Goal: Task Accomplishment & Management: Use online tool/utility

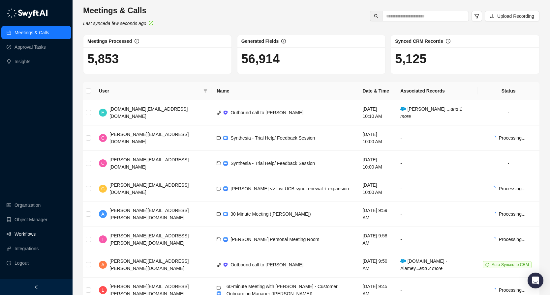
click at [32, 235] on link "Workflows" at bounding box center [25, 234] width 21 height 13
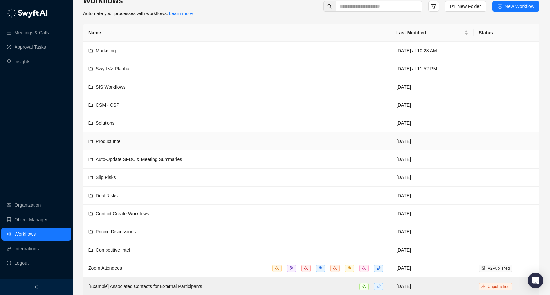
scroll to position [25, 0]
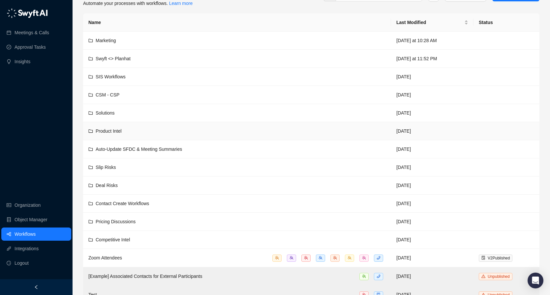
click at [143, 130] on div "Product Intel" at bounding box center [236, 131] width 297 height 7
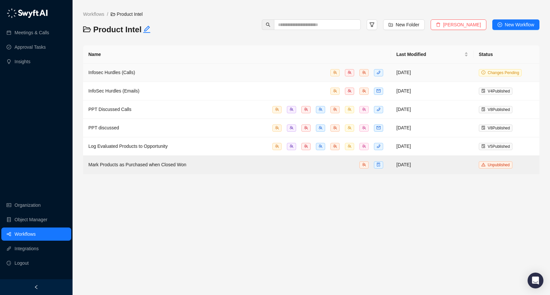
click at [154, 71] on div "Infosec Hurdles (Calls)" at bounding box center [236, 73] width 297 height 8
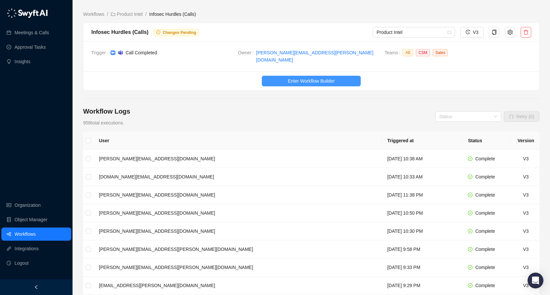
click at [325, 77] on span "Enter Workflow Builder" at bounding box center [311, 80] width 47 height 7
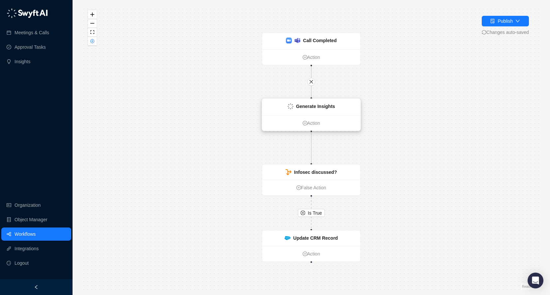
click at [317, 105] on strong "Generate Insights" at bounding box center [315, 106] width 39 height 5
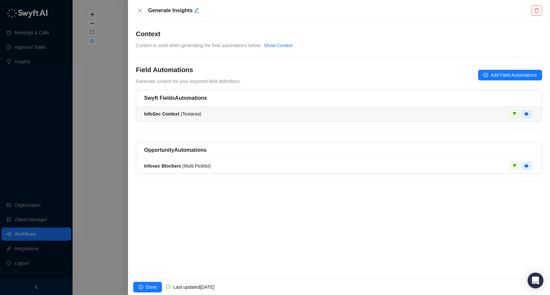
click at [279, 112] on div "InfoSec Context ( Textarea )" at bounding box center [339, 113] width 390 height 7
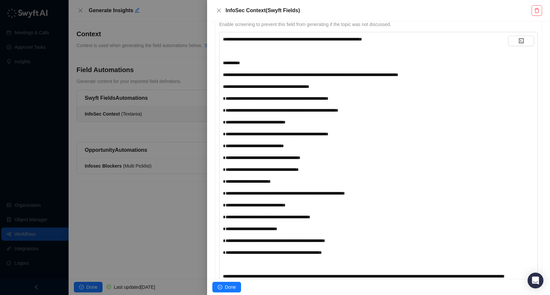
scroll to position [87, 0]
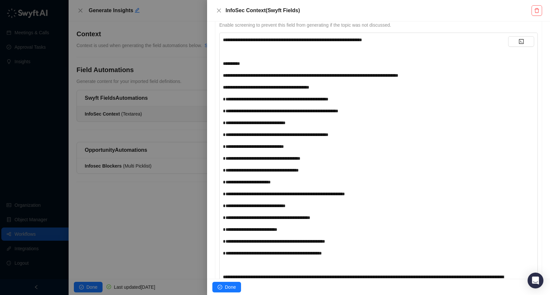
click at [425, 111] on div "**********" at bounding box center [365, 110] width 285 height 7
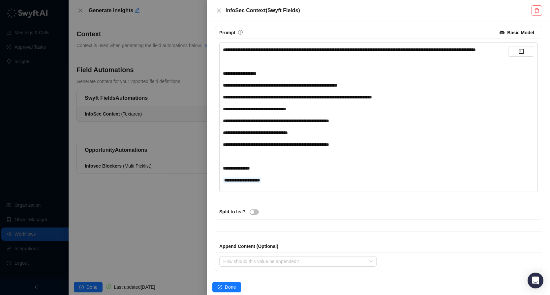
scroll to position [0, 0]
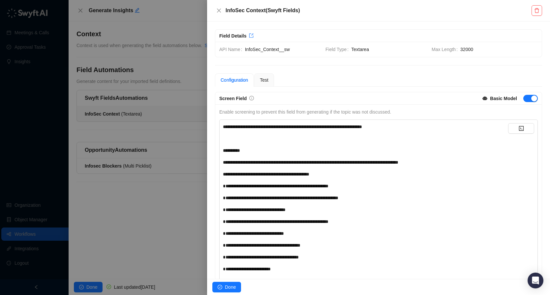
click at [336, 125] on span "**********" at bounding box center [292, 127] width 139 height 5
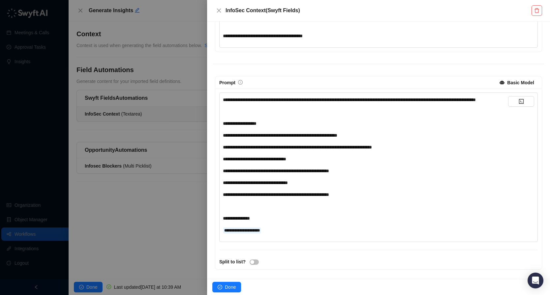
scroll to position [401, 0]
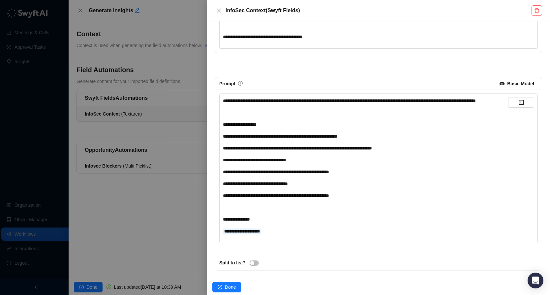
click at [222, 100] on div "**********" at bounding box center [378, 169] width 318 height 150
click at [223, 100] on span "**********" at bounding box center [349, 101] width 253 height 5
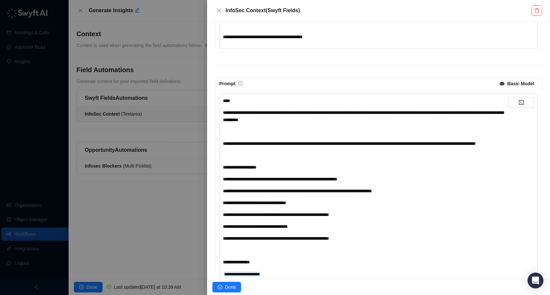
click at [520, 86] on div "Basic Model" at bounding box center [520, 84] width 27 height 10
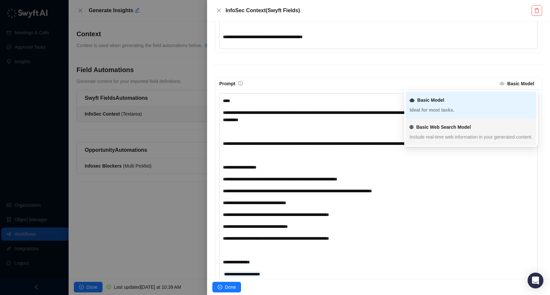
click at [322, 159] on div "﻿" at bounding box center [365, 155] width 285 height 7
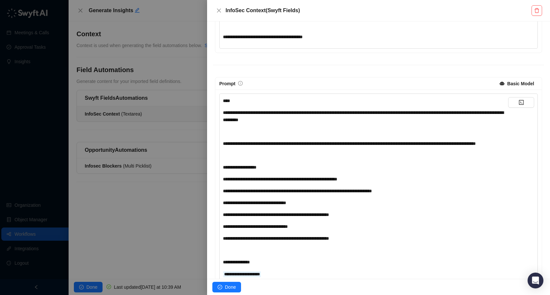
click at [310, 113] on span "**********" at bounding box center [363, 116] width 280 height 12
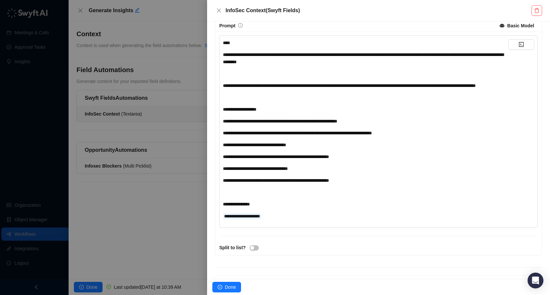
scroll to position [410, 0]
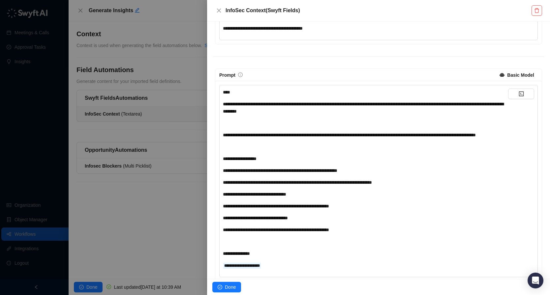
click at [262, 123] on div "﻿" at bounding box center [365, 123] width 285 height 7
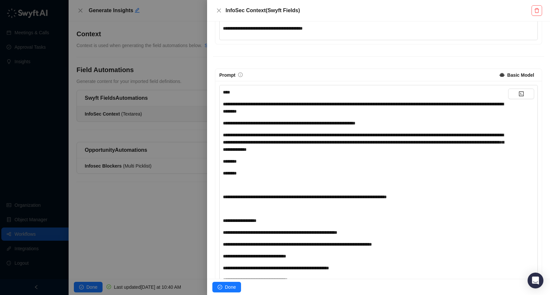
click at [226, 186] on div "﻿" at bounding box center [365, 185] width 285 height 7
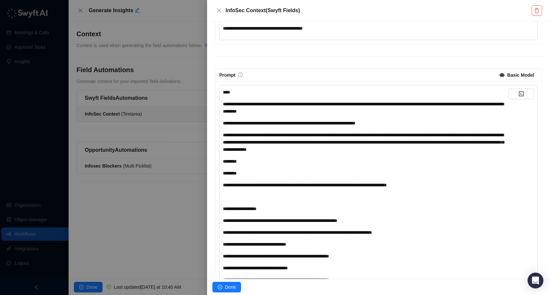
click at [240, 186] on span "**********" at bounding box center [305, 185] width 164 height 5
click at [340, 185] on span "**********" at bounding box center [305, 185] width 164 height 5
click at [327, 191] on div "**********" at bounding box center [365, 204] width 285 height 231
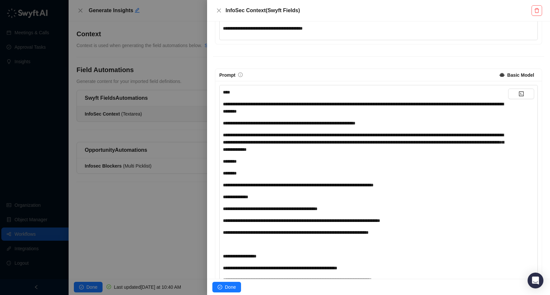
click at [243, 196] on span "**********" at bounding box center [235, 197] width 25 height 5
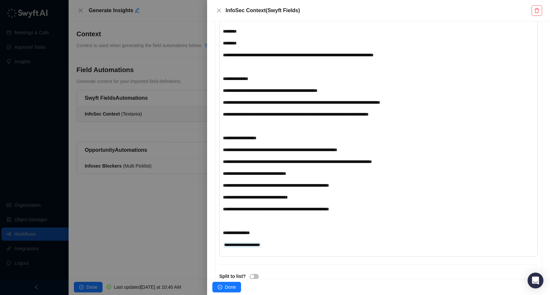
scroll to position [540, 0]
click at [230, 287] on span "Done" at bounding box center [230, 287] width 11 height 7
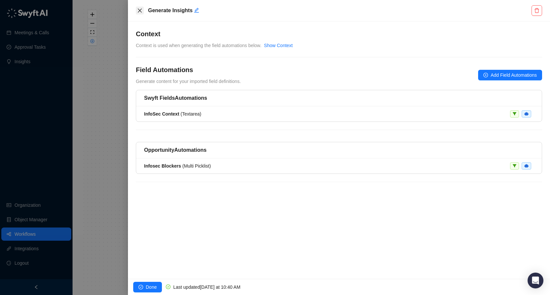
click at [141, 11] on icon "close" at bounding box center [139, 10] width 5 height 5
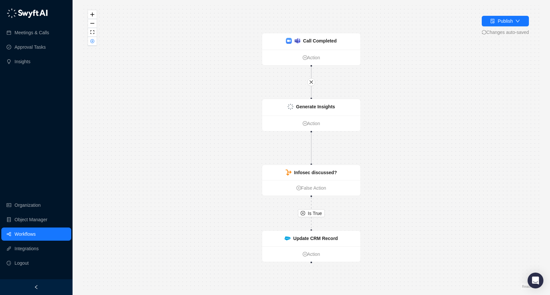
drag, startPoint x: 415, startPoint y: 85, endPoint x: 422, endPoint y: 95, distance: 11.4
click at [422, 95] on div "Is True Call Completed Action Update CRM Record Action Generate Insights Action…" at bounding box center [311, 147] width 456 height 285
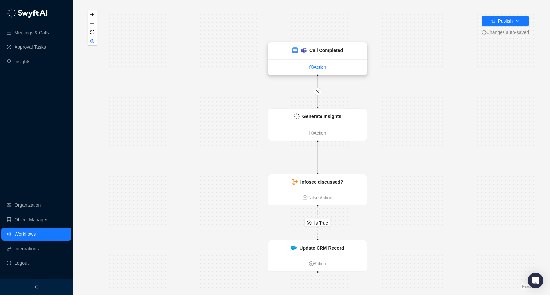
click at [318, 67] on link "Action" at bounding box center [317, 67] width 98 height 7
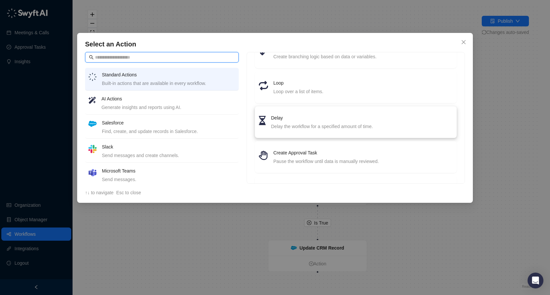
scroll to position [94, 0]
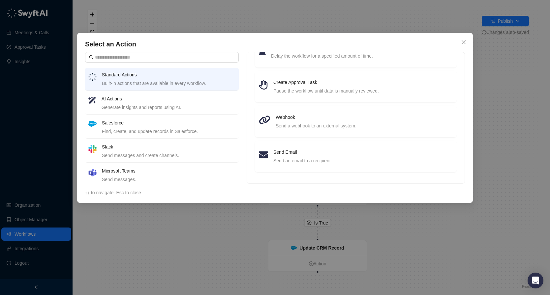
click at [196, 104] on div "Generate insights and reports using AI." at bounding box center [169, 107] width 134 height 7
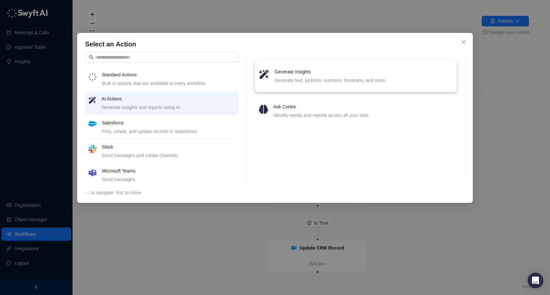
click at [303, 69] on h4 "Generate Insights" at bounding box center [364, 71] width 178 height 7
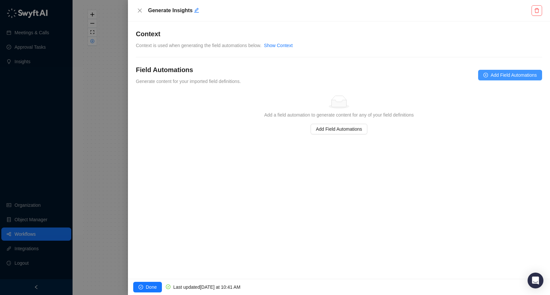
click at [492, 76] on span "Add Field Automations" at bounding box center [513, 75] width 46 height 7
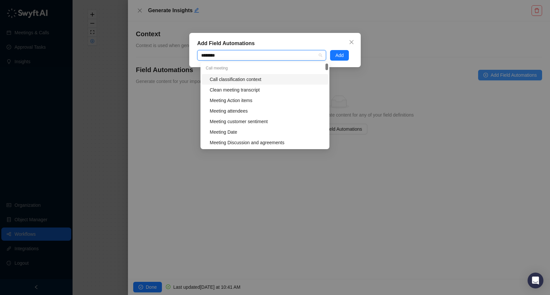
type input "*********"
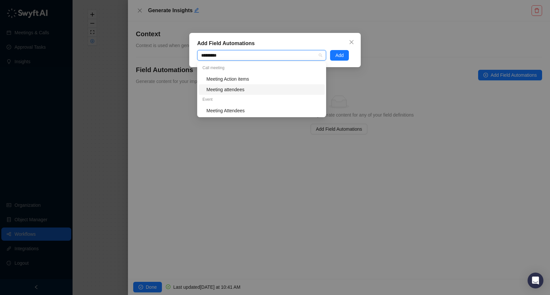
click at [249, 90] on div "Meeting attendees" at bounding box center [263, 89] width 114 height 7
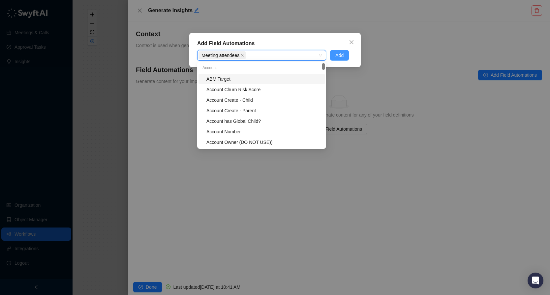
click at [339, 55] on span "Add" at bounding box center [339, 55] width 8 height 7
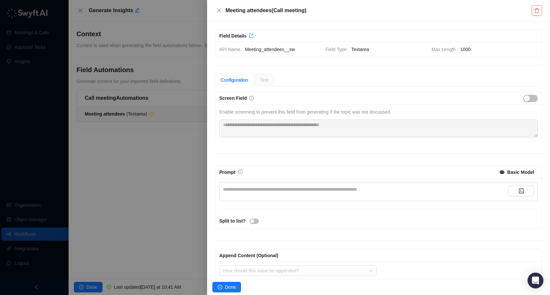
click at [282, 193] on div "**********" at bounding box center [365, 192] width 285 height 12
click at [302, 191] on div "**********" at bounding box center [365, 189] width 285 height 7
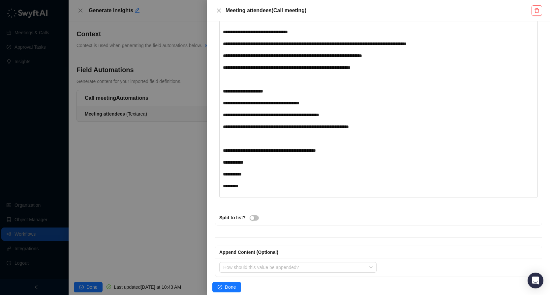
scroll to position [498, 0]
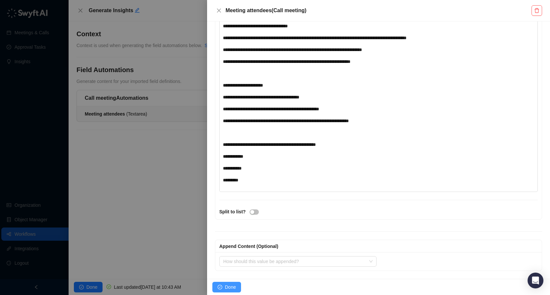
click at [235, 290] on span "Done" at bounding box center [230, 287] width 11 height 7
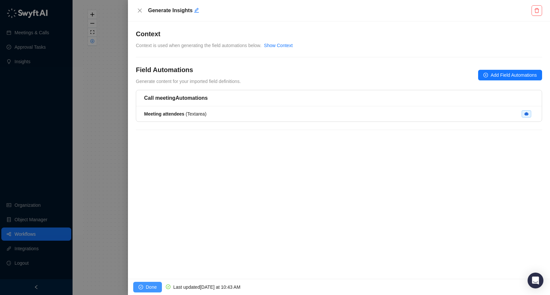
click at [148, 288] on span "Done" at bounding box center [151, 287] width 11 height 7
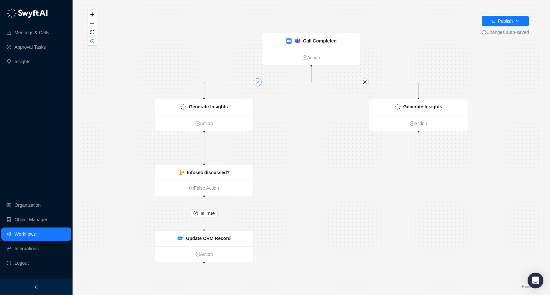
click at [258, 83] on icon "close" at bounding box center [258, 82] width 4 height 4
click at [426, 106] on strong "Generate Insights" at bounding box center [422, 106] width 39 height 5
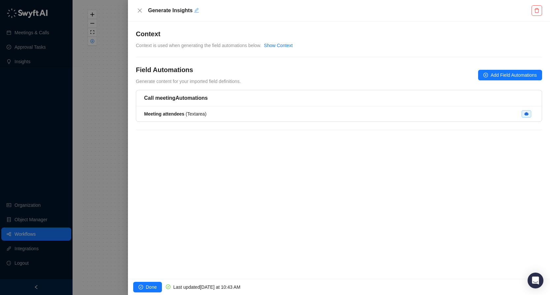
click at [195, 12] on icon "edit" at bounding box center [196, 10] width 5 height 5
type textarea "*"
type textarea "**"
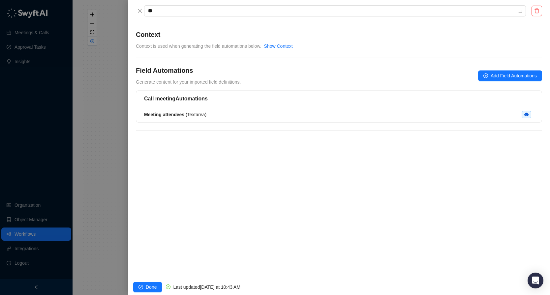
type textarea "***"
type textarea "****"
type textarea "*****"
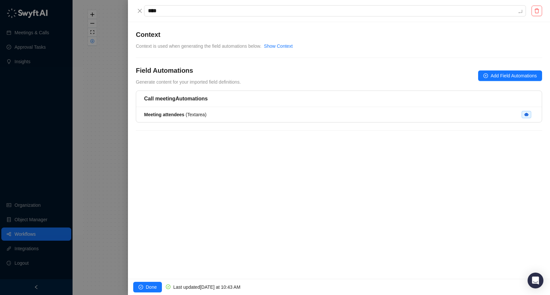
type textarea "*****"
type textarea "******"
type textarea "*******"
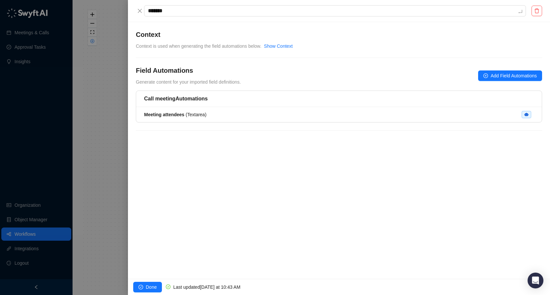
type textarea "********"
type textarea "*********"
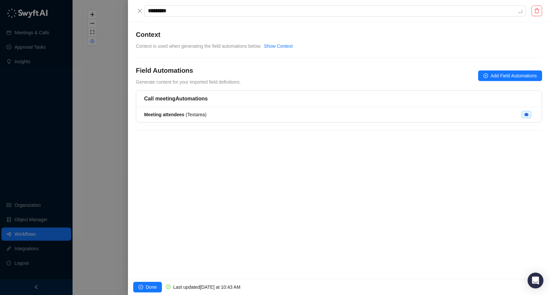
type textarea "*********"
click at [177, 10] on icon "edit" at bounding box center [176, 10] width 5 height 5
type textarea "**********"
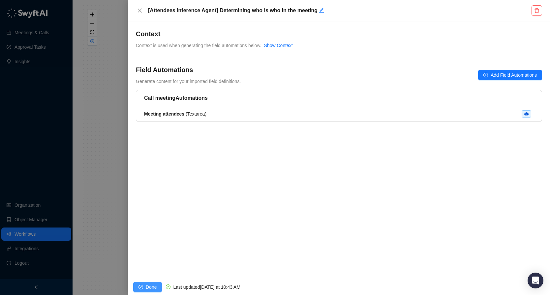
click at [144, 288] on button "Done" at bounding box center [147, 287] width 29 height 11
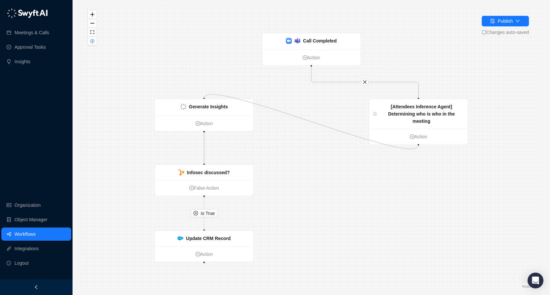
drag, startPoint x: 419, startPoint y: 145, endPoint x: 201, endPoint y: 97, distance: 222.8
click at [201, 97] on div "Is True Call Completed Action Update CRM Record Action Generate Insights Action…" at bounding box center [311, 147] width 456 height 285
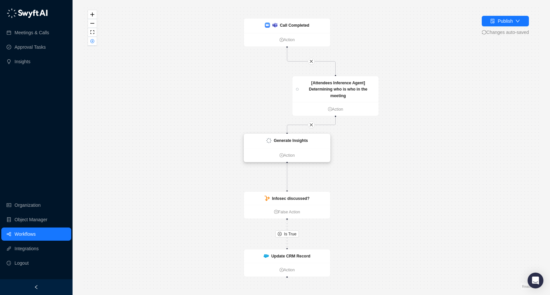
click at [285, 146] on div "Generate Insights" at bounding box center [287, 141] width 86 height 15
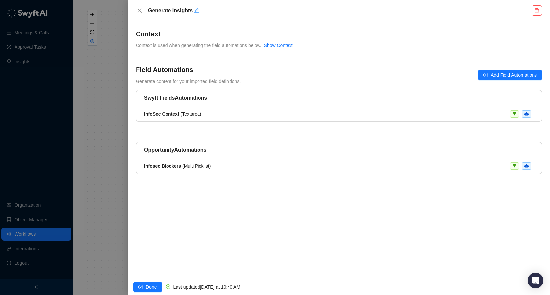
click at [195, 8] on button "Edit" at bounding box center [196, 11] width 5 height 8
type textarea "*"
type textarea "**"
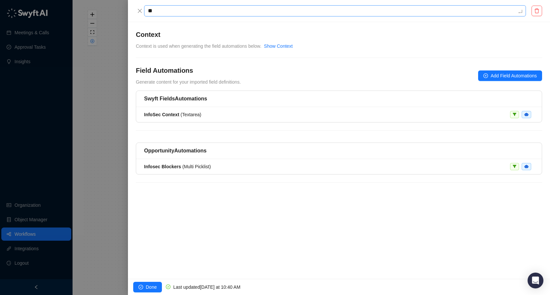
type textarea "***"
type textarea "****"
type textarea "*****"
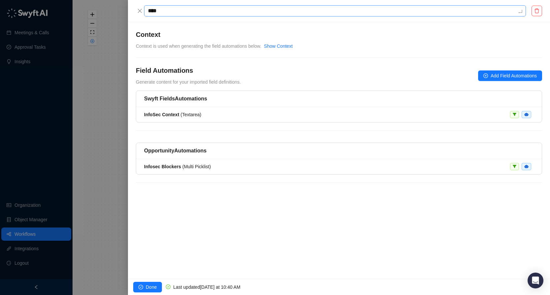
type textarea "*****"
type textarea "******"
type textarea "*******"
type textarea "********"
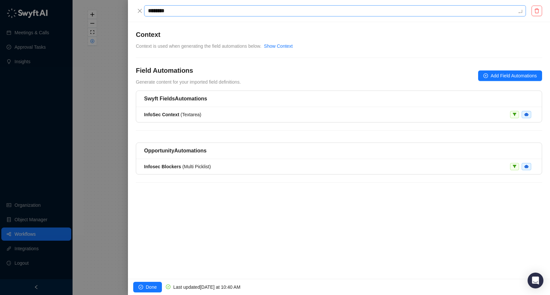
type textarea "********"
type textarea "**********"
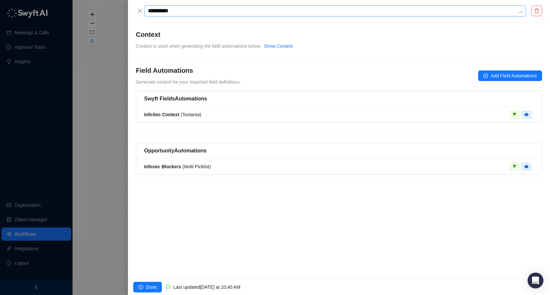
type textarea "**********"
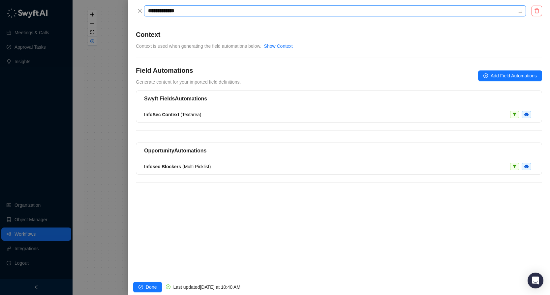
type textarea "**********"
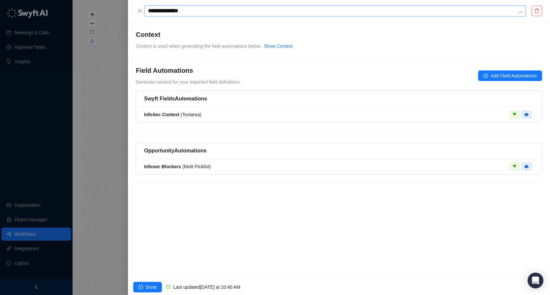
type textarea "**********"
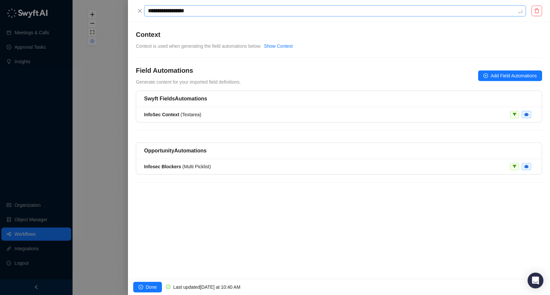
type textarea "**********"
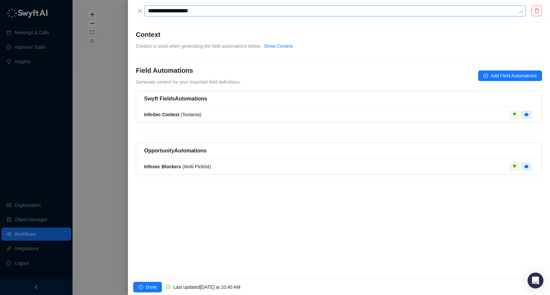
type textarea "**********"
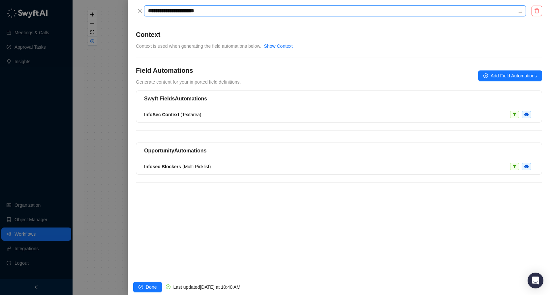
type textarea "**********"
click at [221, 112] on div "InfoSec Context ( Textarea )" at bounding box center [339, 113] width 390 height 7
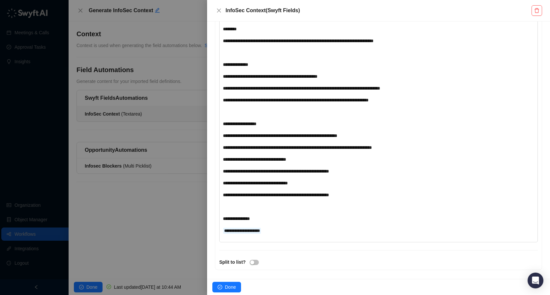
scroll to position [551, 0]
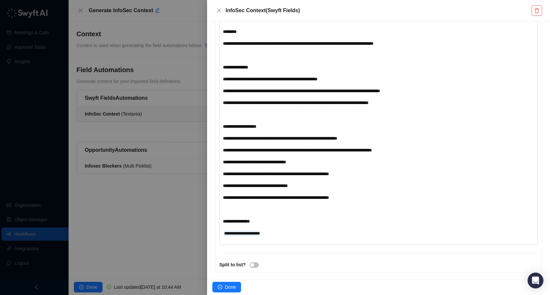
click at [415, 102] on div "**********" at bounding box center [365, 102] width 285 height 7
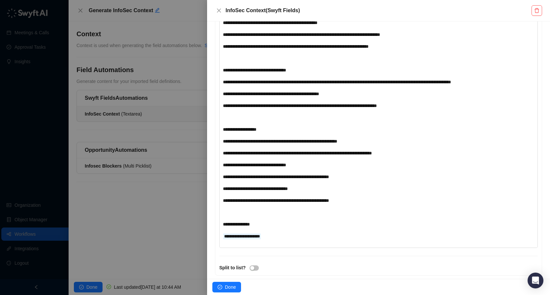
scroll to position [608, 0]
click at [423, 109] on div "**********" at bounding box center [365, 105] width 285 height 7
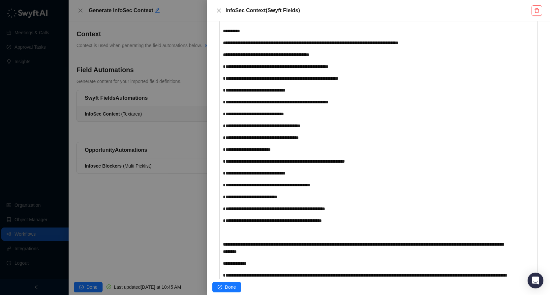
scroll to position [120, 0]
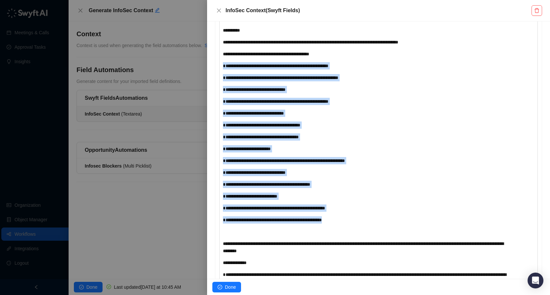
drag, startPoint x: 364, startPoint y: 223, endPoint x: 199, endPoint y: 61, distance: 231.2
click at [199, 61] on div "**********" at bounding box center [275, 147] width 550 height 295
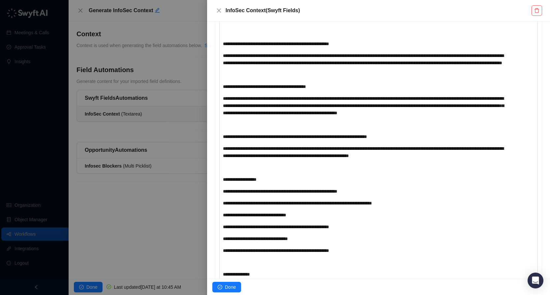
scroll to position [741, 0]
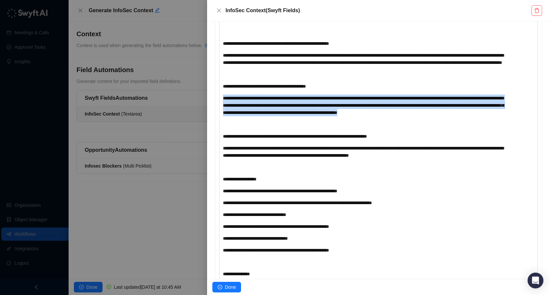
drag, startPoint x: 333, startPoint y: 140, endPoint x: 213, endPoint y: 123, distance: 121.0
click at [213, 123] on div "**********" at bounding box center [378, 31] width 331 height 589
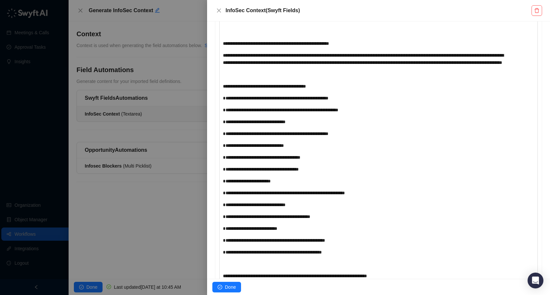
click at [233, 101] on span "**********" at bounding box center [275, 98] width 105 height 5
click at [233, 112] on span "**********" at bounding box center [280, 110] width 115 height 5
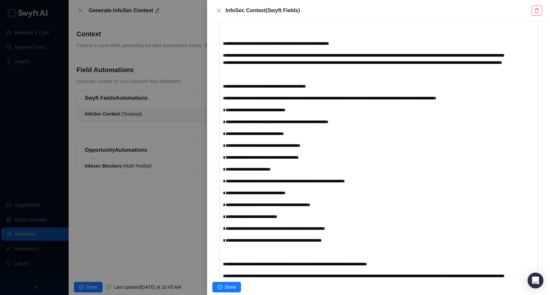
click at [234, 112] on span "**********" at bounding box center [254, 110] width 63 height 5
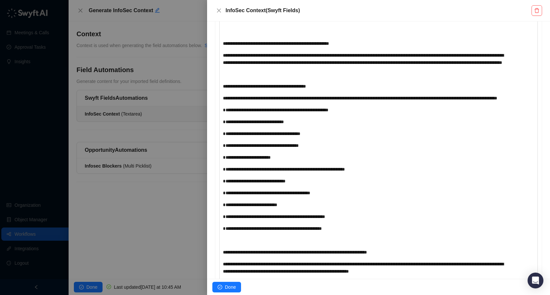
click at [234, 112] on span "**********" at bounding box center [275, 110] width 105 height 5
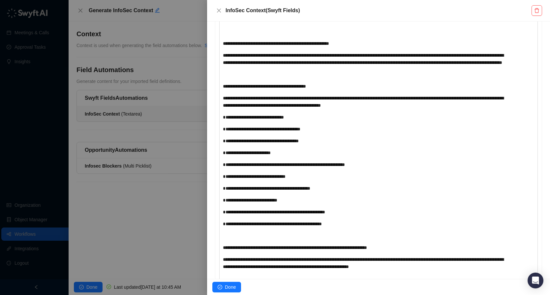
click at [234, 120] on span "**********" at bounding box center [253, 117] width 61 height 5
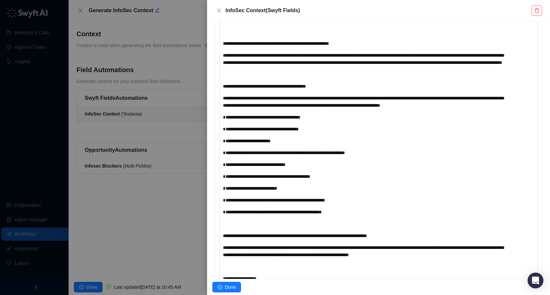
click at [234, 120] on span "**********" at bounding box center [261, 117] width 77 height 5
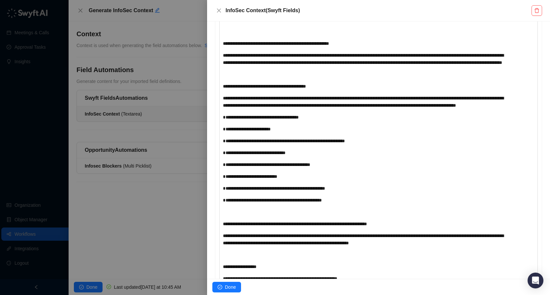
click at [234, 120] on span "**********" at bounding box center [261, 117] width 76 height 5
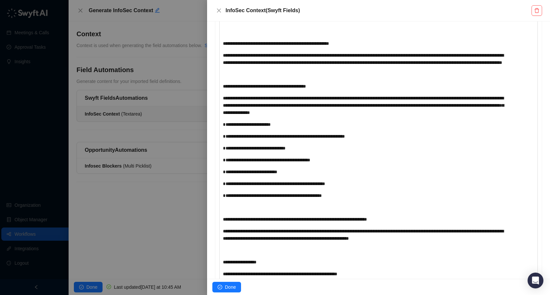
click at [234, 127] on span "**********" at bounding box center [247, 124] width 48 height 5
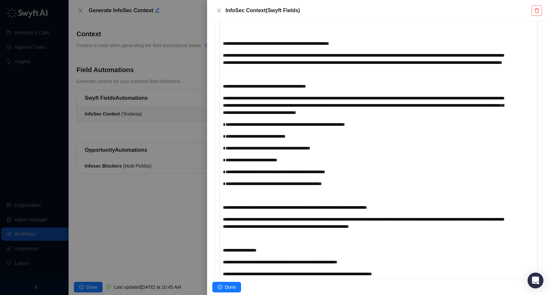
click at [234, 127] on span "**********" at bounding box center [284, 124] width 122 height 5
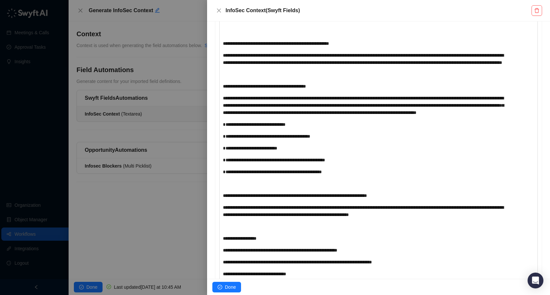
click at [234, 127] on span "**********" at bounding box center [254, 124] width 63 height 5
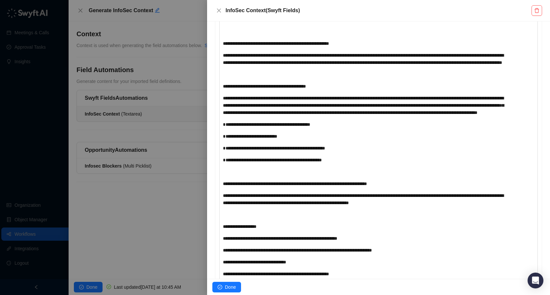
click at [234, 127] on span "**********" at bounding box center [266, 124] width 87 height 5
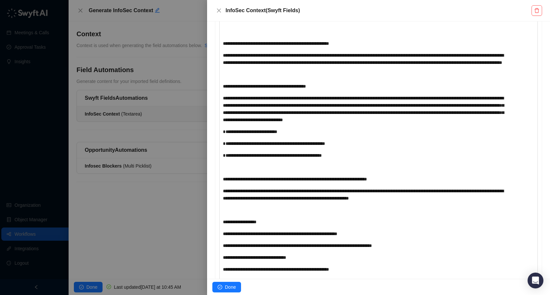
click at [234, 134] on span "**********" at bounding box center [250, 132] width 54 height 5
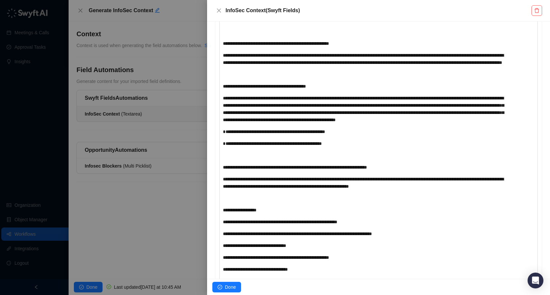
click at [233, 134] on span "**********" at bounding box center [274, 132] width 102 height 5
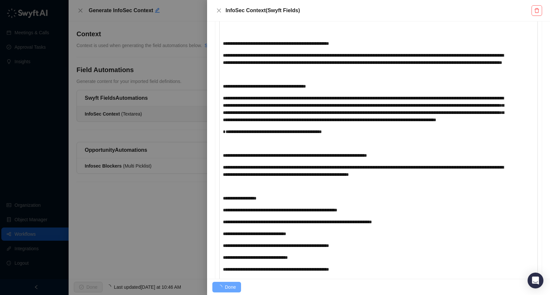
click at [234, 134] on span "**********" at bounding box center [272, 132] width 99 height 5
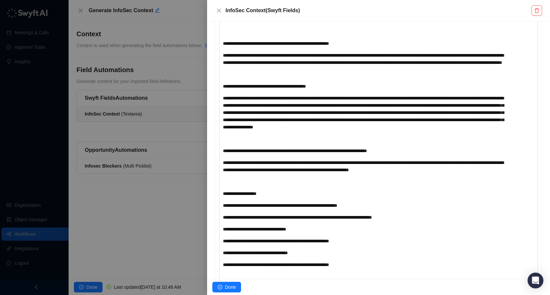
click at [325, 143] on div "﻿" at bounding box center [365, 138] width 285 height 7
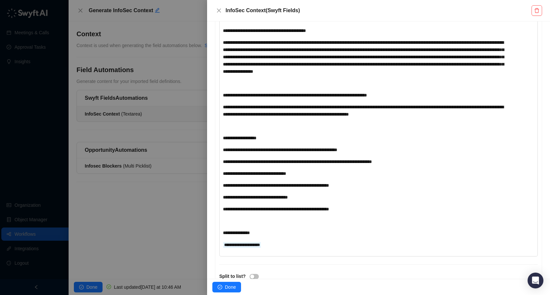
scroll to position [805, 0]
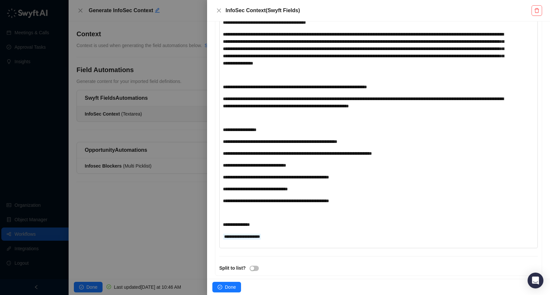
click at [476, 110] on div "**********" at bounding box center [365, 102] width 285 height 15
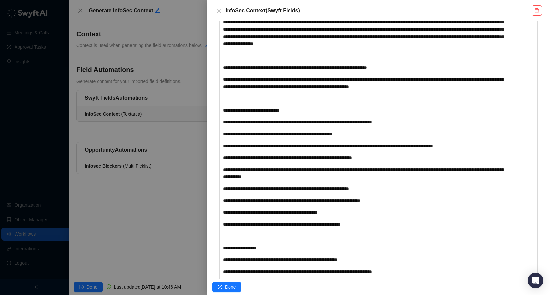
scroll to position [827, 0]
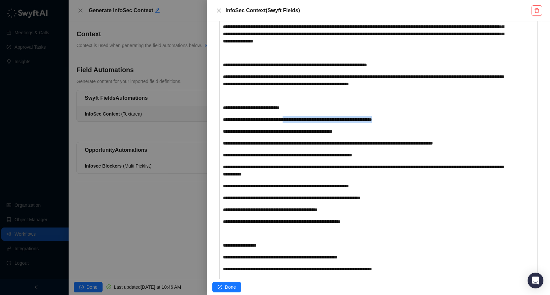
drag, startPoint x: 299, startPoint y: 148, endPoint x: 416, endPoint y: 152, distance: 116.7
click at [416, 123] on div "**********" at bounding box center [365, 119] width 285 height 7
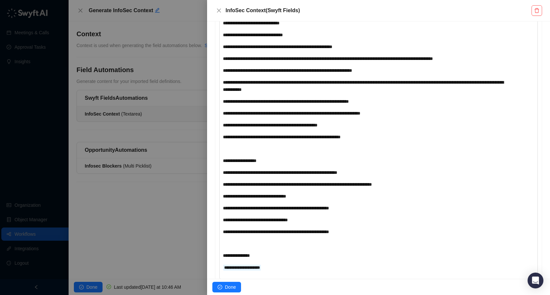
scroll to position [913, 0]
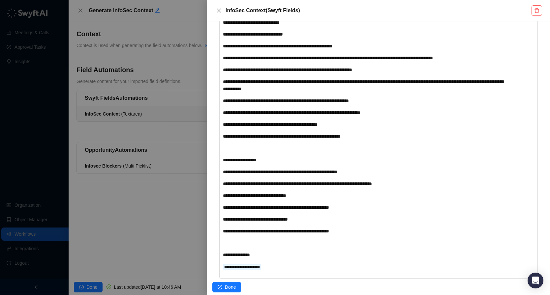
click at [442, 116] on div "**********" at bounding box center [365, 112] width 285 height 7
click at [404, 128] on div "**********" at bounding box center [365, 124] width 285 height 7
click at [406, 140] on div "**********" at bounding box center [365, 136] width 285 height 7
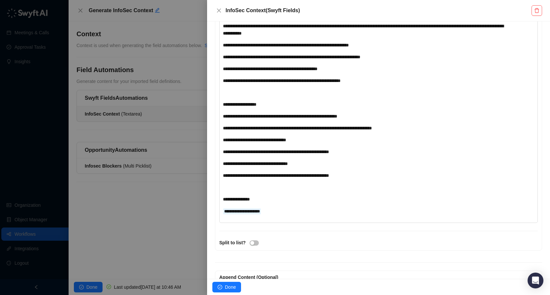
scroll to position [970, 0]
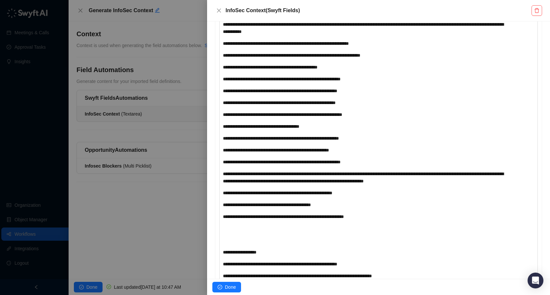
click at [321, 93] on span "**********" at bounding box center [280, 91] width 114 height 5
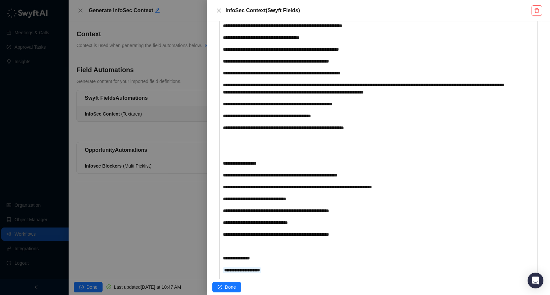
scroll to position [1090, 0]
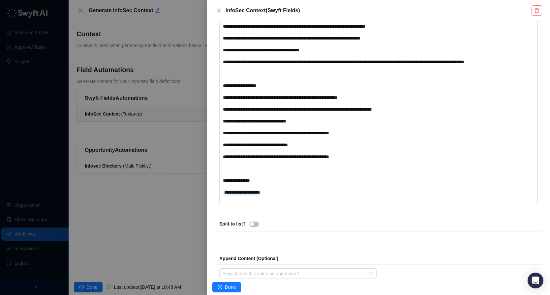
scroll to position [1230, 0]
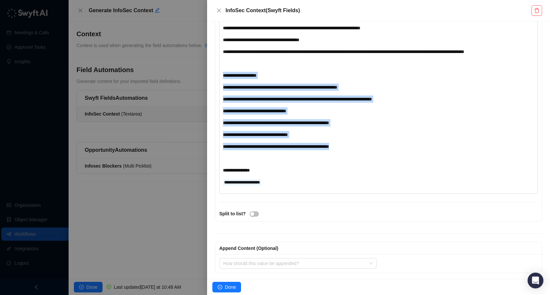
drag, startPoint x: 382, startPoint y: 186, endPoint x: 186, endPoint y: 114, distance: 209.3
click at [186, 114] on div "**********" at bounding box center [275, 147] width 550 height 295
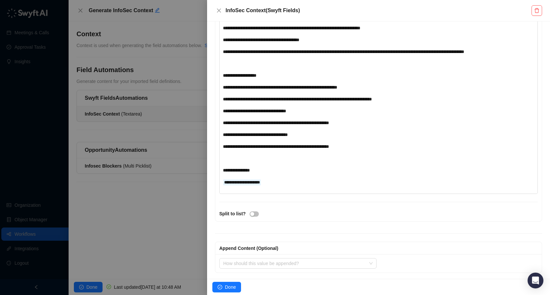
scroll to position [1197, 0]
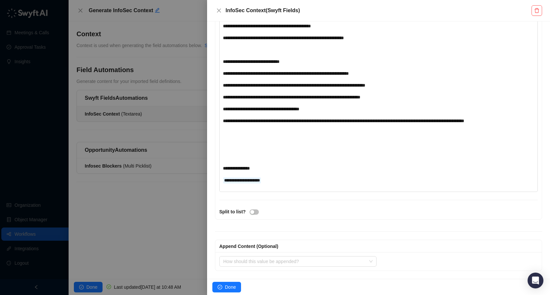
drag, startPoint x: 296, startPoint y: 180, endPoint x: 206, endPoint y: 137, distance: 99.8
click at [206, 137] on div "**********" at bounding box center [275, 147] width 550 height 295
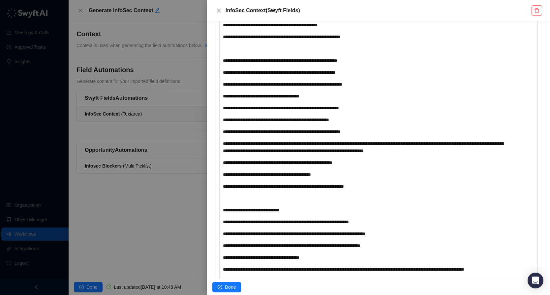
scroll to position [1150, 0]
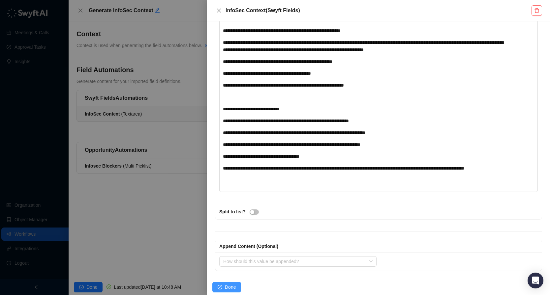
click at [229, 284] on span "Done" at bounding box center [230, 287] width 11 height 7
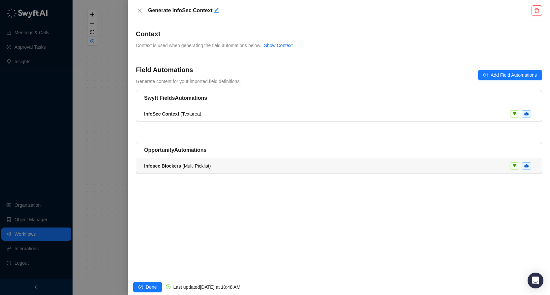
click at [245, 164] on div "Infosec Blockers ( Multi Picklist )" at bounding box center [339, 165] width 390 height 7
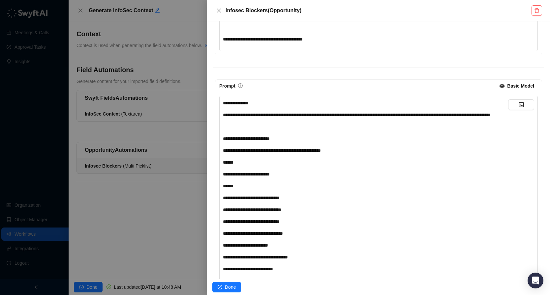
scroll to position [403, 0]
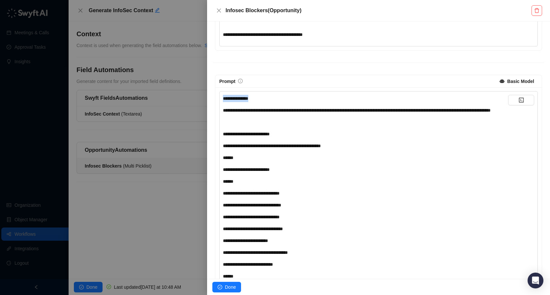
drag, startPoint x: 282, startPoint y: 97, endPoint x: 205, endPoint y: 97, distance: 77.5
click at [205, 97] on div "**********" at bounding box center [275, 147] width 550 height 295
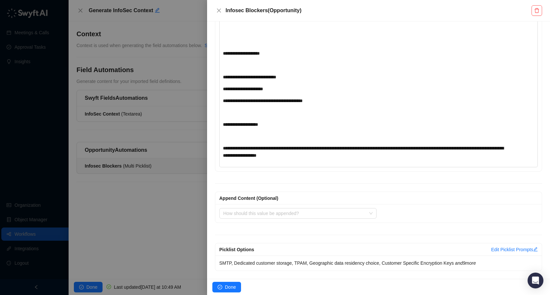
scroll to position [1787, 0]
click at [230, 285] on span "Done" at bounding box center [230, 287] width 11 height 7
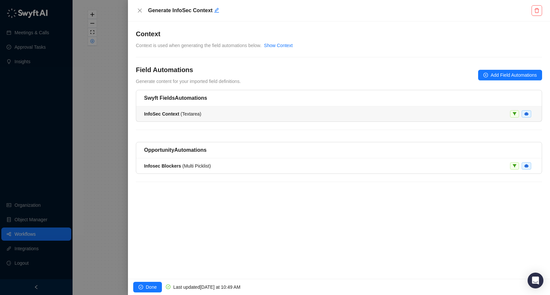
click at [255, 116] on div "InfoSec Context ( Textarea )" at bounding box center [339, 113] width 390 height 7
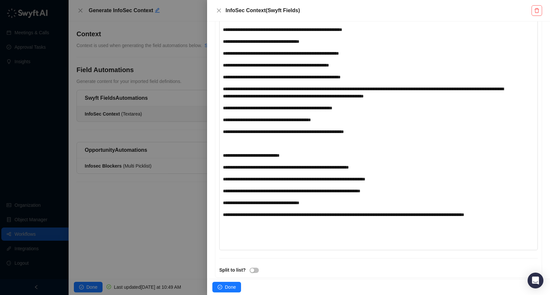
scroll to position [1161, 0]
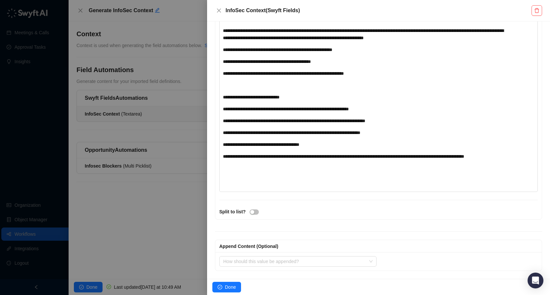
click at [409, 105] on div "**********" at bounding box center [365, 108] width 285 height 7
click at [234, 287] on span "Done" at bounding box center [230, 287] width 11 height 7
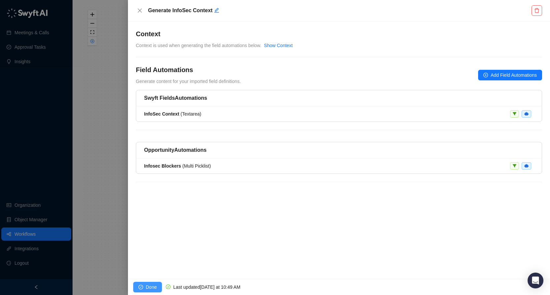
click at [149, 286] on span "Done" at bounding box center [151, 287] width 11 height 7
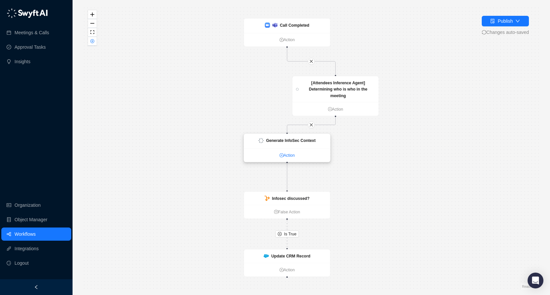
click at [286, 157] on link "Action" at bounding box center [287, 155] width 86 height 6
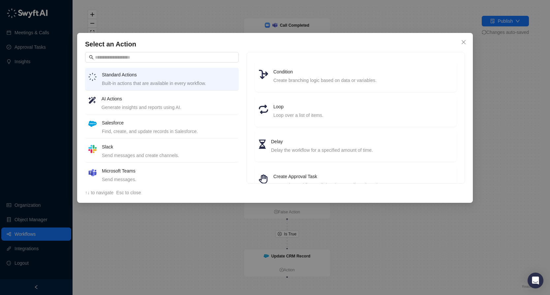
click at [150, 101] on h4 "AI Actions" at bounding box center [169, 98] width 134 height 7
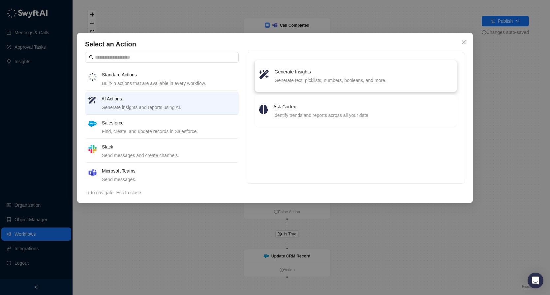
click at [314, 84] on li "Generate Insights Generate text, picklists, numbers, booleans, and more." at bounding box center [356, 76] width 194 height 24
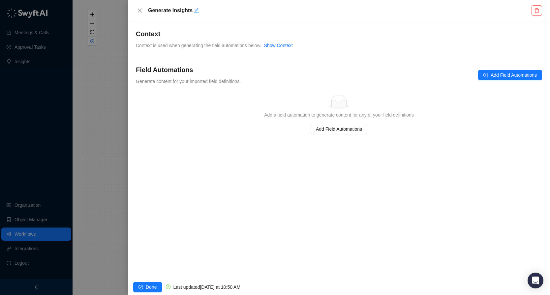
click at [196, 8] on icon "edit" at bounding box center [196, 10] width 5 height 5
type textarea "*"
type textarea "**"
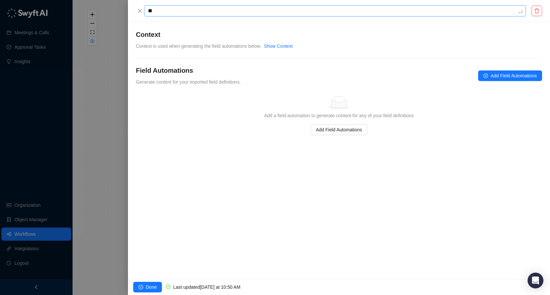
type textarea "***"
type textarea "****"
type textarea "*****"
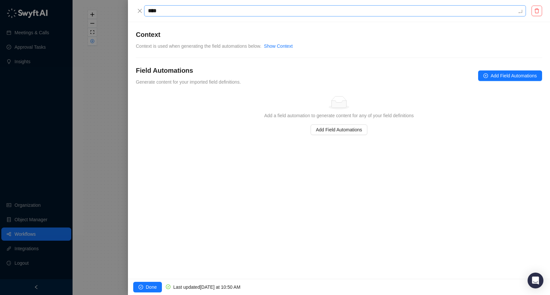
type textarea "*****"
type textarea "******"
type textarea "*******"
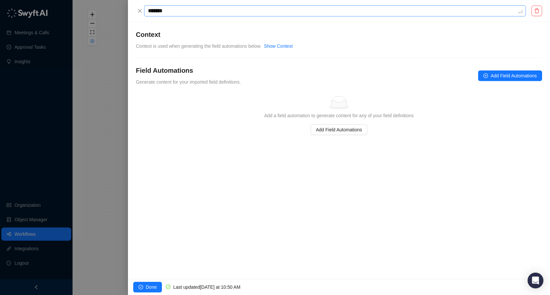
type textarea "********"
type textarea "**********"
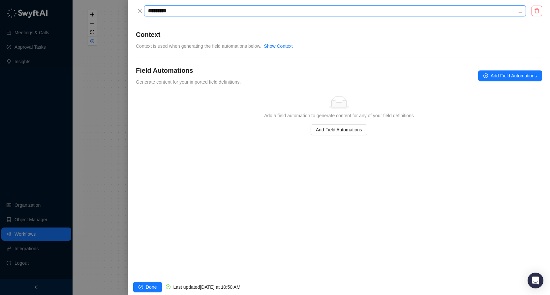
type textarea "**********"
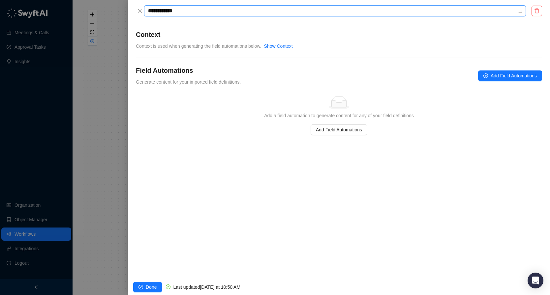
type textarea "**********"
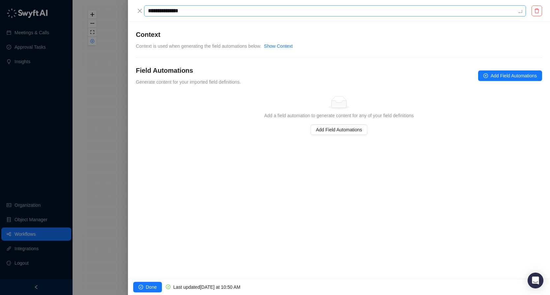
type textarea "**********"
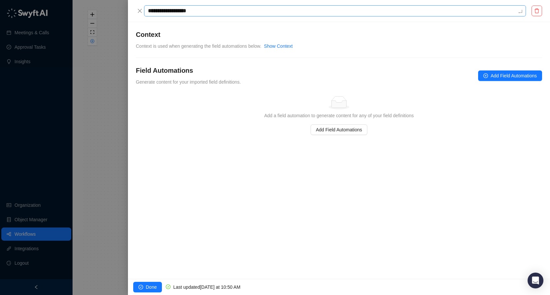
type textarea "**********"
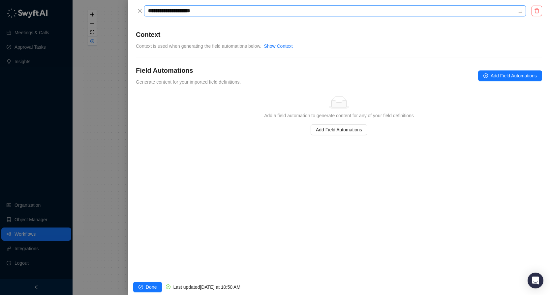
type textarea "**********"
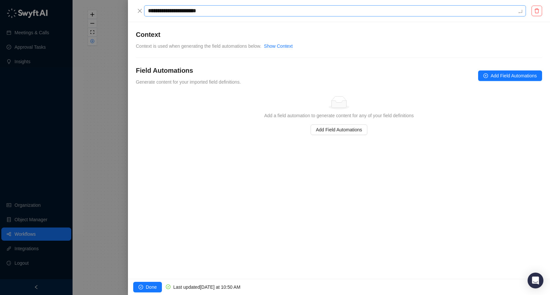
type textarea "**********"
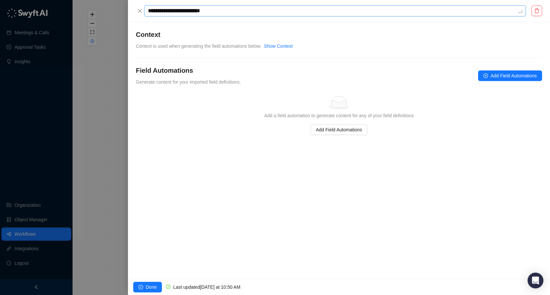
type textarea "**********"
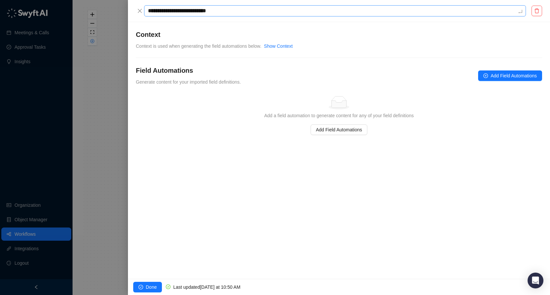
type textarea "**********"
click at [221, 167] on div "**********" at bounding box center [339, 150] width 422 height 257
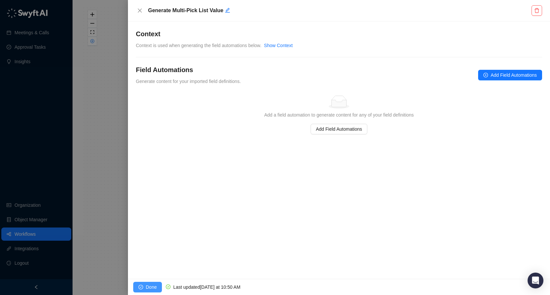
click at [153, 289] on span "Done" at bounding box center [151, 287] width 11 height 7
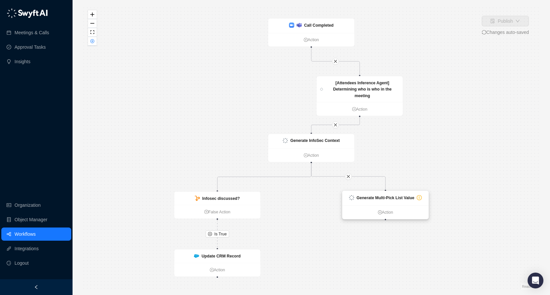
drag, startPoint x: 415, startPoint y: 200, endPoint x: 395, endPoint y: 199, distance: 20.1
click at [395, 199] on strong "Generate Multi-Pick List Value" at bounding box center [385, 197] width 58 height 5
click at [347, 176] on icon "close" at bounding box center [348, 176] width 4 height 4
click at [236, 198] on strong "Infosec discussed?" at bounding box center [221, 198] width 38 height 5
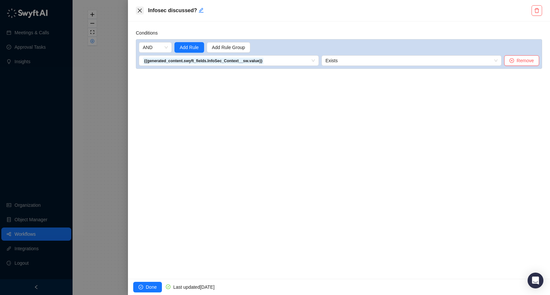
click at [140, 12] on icon "close" at bounding box center [139, 10] width 5 height 5
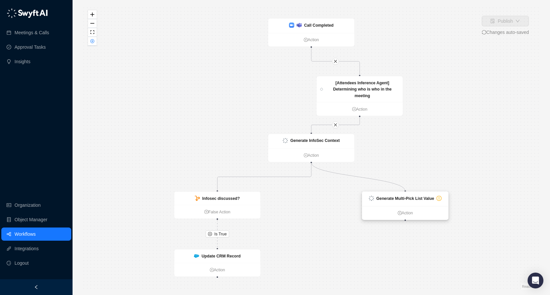
drag, startPoint x: 311, startPoint y: 162, endPoint x: 406, endPoint y: 192, distance: 99.3
click at [406, 192] on div "Call Completed Action Update CRM Record Action Generate InfoSec Context Action …" at bounding box center [374, 143] width 400 height 250
drag, startPoint x: 212, startPoint y: 197, endPoint x: 262, endPoint y: 204, distance: 50.8
click at [262, 203] on strong "Infosec discussed?" at bounding box center [272, 204] width 38 height 5
drag, startPoint x: 405, startPoint y: 220, endPoint x: 268, endPoint y: 198, distance: 138.3
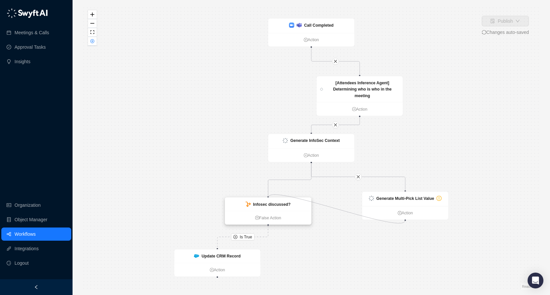
click at [268, 198] on div "Call Completed Action Update CRM Record Action Generate InfoSec Context Action …" at bounding box center [374, 143] width 400 height 250
click at [301, 179] on icon "Edge from bbba46e0-6187-013e-ea5f-6e29af175f68 to f6cc1220-6187-013e-9853-2af4d…" at bounding box center [289, 179] width 43 height 33
click at [265, 200] on div "Infosec discussed?" at bounding box center [268, 204] width 86 height 13
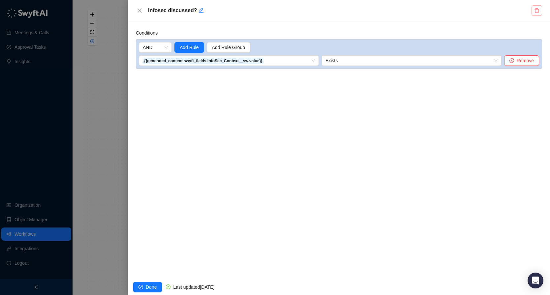
click at [536, 10] on icon "delete" at bounding box center [536, 10] width 5 height 5
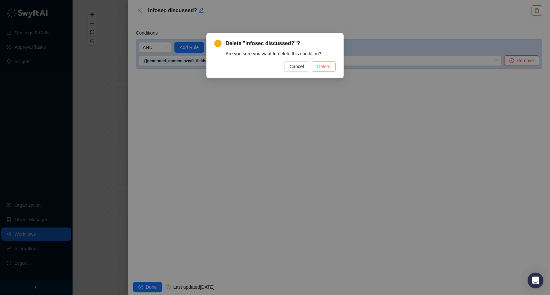
click at [327, 69] on span "Delete" at bounding box center [323, 66] width 13 height 7
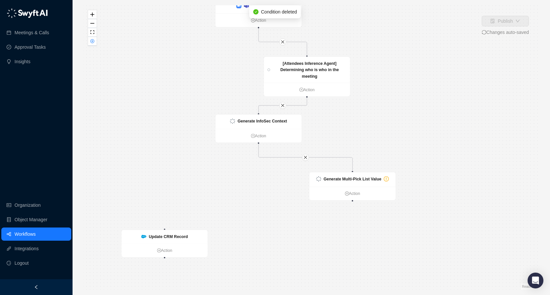
drag, startPoint x: 290, startPoint y: 225, endPoint x: 224, endPoint y: 192, distance: 73.1
click at [224, 192] on div "Call Completed Action Update CRM Record Action Generate InfoSec Context Action …" at bounding box center [311, 147] width 456 height 285
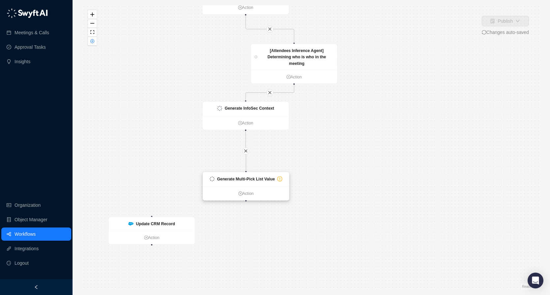
drag, startPoint x: 350, startPoint y: 166, endPoint x: 253, endPoint y: 178, distance: 97.3
click at [253, 178] on strong "Generate Multi-Pick List Value" at bounding box center [246, 179] width 58 height 5
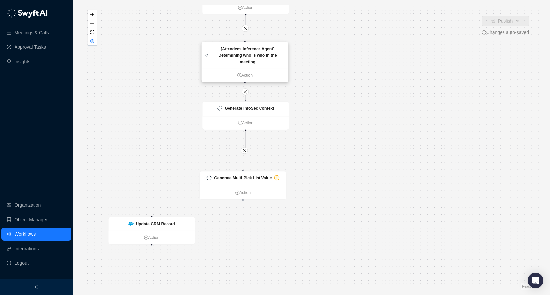
drag, startPoint x: 311, startPoint y: 61, endPoint x: 263, endPoint y: 60, distance: 47.5
click at [264, 60] on div "[Attendees Inference Agent] Determining who is who in the meeting" at bounding box center [248, 55] width 74 height 19
click at [250, 106] on strong "Generate InfoSec Context" at bounding box center [248, 108] width 49 height 5
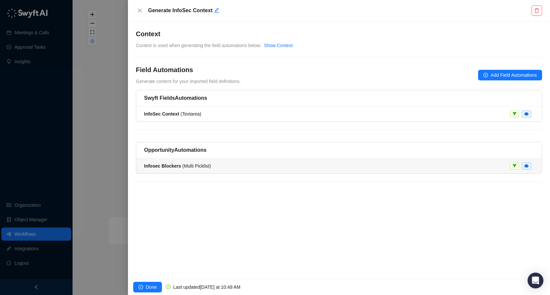
click at [240, 167] on div "Infosec Blockers ( Multi Picklist )" at bounding box center [339, 165] width 390 height 7
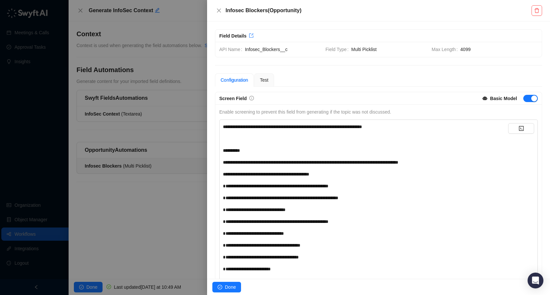
click at [346, 147] on div "**********" at bounding box center [365, 282] width 285 height 318
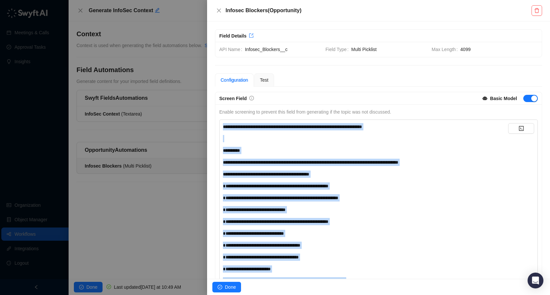
copy div "**********"
click at [235, 292] on button "Done" at bounding box center [226, 287] width 29 height 11
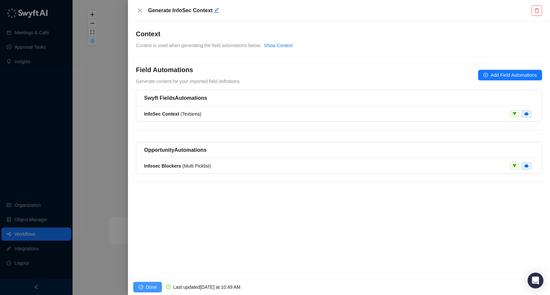
click at [146, 286] on span "Done" at bounding box center [151, 287] width 11 height 7
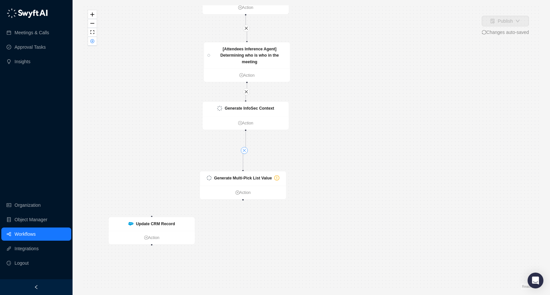
click at [244, 151] on icon "close" at bounding box center [244, 151] width 4 height 4
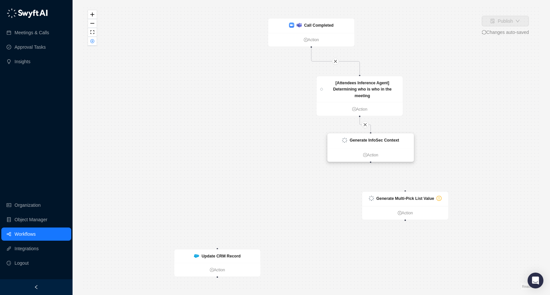
drag, startPoint x: 320, startPoint y: 146, endPoint x: 381, endPoint y: 144, distance: 60.3
click at [381, 145] on div "Generate InfoSec Context" at bounding box center [370, 141] width 86 height 15
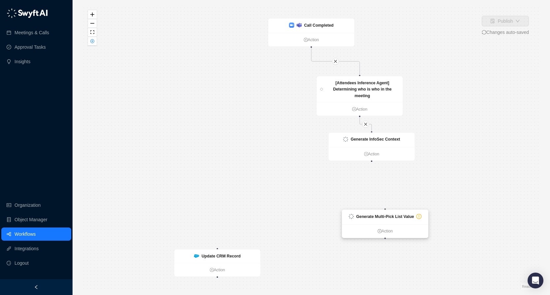
drag, startPoint x: 393, startPoint y: 197, endPoint x: 373, endPoint y: 215, distance: 26.9
click at [373, 215] on strong "Generate Multi-Pick List Value" at bounding box center [385, 216] width 58 height 5
click at [374, 153] on link "Action" at bounding box center [371, 154] width 86 height 6
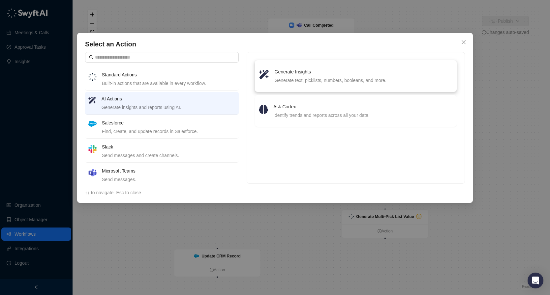
click at [301, 68] on li "Generate Insights Generate text, picklists, numbers, booleans, and more." at bounding box center [356, 76] width 194 height 24
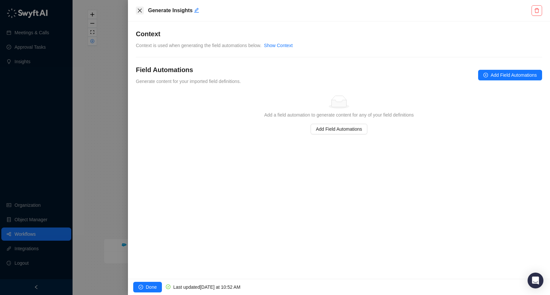
click at [138, 11] on icon "close" at bounding box center [139, 10] width 5 height 5
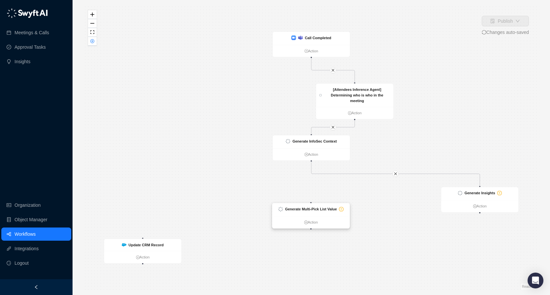
drag, startPoint x: 328, startPoint y: 194, endPoint x: 327, endPoint y: 226, distance: 32.3
click at [327, 212] on strong "Generate Multi-Pick List Value" at bounding box center [311, 209] width 52 height 4
click at [473, 192] on strong "Generate Insights" at bounding box center [480, 193] width 31 height 4
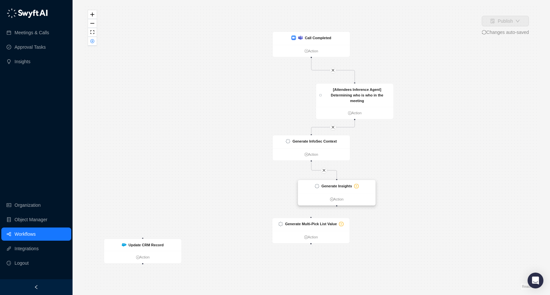
drag, startPoint x: 487, startPoint y: 193, endPoint x: 335, endPoint y: 182, distance: 152.4
click at [335, 184] on strong "Generate Insights" at bounding box center [336, 186] width 31 height 4
drag, startPoint x: 343, startPoint y: 180, endPoint x: 313, endPoint y: 180, distance: 29.7
click at [313, 180] on div "Generate Insights" at bounding box center [298, 182] width 44 height 6
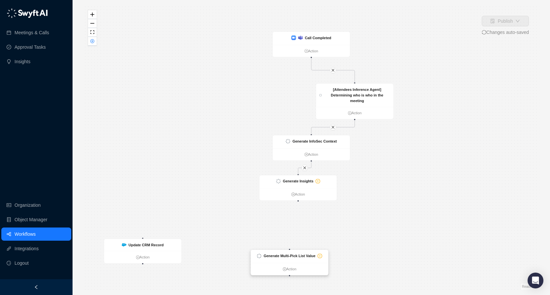
drag, startPoint x: 326, startPoint y: 226, endPoint x: 306, endPoint y: 276, distance: 53.9
click at [306, 259] on div "Generate Multi-Pick List Value" at bounding box center [289, 256] width 52 height 6
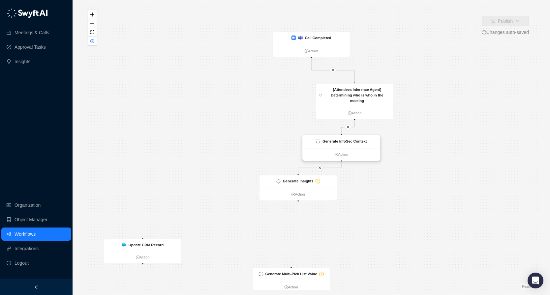
drag, startPoint x: 322, startPoint y: 144, endPoint x: 350, endPoint y: 145, distance: 28.4
click at [350, 145] on div "Generate InfoSec Context" at bounding box center [341, 141] width 77 height 13
drag, startPoint x: 313, startPoint y: 185, endPoint x: 339, endPoint y: 184, distance: 26.4
click at [337, 185] on div "Generate Insights" at bounding box center [297, 181] width 77 height 13
click at [332, 170] on button "button" at bounding box center [332, 168] width 6 height 6
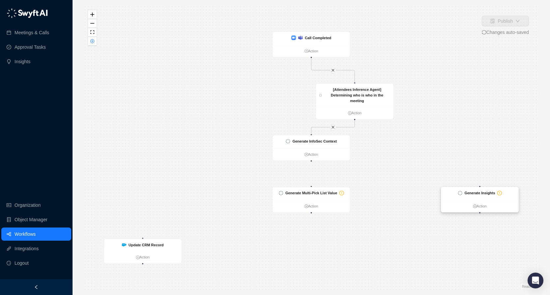
click at [485, 193] on strong "Generate Insights" at bounding box center [479, 193] width 31 height 4
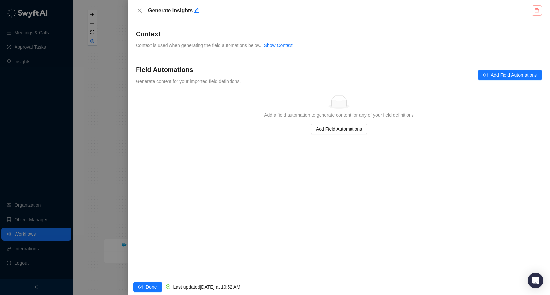
click at [538, 12] on icon "delete" at bounding box center [536, 10] width 5 height 5
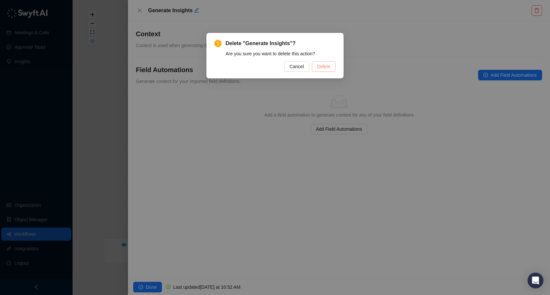
click at [322, 68] on span "Delete" at bounding box center [323, 66] width 13 height 7
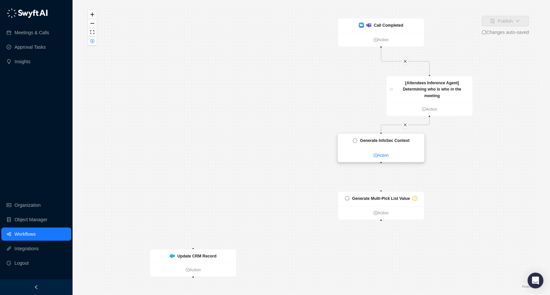
click at [382, 153] on link "Action" at bounding box center [381, 155] width 86 height 6
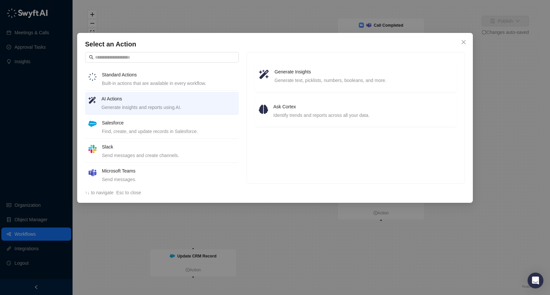
click at [176, 83] on div "Built-in actions that are available in every workflow." at bounding box center [168, 83] width 133 height 7
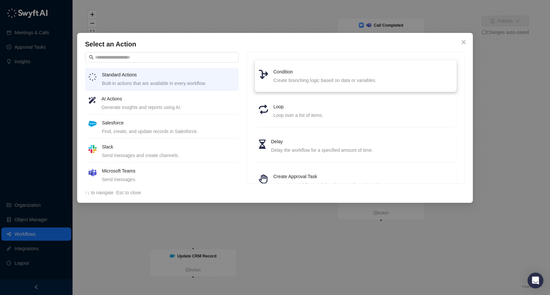
click at [332, 73] on h4 "Condition" at bounding box center [362, 71] width 179 height 7
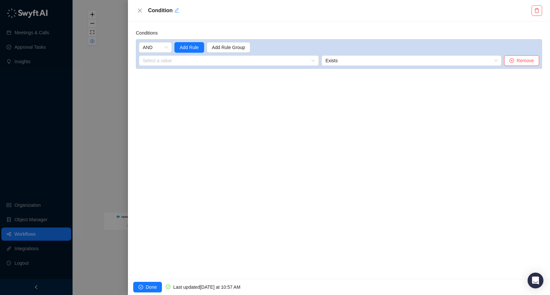
click at [175, 8] on button "Edit" at bounding box center [176, 11] width 5 height 8
type textarea "*"
type textarea "**"
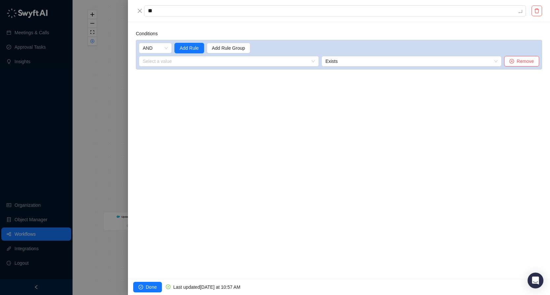
type textarea "***"
type textarea "****"
type textarea "*****"
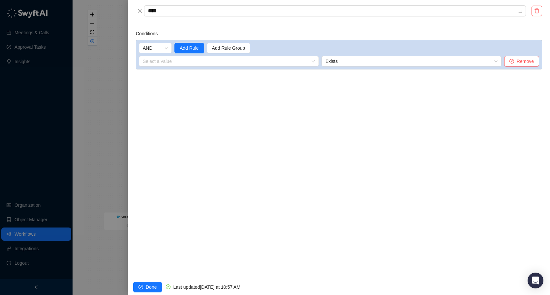
type textarea "*****"
type textarea "******"
type textarea "*******"
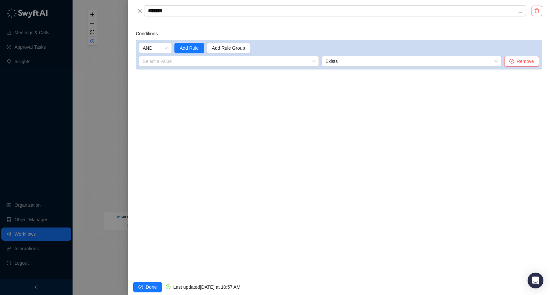
type textarea "*******"
type textarea "*********"
type textarea "**********"
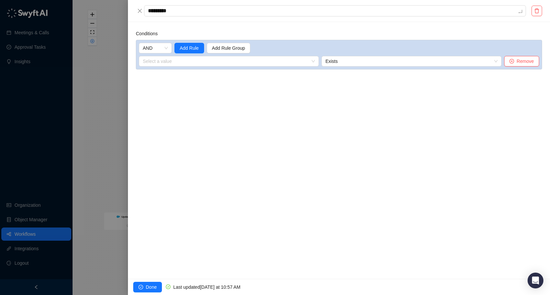
type textarea "**********"
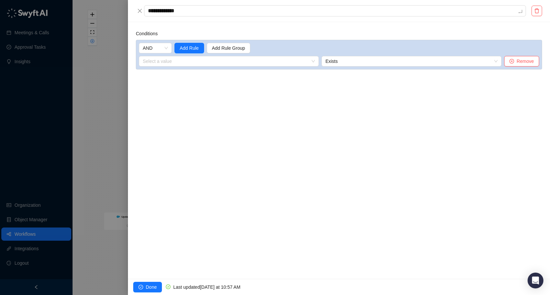
type textarea "**********"
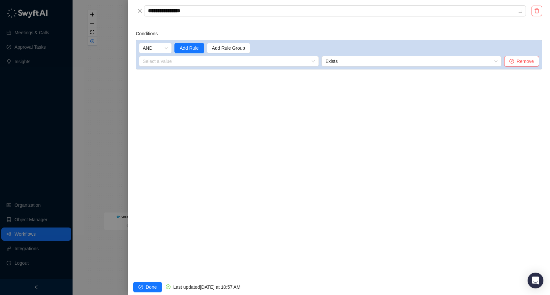
type textarea "**********"
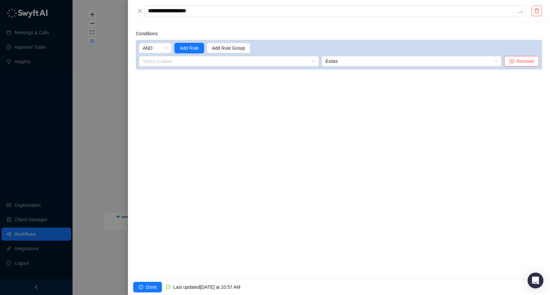
type textarea "**********"
click at [163, 64] on input "search" at bounding box center [227, 61] width 168 height 10
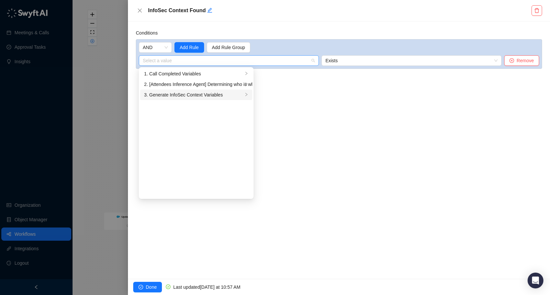
click at [217, 95] on div "3. Generate InfoSec Context Variables" at bounding box center [193, 94] width 99 height 7
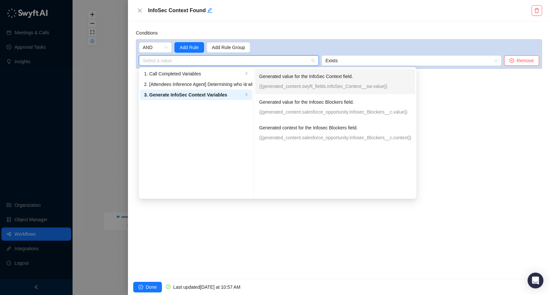
click at [378, 84] on p "{{generated_content.swyft_fields.InfoSec_Context__sw.value}}" at bounding box center [335, 86] width 152 height 7
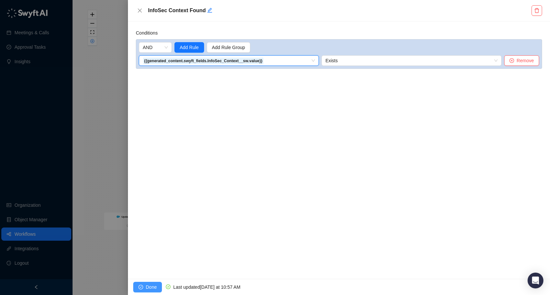
click at [144, 290] on button "Done" at bounding box center [147, 287] width 29 height 11
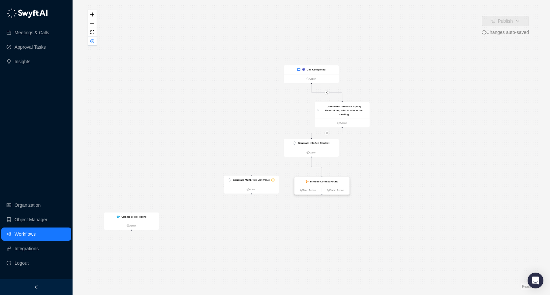
drag, startPoint x: 483, startPoint y: 178, endPoint x: 304, endPoint y: 179, distance: 179.3
click at [310, 180] on div "InfoSec Context Found" at bounding box center [324, 182] width 28 height 4
drag, startPoint x: 263, startPoint y: 180, endPoint x: 342, endPoint y: 225, distance: 91.0
click at [340, 221] on strong "Generate Multi-Pick List Value" at bounding box center [322, 219] width 37 height 3
drag, startPoint x: 311, startPoint y: 194, endPoint x: 330, endPoint y: 222, distance: 34.0
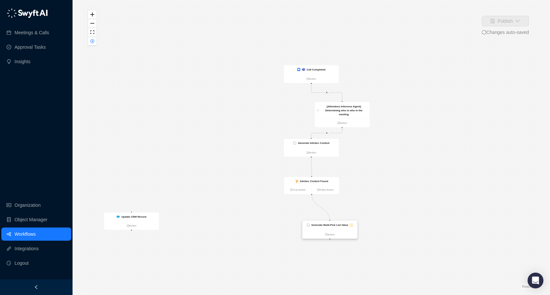
click at [330, 222] on div "Call Completed Action Update CRM Record Action Generate InfoSec Context Action …" at bounding box center [231, 144] width 255 height 159
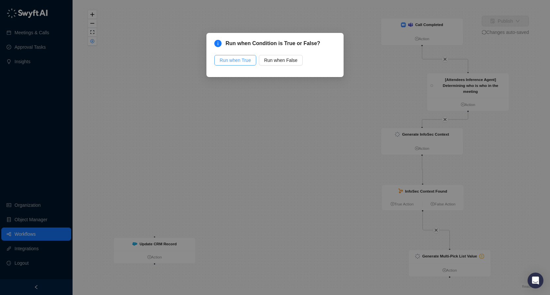
click at [239, 61] on span "Run when True" at bounding box center [235, 60] width 31 height 7
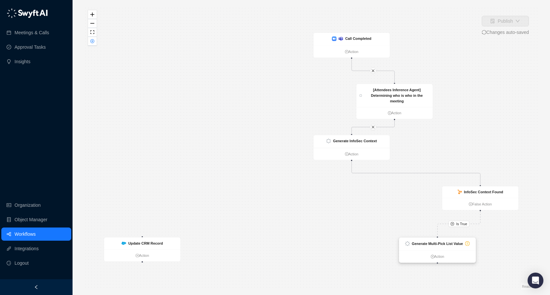
click at [426, 242] on strong "Generate Multi-Pick List Value" at bounding box center [437, 244] width 51 height 4
click at [438, 244] on strong "Generate Multi-Pick List Value" at bounding box center [437, 244] width 51 height 4
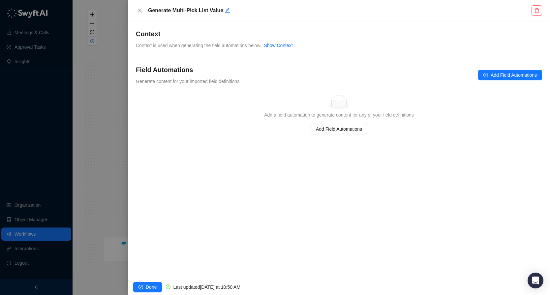
click at [230, 12] on h5 "Generate Multi-Pick List Value" at bounding box center [339, 11] width 382 height 8
click at [225, 10] on icon "edit" at bounding box center [227, 10] width 5 height 5
type textarea "*"
type textarea "**"
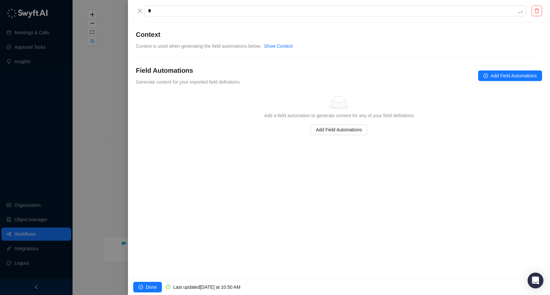
type textarea "**"
type textarea "***"
type textarea "****"
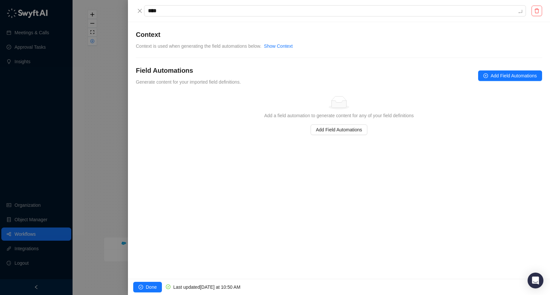
type textarea "*****"
type textarea "******"
type textarea "*******"
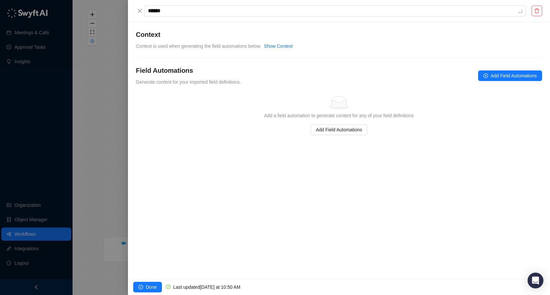
type textarea "*******"
type textarea "********"
type textarea "*********"
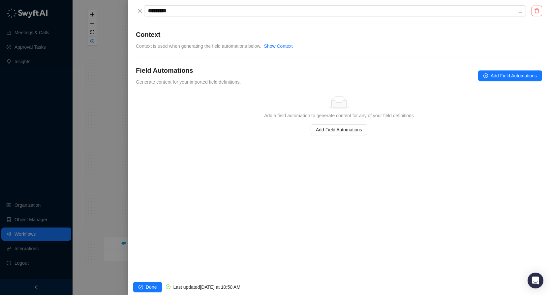
type textarea "**********"
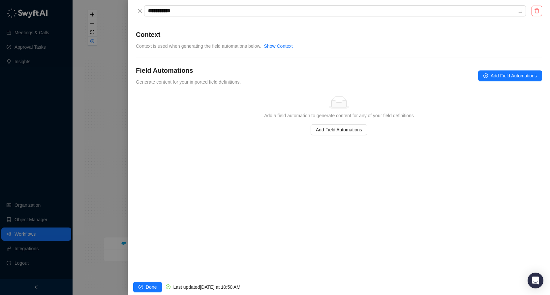
type textarea "**********"
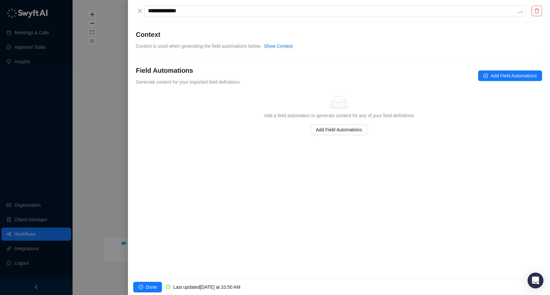
type textarea "**********"
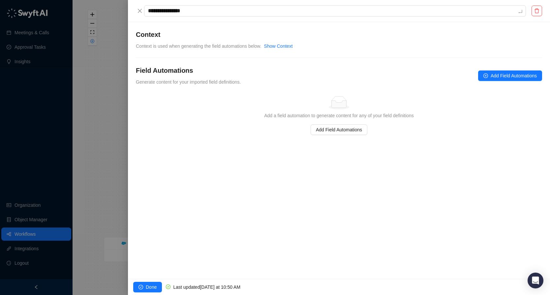
type textarea "**********"
click at [519, 75] on span "Add Field Automations" at bounding box center [513, 75] width 46 height 7
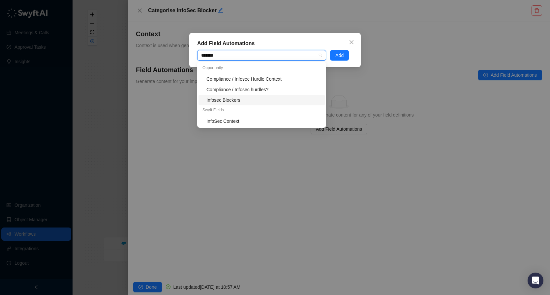
click at [243, 103] on div "Infosec Blockers" at bounding box center [263, 100] width 114 height 7
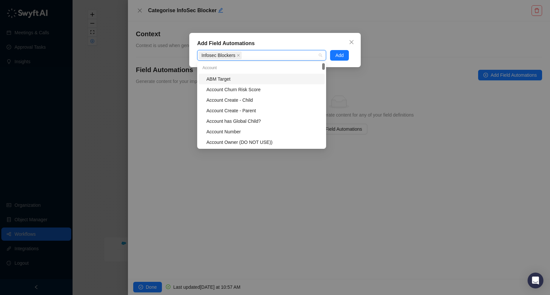
click at [344, 49] on div "Add Field Automations Infosec Blockers Add" at bounding box center [274, 50] width 171 height 34
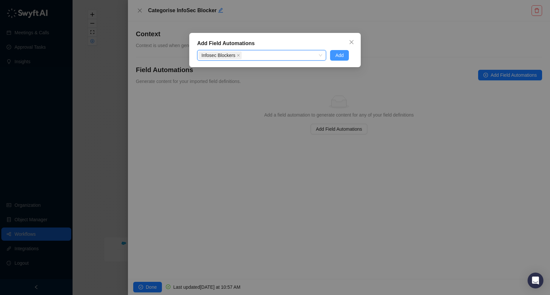
click at [341, 53] on span "Add" at bounding box center [339, 55] width 8 height 7
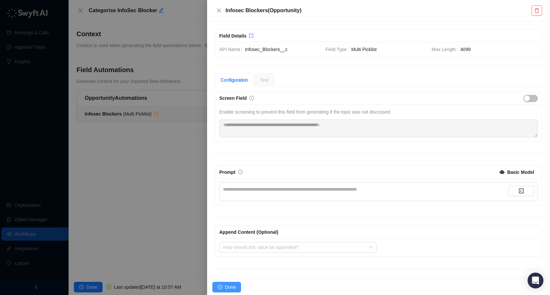
click at [231, 289] on span "Done" at bounding box center [230, 287] width 11 height 7
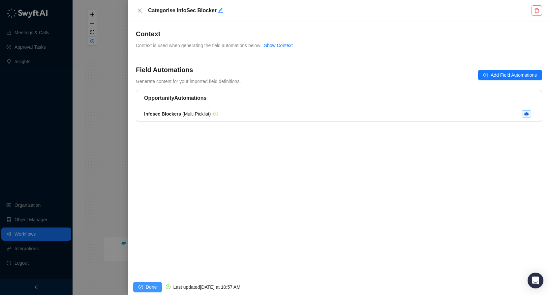
click at [150, 283] on button "Done" at bounding box center [147, 287] width 29 height 11
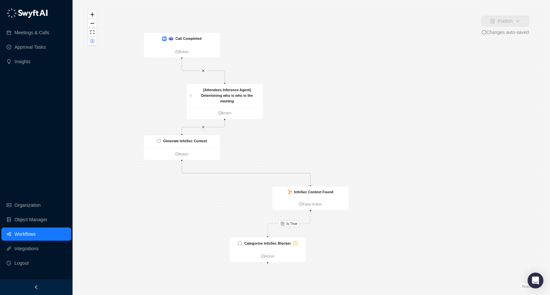
drag, startPoint x: 399, startPoint y: 200, endPoint x: 211, endPoint y: 195, distance: 188.3
click at [211, 195] on div "Is True Call Completed Action Update CRM Record Action Generate InfoSec Context…" at bounding box center [311, 147] width 456 height 285
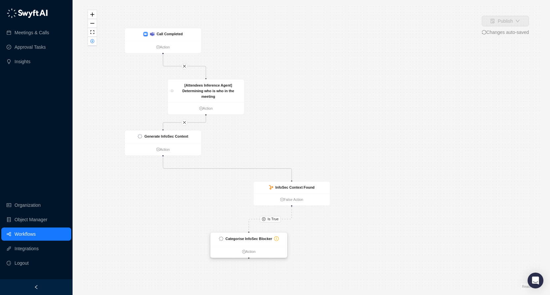
click at [254, 242] on div "Categorise InfoSec Blocker" at bounding box center [249, 239] width 76 height 13
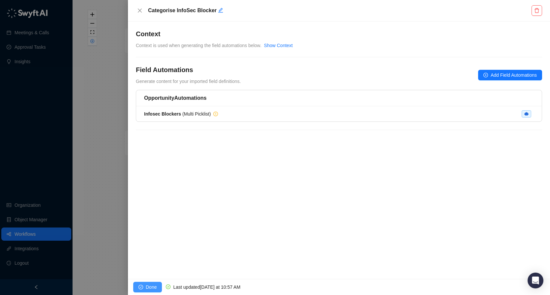
click at [150, 288] on span "Done" at bounding box center [151, 287] width 11 height 7
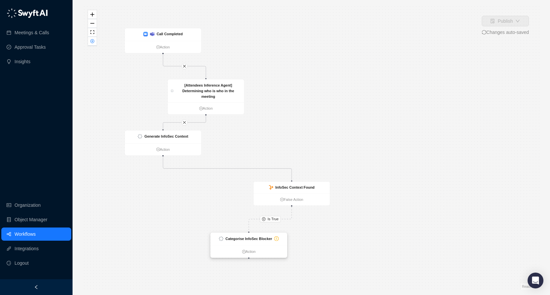
click at [258, 244] on div "Categorise InfoSec Blocker" at bounding box center [249, 239] width 76 height 13
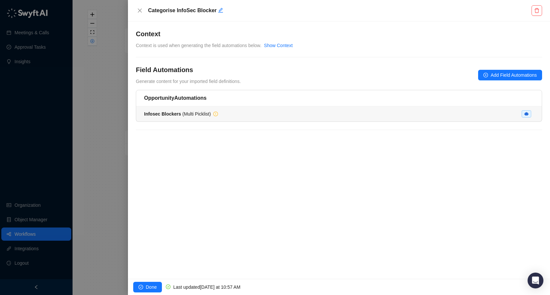
click at [360, 108] on li "Infosec Blockers ( Multi Picklist )" at bounding box center [338, 113] width 405 height 15
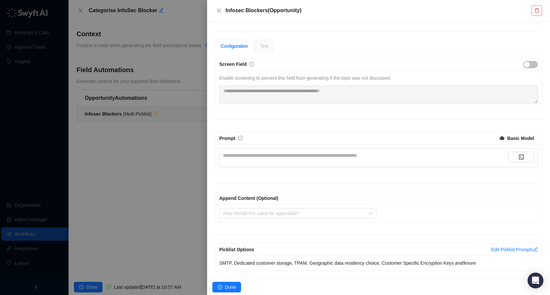
scroll to position [34, 0]
click at [288, 157] on div "**********" at bounding box center [365, 155] width 285 height 7
click at [527, 157] on button "button" at bounding box center [521, 157] width 26 height 11
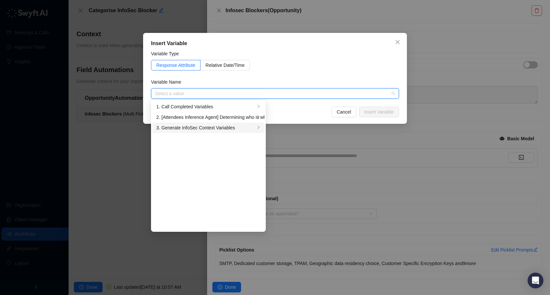
click at [228, 125] on div "3. Generate InfoSec Context Variables" at bounding box center [205, 127] width 99 height 7
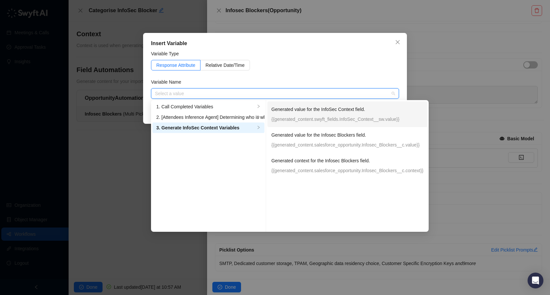
click at [378, 110] on p "Generated value for the InfoSec Context field." at bounding box center [347, 109] width 152 height 7
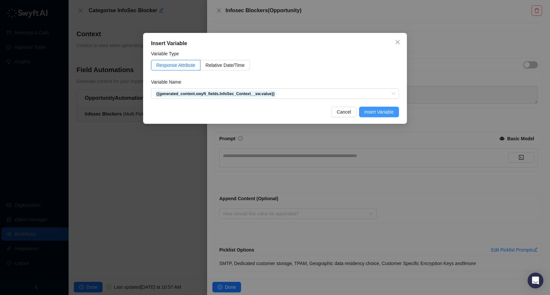
click at [386, 114] on span "Insert Variable" at bounding box center [378, 111] width 29 height 7
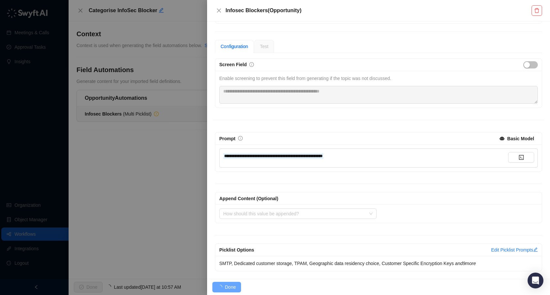
click at [381, 157] on div "**********" at bounding box center [365, 155] width 285 height 7
click at [252, 157] on span "**********" at bounding box center [238, 156] width 30 height 5
click at [225, 286] on span "Done" at bounding box center [230, 287] width 11 height 7
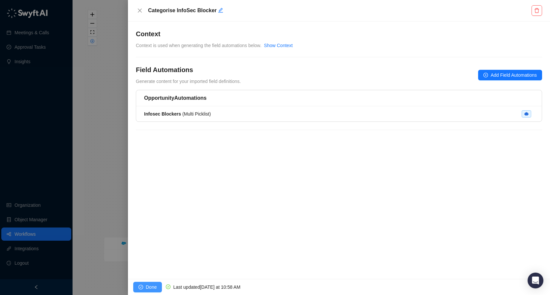
click at [147, 285] on span "Done" at bounding box center [151, 287] width 11 height 7
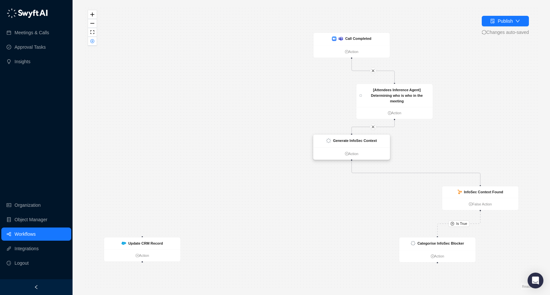
click at [356, 144] on div "Generate InfoSec Context" at bounding box center [351, 141] width 76 height 13
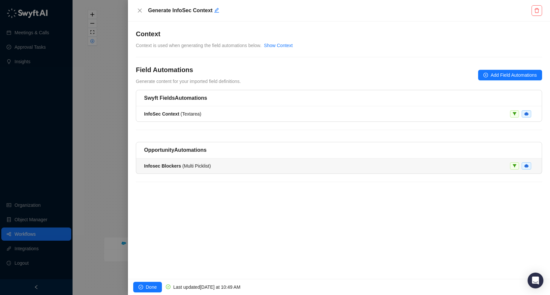
click at [434, 171] on li "Infosec Blockers ( Multi Picklist )" at bounding box center [338, 166] width 405 height 15
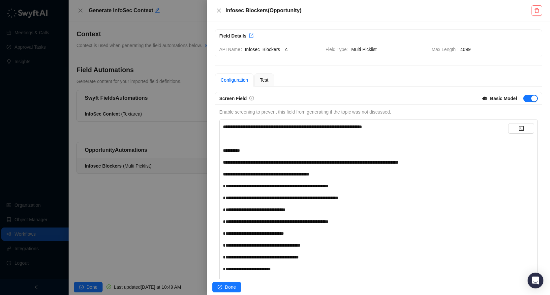
click at [338, 197] on span "**********" at bounding box center [280, 198] width 115 height 5
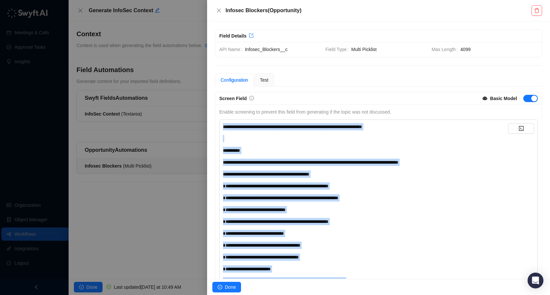
copy div "**********"
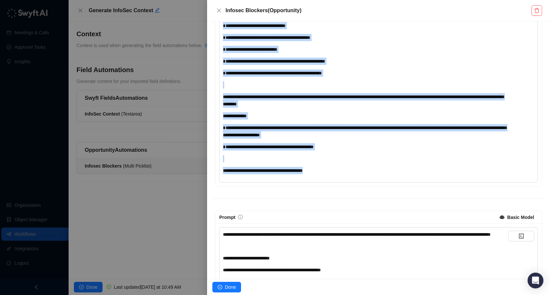
scroll to position [387, 0]
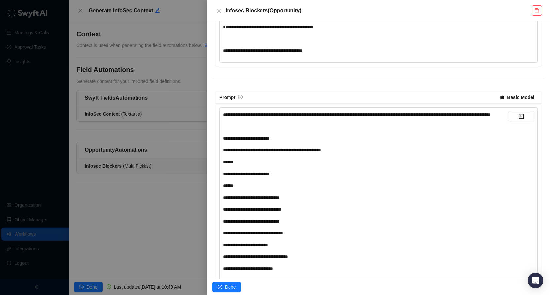
click at [372, 166] on div "******" at bounding box center [365, 162] width 285 height 7
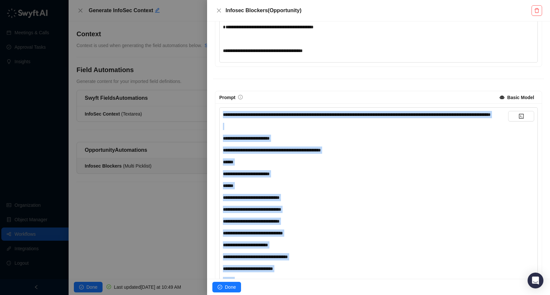
copy div "**********"
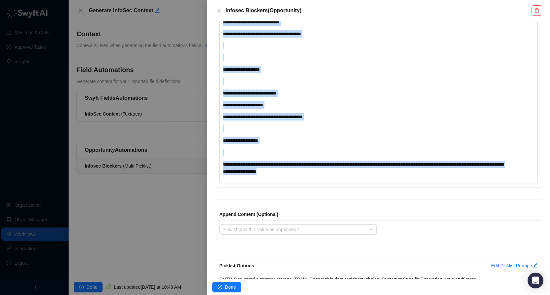
scroll to position [1787, 0]
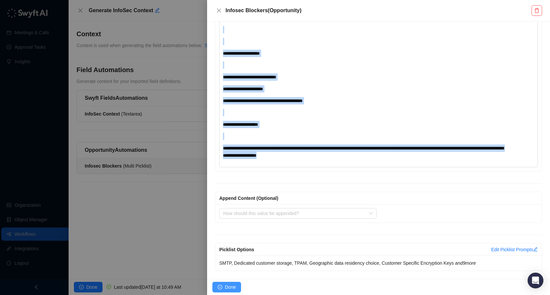
click at [234, 286] on span "Done" at bounding box center [230, 287] width 11 height 7
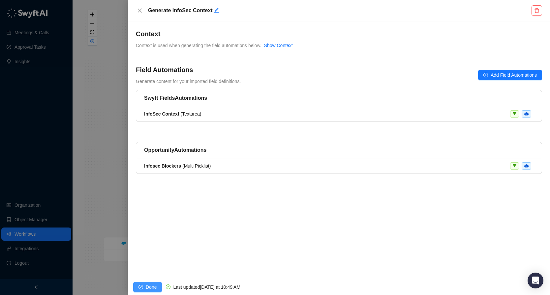
click at [154, 286] on span "Done" at bounding box center [151, 287] width 11 height 7
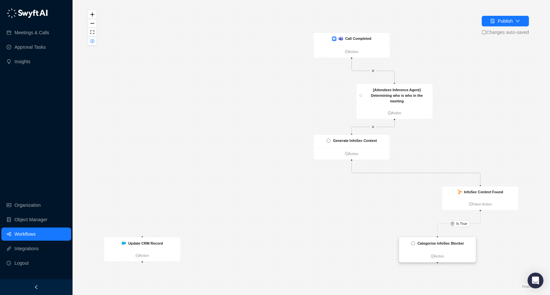
click at [424, 246] on div "Categorise InfoSec Blocker" at bounding box center [440, 244] width 46 height 6
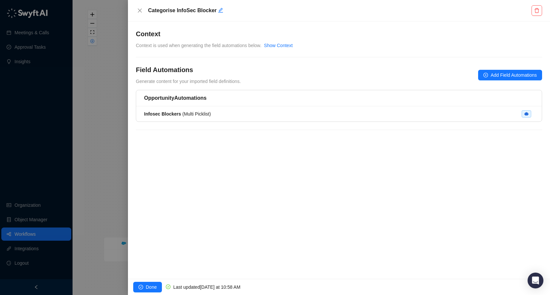
click at [242, 106] on li "Infosec Blockers ( Multi Picklist )" at bounding box center [338, 113] width 405 height 15
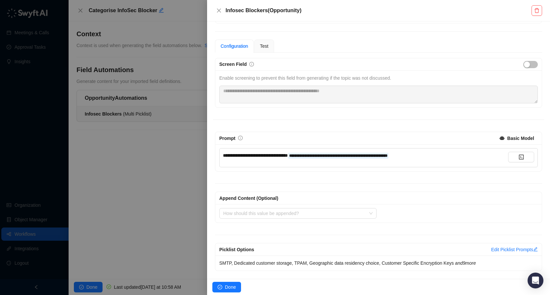
scroll to position [34, 0]
click at [453, 158] on div "**********" at bounding box center [365, 155] width 285 height 7
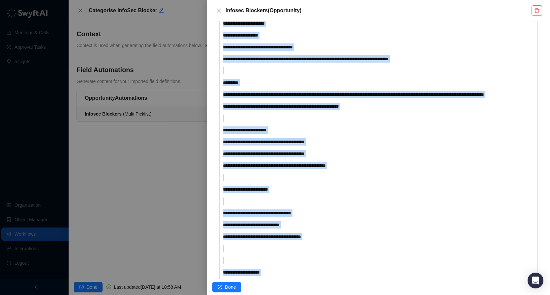
scroll to position [1200, 0]
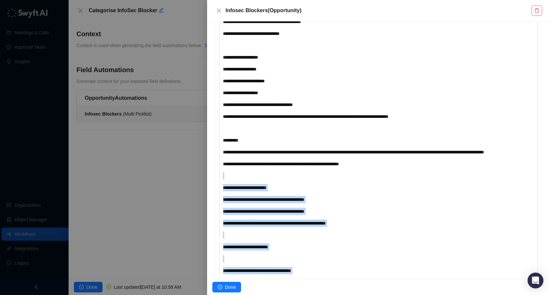
drag, startPoint x: 349, startPoint y: 181, endPoint x: 215, endPoint y: 203, distance: 136.3
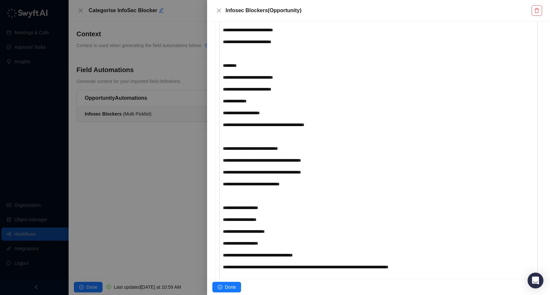
scroll to position [1304, 0]
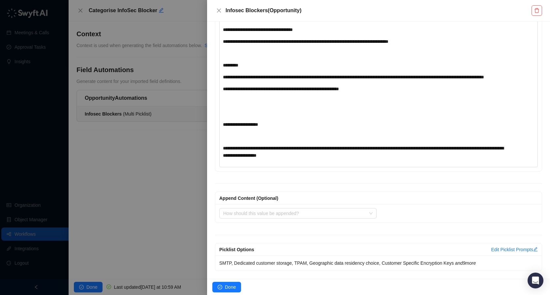
click at [237, 122] on span "**********" at bounding box center [240, 124] width 35 height 5
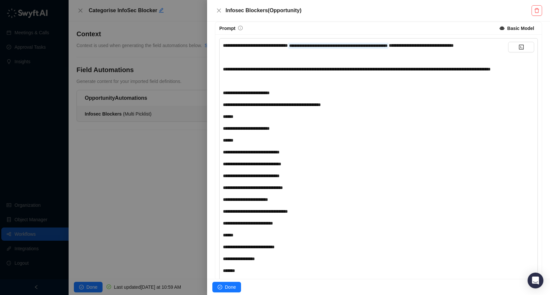
scroll to position [145, 0]
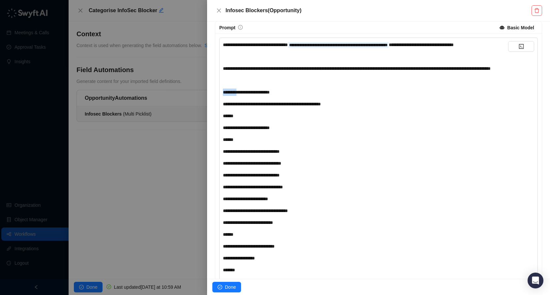
drag, startPoint x: 239, startPoint y: 107, endPoint x: 214, endPoint y: 107, distance: 24.7
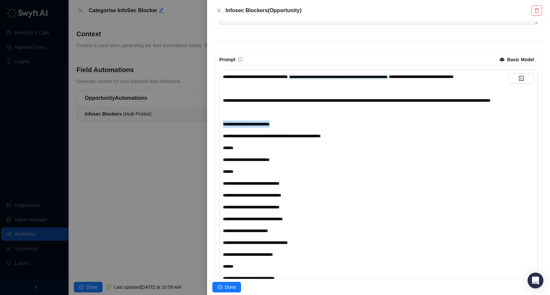
scroll to position [56, 0]
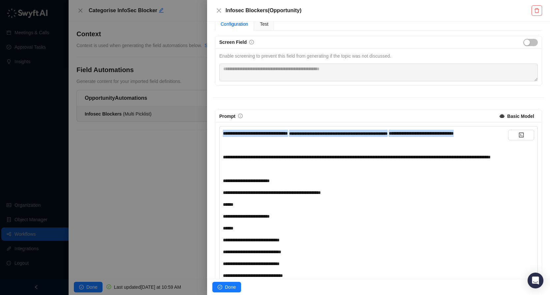
drag, startPoint x: 256, startPoint y: 142, endPoint x: 217, endPoint y: 132, distance: 41.0
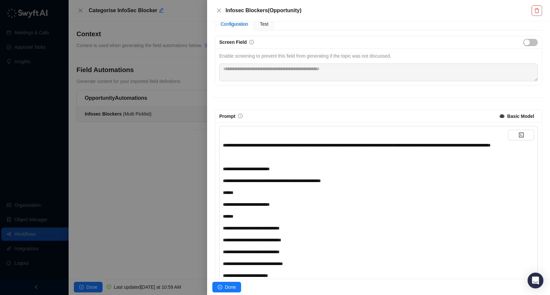
scroll to position [44, 0]
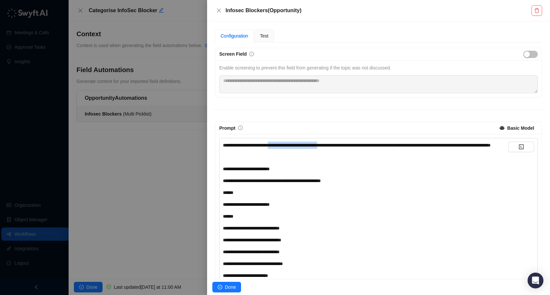
drag, startPoint x: 278, startPoint y: 146, endPoint x: 339, endPoint y: 148, distance: 62.0
click at [339, 148] on span "**********" at bounding box center [357, 145] width 268 height 5
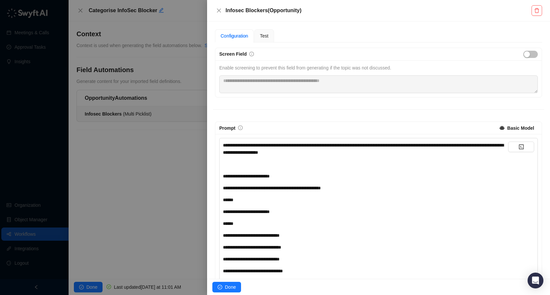
click at [438, 146] on span "**********" at bounding box center [363, 149] width 280 height 12
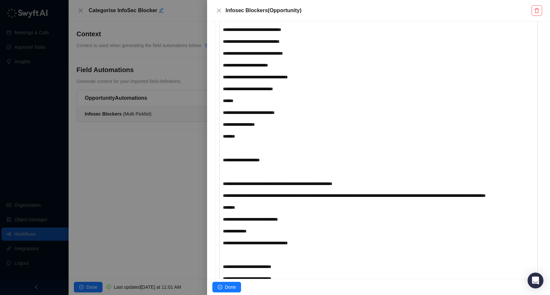
scroll to position [262, 0]
drag, startPoint x: 275, startPoint y: 162, endPoint x: 240, endPoint y: 161, distance: 35.6
click at [240, 161] on div "**********" at bounding box center [365, 160] width 285 height 7
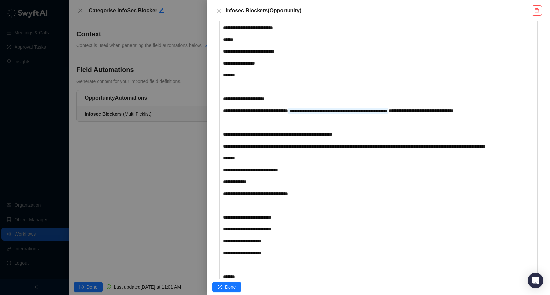
scroll to position [322, 0]
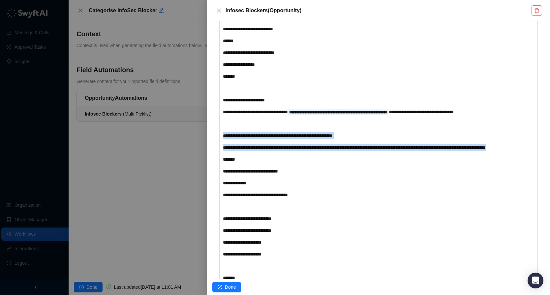
drag, startPoint x: 338, startPoint y: 165, endPoint x: 212, endPoint y: 143, distance: 128.6
click at [212, 143] on div "**********" at bounding box center [378, 150] width 343 height 258
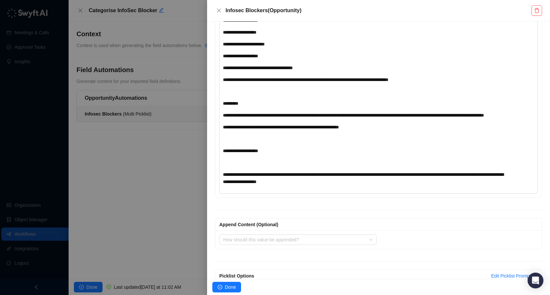
scroll to position [1249, 0]
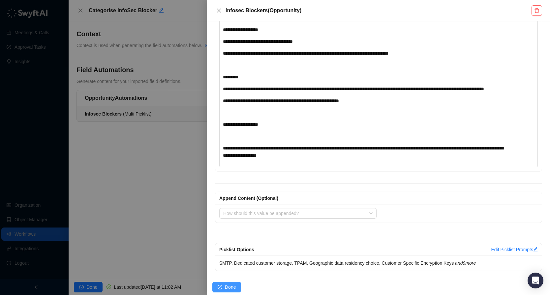
click at [235, 288] on span "Done" at bounding box center [230, 287] width 11 height 7
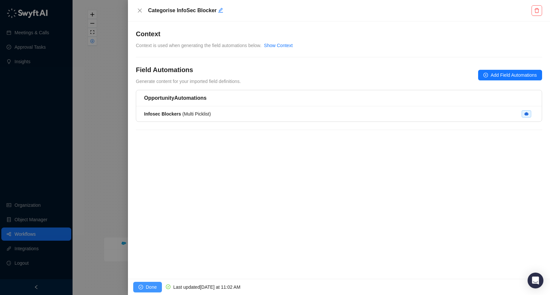
click at [155, 286] on span "Done" at bounding box center [151, 287] width 11 height 7
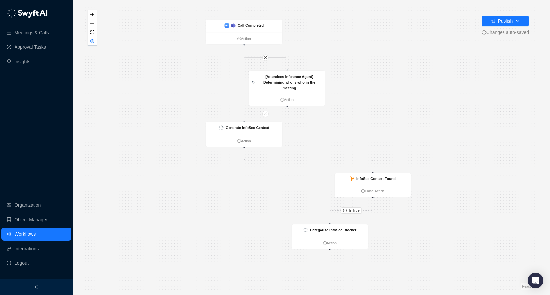
drag, startPoint x: 347, startPoint y: 217, endPoint x: 214, endPoint y: 188, distance: 136.0
click at [214, 188] on div "Is True Call Completed Action Update CRM Record Action Generate InfoSec Context…" at bounding box center [311, 147] width 456 height 285
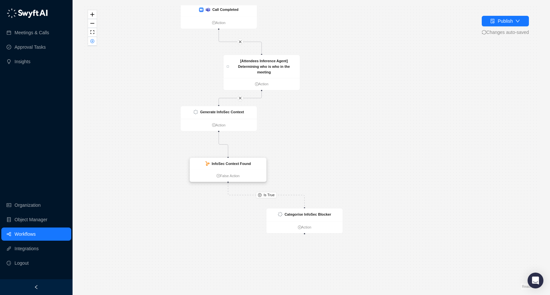
drag, startPoint x: 353, startPoint y: 164, endPoint x: 234, endPoint y: 165, distance: 119.3
click at [234, 165] on strong "InfoSec Context Found" at bounding box center [231, 164] width 39 height 4
drag, startPoint x: 320, startPoint y: 216, endPoint x: 247, endPoint y: 233, distance: 74.6
click at [247, 233] on strong "Categorise InfoSec Blocker" at bounding box center [233, 232] width 46 height 4
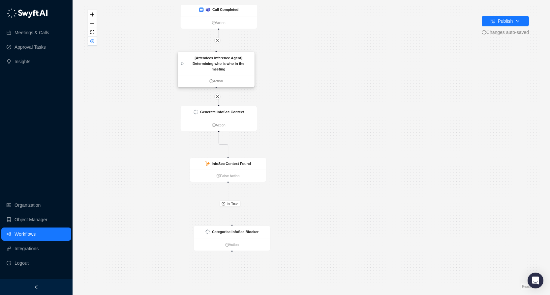
drag, startPoint x: 281, startPoint y: 69, endPoint x: 237, endPoint y: 65, distance: 44.0
click at [237, 65] on div "[Attendees Inference Agent] Determining who is who in the meeting" at bounding box center [219, 63] width 66 height 17
click at [237, 65] on div "[Attendees Inference Agent] Determining who is who in the meeting" at bounding box center [220, 62] width 66 height 17
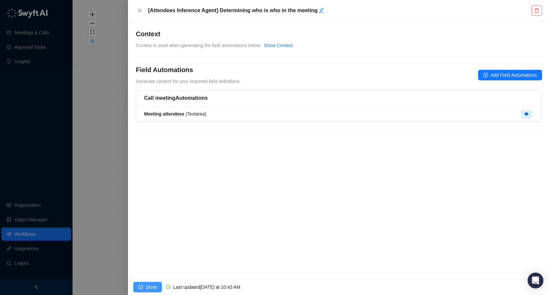
click at [152, 290] on span "Done" at bounding box center [151, 287] width 11 height 7
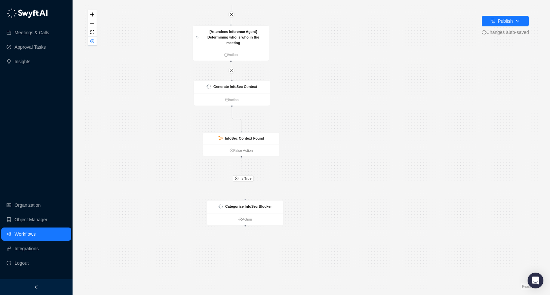
drag, startPoint x: 278, startPoint y: 231, endPoint x: 298, endPoint y: 196, distance: 40.3
click at [298, 196] on div "Is True Call Completed Action Update CRM Record Action Generate InfoSec Context…" at bounding box center [311, 147] width 456 height 285
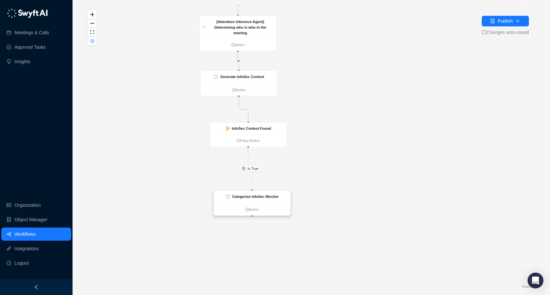
click at [268, 197] on strong "Categorise InfoSec Blocker" at bounding box center [255, 197] width 46 height 4
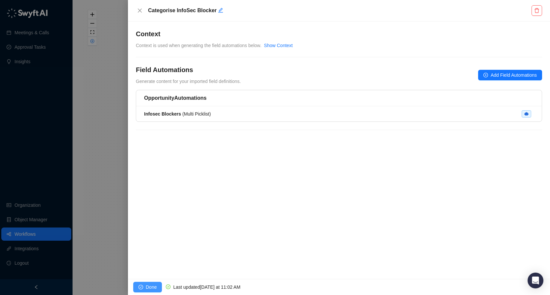
click at [151, 288] on span "Done" at bounding box center [151, 287] width 11 height 7
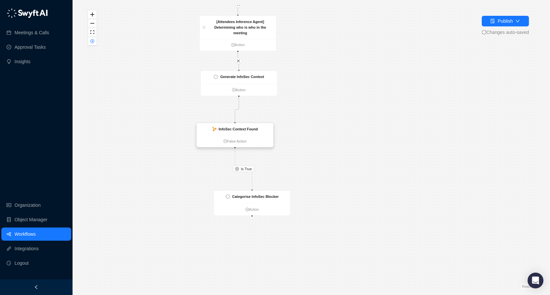
drag, startPoint x: 269, startPoint y: 125, endPoint x: 259, endPoint y: 127, distance: 9.6
click at [259, 127] on div "InfoSec Context Found" at bounding box center [235, 130] width 76 height 12
click at [244, 174] on div "Is True Call Completed Action Update CRM Record Action Generate InfoSec Context…" at bounding box center [311, 147] width 456 height 285
click at [244, 171] on span "Is True" at bounding box center [248, 169] width 11 height 6
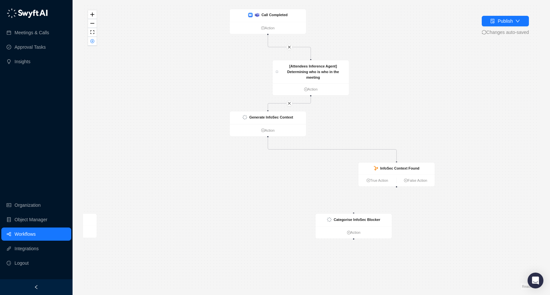
drag, startPoint x: 289, startPoint y: 220, endPoint x: 206, endPoint y: 166, distance: 99.0
click at [205, 166] on div "Call Completed Action Update CRM Record Action Generate InfoSec Context Action …" at bounding box center [311, 147] width 456 height 285
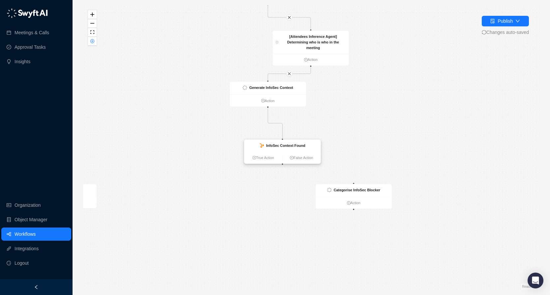
drag, startPoint x: 391, startPoint y: 141, endPoint x: 270, endPoint y: 150, distance: 121.0
click at [270, 149] on div "InfoSec Context Found" at bounding box center [285, 146] width 39 height 6
drag, startPoint x: 358, startPoint y: 192, endPoint x: 390, endPoint y: 168, distance: 40.3
click at [380, 187] on div "Categorise InfoSec Blocker" at bounding box center [357, 190] width 46 height 6
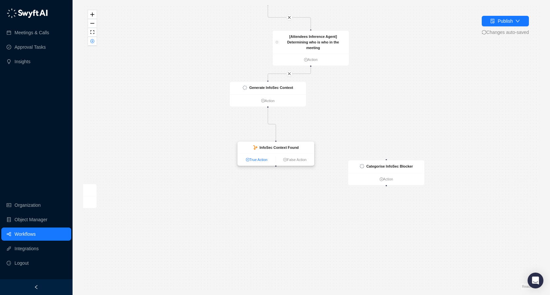
click at [261, 161] on link "True Action" at bounding box center [257, 160] width 38 height 6
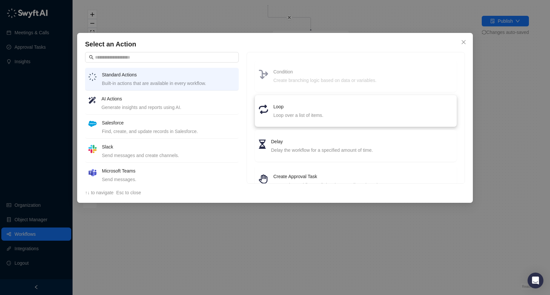
click at [311, 119] on li "Loop Loop over a list of items." at bounding box center [356, 111] width 194 height 24
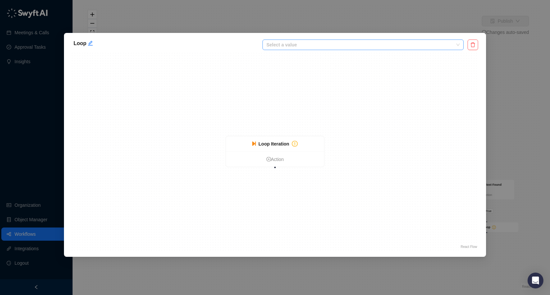
click at [299, 47] on input "search" at bounding box center [360, 45] width 189 height 10
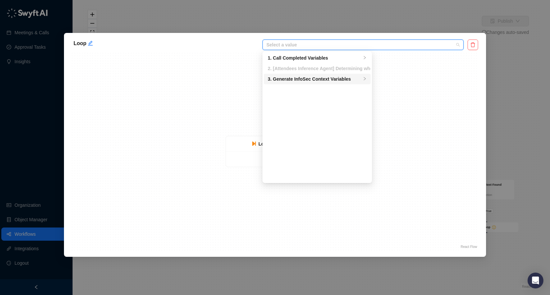
click at [329, 77] on div "3. Generate InfoSec Context Variables" at bounding box center [315, 78] width 94 height 7
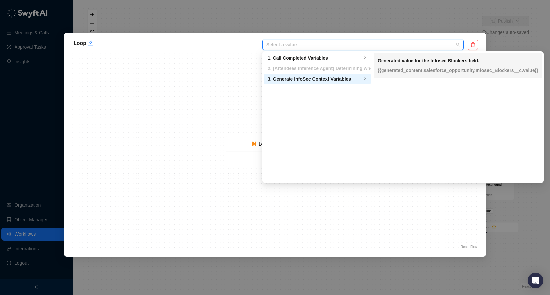
click at [481, 71] on p "{{generated_content.salesforce_opportunity.Infosec_Blockers__c.value}}" at bounding box center [457, 70] width 161 height 7
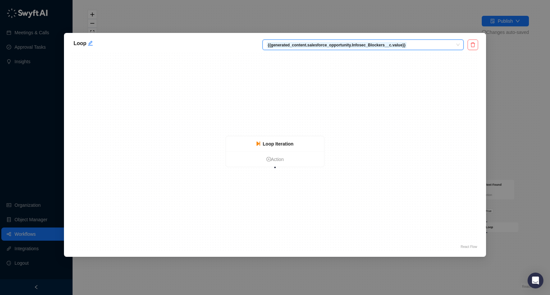
click at [539, 104] on div "Loop bbba46e0-6187-013e-ea5f-6e29af175f68__RC_CASCADER_SPLIT__generated_content…" at bounding box center [275, 147] width 550 height 295
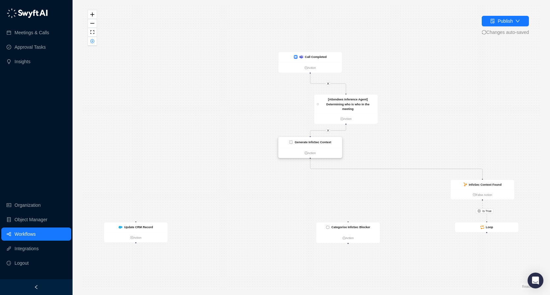
click at [324, 142] on strong "Generate InfoSec Context" at bounding box center [313, 141] width 37 height 3
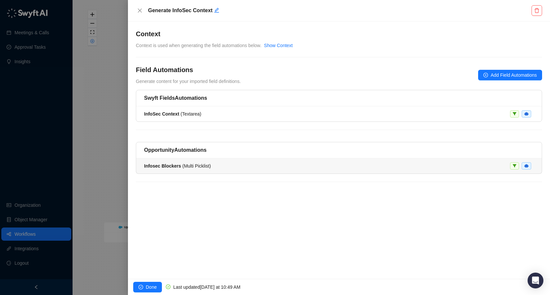
click at [476, 171] on li "Infosec Blockers ( Multi Picklist )" at bounding box center [338, 166] width 405 height 15
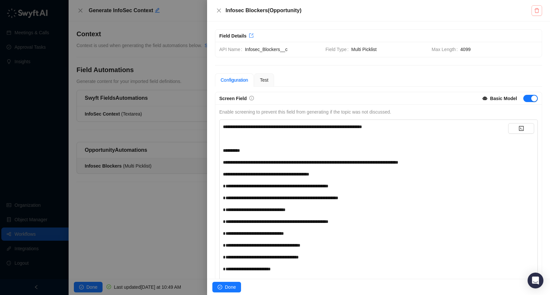
click at [535, 13] on icon "delete" at bounding box center [536, 10] width 5 height 5
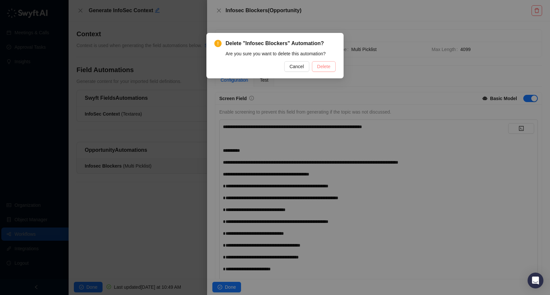
click at [326, 66] on span "Delete" at bounding box center [323, 66] width 13 height 7
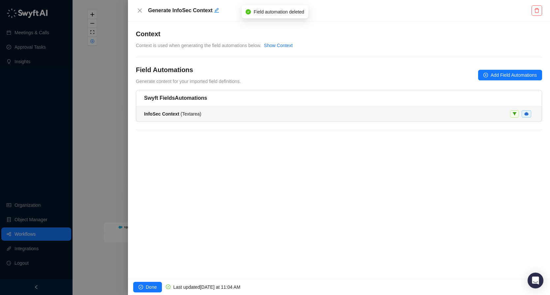
click at [221, 112] on div "InfoSec Context ( Textarea )" at bounding box center [339, 113] width 390 height 7
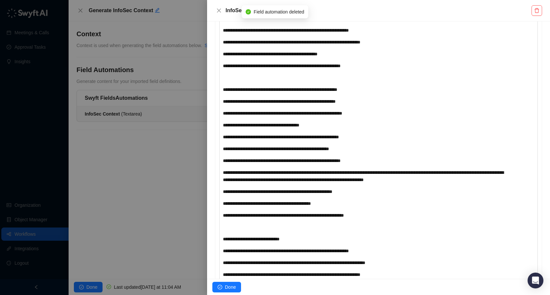
scroll to position [1161, 0]
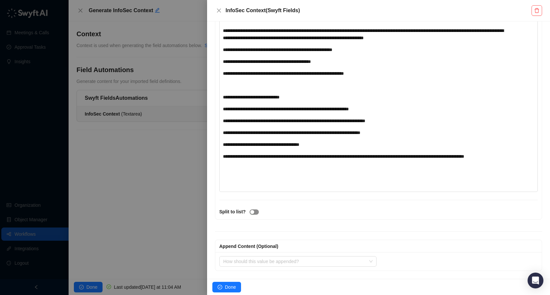
click at [251, 212] on div "button" at bounding box center [252, 212] width 4 height 4
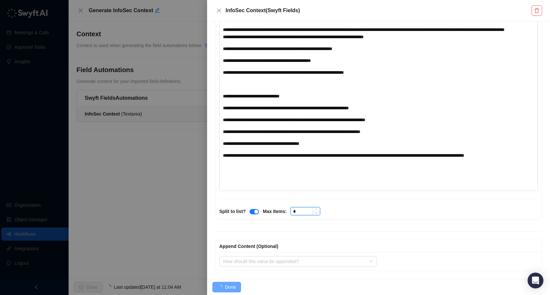
click at [305, 213] on input "*" at bounding box center [305, 211] width 29 height 7
click at [359, 209] on div "Split to list? Max Items: *" at bounding box center [378, 211] width 322 height 8
click at [232, 287] on span "Done" at bounding box center [230, 287] width 11 height 7
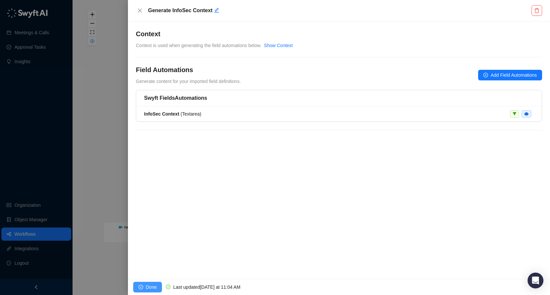
click at [146, 286] on span "Done" at bounding box center [151, 287] width 11 height 7
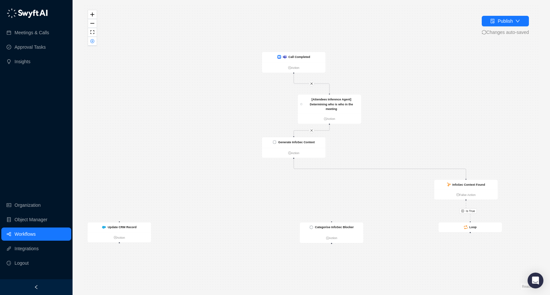
drag, startPoint x: 390, startPoint y: 198, endPoint x: 322, endPoint y: 188, distance: 68.3
click at [322, 188] on div "Is True Call Completed Action Update CRM Record Action Generate InfoSec Context…" at bounding box center [311, 147] width 456 height 285
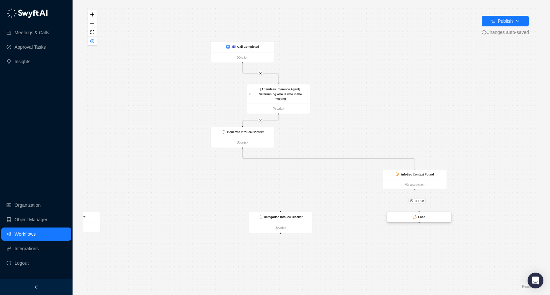
click at [422, 217] on strong "Loop" at bounding box center [421, 217] width 7 height 3
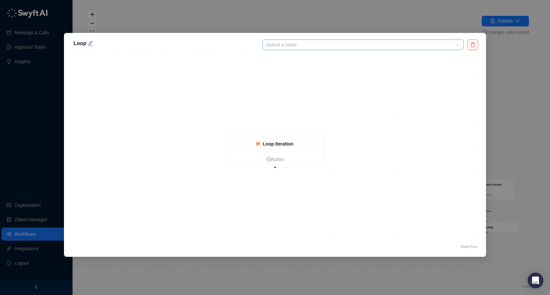
click at [424, 45] on input "search" at bounding box center [360, 45] width 189 height 10
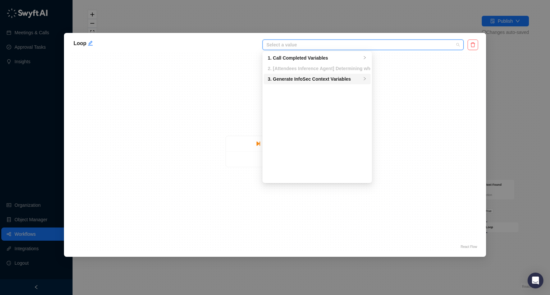
click at [343, 79] on div "3. Generate InfoSec Context Variables" at bounding box center [315, 78] width 94 height 7
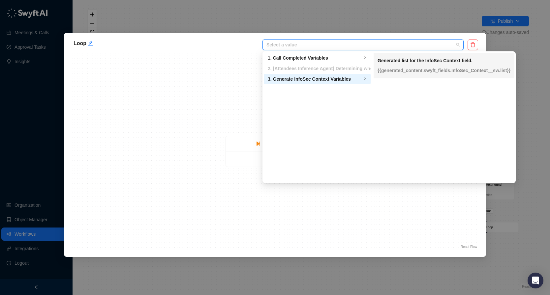
click at [416, 68] on p "{{generated_content.swyft_fields.InfoSec_Context__sw.list}}" at bounding box center [443, 70] width 133 height 7
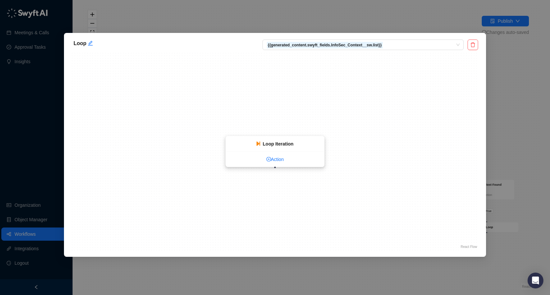
click at [278, 160] on link "Action" at bounding box center [275, 159] width 98 height 7
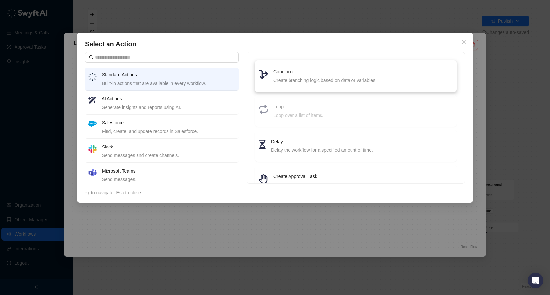
click at [299, 68] on li "Condition Create branching logic based on data or variables." at bounding box center [356, 76] width 194 height 24
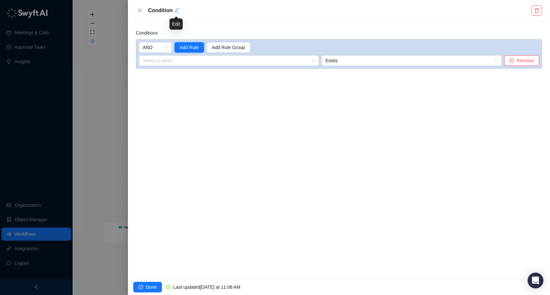
click at [177, 12] on icon "edit" at bounding box center [176, 10] width 5 height 5
click at [159, 135] on div "Conditions AND Add Rule Add Rule Group Select a value Exists Remove" at bounding box center [339, 150] width 422 height 257
click at [207, 62] on input "search" at bounding box center [227, 61] width 168 height 10
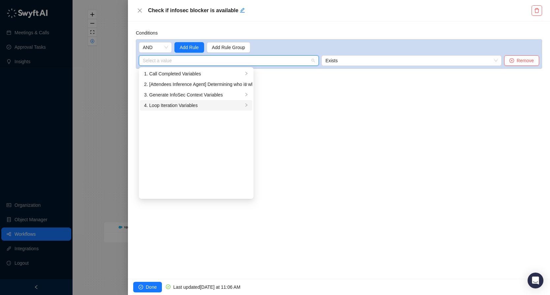
click at [207, 103] on div "4. Loop Iteration Variables" at bounding box center [193, 105] width 99 height 7
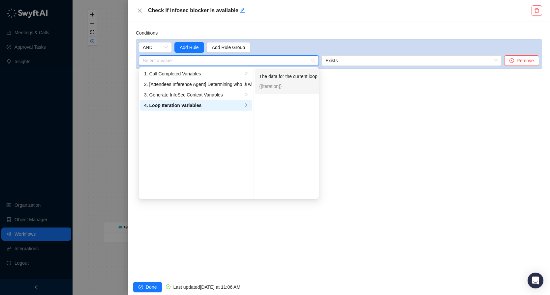
click at [279, 84] on p "{{iteration}}" at bounding box center [297, 86] width 76 height 7
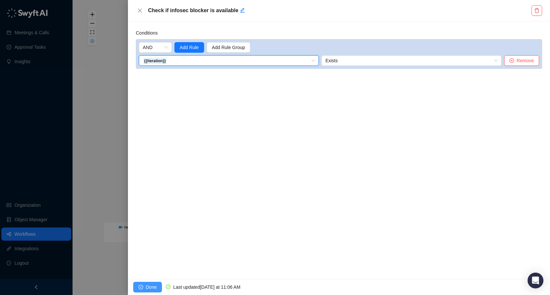
click at [150, 289] on span "Done" at bounding box center [151, 287] width 11 height 7
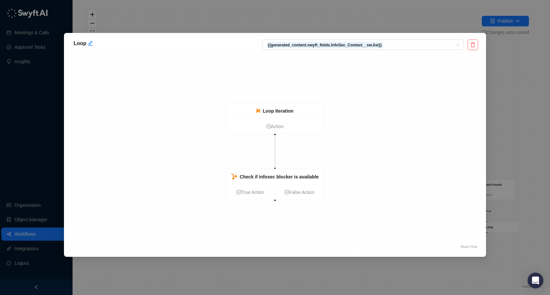
click at [504, 111] on div "Loop {{generated_content.swyft_fields.InfoSec_Context__sw.list}} Loop Iteration…" at bounding box center [275, 147] width 550 height 295
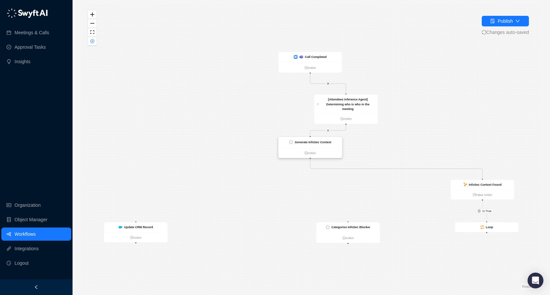
click at [313, 144] on div "Generate InfoSec Context" at bounding box center [313, 142] width 37 height 5
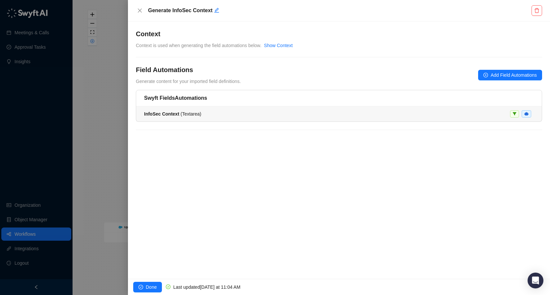
click at [223, 112] on div "InfoSec Context ( Textarea )" at bounding box center [339, 113] width 390 height 7
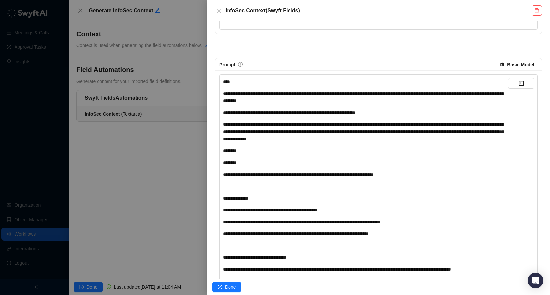
scroll to position [424, 0]
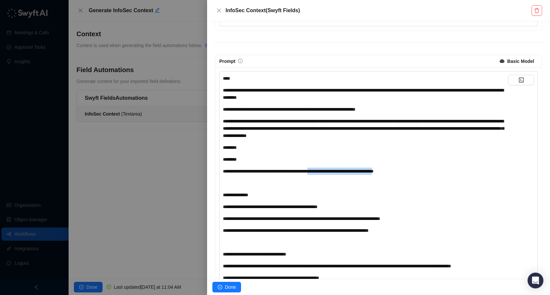
drag, startPoint x: 327, startPoint y: 169, endPoint x: 407, endPoint y: 172, distance: 80.1
click at [373, 172] on span "**********" at bounding box center [298, 171] width 151 height 5
click at [233, 283] on button "Done" at bounding box center [226, 287] width 29 height 11
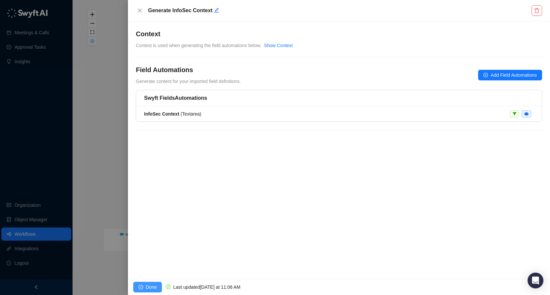
click at [154, 282] on button "Done" at bounding box center [147, 287] width 29 height 11
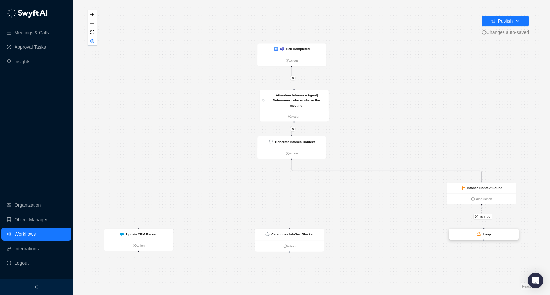
click at [479, 232] on div "Loop" at bounding box center [484, 234] width 14 height 5
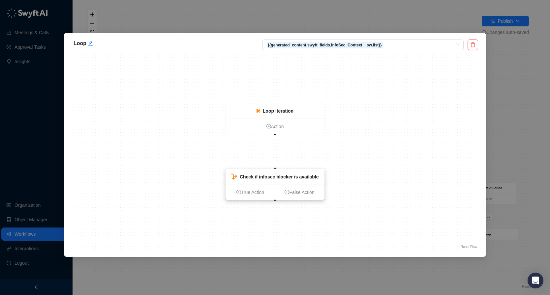
click at [291, 179] on strong "Check if infosec blocker is available" at bounding box center [279, 176] width 79 height 5
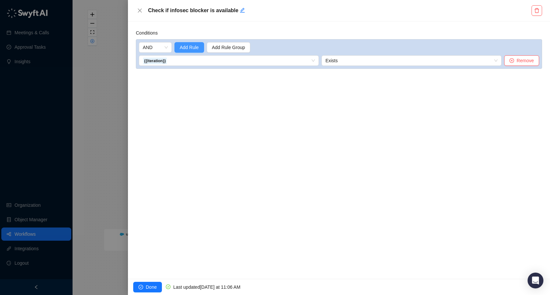
click at [192, 47] on span "Add Rule" at bounding box center [189, 47] width 19 height 7
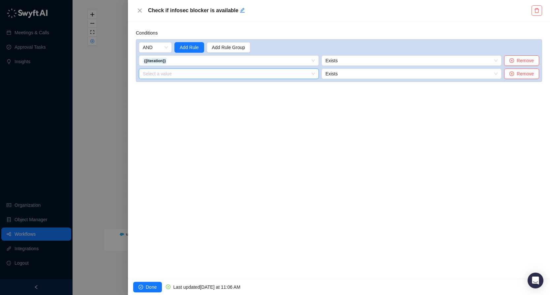
click at [185, 73] on input "search" at bounding box center [227, 74] width 168 height 10
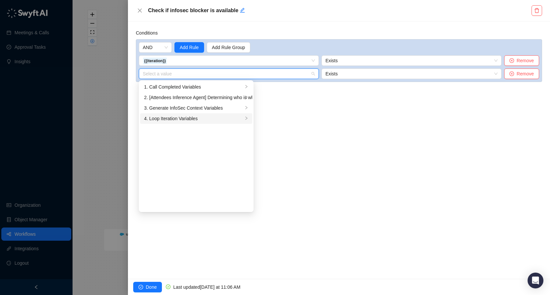
click at [187, 120] on div "4. Loop Iteration Variables" at bounding box center [193, 118] width 99 height 7
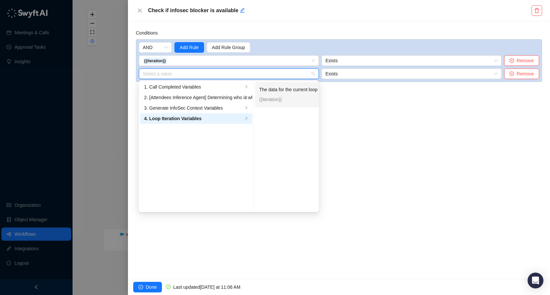
click at [290, 103] on div "The data for the current loop iteration {{iteration}}" at bounding box center [297, 94] width 76 height 22
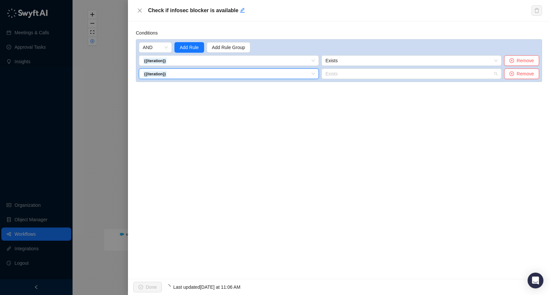
click at [358, 72] on span "Exists" at bounding box center [411, 74] width 172 height 10
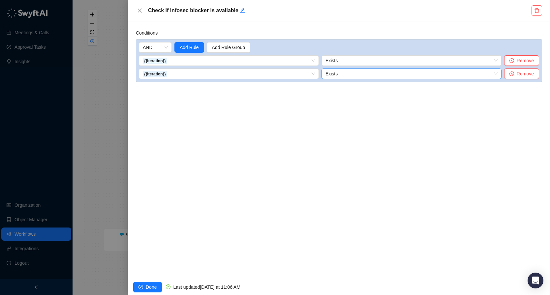
click at [355, 74] on span "Exists" at bounding box center [411, 74] width 172 height 10
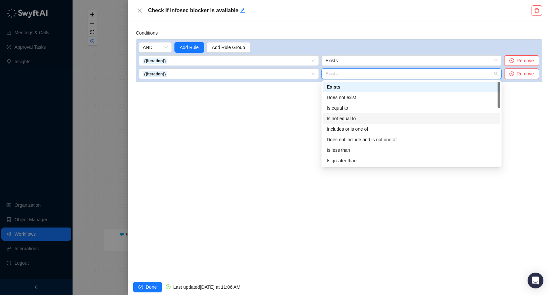
click at [370, 116] on div "Is not equal to" at bounding box center [411, 118] width 169 height 7
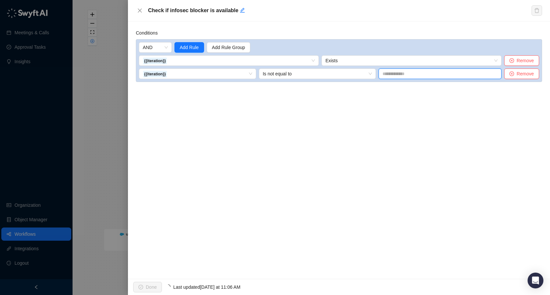
click at [434, 75] on input "text" at bounding box center [439, 74] width 123 height 11
paste input "**********"
click at [420, 116] on div "**********" at bounding box center [339, 150] width 422 height 258
click at [148, 286] on span "Done" at bounding box center [151, 287] width 11 height 7
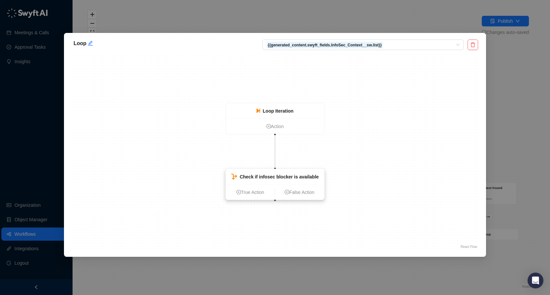
click at [249, 197] on ul "True Action False Action" at bounding box center [275, 192] width 98 height 15
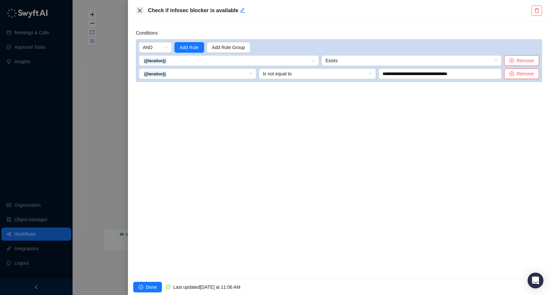
click at [142, 14] on button "Close" at bounding box center [140, 11] width 8 height 8
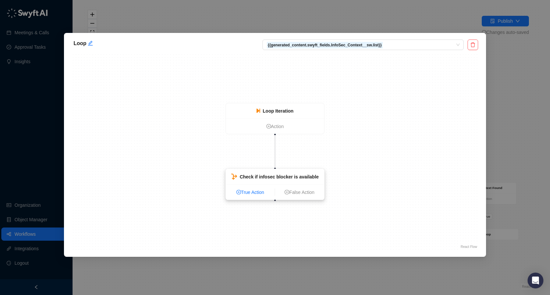
click at [239, 191] on icon "plus-circle" at bounding box center [238, 192] width 5 height 5
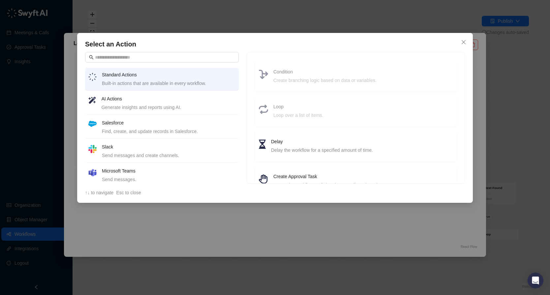
click at [183, 101] on h4 "AI Actions" at bounding box center [169, 98] width 134 height 7
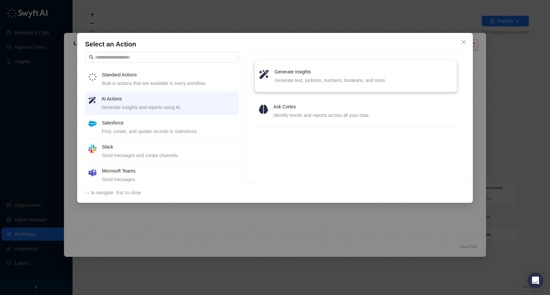
click at [314, 78] on div "Generate text, picklists, numbers, booleans, and more." at bounding box center [364, 80] width 178 height 7
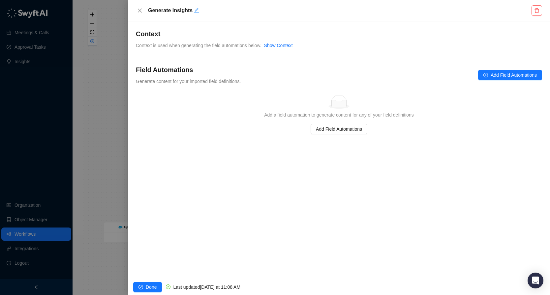
click at [196, 14] on button "Edit" at bounding box center [196, 11] width 5 height 8
drag, startPoint x: 220, startPoint y: 11, endPoint x: 290, endPoint y: 11, distance: 69.2
click at [290, 11] on textarea "**********" at bounding box center [335, 10] width 382 height 11
click at [297, 124] on div "Simple Empty Add a field automation to generate content for any of your field d…" at bounding box center [338, 115] width 401 height 39
click at [136, 10] on button "Close" at bounding box center [140, 11] width 8 height 8
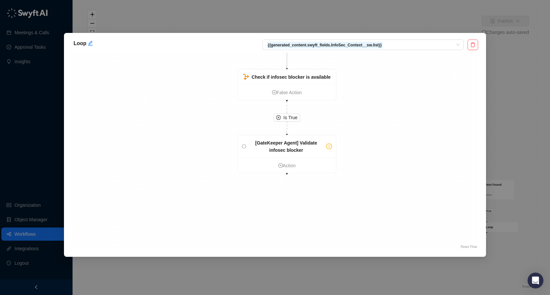
drag, startPoint x: 337, startPoint y: 192, endPoint x: 351, endPoint y: 125, distance: 68.6
click at [351, 125] on div "Is True [GateKeeper Agent] Validate infosec blocker Action Loop Iteration Actio…" at bounding box center [275, 152] width 406 height 198
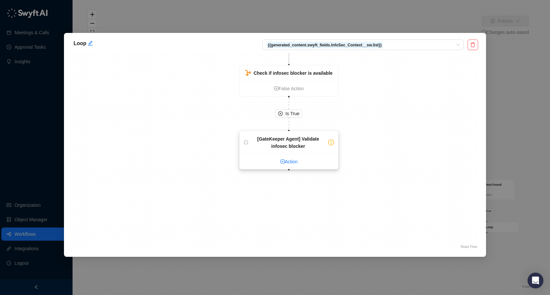
click at [298, 161] on link "Action" at bounding box center [289, 161] width 98 height 7
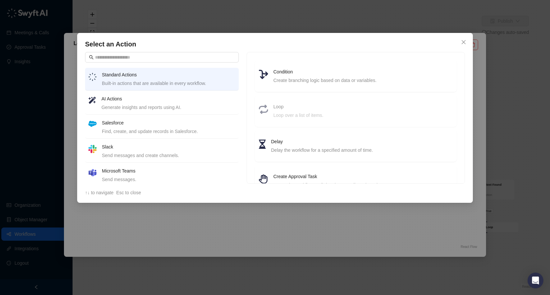
click at [151, 104] on div "Generate insights and reports using AI." at bounding box center [169, 107] width 134 height 7
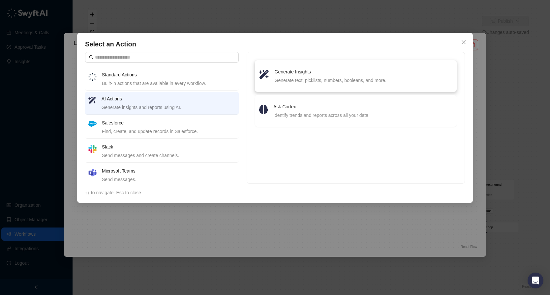
click at [327, 77] on div "Generate text, picklists, numbers, booleans, and more." at bounding box center [364, 80] width 178 height 7
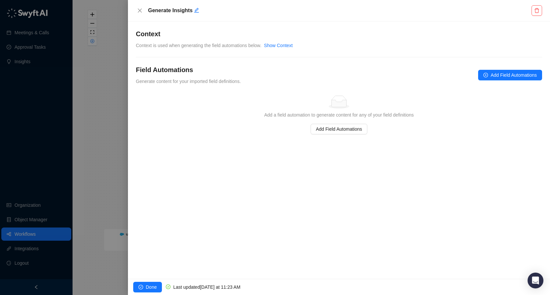
click at [193, 10] on h5 "Generate Insights" at bounding box center [339, 11] width 382 height 8
click at [199, 10] on h5 "Generate Insights" at bounding box center [339, 11] width 382 height 8
click at [197, 10] on icon "edit" at bounding box center [196, 10] width 5 height 5
click at [206, 159] on div "**********" at bounding box center [339, 150] width 422 height 258
click at [346, 129] on span "Add Field Automations" at bounding box center [339, 129] width 46 height 7
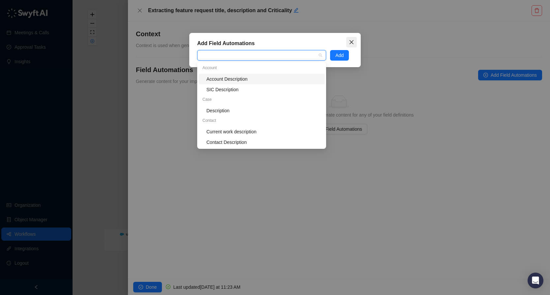
click at [350, 42] on icon "close" at bounding box center [351, 42] width 5 height 5
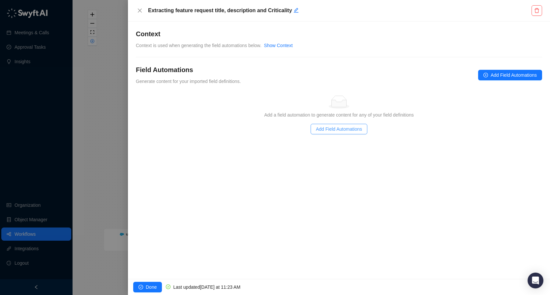
click at [332, 131] on span "Add Field Automations" at bounding box center [339, 129] width 46 height 7
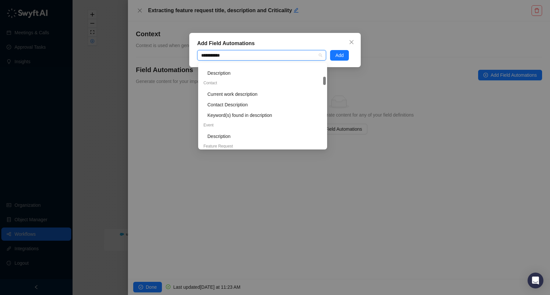
scroll to position [253, 0]
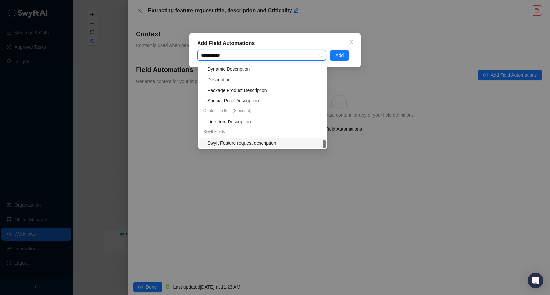
click at [268, 145] on div "Swyft Feature request description" at bounding box center [264, 142] width 114 height 7
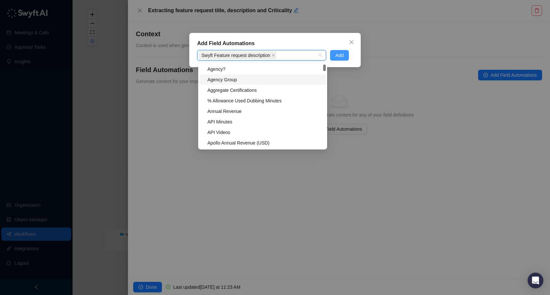
click at [338, 58] on span "Add" at bounding box center [339, 55] width 8 height 7
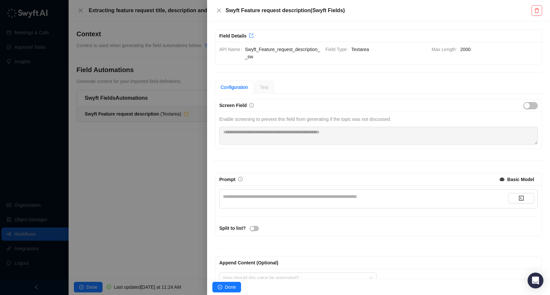
click at [291, 191] on div "**********" at bounding box center [378, 199] width 318 height 19
click at [292, 196] on div "**********" at bounding box center [365, 196] width 285 height 7
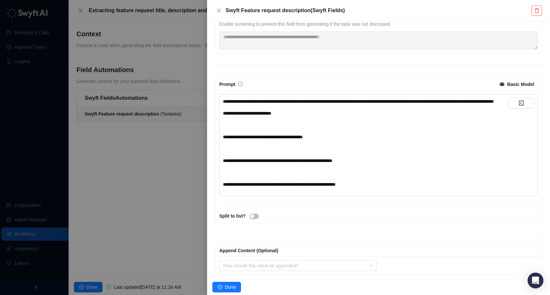
scroll to position [107, 0]
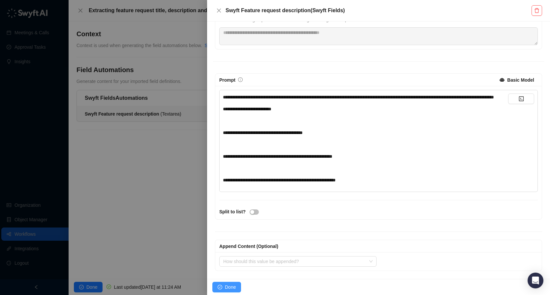
click at [229, 283] on button "Done" at bounding box center [226, 287] width 29 height 11
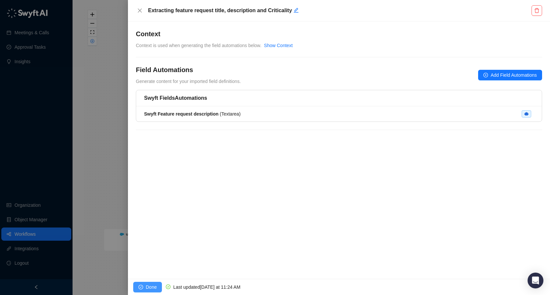
click at [148, 287] on span "Done" at bounding box center [151, 287] width 11 height 7
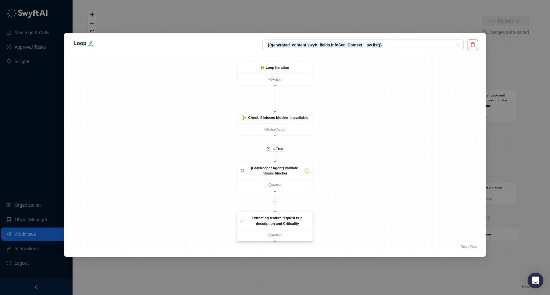
click at [286, 224] on strong "Extracting feature request title, description and Criticality" at bounding box center [277, 221] width 52 height 10
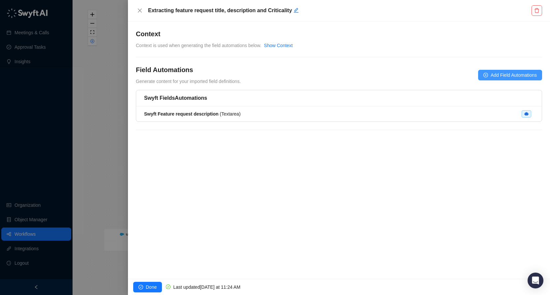
click at [493, 76] on span "Add Field Automations" at bounding box center [513, 75] width 46 height 7
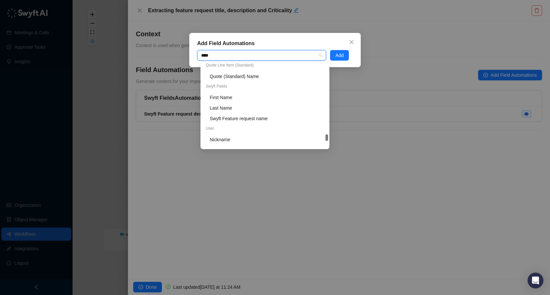
scroll to position [824, 0]
click at [257, 119] on div "Swyft Feature request name" at bounding box center [267, 120] width 114 height 7
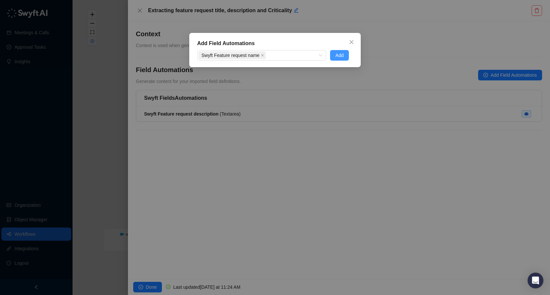
click at [341, 54] on span "Add" at bounding box center [339, 55] width 8 height 7
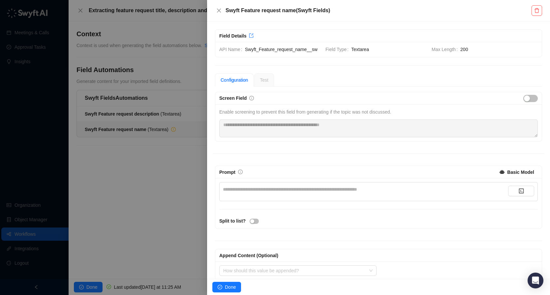
click at [298, 192] on div "**********" at bounding box center [365, 189] width 285 height 7
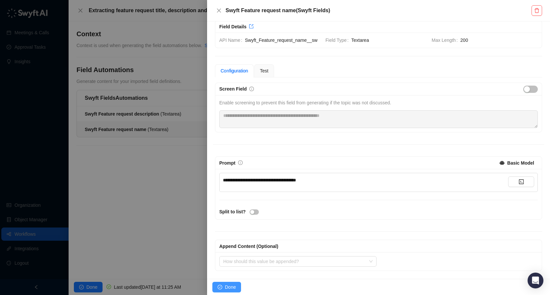
click at [231, 286] on span "Done" at bounding box center [230, 287] width 11 height 7
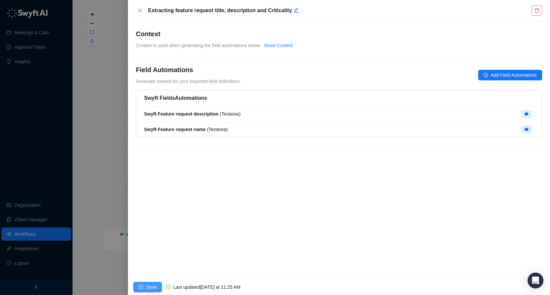
click at [159, 284] on button "Done" at bounding box center [147, 287] width 29 height 11
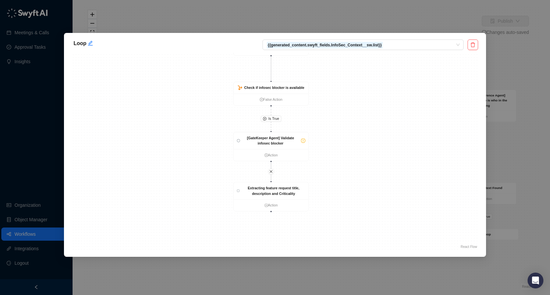
drag, startPoint x: 364, startPoint y: 189, endPoint x: 358, endPoint y: 143, distance: 45.9
click at [358, 143] on div "Is True Extracting feature request title, description and Criticality Action [G…" at bounding box center [275, 152] width 406 height 198
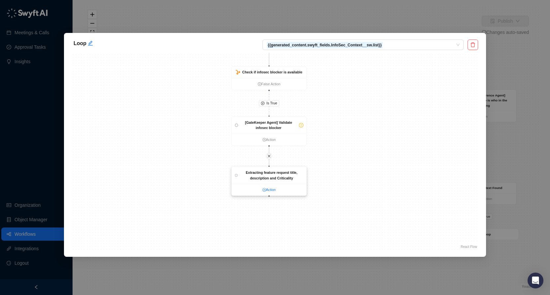
click at [282, 190] on link "Action" at bounding box center [269, 190] width 75 height 6
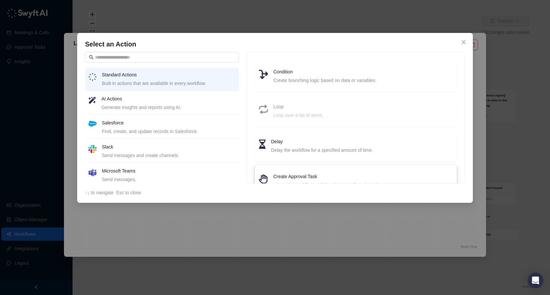
click at [289, 170] on li "Create Approval Task Pause the workflow until data is manually reviewed." at bounding box center [356, 181] width 194 height 24
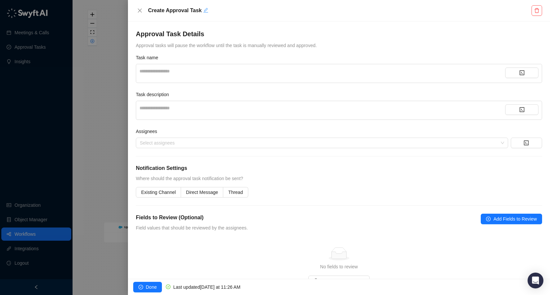
click at [205, 9] on icon "edit" at bounding box center [205, 10] width 5 height 5
click at [191, 73] on div "**********" at bounding box center [322, 71] width 366 height 7
click at [189, 73] on div "**********" at bounding box center [322, 71] width 366 height 7
click at [188, 71] on div "**********" at bounding box center [322, 71] width 366 height 7
drag, startPoint x: 173, startPoint y: 72, endPoint x: 127, endPoint y: 72, distance: 45.8
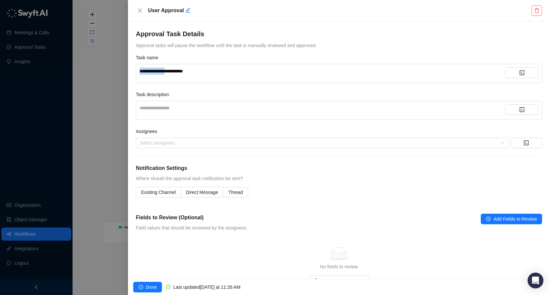
click at [127, 72] on div "**********" at bounding box center [275, 147] width 550 height 295
click at [323, 107] on div "**********" at bounding box center [322, 107] width 366 height 7
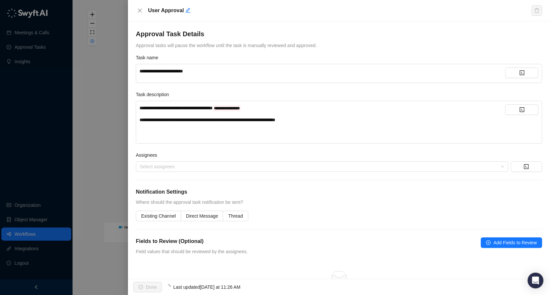
click at [286, 107] on div "**********" at bounding box center [322, 107] width 366 height 7
click at [521, 111] on icon "code" at bounding box center [521, 109] width 5 height 5
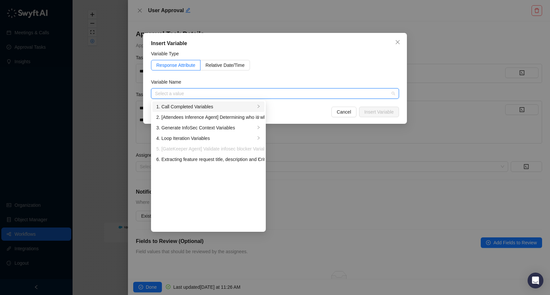
click at [241, 104] on div "1. Call Completed Variables" at bounding box center [205, 106] width 99 height 7
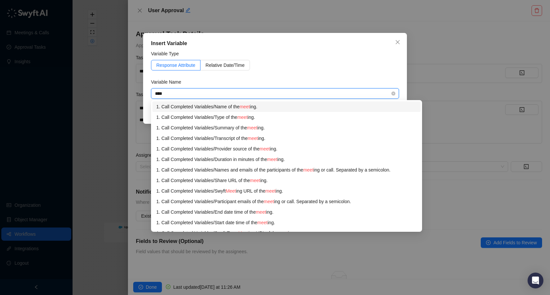
click at [259, 107] on div "1. Call Completed Variables / Name of the meet ing." at bounding box center [286, 106] width 260 height 7
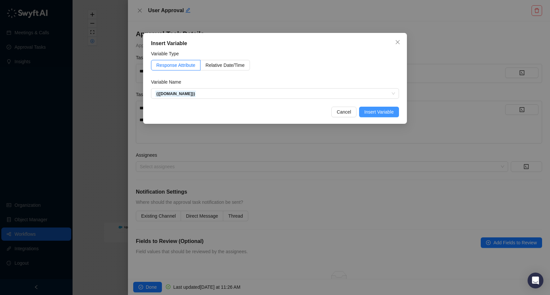
click at [366, 113] on span "Insert Variable" at bounding box center [378, 111] width 29 height 7
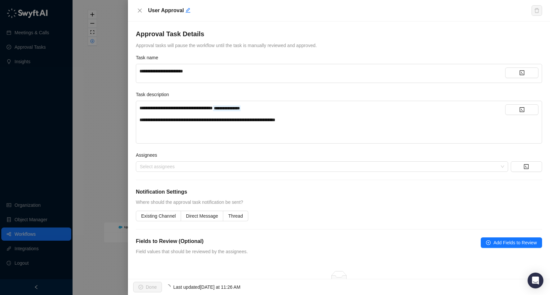
click at [334, 118] on div "**********" at bounding box center [322, 119] width 366 height 7
drag, startPoint x: 223, startPoint y: 120, endPoint x: 257, endPoint y: 122, distance: 33.7
click at [257, 122] on span "**********" at bounding box center [207, 120] width 136 height 5
drag, startPoint x: 262, startPoint y: 120, endPoint x: 307, endPoint y: 122, distance: 44.5
click at [275, 122] on span "**********" at bounding box center [207, 120] width 136 height 5
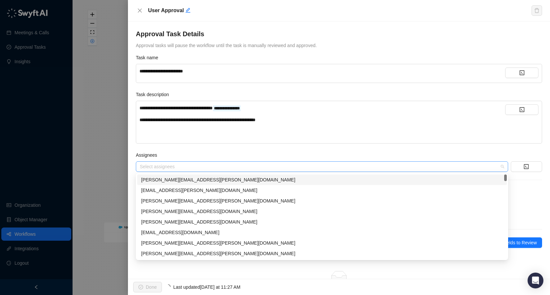
click at [296, 168] on div at bounding box center [318, 166] width 363 height 5
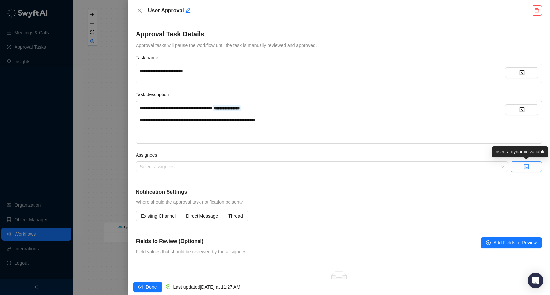
click at [535, 167] on button "button" at bounding box center [526, 167] width 31 height 11
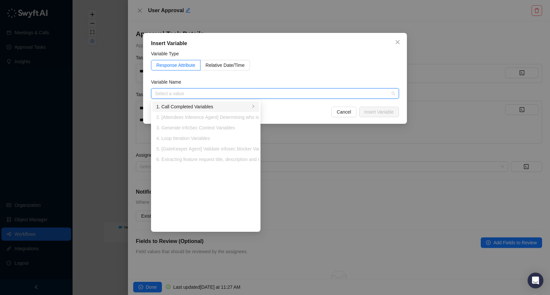
click at [209, 102] on li "1. Call Completed Variables" at bounding box center [205, 107] width 107 height 11
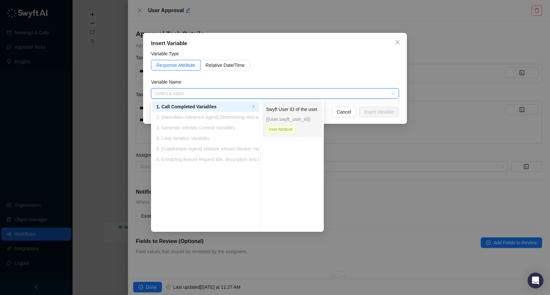
click at [303, 112] on p "Swyft User ID of the user." at bounding box center [292, 109] width 52 height 7
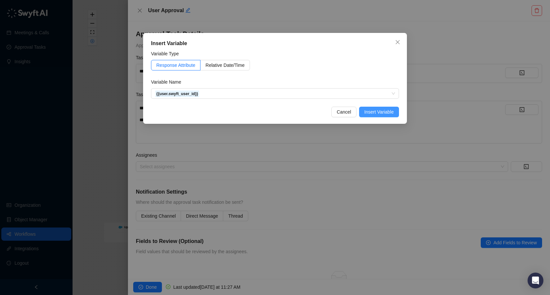
click at [384, 111] on span "Insert Variable" at bounding box center [378, 111] width 29 height 7
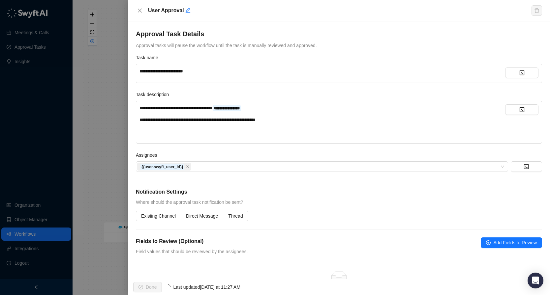
scroll to position [49, 0]
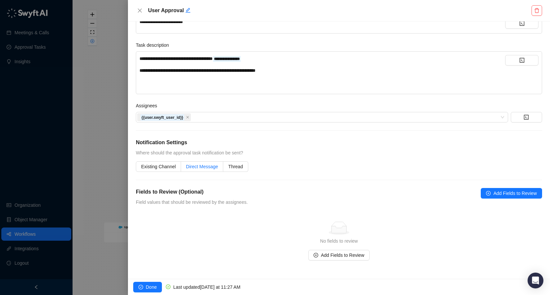
click at [207, 170] on label "Direct Message" at bounding box center [202, 167] width 42 height 11
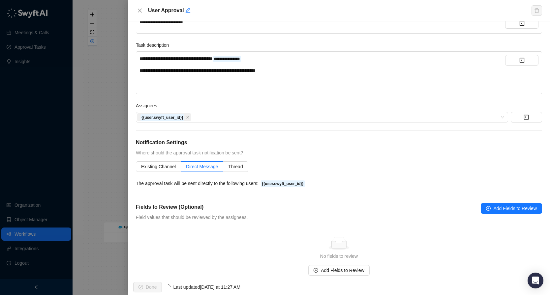
scroll to position [65, 0]
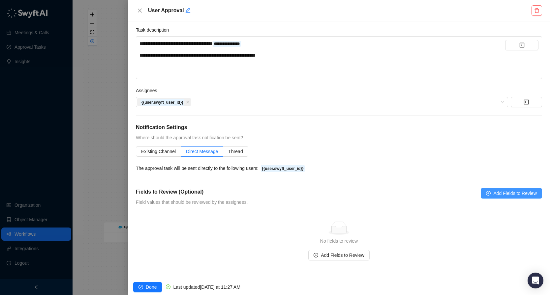
click at [497, 195] on span "Add Fields to Review" at bounding box center [515, 193] width 44 height 7
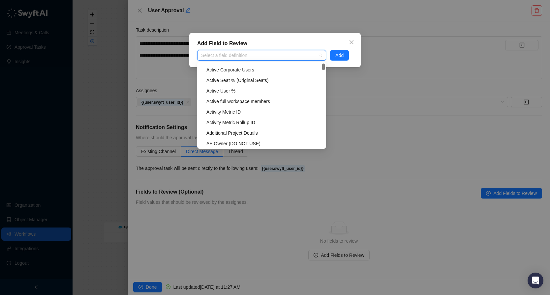
scroll to position [0, 0]
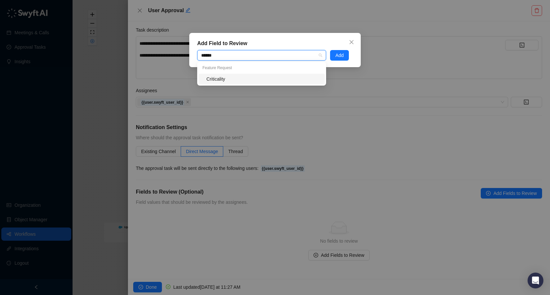
click at [285, 75] on div "Criticality" at bounding box center [263, 78] width 114 height 7
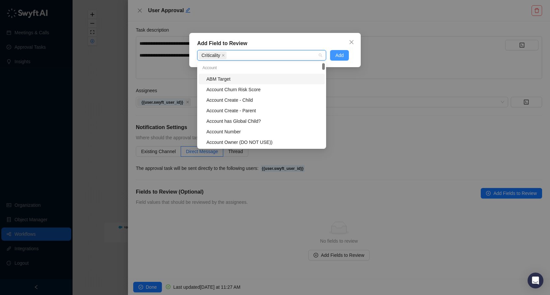
click at [342, 56] on span "Add" at bounding box center [339, 55] width 8 height 7
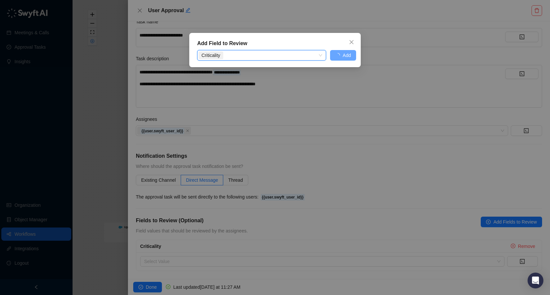
scroll to position [36, 0]
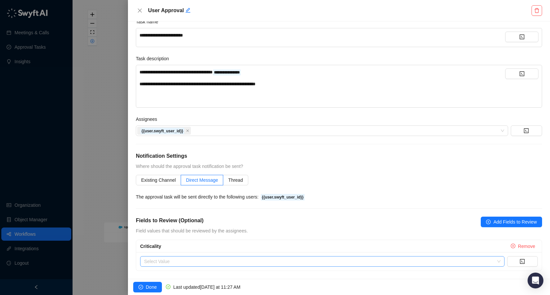
click at [293, 265] on input "search" at bounding box center [320, 262] width 352 height 10
click at [520, 265] on button "button" at bounding box center [522, 261] width 31 height 11
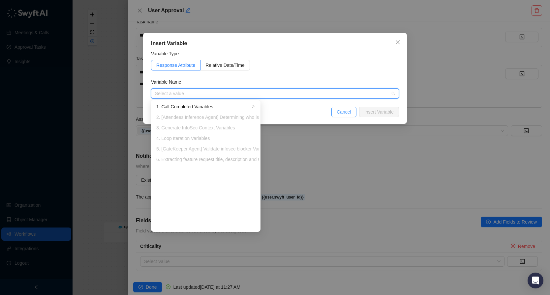
click at [344, 110] on span "Cancel" at bounding box center [344, 111] width 15 height 7
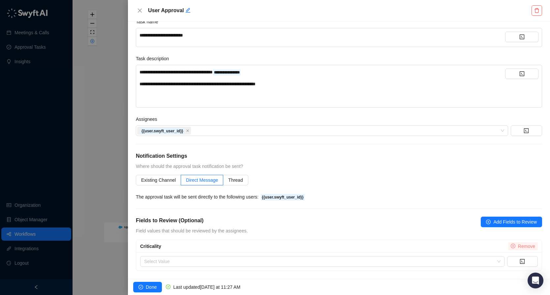
click at [517, 249] on button "Remove" at bounding box center [523, 247] width 30 height 8
click at [511, 220] on span "Add Fields to Review" at bounding box center [515, 222] width 44 height 7
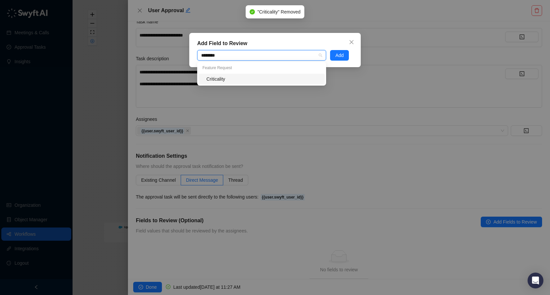
click at [217, 76] on div "Criticality" at bounding box center [263, 78] width 114 height 7
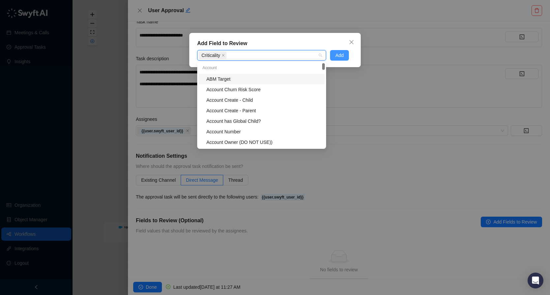
click at [333, 59] on button "Add" at bounding box center [339, 55] width 19 height 11
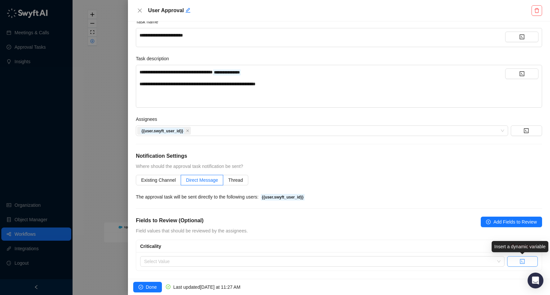
click at [530, 264] on button "button" at bounding box center [522, 261] width 31 height 11
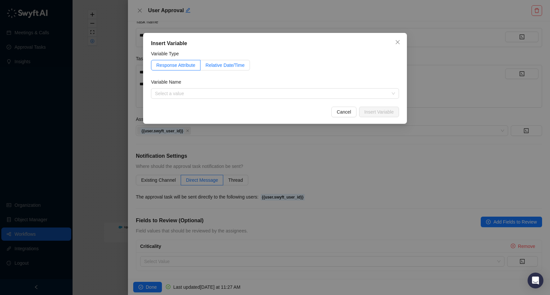
click at [237, 67] on span "Relative Date/Time" at bounding box center [224, 65] width 39 height 5
click at [163, 65] on span "Response Attribute" at bounding box center [175, 65] width 39 height 5
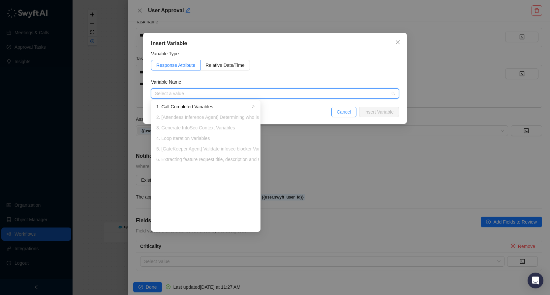
click at [338, 111] on span "Cancel" at bounding box center [344, 111] width 15 height 7
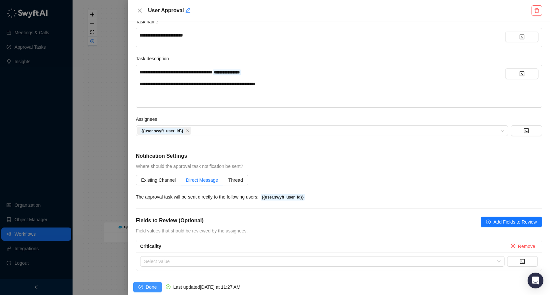
click at [153, 286] on span "Done" at bounding box center [151, 287] width 11 height 7
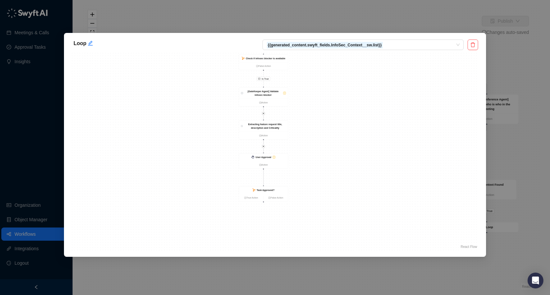
drag, startPoint x: 352, startPoint y: 175, endPoint x: 336, endPoint y: 126, distance: 51.9
click at [336, 126] on div "Is True Extracting feature request title, description and Criticality Action Us…" at bounding box center [275, 152] width 406 height 198
click at [265, 118] on strong "Extracting feature request title, description and Criticality" at bounding box center [261, 116] width 34 height 6
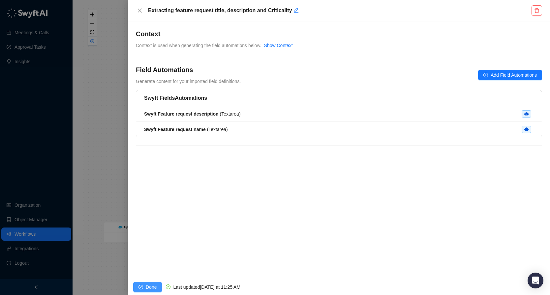
click at [143, 286] on icon "check-circle" at bounding box center [140, 287] width 5 height 5
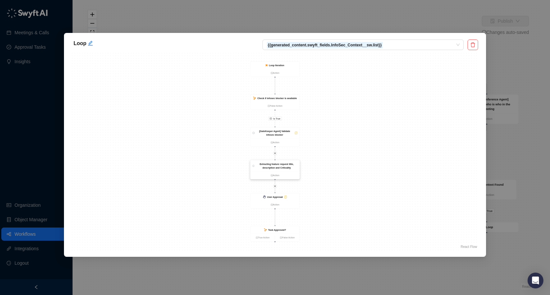
click at [283, 166] on div "Extracting feature request title, description and Criticality" at bounding box center [276, 165] width 42 height 7
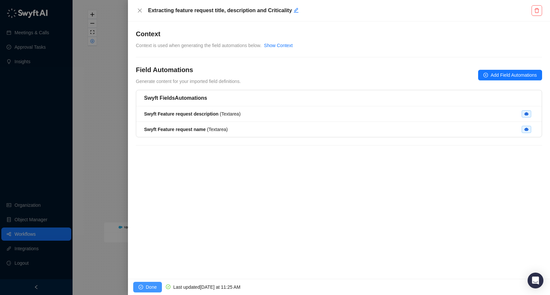
click at [149, 284] on span "Done" at bounding box center [151, 287] width 11 height 7
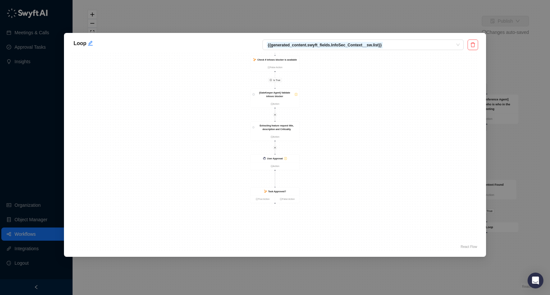
drag, startPoint x: 339, startPoint y: 153, endPoint x: 339, endPoint y: 100, distance: 53.4
click at [339, 100] on div "Is True Extracting feature request title, description and Criticality Action Us…" at bounding box center [275, 152] width 406 height 198
click at [281, 112] on div "Extracting feature request title, description and Criticality" at bounding box center [276, 112] width 42 height 7
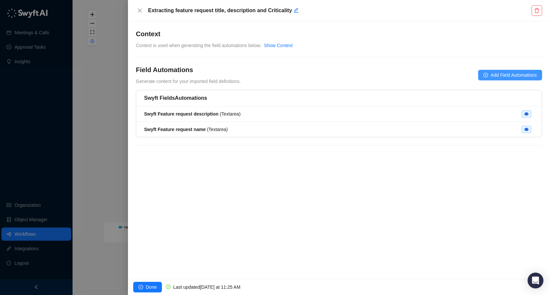
click at [484, 74] on icon "plus-circle" at bounding box center [485, 75] width 5 height 5
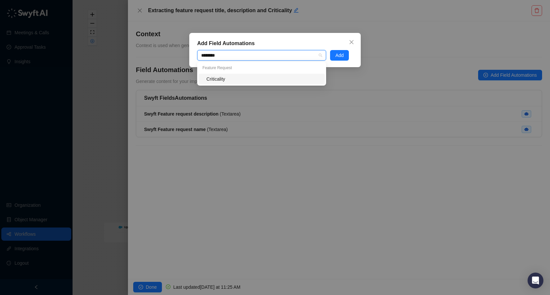
click at [222, 78] on div "Criticality" at bounding box center [263, 78] width 114 height 7
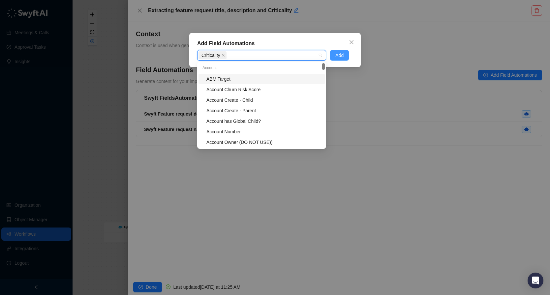
click at [337, 56] on span "Add" at bounding box center [339, 55] width 8 height 7
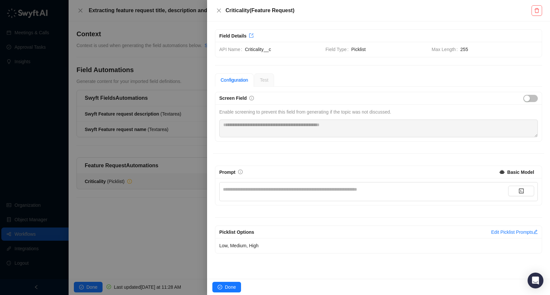
click at [299, 190] on div "**********" at bounding box center [365, 189] width 285 height 7
click at [308, 183] on div "**********" at bounding box center [378, 191] width 318 height 19
click at [306, 192] on div "**********" at bounding box center [365, 189] width 285 height 7
click at [226, 288] on span "Done" at bounding box center [230, 287] width 11 height 7
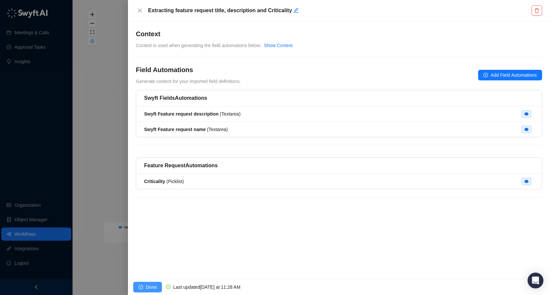
click at [153, 287] on span "Done" at bounding box center [151, 287] width 11 height 7
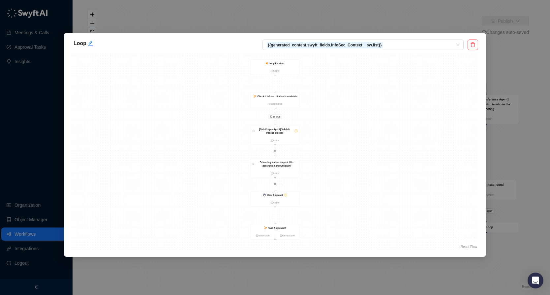
drag, startPoint x: 352, startPoint y: 202, endPoint x: 352, endPoint y: 164, distance: 38.2
click at [352, 164] on div "Is True User Approval Action Task Approved? True Action False Action [GateKeepe…" at bounding box center [275, 152] width 406 height 198
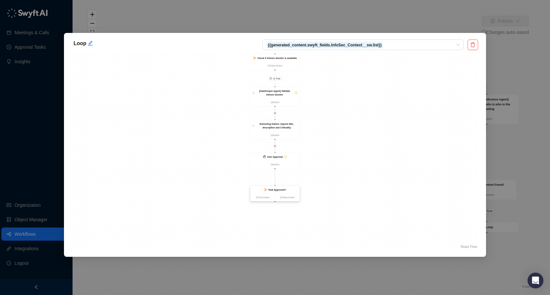
click at [291, 192] on div "Task Approved?" at bounding box center [274, 190] width 49 height 8
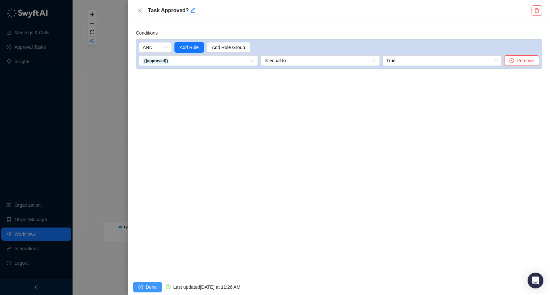
click at [153, 286] on span "Done" at bounding box center [151, 287] width 11 height 7
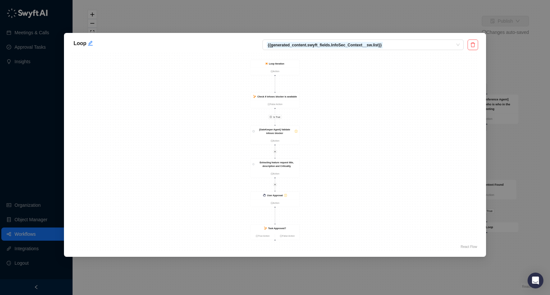
drag, startPoint x: 323, startPoint y: 201, endPoint x: 324, endPoint y: 168, distance: 33.6
click at [323, 168] on div "Is True User Approval Action Task Approved? True Action False Action [GateKeepe…" at bounding box center [275, 152] width 406 height 198
click at [270, 163] on strong "User Approval" at bounding box center [275, 163] width 16 height 3
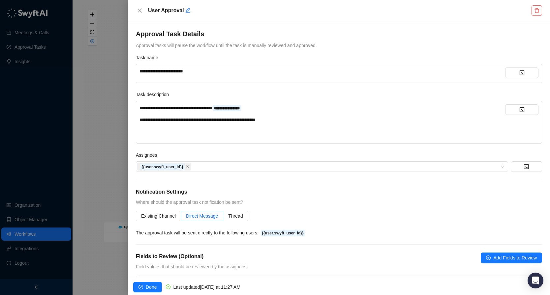
scroll to position [36, 0]
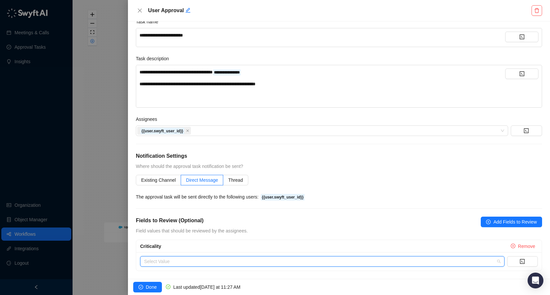
click at [194, 265] on input "search" at bounding box center [320, 262] width 352 height 10
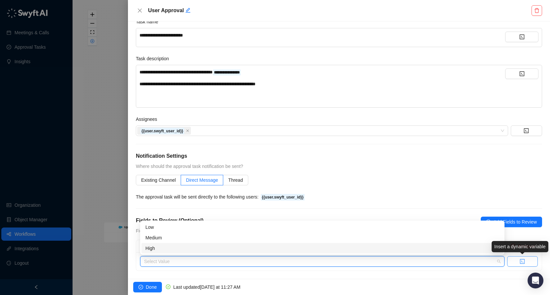
click at [524, 263] on icon "code" at bounding box center [521, 261] width 5 height 5
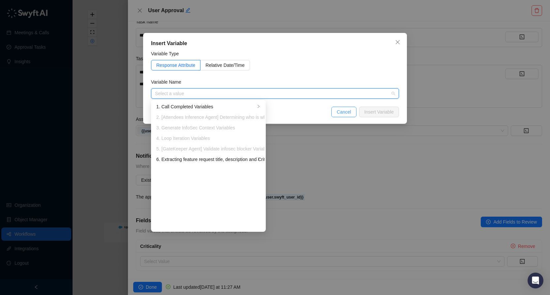
click at [340, 116] on button "Cancel" at bounding box center [343, 112] width 25 height 11
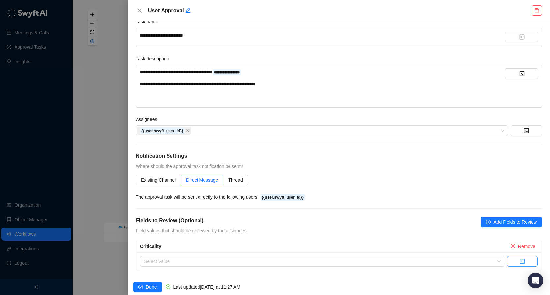
click at [520, 260] on icon "code" at bounding box center [522, 261] width 5 height 5
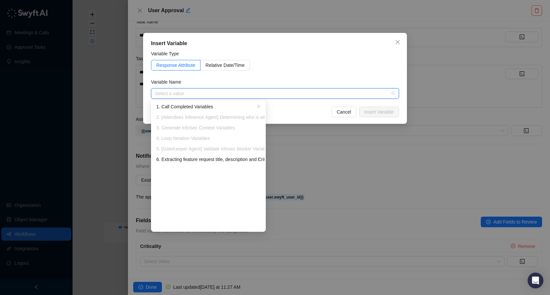
click at [209, 154] on li "5. [GateKeeper Agent] Validate infosec blocker Variables" at bounding box center [208, 149] width 112 height 11
click at [209, 157] on div "6. Extracting feature request title, description and Criticality Variables" at bounding box center [205, 159] width 99 height 7
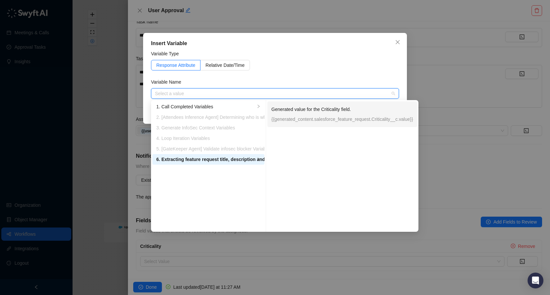
click at [318, 109] on p "Generated value for the Criticality field." at bounding box center [342, 109] width 142 height 7
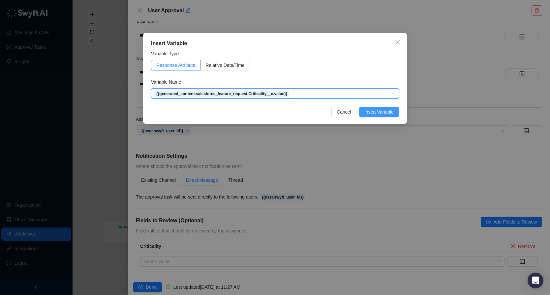
click at [384, 111] on span "Insert Variable" at bounding box center [378, 111] width 29 height 7
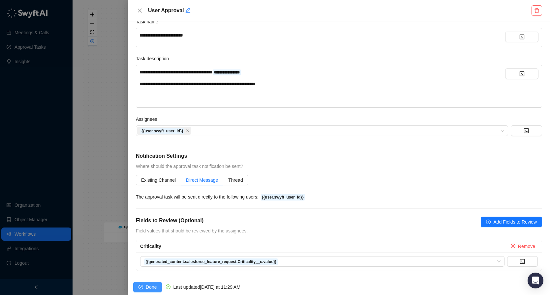
click at [151, 286] on span "Done" at bounding box center [151, 287] width 11 height 7
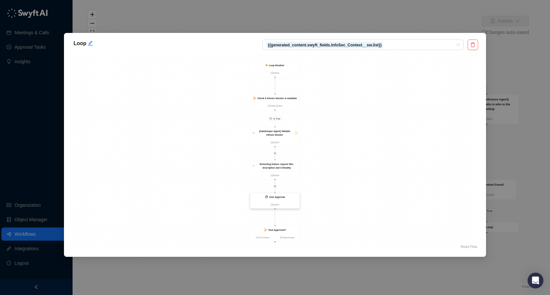
click at [277, 198] on strong "User Approval" at bounding box center [277, 197] width 16 height 3
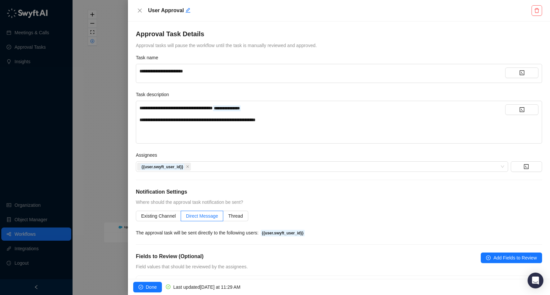
scroll to position [36, 0]
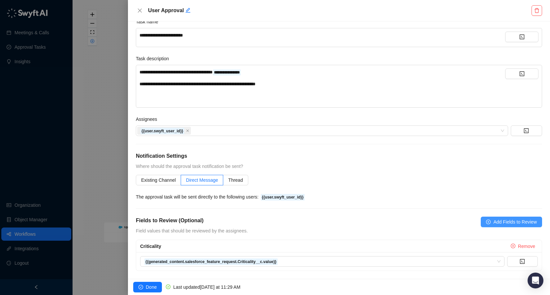
click at [496, 220] on span "Add Fields to Review" at bounding box center [515, 222] width 44 height 7
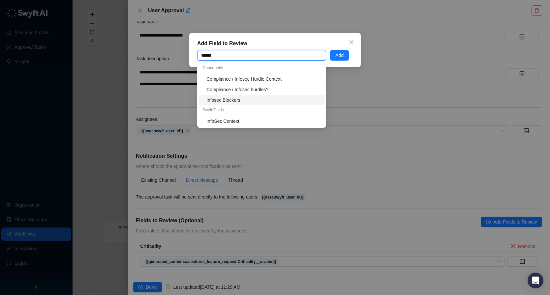
click at [244, 100] on div "Infosec Blockers" at bounding box center [263, 100] width 114 height 7
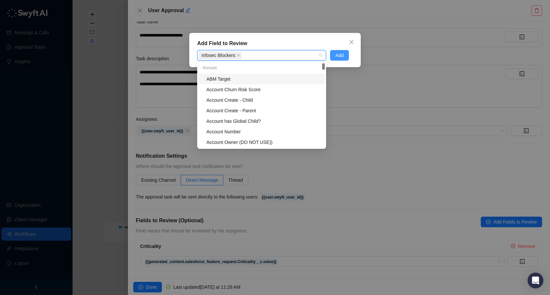
click at [340, 54] on span "Add" at bounding box center [339, 55] width 8 height 7
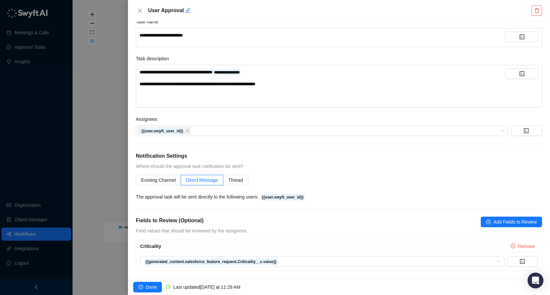
scroll to position [73, 0]
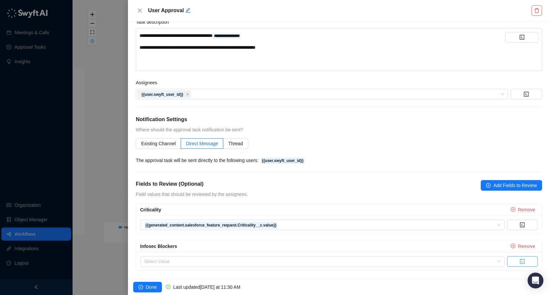
click at [519, 264] on button "button" at bounding box center [522, 261] width 31 height 11
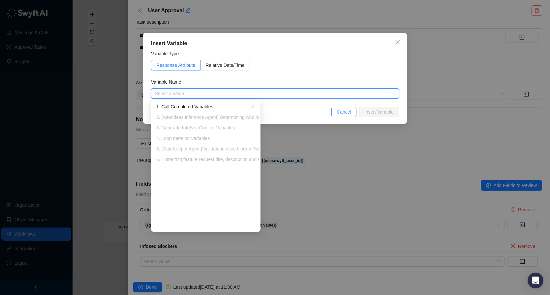
click at [338, 114] on span "Cancel" at bounding box center [344, 111] width 15 height 7
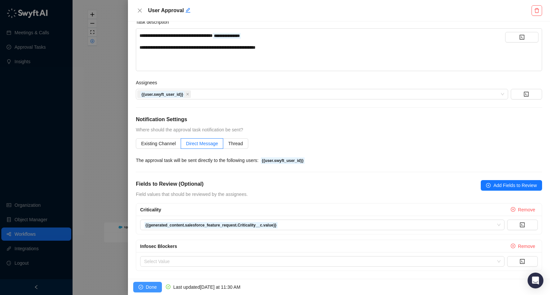
click at [151, 286] on span "Done" at bounding box center [151, 287] width 11 height 7
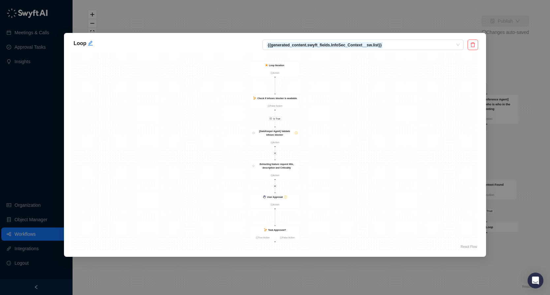
click at [301, 11] on div "Loop {{generated_content.swyft_fields.InfoSec_Context__sw.list}} Is True User A…" at bounding box center [275, 147] width 550 height 295
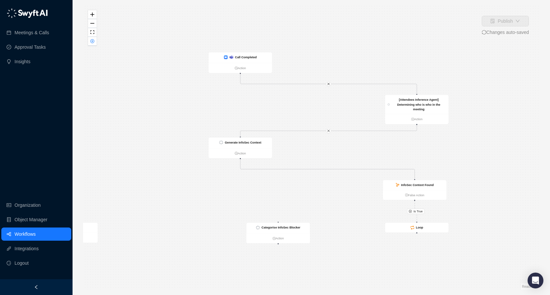
drag, startPoint x: 527, startPoint y: 158, endPoint x: 399, endPoint y: 160, distance: 127.9
click at [399, 160] on div "Is True Call Completed Action Update CRM Record Action Generate InfoSec Context…" at bounding box center [311, 147] width 456 height 285
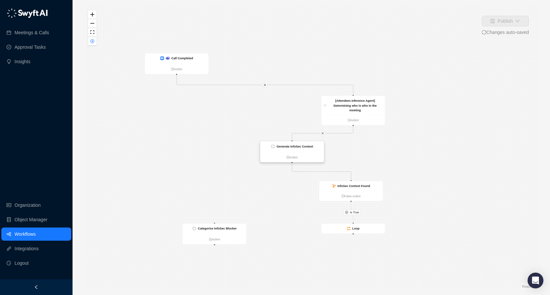
drag, startPoint x: 180, startPoint y: 145, endPoint x: 294, endPoint y: 149, distance: 113.8
click at [294, 149] on div "Generate InfoSec Context" at bounding box center [295, 146] width 37 height 5
click at [230, 231] on div "Categorise InfoSec Blocker" at bounding box center [217, 228] width 39 height 5
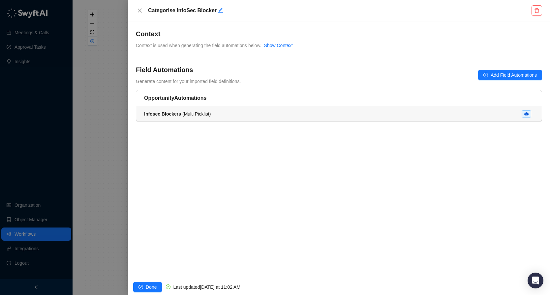
click at [242, 112] on div "Infosec Blockers ( Multi Picklist )" at bounding box center [339, 113] width 390 height 7
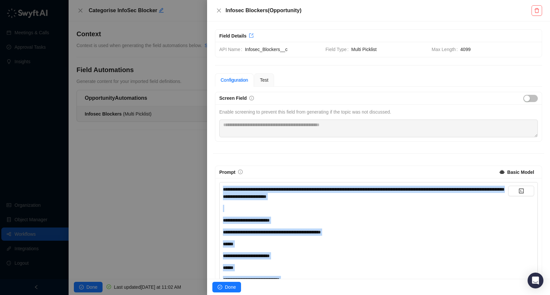
copy div "**********"
click at [237, 290] on button "Done" at bounding box center [226, 287] width 29 height 11
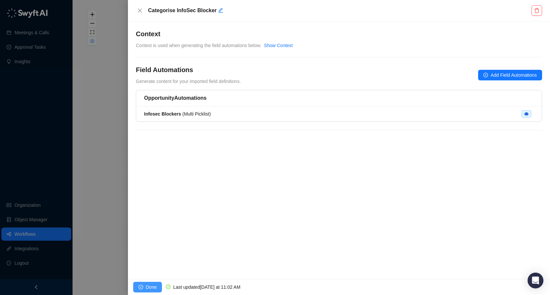
click at [147, 284] on span "Done" at bounding box center [151, 287] width 11 height 7
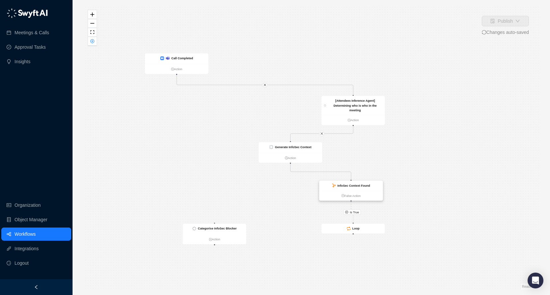
click at [352, 186] on strong "InfoSec Context Found" at bounding box center [353, 185] width 33 height 3
click at [354, 185] on strong "InfoSec Context Found" at bounding box center [353, 185] width 33 height 3
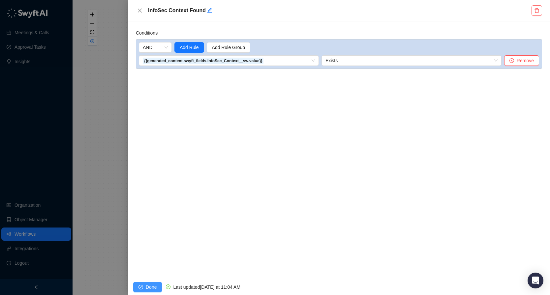
click at [153, 286] on span "Done" at bounding box center [151, 287] width 11 height 7
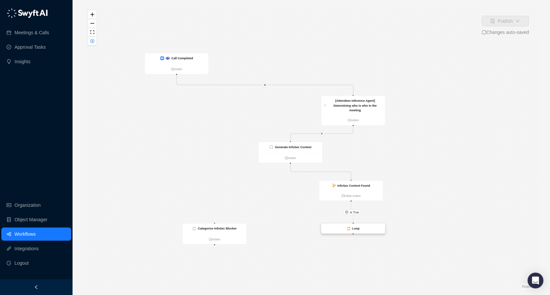
click at [366, 230] on div "Loop" at bounding box center [353, 229] width 64 height 10
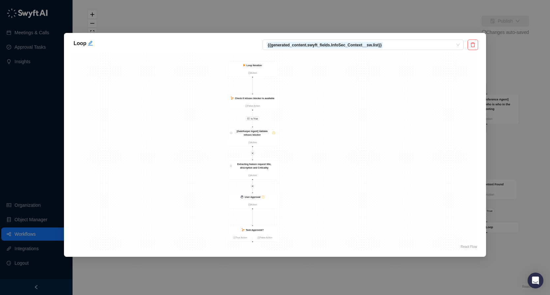
drag, startPoint x: 355, startPoint y: 138, endPoint x: 327, endPoint y: 138, distance: 28.0
click at [327, 138] on div "Is True User Approval Action Task Approved? True Action False Action [GateKeepe…" at bounding box center [275, 152] width 406 height 198
click at [260, 131] on strong "[GateKeeper Agent] Validate infosec blocker" at bounding box center [246, 133] width 31 height 6
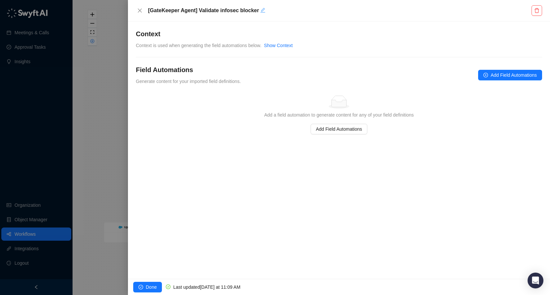
click at [260, 9] on h5 "[GateKeeper Agent] Validate infosec blocker" at bounding box center [339, 11] width 382 height 8
click at [263, 10] on icon "edit" at bounding box center [262, 10] width 5 height 5
click at [343, 183] on div "**********" at bounding box center [339, 150] width 422 height 257
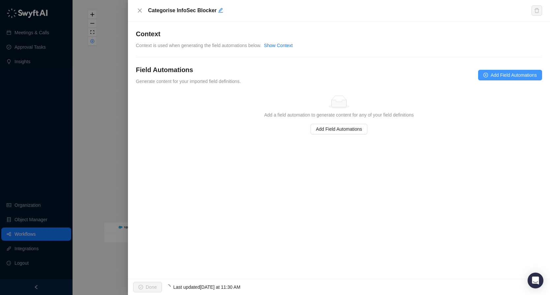
click at [524, 78] on span "Add Field Automations" at bounding box center [513, 75] width 46 height 7
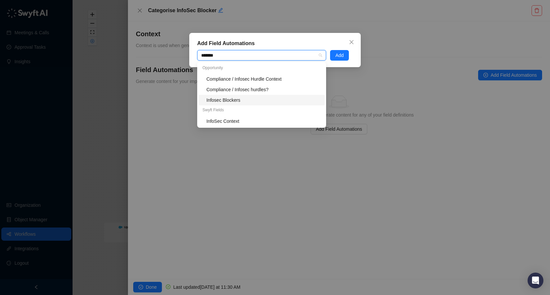
click at [221, 98] on div "Infosec Blockers" at bounding box center [263, 100] width 114 height 7
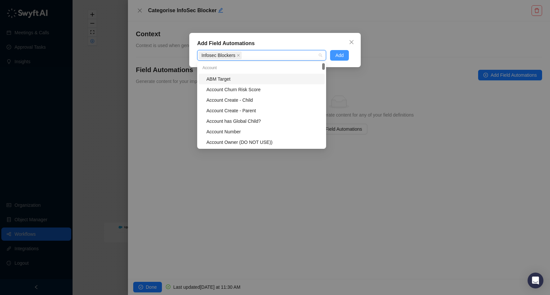
click at [343, 55] on span "Add" at bounding box center [339, 55] width 8 height 7
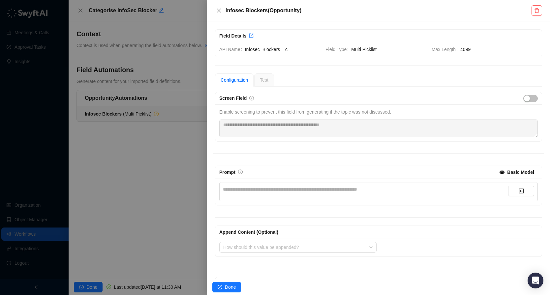
click at [297, 193] on div "**********" at bounding box center [365, 189] width 285 height 7
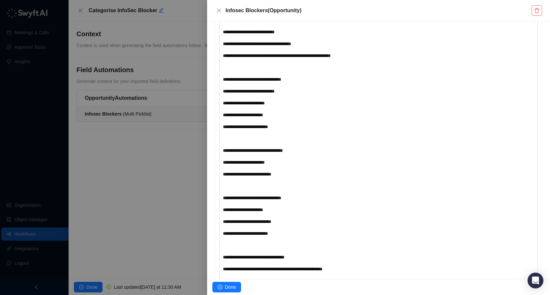
scroll to position [1204, 0]
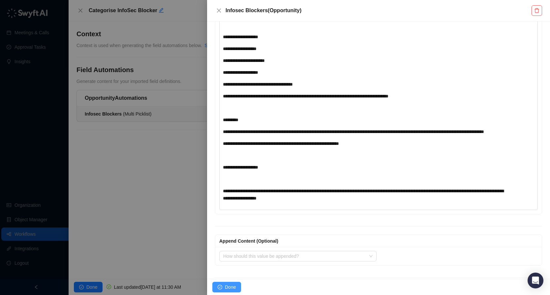
click at [226, 286] on span "Done" at bounding box center [230, 287] width 11 height 7
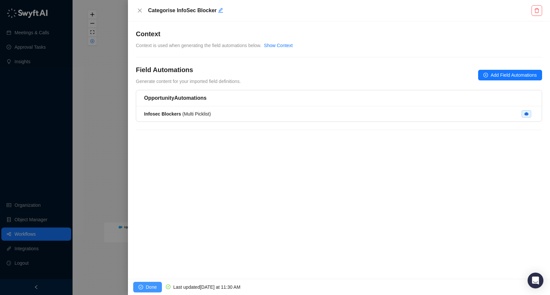
click at [144, 288] on button "Done" at bounding box center [147, 287] width 29 height 11
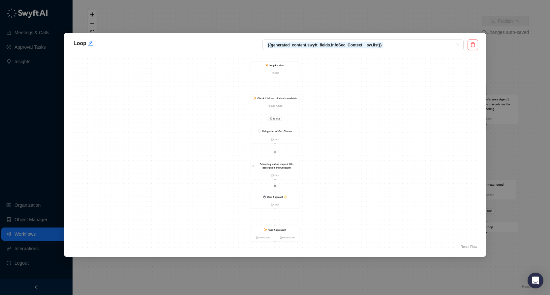
drag, startPoint x: 324, startPoint y: 193, endPoint x: 324, endPoint y: 171, distance: 21.4
click at [324, 171] on div "Is True Categorise InfoSec Blocker Action User Approval Action Task Approved? T…" at bounding box center [275, 152] width 406 height 198
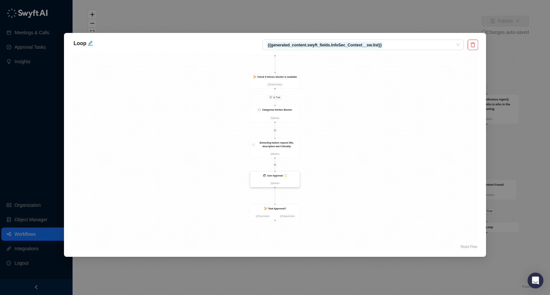
click at [271, 177] on div "User Approval" at bounding box center [275, 176] width 16 height 4
click at [279, 173] on div "User Approval" at bounding box center [274, 176] width 49 height 8
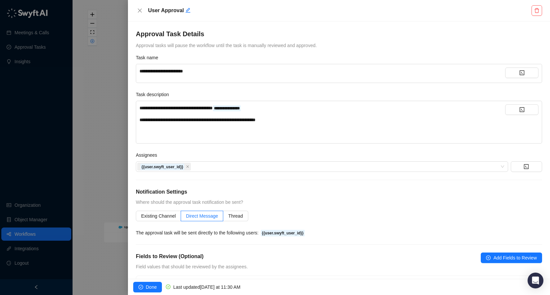
scroll to position [73, 0]
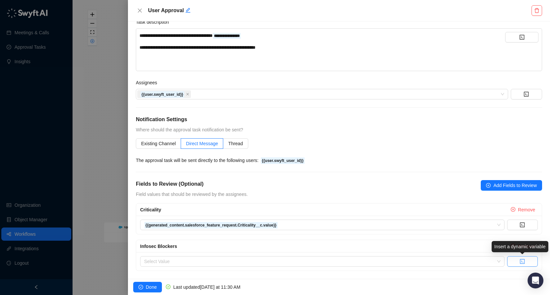
click at [531, 258] on button "button" at bounding box center [522, 261] width 31 height 11
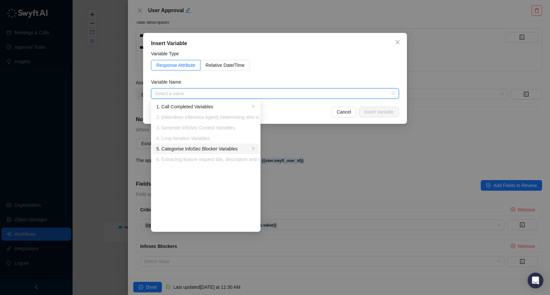
click at [203, 145] on div "5. Categorise InfoSec Blocker Variables" at bounding box center [203, 148] width 94 height 7
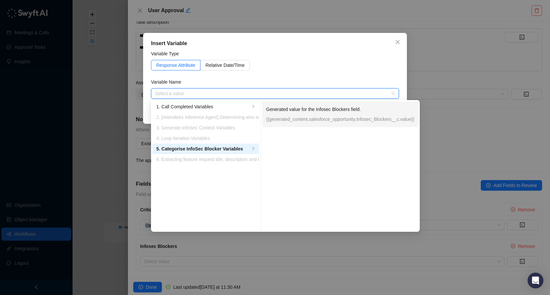
click at [319, 119] on p "{{generated_content.salesforce_opportunity.Infosec_Blockers__c.value}}" at bounding box center [340, 119] width 148 height 7
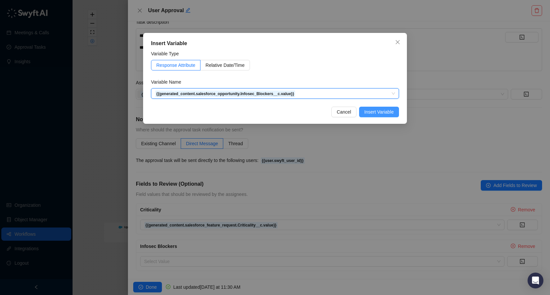
click at [376, 110] on span "Insert Variable" at bounding box center [378, 111] width 29 height 7
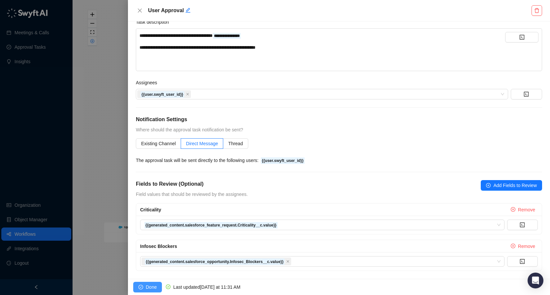
click at [149, 288] on span "Done" at bounding box center [151, 287] width 11 height 7
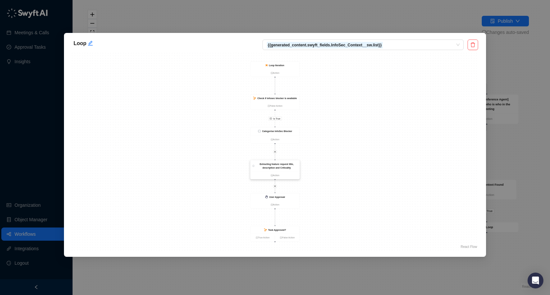
click at [283, 165] on strong "Extracting feature request title, description and Criticality" at bounding box center [276, 166] width 34 height 6
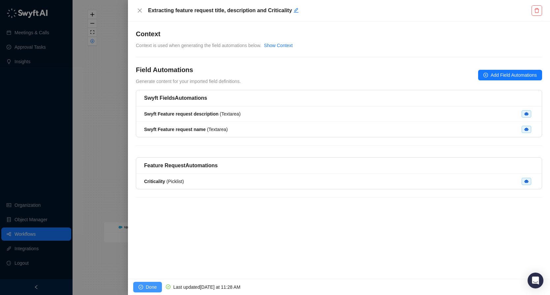
click at [152, 285] on span "Done" at bounding box center [151, 287] width 11 height 7
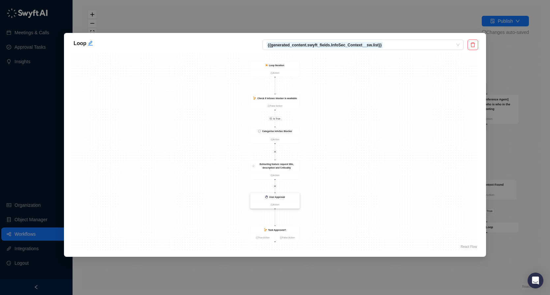
click at [283, 195] on div "User Approval" at bounding box center [277, 197] width 16 height 4
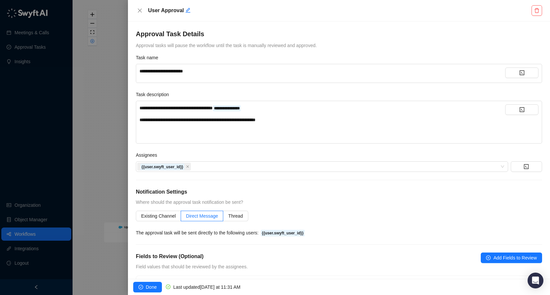
scroll to position [73, 0]
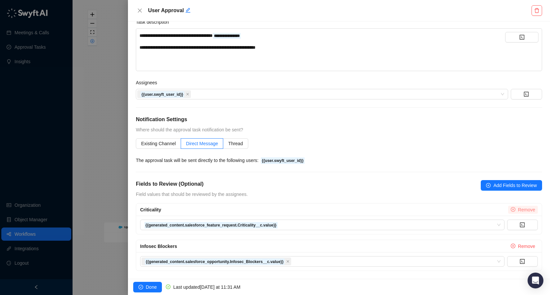
click at [516, 207] on button "Remove" at bounding box center [523, 210] width 30 height 8
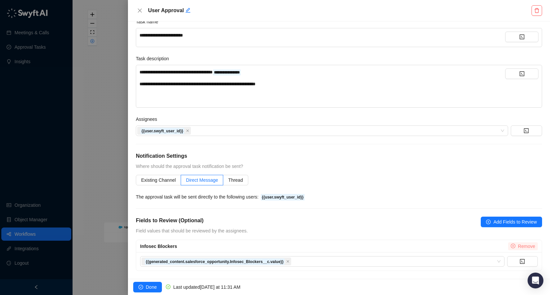
click at [518, 249] on span "Remove" at bounding box center [526, 246] width 17 height 7
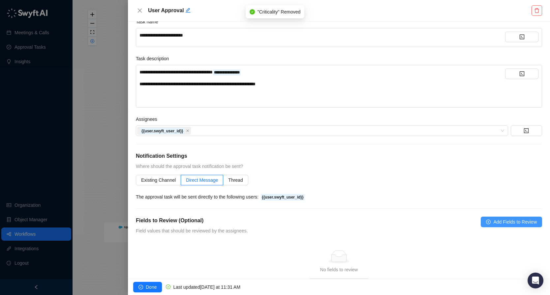
click at [508, 222] on span "Add Fields to Review" at bounding box center [515, 222] width 44 height 7
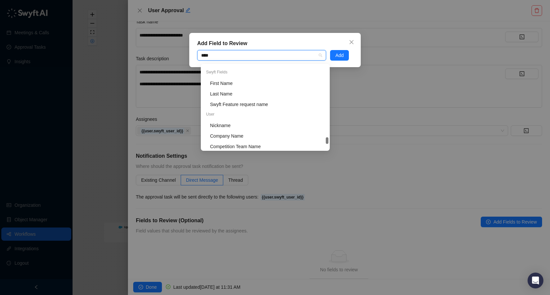
scroll to position [849, 0]
click at [261, 103] on div "Swyft Feature request name" at bounding box center [265, 107] width 126 height 11
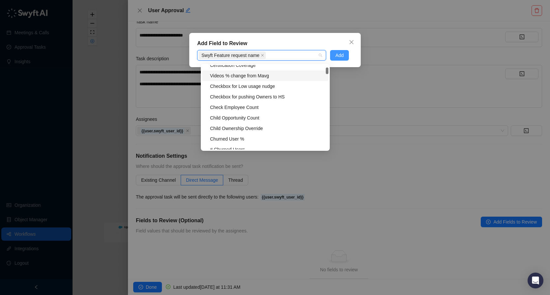
click at [342, 54] on span "Add" at bounding box center [339, 55] width 8 height 7
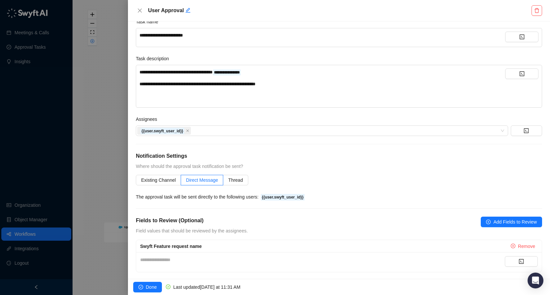
scroll to position [37, 0]
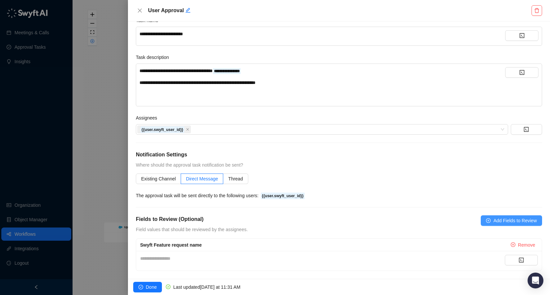
click at [522, 220] on span "Add Fields to Review" at bounding box center [515, 220] width 44 height 7
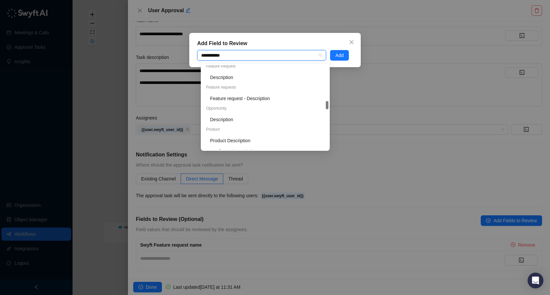
scroll to position [119, 0]
click at [271, 99] on div "Feature request - Description" at bounding box center [267, 98] width 114 height 7
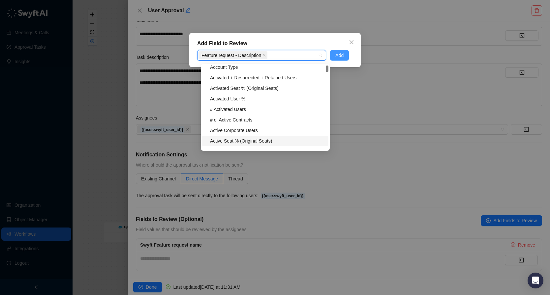
click at [342, 55] on span "Add" at bounding box center [339, 55] width 8 height 7
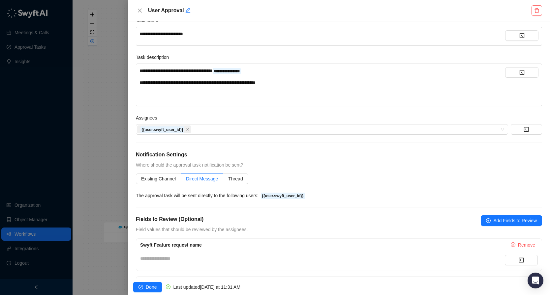
scroll to position [75, 0]
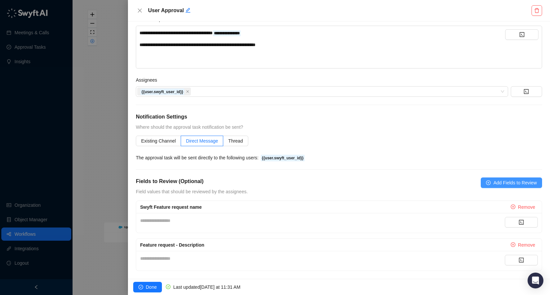
click at [508, 179] on span "Add Fields to Review" at bounding box center [515, 182] width 44 height 7
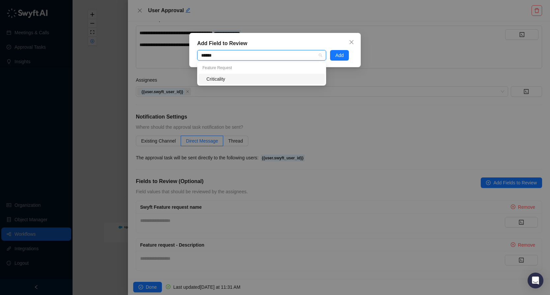
click at [261, 79] on div "Criticality" at bounding box center [263, 78] width 114 height 7
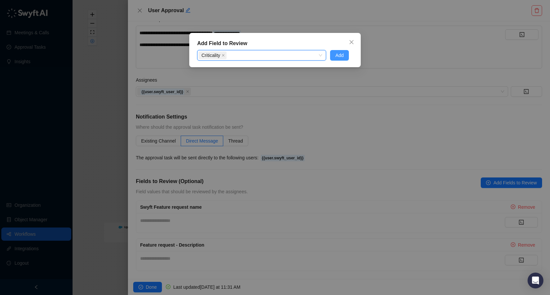
click at [348, 58] on button "Add" at bounding box center [339, 55] width 19 height 11
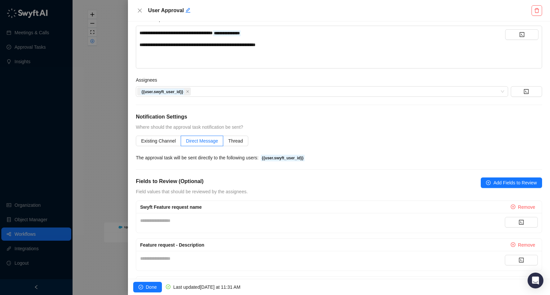
scroll to position [112, 0]
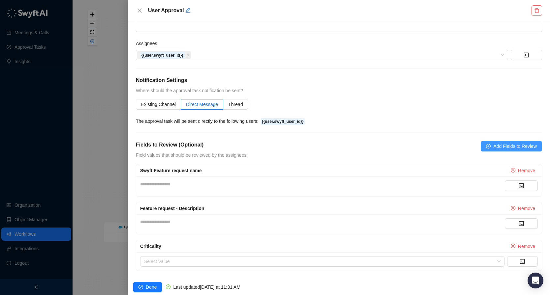
click at [508, 147] on span "Add Fields to Review" at bounding box center [515, 146] width 44 height 7
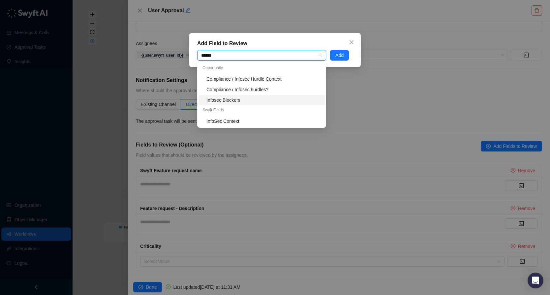
click at [234, 100] on div "Infosec Blockers" at bounding box center [263, 100] width 114 height 7
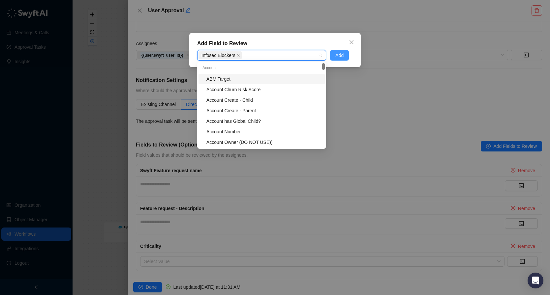
click at [338, 57] on span "Add" at bounding box center [339, 55] width 8 height 7
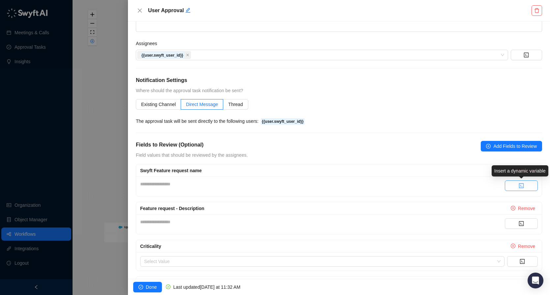
click at [516, 186] on button "button" at bounding box center [521, 186] width 33 height 11
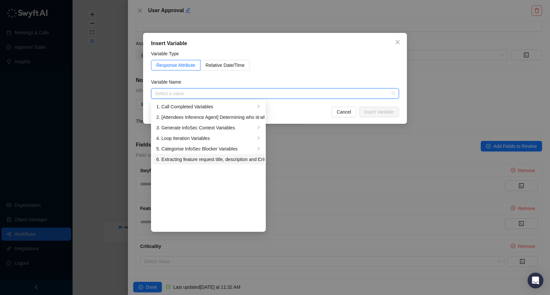
click at [209, 162] on div "6. Extracting feature request title, description and Criticality Variables" at bounding box center [205, 159] width 99 height 7
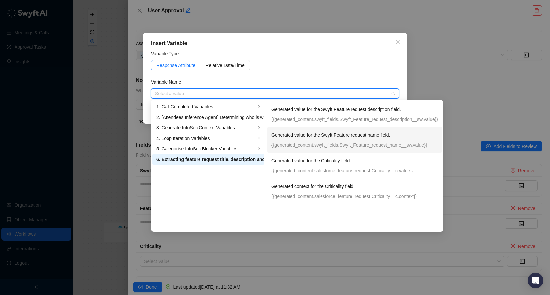
click at [357, 136] on p "Generated value for the Swyft Feature request name field." at bounding box center [353, 135] width 165 height 7
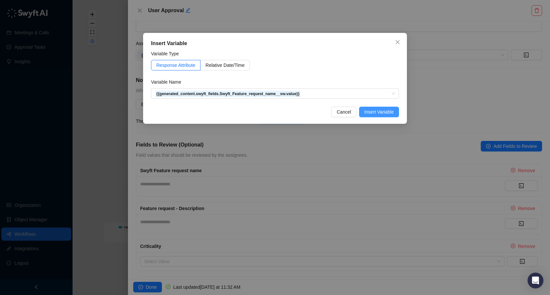
click at [381, 113] on span "Insert Variable" at bounding box center [378, 111] width 29 height 7
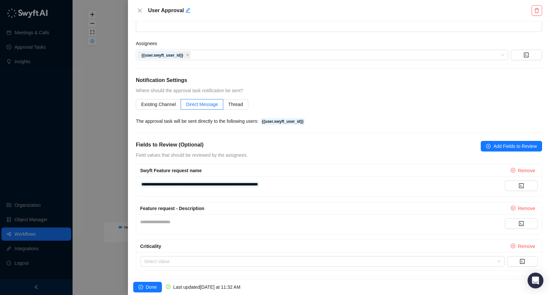
scroll to position [148, 0]
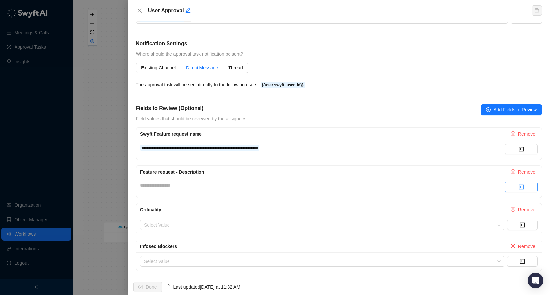
click at [513, 188] on button "button" at bounding box center [521, 187] width 33 height 11
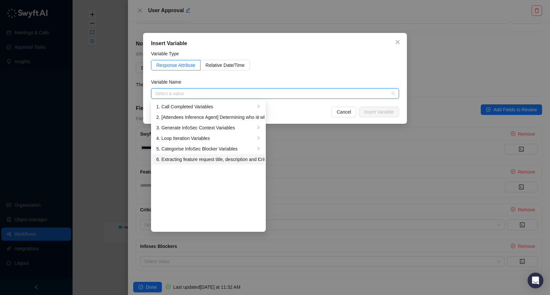
click at [215, 161] on div "6. Extracting feature request title, description and Criticality Variables" at bounding box center [205, 159] width 99 height 7
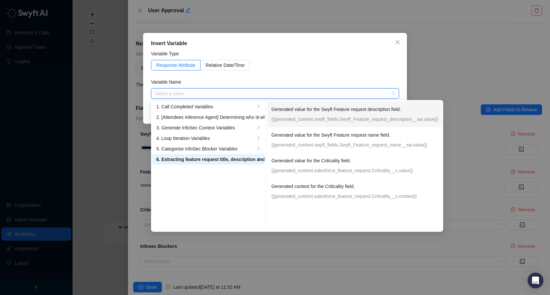
click at [351, 116] on p "{{generated_content.swyft_fields.Swyft_Feature_request_description__sw.value}}" at bounding box center [354, 119] width 166 height 7
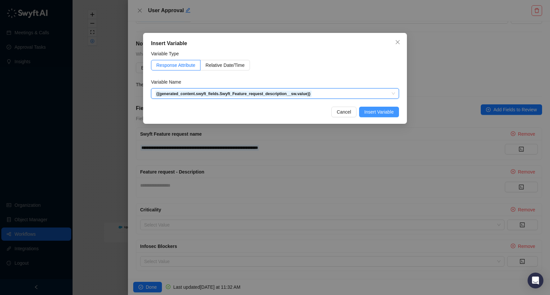
click at [392, 112] on span "Insert Variable" at bounding box center [378, 111] width 29 height 7
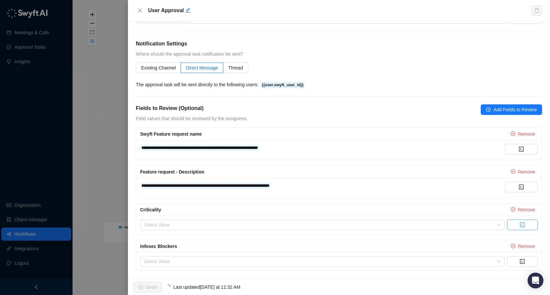
click at [524, 226] on icon "code" at bounding box center [521, 224] width 5 height 5
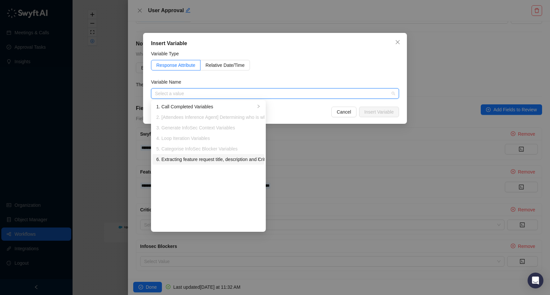
click at [229, 157] on div "6. Extracting feature request title, description and Criticality Variables" at bounding box center [205, 159] width 99 height 7
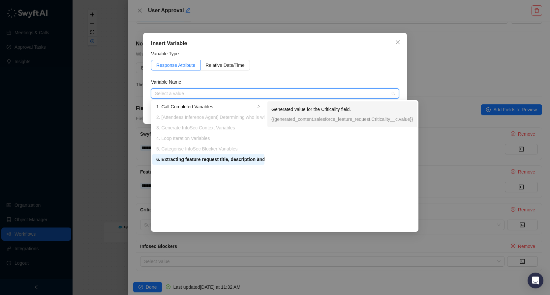
click at [321, 108] on p "Generated value for the Criticality field." at bounding box center [342, 109] width 142 height 7
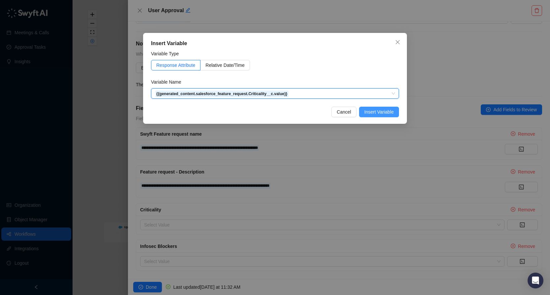
click at [385, 116] on button "Insert Variable" at bounding box center [379, 112] width 40 height 11
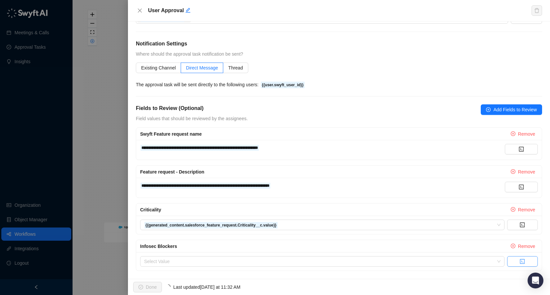
click at [519, 260] on button "button" at bounding box center [522, 261] width 31 height 11
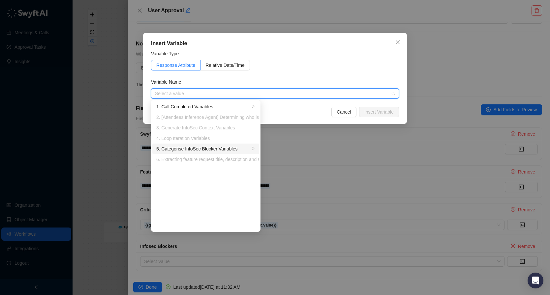
click at [207, 151] on div "5. Categorise InfoSec Blocker Variables" at bounding box center [203, 148] width 94 height 7
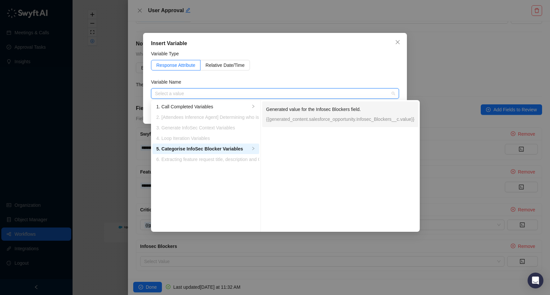
click at [314, 120] on p "{{generated_content.salesforce_opportunity.Infosec_Blockers__c.value}}" at bounding box center [340, 119] width 148 height 7
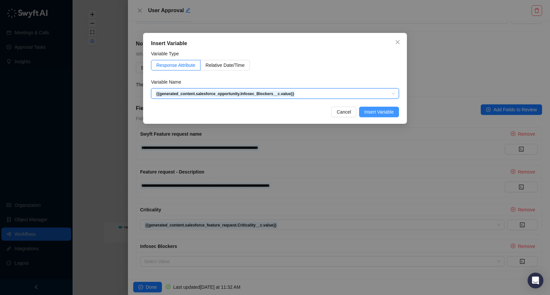
click at [379, 110] on span "Insert Variable" at bounding box center [378, 111] width 29 height 7
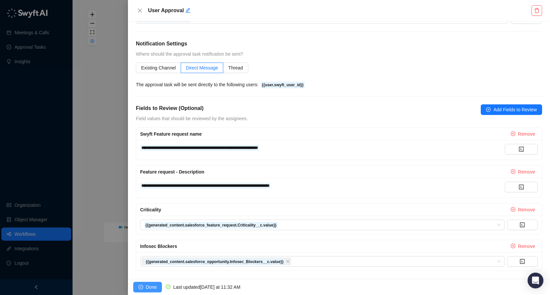
click at [151, 286] on span "Done" at bounding box center [151, 287] width 11 height 7
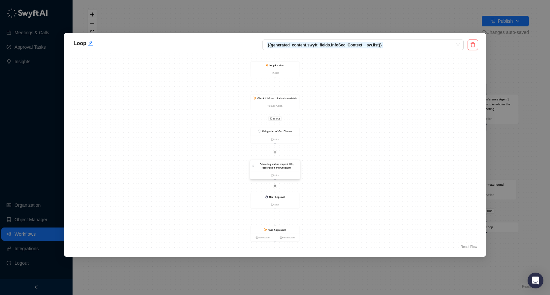
click at [282, 164] on strong "Extracting feature request title, description and Criticality" at bounding box center [276, 166] width 34 height 6
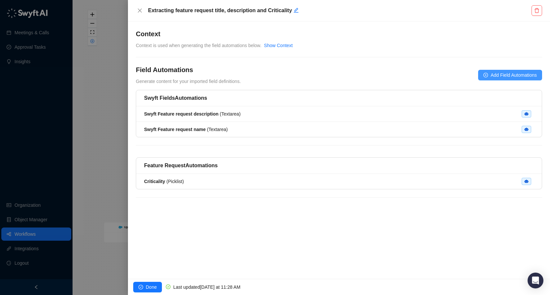
click at [516, 78] on span "Add Field Automations" at bounding box center [513, 75] width 46 height 7
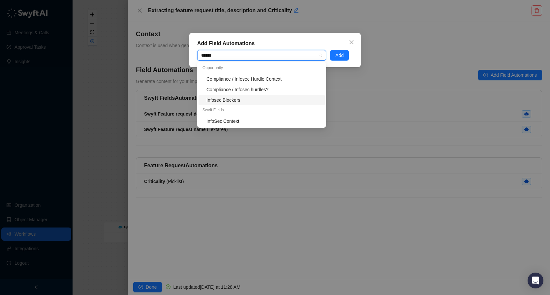
click at [222, 99] on div "Infosec Blockers" at bounding box center [263, 100] width 114 height 7
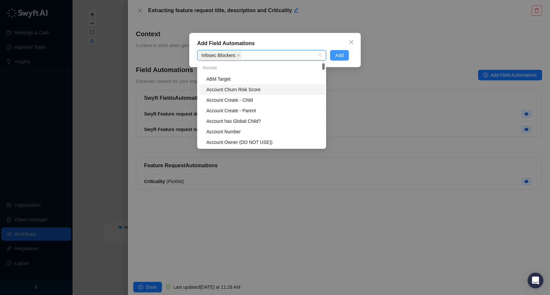
click at [341, 56] on span "Add" at bounding box center [339, 55] width 8 height 7
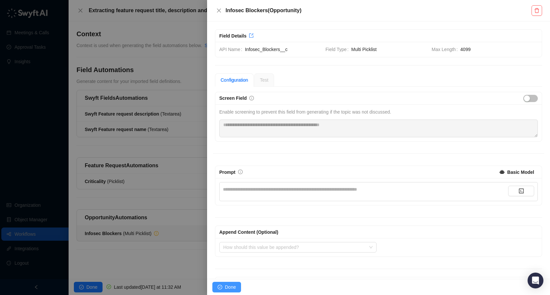
click at [224, 286] on button "Done" at bounding box center [226, 287] width 29 height 11
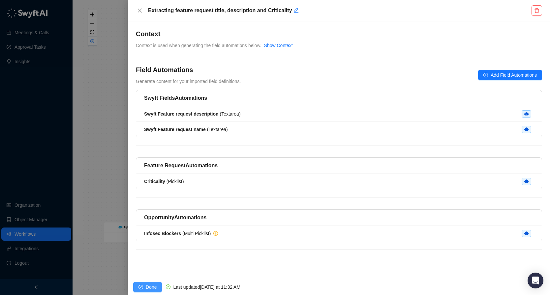
click at [155, 285] on span "Done" at bounding box center [151, 287] width 11 height 7
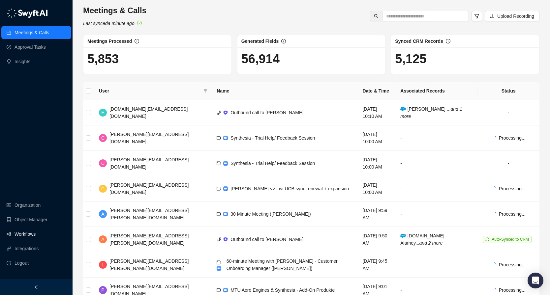
click at [31, 236] on link "Workflows" at bounding box center [25, 234] width 21 height 13
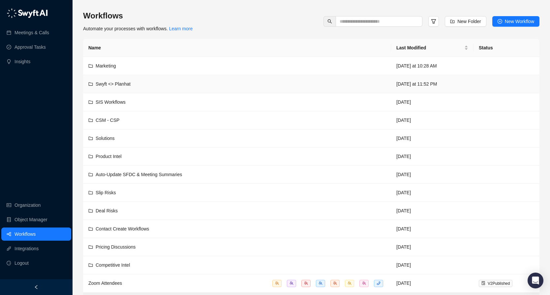
click at [150, 85] on div "Swyft <> Planhat" at bounding box center [236, 83] width 297 height 7
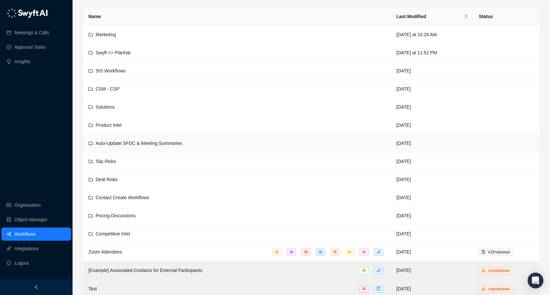
scroll to position [43, 0]
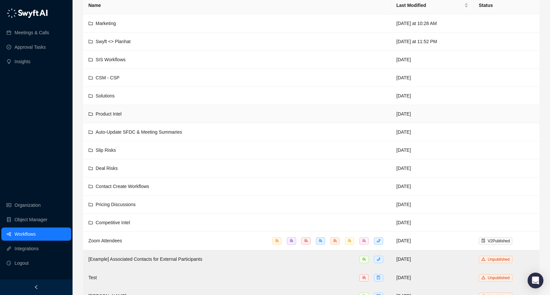
click at [186, 113] on div "Product Intel" at bounding box center [236, 113] width 297 height 7
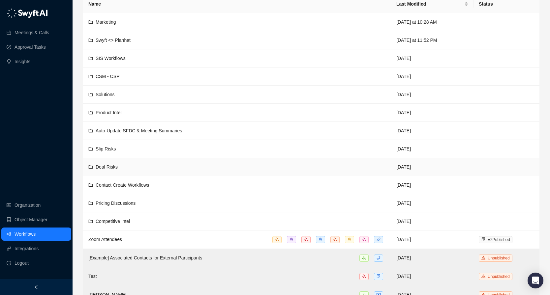
scroll to position [55, 0]
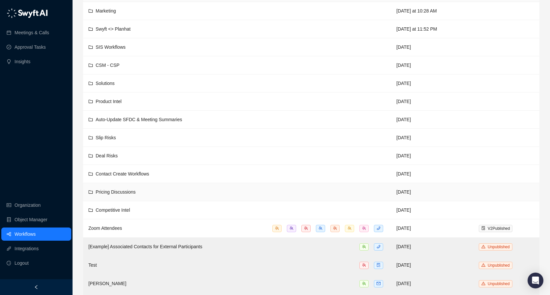
click at [155, 189] on div "Pricing Discussions" at bounding box center [236, 192] width 297 height 7
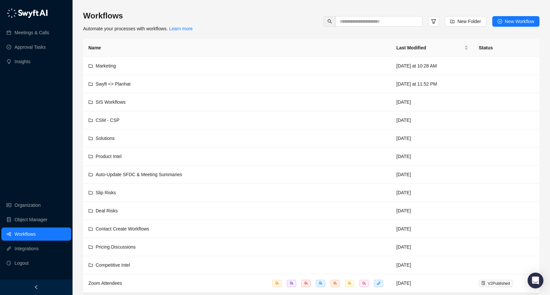
scroll to position [55, 0]
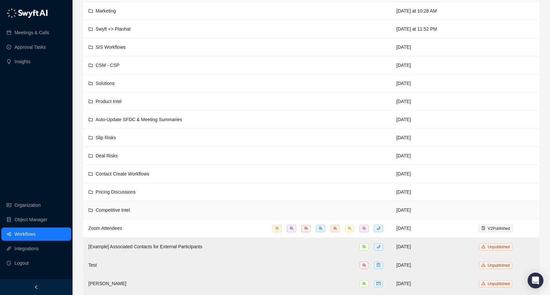
click at [147, 209] on div "Competitive Intel" at bounding box center [236, 210] width 297 height 7
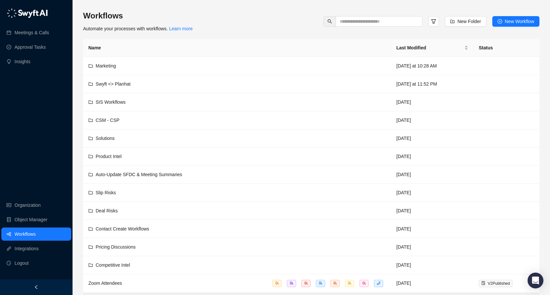
scroll to position [55, 0]
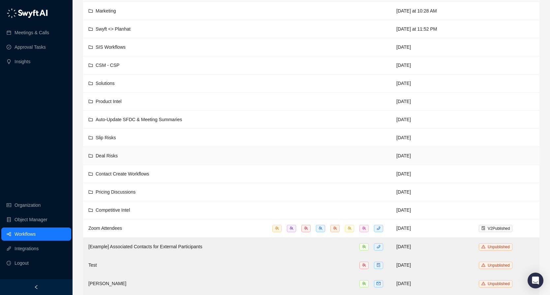
click at [173, 152] on div "Deal Risks" at bounding box center [236, 155] width 297 height 7
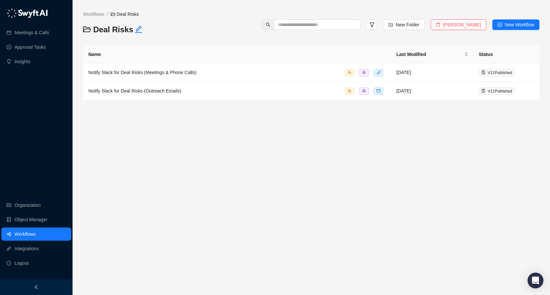
scroll to position [55, 0]
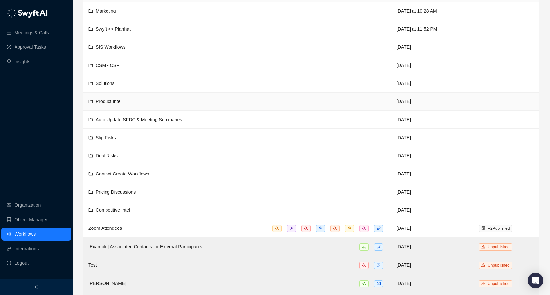
click at [149, 103] on div "Product Intel" at bounding box center [236, 101] width 297 height 7
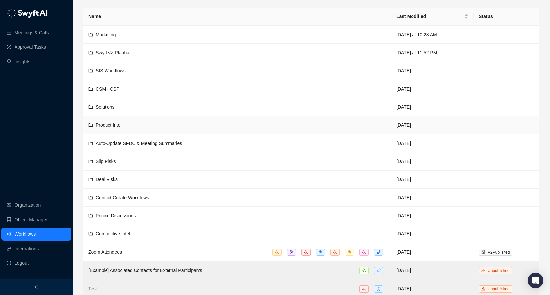
scroll to position [31, 0]
click at [129, 111] on td "Solutions" at bounding box center [237, 108] width 308 height 18
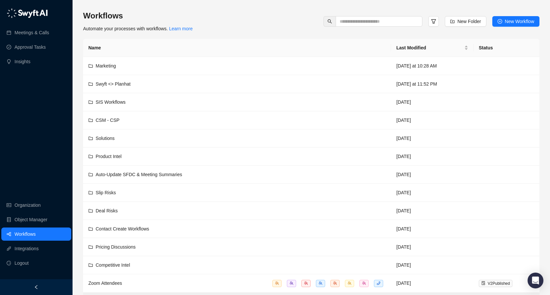
scroll to position [31, 0]
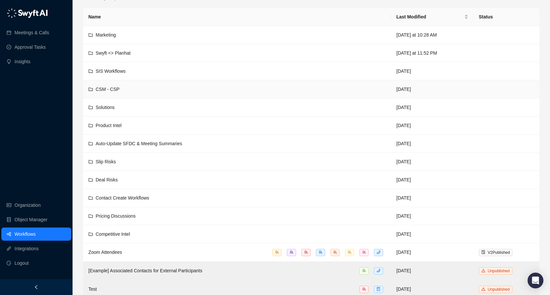
click at [152, 88] on div "CSM - CSP" at bounding box center [236, 89] width 297 height 7
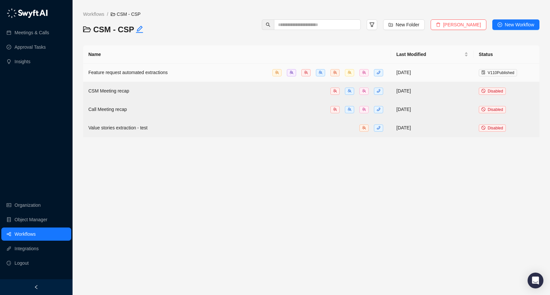
click at [187, 71] on div "Feature request automated extractions" at bounding box center [236, 73] width 297 height 8
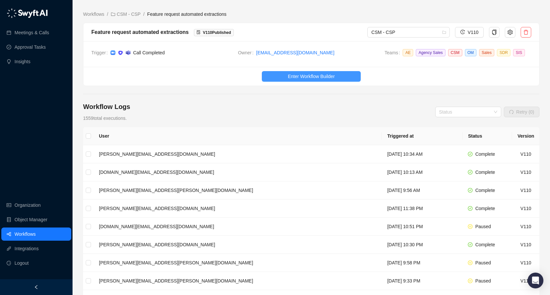
click at [312, 73] on span "Enter Workflow Builder" at bounding box center [311, 76] width 47 height 7
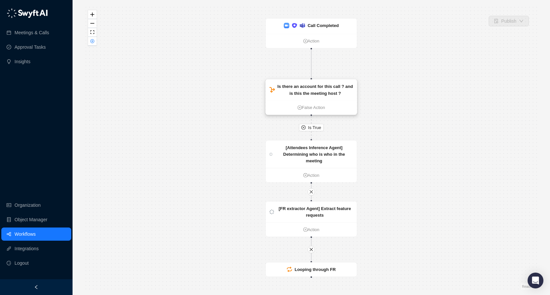
click at [298, 94] on strong "Is there an account for this call ? and is this the meeting host ?" at bounding box center [314, 90] width 75 height 12
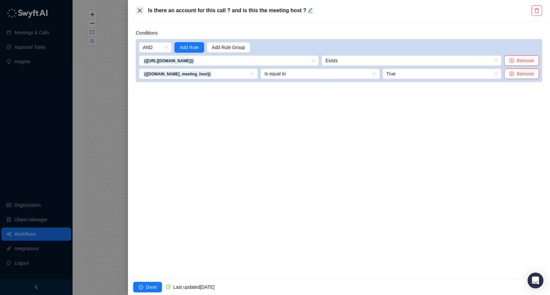
click at [138, 10] on icon "close" at bounding box center [139, 10] width 5 height 5
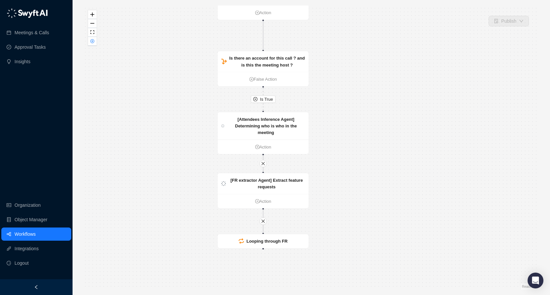
drag, startPoint x: 232, startPoint y: 169, endPoint x: 177, endPoint y: 122, distance: 72.5
click at [177, 122] on div "Is True [FR extractor Agent] Extract feature requests Action [Attendees Inferen…" at bounding box center [311, 147] width 456 height 285
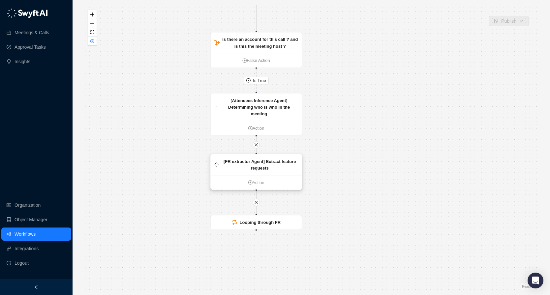
click at [280, 170] on div "[FR extractor Agent] Extract feature requests" at bounding box center [259, 165] width 76 height 14
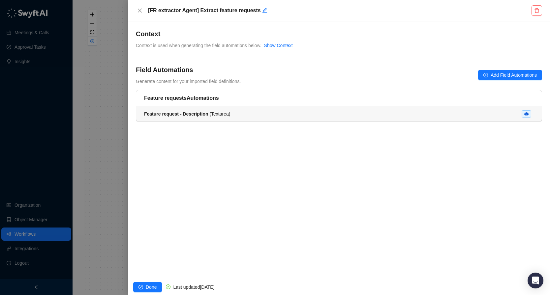
click at [251, 115] on div "Feature request - Description ( Textarea )" at bounding box center [339, 113] width 390 height 7
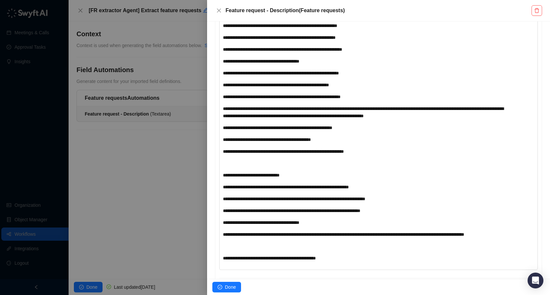
scroll to position [866, 0]
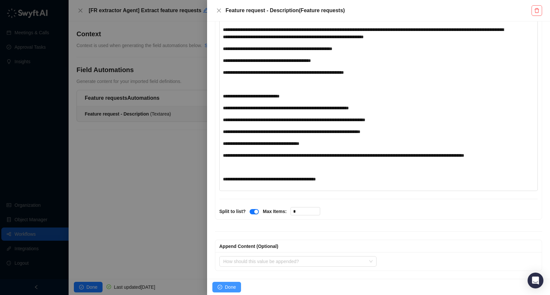
click at [224, 285] on button "Done" at bounding box center [226, 287] width 29 height 11
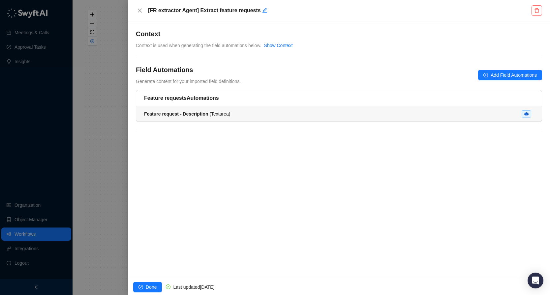
click at [239, 114] on div "Feature request - Description ( Textarea )" at bounding box center [339, 113] width 390 height 7
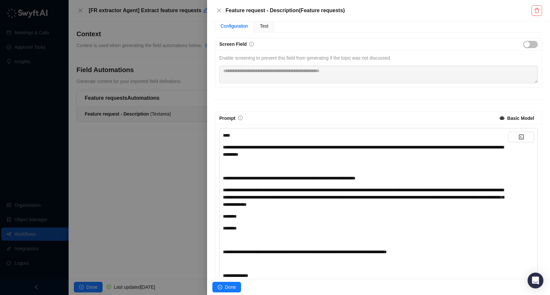
scroll to position [75, 0]
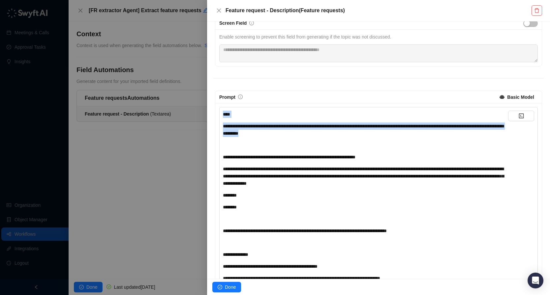
drag, startPoint x: 384, startPoint y: 142, endPoint x: 212, endPoint y: 120, distance: 173.5
click at [212, 120] on div "**********" at bounding box center [378, 150] width 343 height 258
copy div "**********"
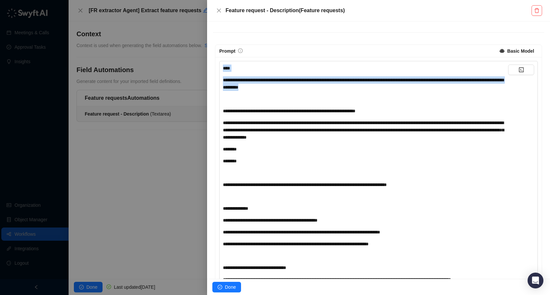
scroll to position [122, 0]
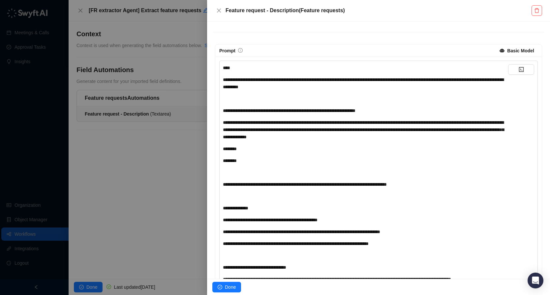
click at [275, 153] on div "********" at bounding box center [365, 148] width 285 height 7
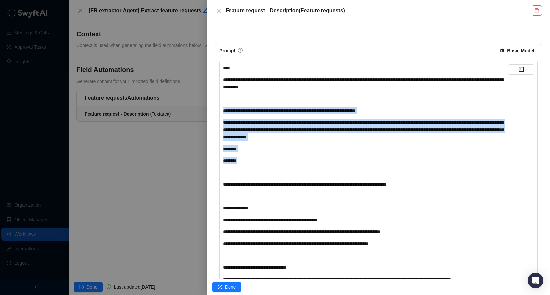
drag, startPoint x: 224, startPoint y: 119, endPoint x: 252, endPoint y: 167, distance: 55.6
copy div "**********"
click at [322, 139] on span "**********" at bounding box center [363, 129] width 281 height 19
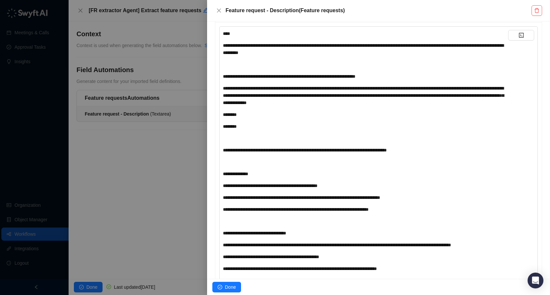
scroll to position [161, 0]
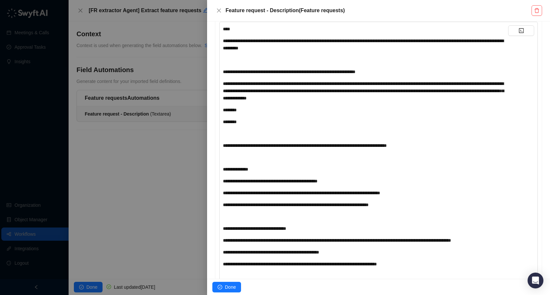
click at [440, 149] on div "**********" at bounding box center [365, 145] width 285 height 7
copy span "**********"
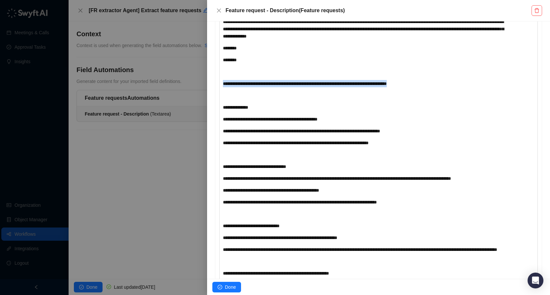
scroll to position [223, 0]
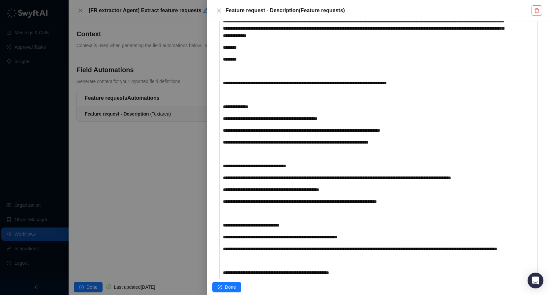
click at [380, 133] on span "**********" at bounding box center [301, 130] width 157 height 5
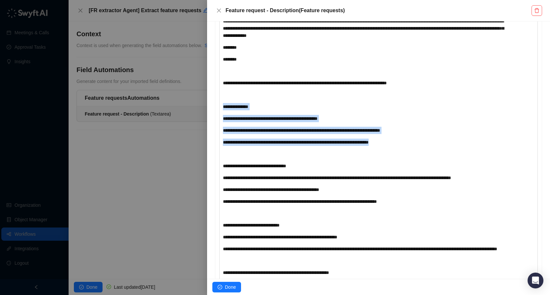
drag, startPoint x: 428, startPoint y: 149, endPoint x: 209, endPoint y: 115, distance: 221.5
click at [209, 115] on div "**********" at bounding box center [378, 150] width 343 height 258
copy div "**********"
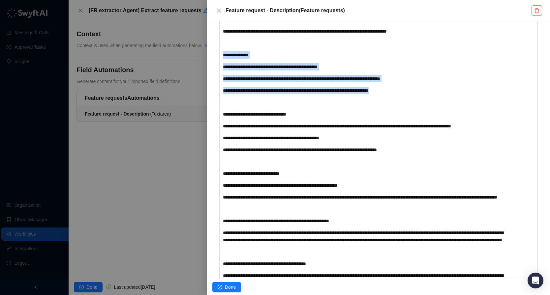
scroll to position [277, 0]
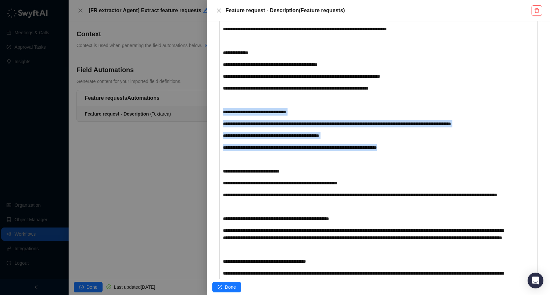
drag, startPoint x: 437, startPoint y: 162, endPoint x: 207, endPoint y: 121, distance: 233.7
click at [207, 121] on div "**********" at bounding box center [378, 150] width 343 height 258
click at [298, 128] on div "**********" at bounding box center [365, 123] width 285 height 7
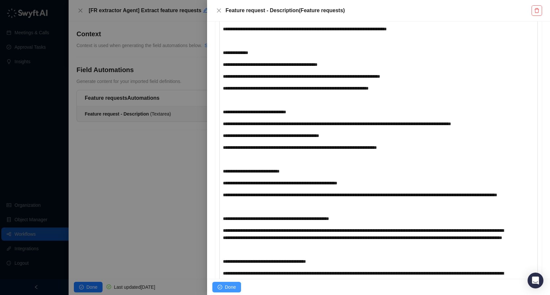
click at [237, 289] on button "Done" at bounding box center [226, 287] width 29 height 11
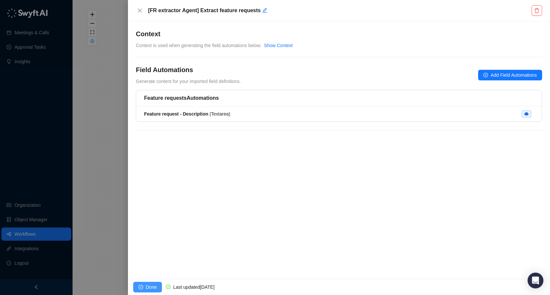
click at [149, 288] on span "Done" at bounding box center [151, 287] width 11 height 7
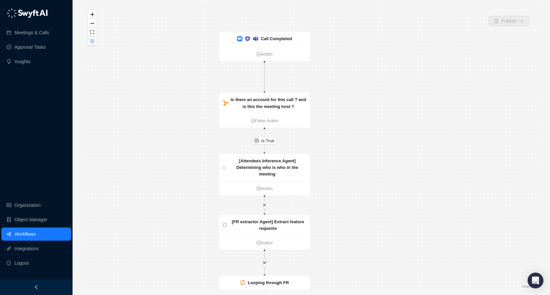
drag, startPoint x: 337, startPoint y: 74, endPoint x: 346, endPoint y: 147, distance: 73.0
click at [346, 147] on div "Is True [FR extractor Agent] Extract feature requests Action [Attendees Inferen…" at bounding box center [311, 147] width 456 height 285
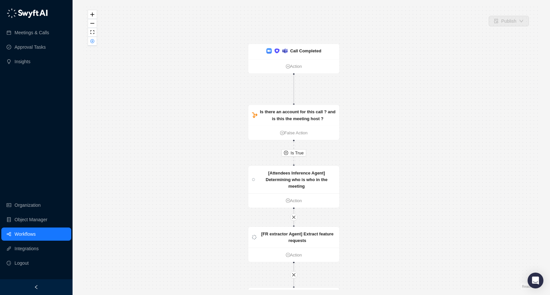
drag, startPoint x: 363, startPoint y: 110, endPoint x: 393, endPoint y: 109, distance: 29.7
click at [393, 109] on div "Is True [FR extractor Agent] Extract feature requests Action [Attendees Inferen…" at bounding box center [311, 147] width 456 height 285
click at [304, 177] on strong "[Attendees Inference Agent] Determining who is who in the meeting" at bounding box center [298, 179] width 62 height 18
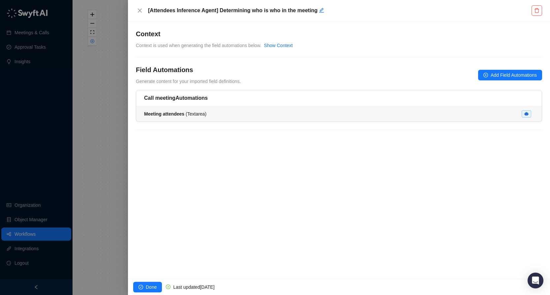
click at [265, 114] on div "Meeting attendees ( Textarea )" at bounding box center [339, 113] width 390 height 7
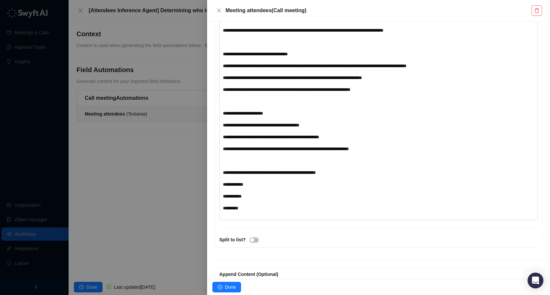
scroll to position [458, 0]
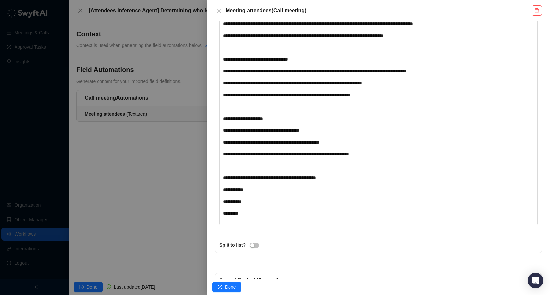
click at [393, 122] on div "**********" at bounding box center [365, 118] width 285 height 7
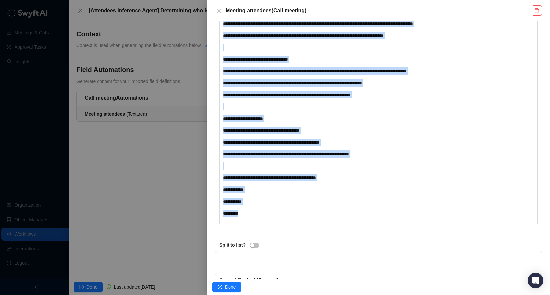
copy div "**********"
click at [229, 284] on span "Done" at bounding box center [230, 287] width 11 height 7
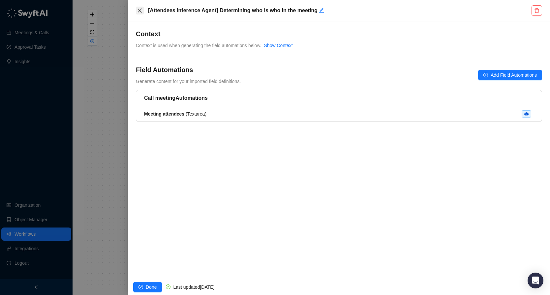
click at [139, 9] on icon "close" at bounding box center [139, 10] width 5 height 5
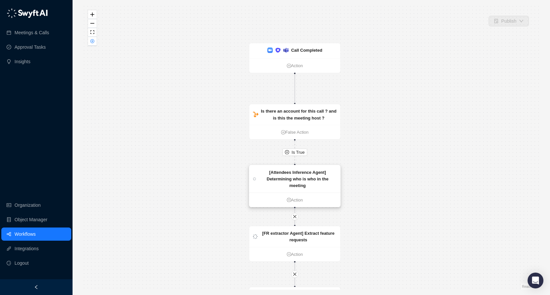
click at [311, 181] on strong "[Attendees Inference Agent] Determining who is who in the meeting" at bounding box center [298, 179] width 62 height 18
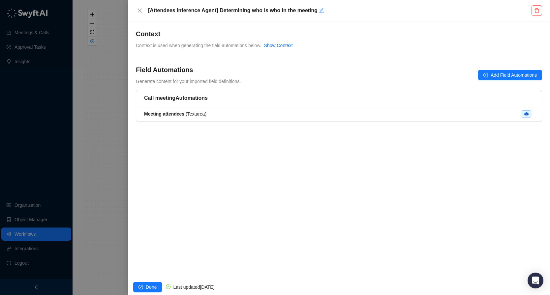
click at [322, 10] on icon "edit" at bounding box center [321, 10] width 5 height 5
click at [137, 10] on icon "close" at bounding box center [139, 10] width 5 height 5
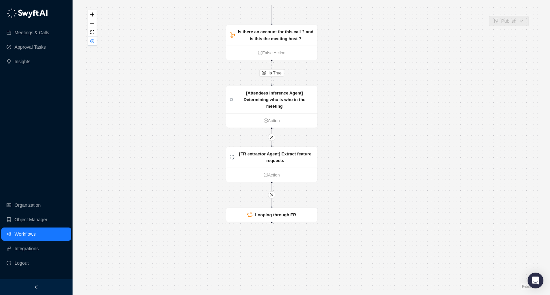
drag, startPoint x: 394, startPoint y: 151, endPoint x: 371, endPoint y: 71, distance: 83.0
click at [371, 71] on div "Is True [FR extractor Agent] Extract feature requests Action [Attendees Inferen…" at bounding box center [311, 147] width 456 height 285
click at [290, 159] on div "[FR extractor Agent] Extract feature requests" at bounding box center [275, 157] width 76 height 14
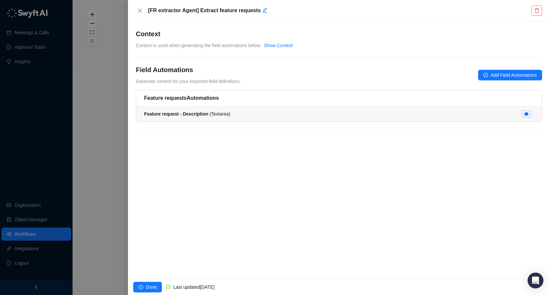
click at [216, 113] on span "Feature request - Description ( Textarea )" at bounding box center [187, 113] width 86 height 5
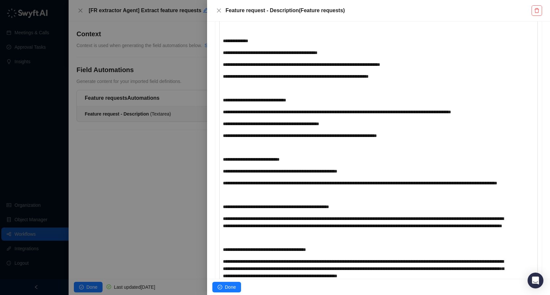
scroll to position [302, 0]
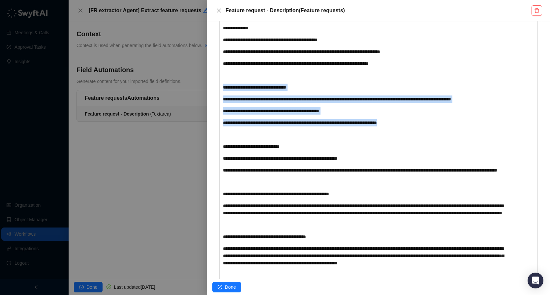
drag, startPoint x: 432, startPoint y: 137, endPoint x: 217, endPoint y: 95, distance: 219.3
copy div "**********"
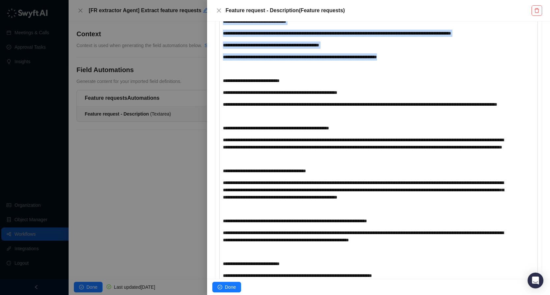
scroll to position [375, 0]
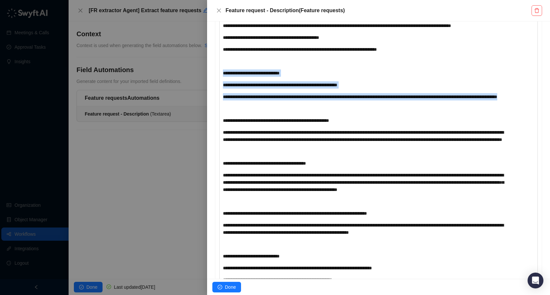
drag, startPoint x: 328, startPoint y: 119, endPoint x: 214, endPoint y: 89, distance: 118.0
click at [214, 89] on div "**********" at bounding box center [378, 228] width 331 height 877
copy div "**********"
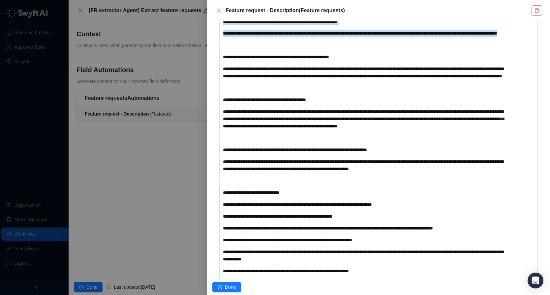
scroll to position [438, 0]
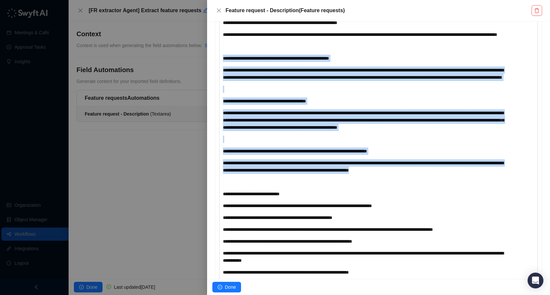
drag, startPoint x: 472, startPoint y: 208, endPoint x: 209, endPoint y: 77, distance: 293.3
click at [209, 77] on div "**********" at bounding box center [378, 150] width 343 height 258
copy div "**********"
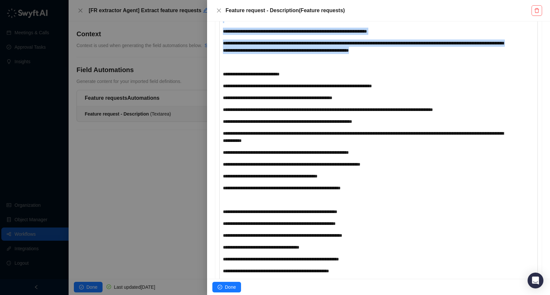
scroll to position [566, 0]
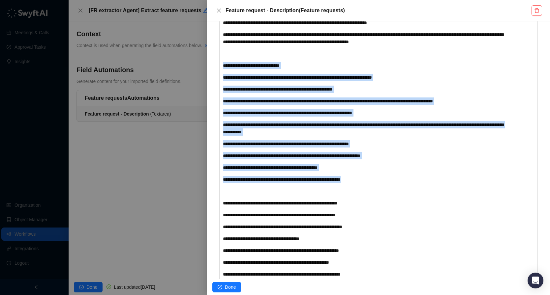
drag, startPoint x: 394, startPoint y: 218, endPoint x: 197, endPoint y: 100, distance: 230.2
click at [197, 100] on div "**********" at bounding box center [275, 147] width 550 height 295
copy div "**********"
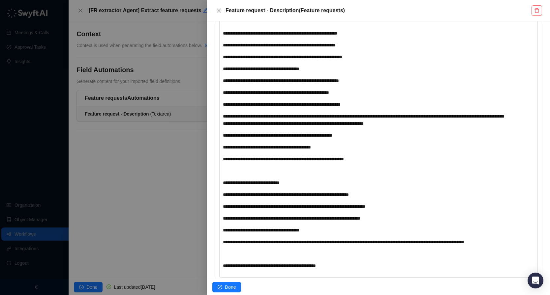
scroll to position [738, 0]
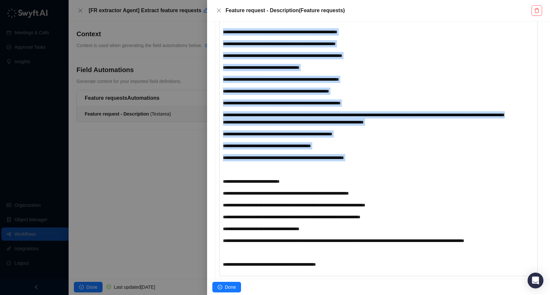
drag, startPoint x: 384, startPoint y: 198, endPoint x: 214, endPoint y: 69, distance: 213.6
copy div "**********"
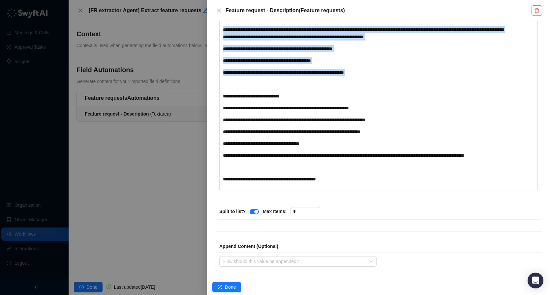
scroll to position [851, 0]
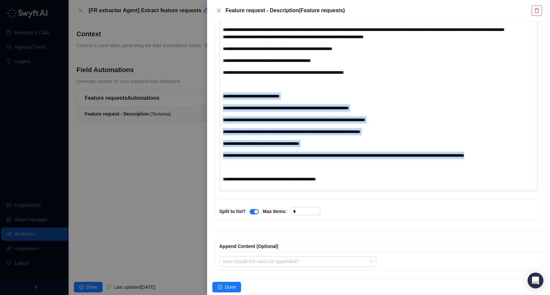
drag, startPoint x: 303, startPoint y: 171, endPoint x: 203, endPoint y: 104, distance: 119.7
click at [203, 104] on div "**********" at bounding box center [275, 147] width 550 height 295
click at [232, 284] on span "Done" at bounding box center [230, 287] width 11 height 7
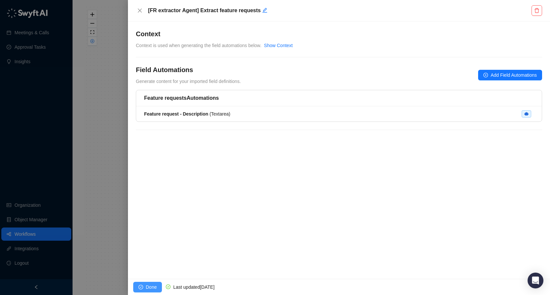
click at [146, 286] on span "Done" at bounding box center [151, 287] width 11 height 7
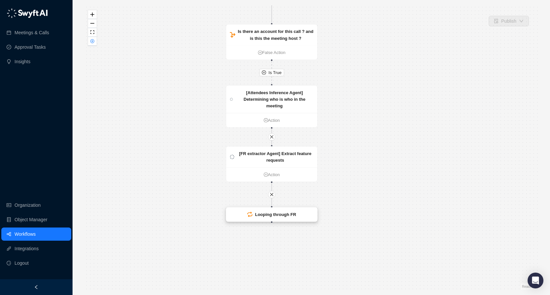
click at [289, 211] on div "Looping through FR" at bounding box center [275, 214] width 41 height 7
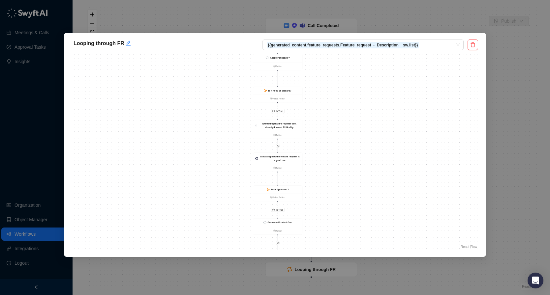
drag, startPoint x: 367, startPoint y: 76, endPoint x: 343, endPoint y: 135, distance: 63.4
click at [343, 135] on div "Is True Is True Is True Is False Is True Is True Is True Is False Is True Valid…" at bounding box center [275, 152] width 406 height 198
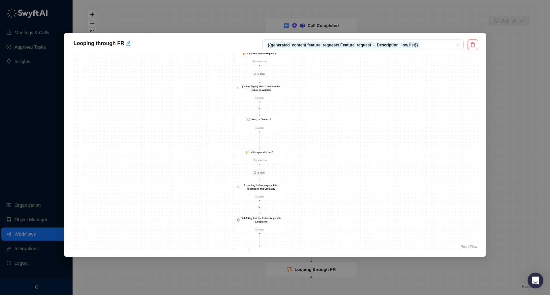
drag, startPoint x: 351, startPoint y: 92, endPoint x: 338, endPoint y: 170, distance: 79.9
click at [338, 170] on div "Is True Is True Is True Is False Is True Is True Is True Is False Is True Valid…" at bounding box center [275, 152] width 406 height 198
drag, startPoint x: 341, startPoint y: 138, endPoint x: 342, endPoint y: 202, distance: 64.3
click at [342, 202] on div "Is True Is True Is True Is False Is True Is True Is True Is False Is True Valid…" at bounding box center [275, 152] width 406 height 198
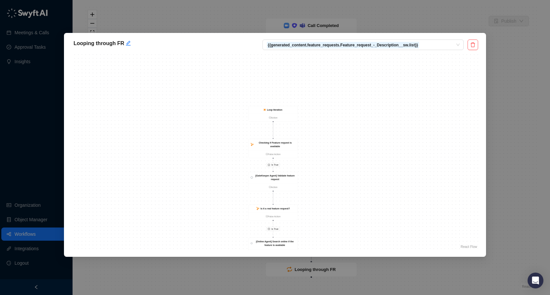
drag, startPoint x: 335, startPoint y: 104, endPoint x: 344, endPoint y: 177, distance: 73.8
click at [344, 177] on div "Is True Is True Is True Is False Is True Is True Is True Is False Is True Valid…" at bounding box center [275, 152] width 406 height 198
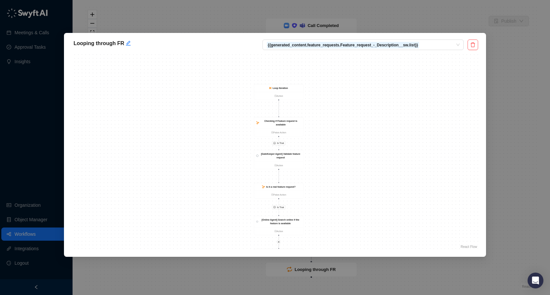
drag, startPoint x: 327, startPoint y: 174, endPoint x: 340, endPoint y: 117, distance: 58.4
click at [340, 117] on div "Is True Is True Is True Is False Is True Is True Is True Is False Is True Valid…" at bounding box center [275, 152] width 406 height 198
click at [514, 178] on div "Looping through FR {{generated_content.feature_requests.Feature_request_-_Descr…" at bounding box center [275, 147] width 550 height 295
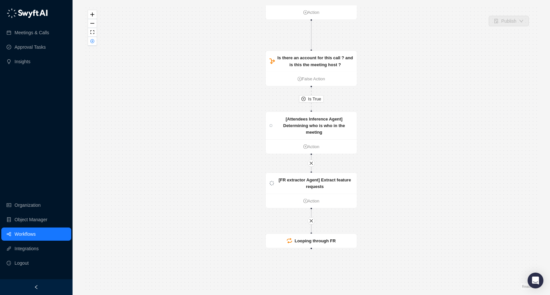
drag, startPoint x: 391, startPoint y: 181, endPoint x: 391, endPoint y: 148, distance: 32.3
click at [391, 148] on div "Is True [FR extractor Agent] Extract feature requests Action [Attendees Inferen…" at bounding box center [311, 147] width 456 height 285
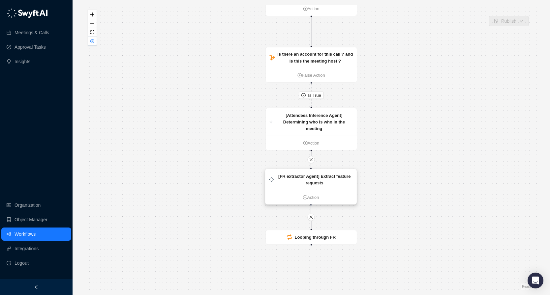
click at [329, 188] on div "[FR extractor Agent] Extract feature requests" at bounding box center [310, 179] width 91 height 21
click at [329, 180] on div "[FR extractor Agent] Extract feature requests" at bounding box center [314, 180] width 76 height 14
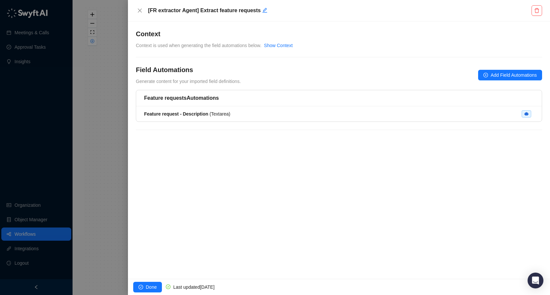
click at [268, 113] on div "Feature request - Description ( Textarea )" at bounding box center [339, 113] width 390 height 7
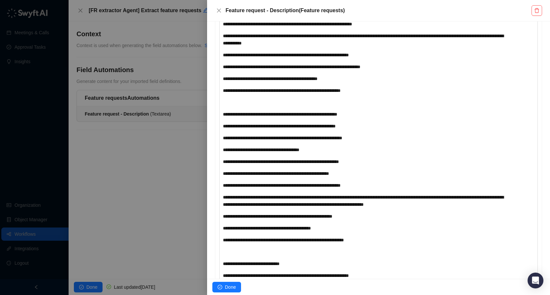
scroll to position [866, 0]
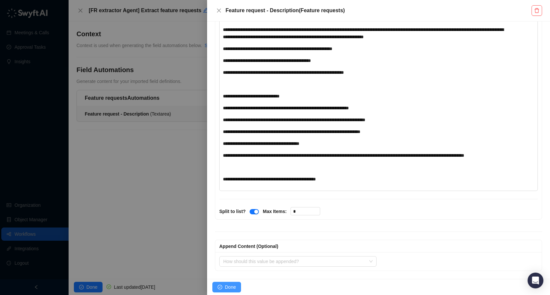
click at [229, 285] on span "Done" at bounding box center [230, 287] width 11 height 7
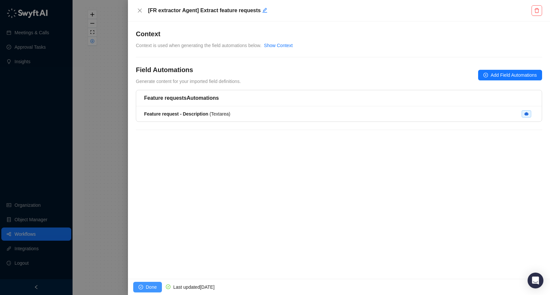
click at [144, 286] on button "Done" at bounding box center [147, 287] width 29 height 11
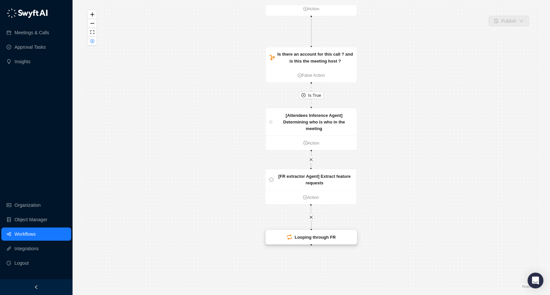
click at [330, 238] on strong "Looping through FR" at bounding box center [315, 237] width 41 height 5
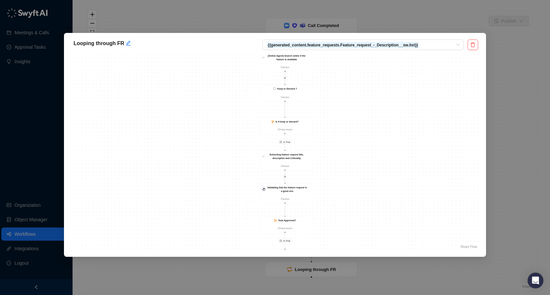
drag, startPoint x: 348, startPoint y: 77, endPoint x: 327, endPoint y: 191, distance: 115.9
click at [328, 192] on div "Is True Is True Is True Is False Is True Is True Is True Is False Is True Valid…" at bounding box center [275, 152] width 406 height 198
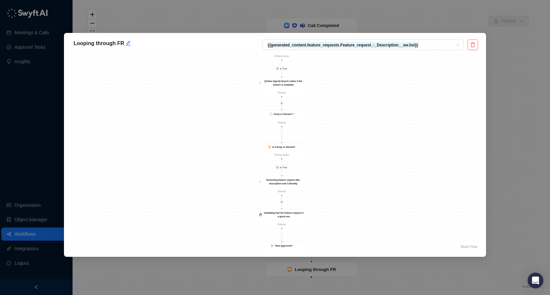
drag, startPoint x: 377, startPoint y: 110, endPoint x: 377, endPoint y: 200, distance: 89.6
click at [377, 200] on div "Is True Is True Is True Is False Is True Is True Is True Is False Is True Valid…" at bounding box center [275, 152] width 406 height 198
drag, startPoint x: 392, startPoint y: 111, endPoint x: 390, endPoint y: 171, distance: 60.0
click at [390, 172] on div "Is True Is True Is True Is False Is True Is True Is True Is False Is True Valid…" at bounding box center [275, 152] width 406 height 198
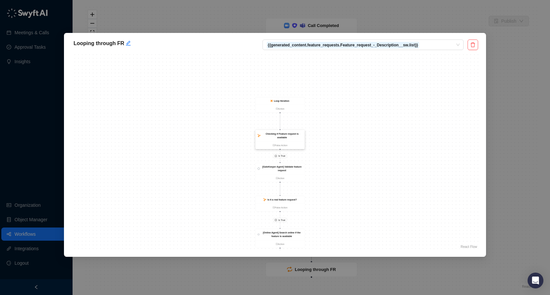
click at [286, 137] on strong "Checking if Feature request is available" at bounding box center [282, 136] width 33 height 6
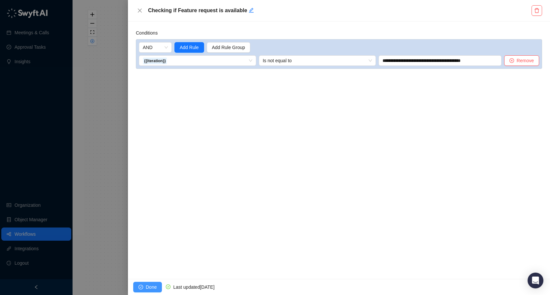
click at [150, 287] on span "Done" at bounding box center [151, 287] width 11 height 7
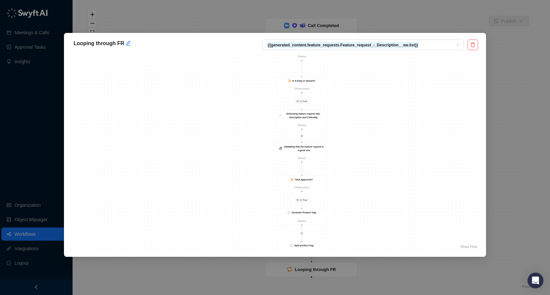
drag, startPoint x: 380, startPoint y: 94, endPoint x: 378, endPoint y: 169, distance: 74.9
click at [378, 169] on div "Is True Is True Is True Is False Is True Is True Is True Is False Is True Valid…" at bounding box center [275, 152] width 406 height 198
drag, startPoint x: 397, startPoint y: 120, endPoint x: 382, endPoint y: 189, distance: 70.8
click at [382, 189] on div "Is True Is True Is True Is False Is True Is True Is True Is False Is True Valid…" at bounding box center [275, 152] width 406 height 198
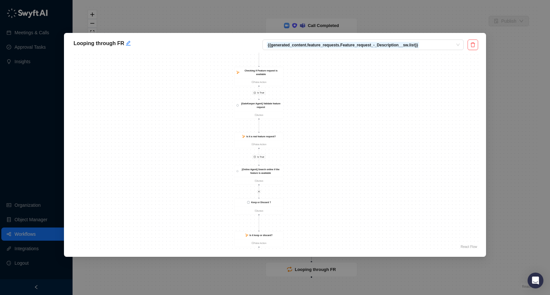
drag, startPoint x: 400, startPoint y: 126, endPoint x: 369, endPoint y: 195, distance: 75.8
click at [369, 195] on div "Is True Is True Is True Is False Is True Is True Is True Is False Is True Valid…" at bounding box center [275, 152] width 406 height 198
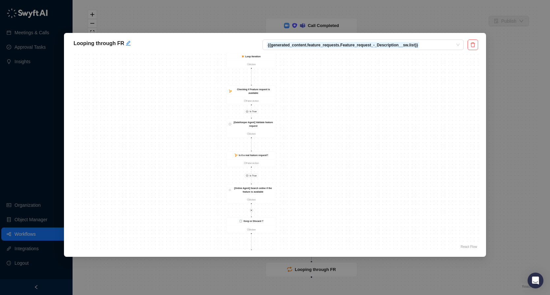
drag, startPoint x: 359, startPoint y: 101, endPoint x: 356, endPoint y: 103, distance: 3.8
click at [356, 103] on div "Is True Is True Is True Is False Is True Is True Is True Is False Is True Valid…" at bounding box center [275, 152] width 406 height 198
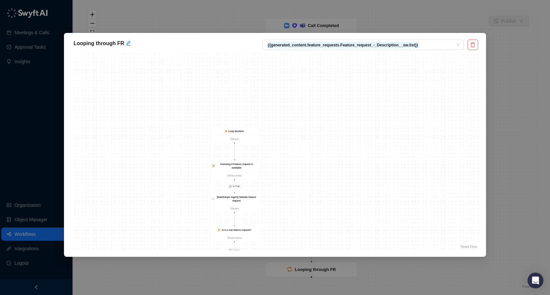
drag, startPoint x: 300, startPoint y: 105, endPoint x: 296, endPoint y: 148, distance: 42.7
click at [296, 148] on div "Is True Is True Is True Is False Is True Is True Is True Is False Is True Valid…" at bounding box center [275, 152] width 406 height 198
click at [257, 165] on div "[GateKeeper Agent] Validate feature request" at bounding box center [248, 164] width 41 height 7
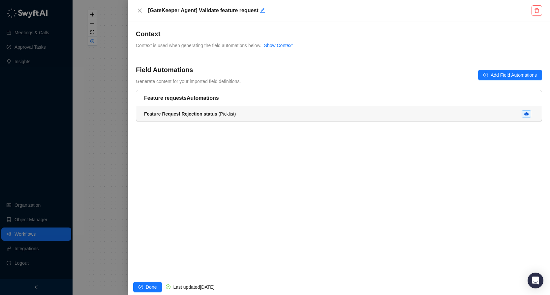
click at [227, 109] on li "Feature Request Rejection status ( Picklist )" at bounding box center [338, 113] width 405 height 15
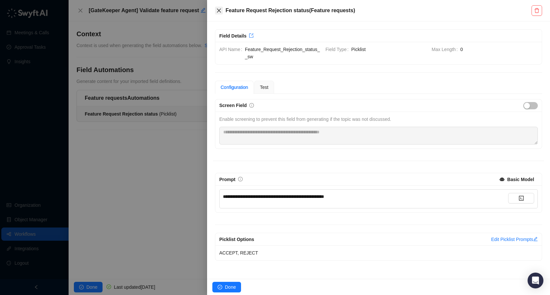
click at [216, 14] on button "Close" at bounding box center [219, 11] width 8 height 8
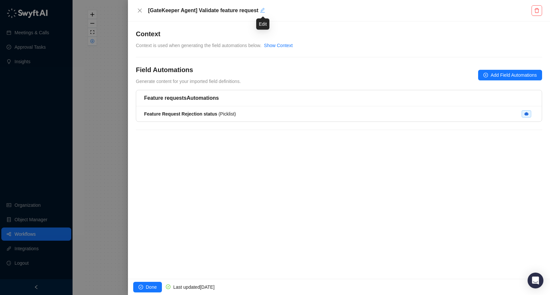
click at [265, 11] on icon "edit" at bounding box center [262, 10] width 5 height 5
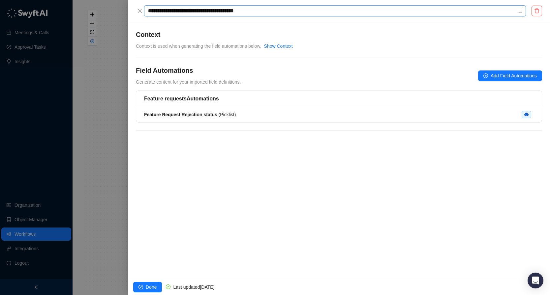
click at [239, 13] on textarea "**********" at bounding box center [335, 10] width 382 height 11
click at [319, 189] on div "**********" at bounding box center [339, 150] width 422 height 257
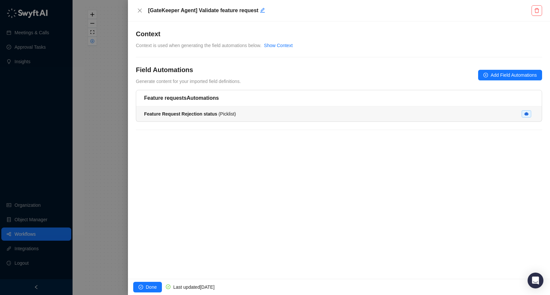
click at [243, 115] on div "Feature Request Rejection status ( Picklist )" at bounding box center [339, 113] width 390 height 7
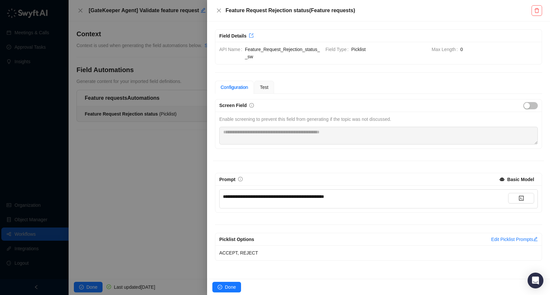
click at [324, 197] on span "**********" at bounding box center [273, 196] width 101 height 5
click at [172, 184] on div at bounding box center [275, 147] width 550 height 295
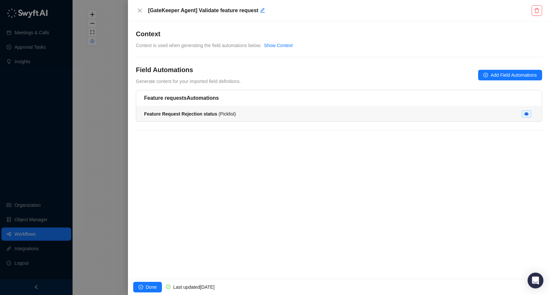
click at [300, 114] on div "Feature Request Rejection status ( Picklist )" at bounding box center [339, 113] width 390 height 7
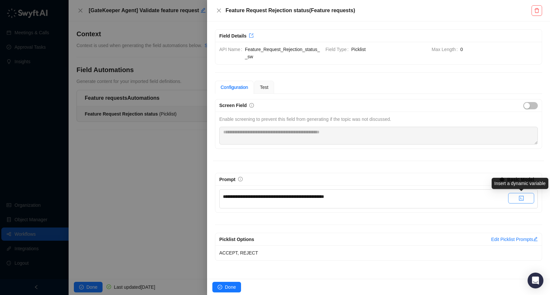
click at [521, 196] on icon "code" at bounding box center [520, 198] width 5 height 5
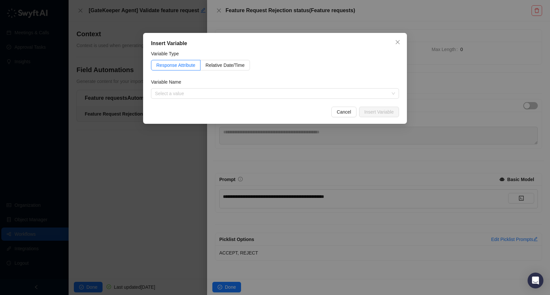
click at [423, 187] on div "Insert Variable Variable Type Response Attribute Relative Date/Time Variable Na…" at bounding box center [275, 147] width 550 height 295
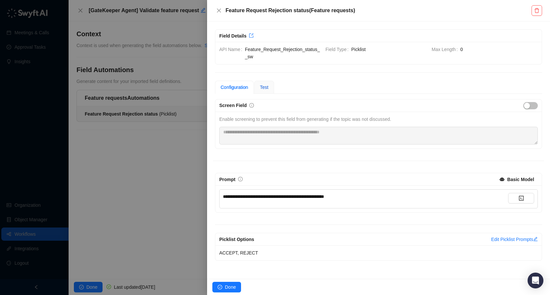
click at [267, 88] on span "Test" at bounding box center [264, 87] width 9 height 5
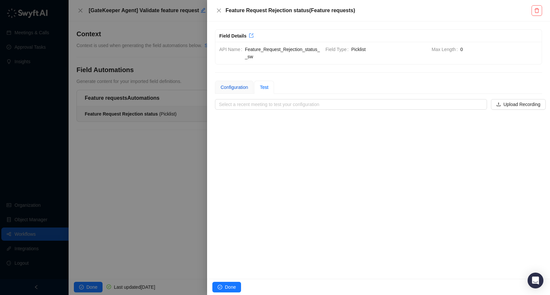
click at [240, 88] on div "Configuration" at bounding box center [233, 87] width 27 height 7
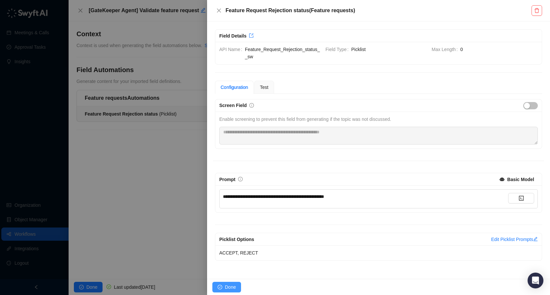
click at [234, 287] on span "Done" at bounding box center [230, 287] width 11 height 7
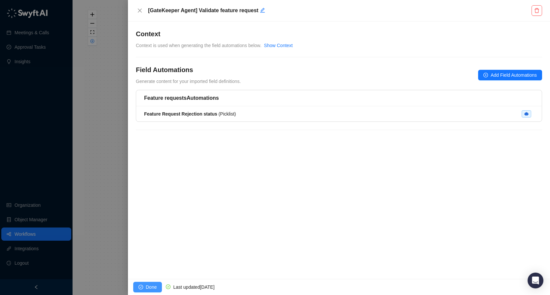
click at [150, 286] on span "Done" at bounding box center [151, 287] width 11 height 7
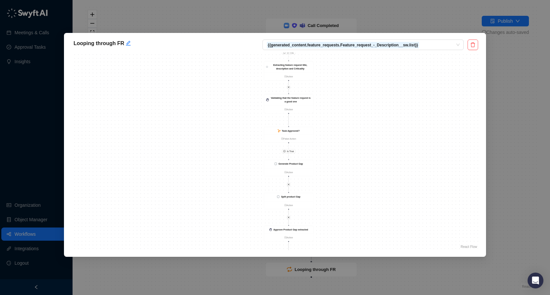
drag, startPoint x: 381, startPoint y: 156, endPoint x: 351, endPoint y: 156, distance: 29.3
click at [351, 156] on div "Is True Is True Is True Is False Is True Is True Is True Is False Is True Valid…" at bounding box center [275, 152] width 406 height 198
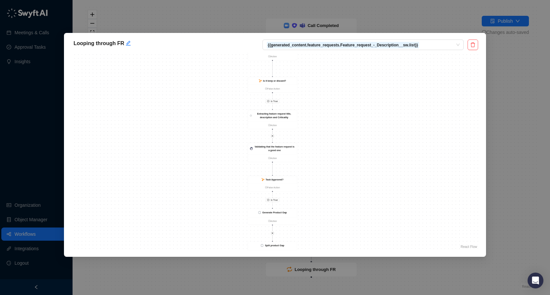
drag, startPoint x: 353, startPoint y: 125, endPoint x: 349, endPoint y: 204, distance: 79.9
click at [349, 203] on div "Is True Is True Is True Is False Is True Is True Is True Is False Is True Valid…" at bounding box center [275, 152] width 406 height 198
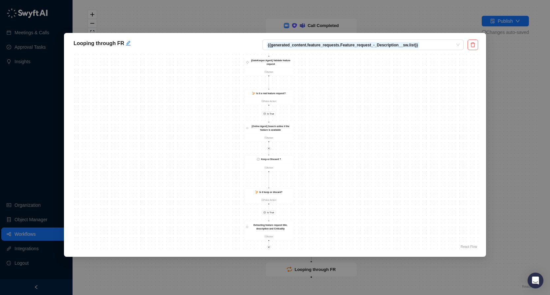
drag, startPoint x: 352, startPoint y: 135, endPoint x: 351, endPoint y: 224, distance: 89.0
click at [351, 222] on div "Is True Is True Is True Is False Is True Is True Is True Is False Is True Valid…" at bounding box center [275, 152] width 406 height 198
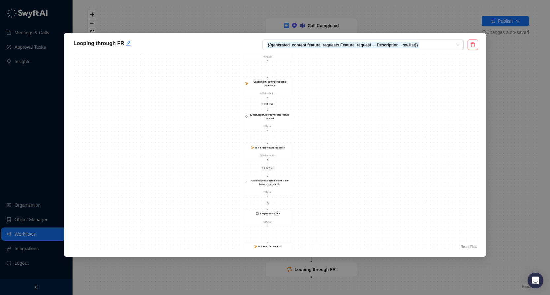
drag, startPoint x: 362, startPoint y: 121, endPoint x: 361, endPoint y: 169, distance: 48.5
click at [362, 170] on div "Is True Is True Is True Is False Is True Is True Is True Is False Is True Valid…" at bounding box center [275, 152] width 406 height 198
click at [282, 146] on div "Is it a real feature request?" at bounding box center [269, 148] width 29 height 4
click at [275, 149] on strong "Is it a real feature request?" at bounding box center [269, 148] width 29 height 3
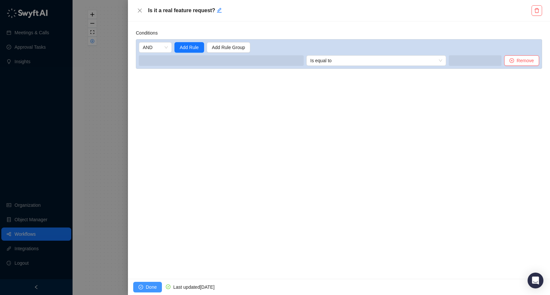
click at [154, 290] on span "Done" at bounding box center [151, 287] width 11 height 7
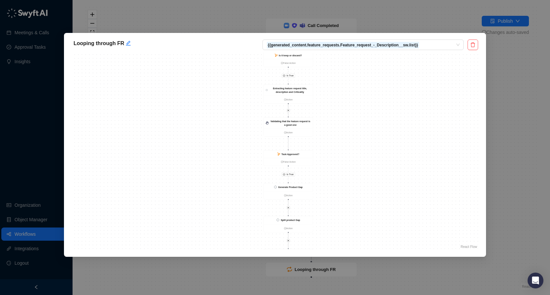
drag, startPoint x: 351, startPoint y: 105, endPoint x: 317, endPoint y: 194, distance: 94.9
click at [317, 194] on div "Is True Is True Is True Is False Is True Is True Is True Is False Is True Valid…" at bounding box center [275, 152] width 406 height 198
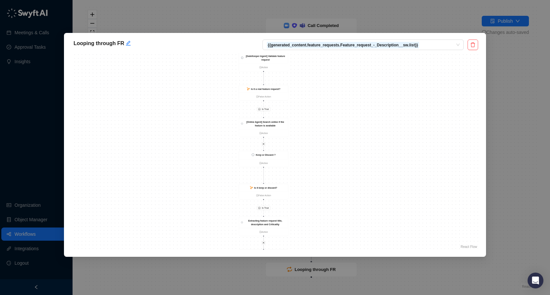
drag, startPoint x: 335, startPoint y: 131, endPoint x: 335, endPoint y: 191, distance: 60.3
click at [335, 191] on div "Is True Is True Is True Is False Is True Is True Is True Is False Is True Valid…" at bounding box center [275, 152] width 406 height 198
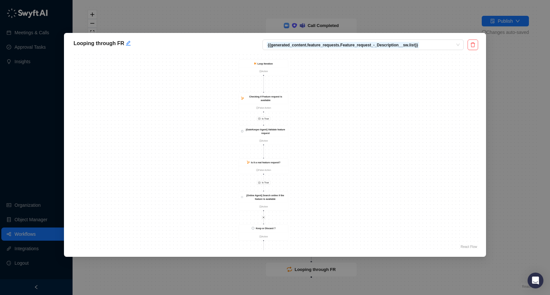
drag, startPoint x: 342, startPoint y: 117, endPoint x: 342, endPoint y: 187, distance: 69.9
click at [342, 187] on div "Is True Is True Is True Is False Is True Is True Is True Is False Is True Valid…" at bounding box center [275, 152] width 406 height 198
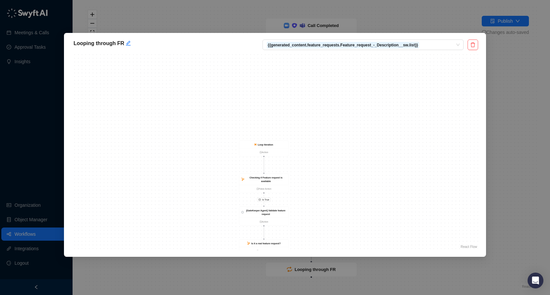
drag, startPoint x: 338, startPoint y: 117, endPoint x: 338, endPoint y: 197, distance: 79.8
click at [338, 197] on div "Is True Is True Is True Is False Is True Is True Is True Is False Is True Valid…" at bounding box center [275, 152] width 406 height 198
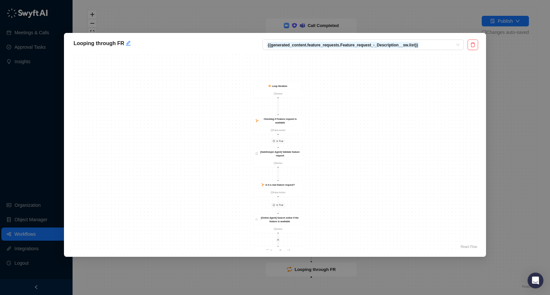
drag, startPoint x: 315, startPoint y: 190, endPoint x: 330, endPoint y: 132, distance: 60.0
click at [330, 132] on div "Is True Is True Is True Is False Is True Is True Is True Is False Is True Valid…" at bounding box center [275, 152] width 406 height 198
click at [284, 153] on div "[GateKeeper Agent] Validate feature request" at bounding box center [279, 153] width 41 height 7
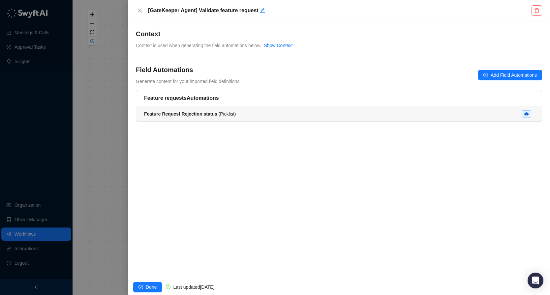
click at [231, 111] on span "Feature Request Rejection status ( Picklist )" at bounding box center [190, 113] width 92 height 5
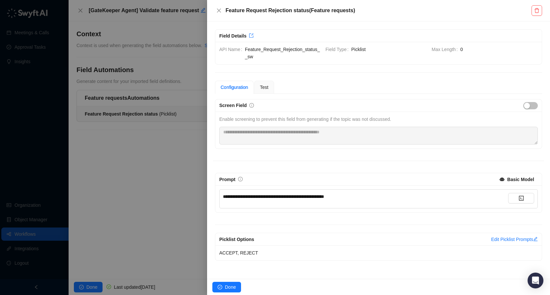
click at [324, 195] on span "**********" at bounding box center [273, 196] width 101 height 5
click at [347, 162] on div "**********" at bounding box center [378, 180] width 331 height 162
click at [233, 286] on span "Done" at bounding box center [230, 287] width 11 height 7
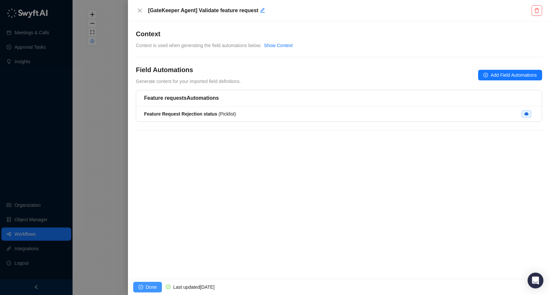
click at [153, 287] on span "Done" at bounding box center [151, 287] width 11 height 7
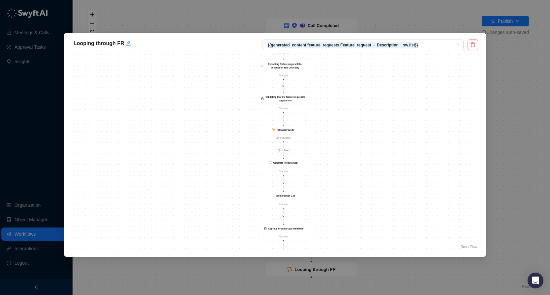
drag, startPoint x: 401, startPoint y: 163, endPoint x: 352, endPoint y: 142, distance: 54.0
click at [352, 142] on div "Is True Is True Is True Is False Is True Is True Is True Is False Is True Valid…" at bounding box center [275, 152] width 406 height 198
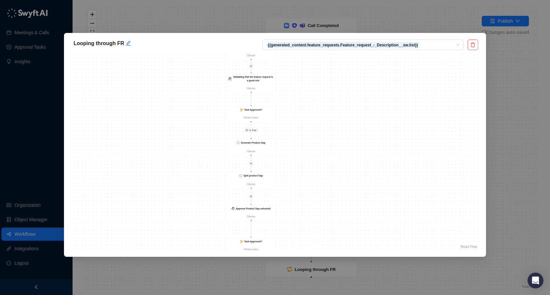
drag, startPoint x: 350, startPoint y: 136, endPoint x: 350, endPoint y: 197, distance: 60.3
click at [350, 197] on div "Is True Is True Is True Is False Is True Is True Is True Is False Is True Valid…" at bounding box center [275, 152] width 406 height 198
drag, startPoint x: 334, startPoint y: 103, endPoint x: 337, endPoint y: 221, distance: 117.4
click at [337, 221] on div "Is True Is True Is True Is False Is True Is True Is True Is False Is True Valid…" at bounding box center [275, 152] width 406 height 198
drag, startPoint x: 340, startPoint y: 99, endPoint x: 340, endPoint y: 154, distance: 54.4
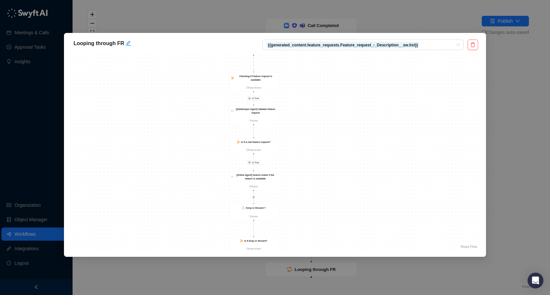
click at [340, 154] on div "Is True Is True Is True Is False Is True Is True Is True Is False Is True Valid…" at bounding box center [275, 152] width 406 height 198
click at [259, 142] on div "Is it a real feature request?" at bounding box center [255, 144] width 29 height 4
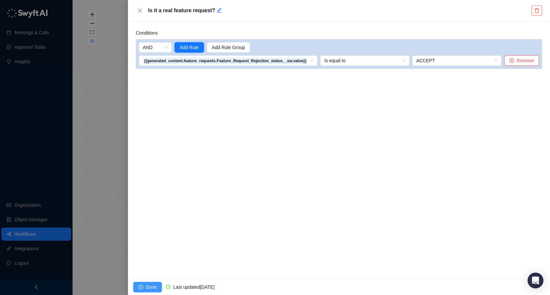
click at [150, 285] on span "Done" at bounding box center [151, 287] width 11 height 7
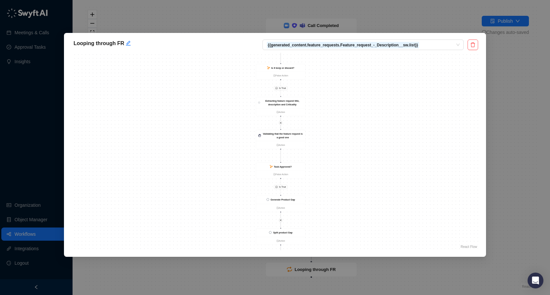
drag, startPoint x: 380, startPoint y: 104, endPoint x: 326, endPoint y: 193, distance: 104.2
click at [326, 194] on div "Is True Is True Is True Is False Is True Is True Is True Is False Is True Valid…" at bounding box center [275, 152] width 406 height 198
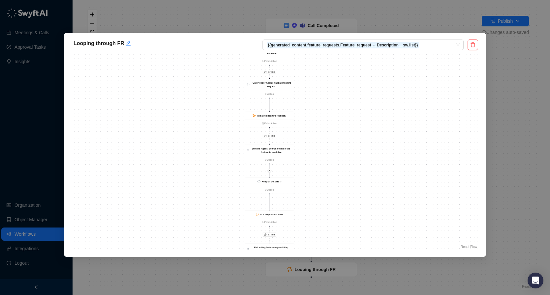
drag, startPoint x: 379, startPoint y: 61, endPoint x: 397, endPoint y: 182, distance: 122.6
click at [397, 182] on div "Is True Is True Is True Is False Is True Is True Is True Is False Is True Valid…" at bounding box center [275, 152] width 406 height 198
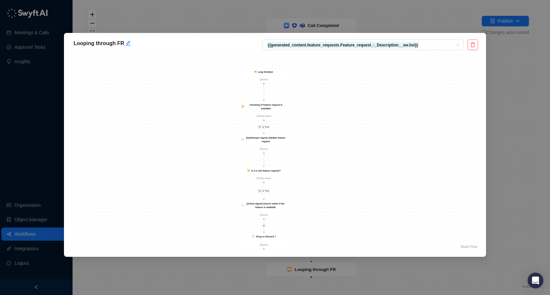
drag, startPoint x: 400, startPoint y: 110, endPoint x: 385, endPoint y: 190, distance: 80.9
click at [385, 190] on div "Is True Is True Is True Is False Is True Is True Is True Is False Is True Valid…" at bounding box center [275, 152] width 406 height 198
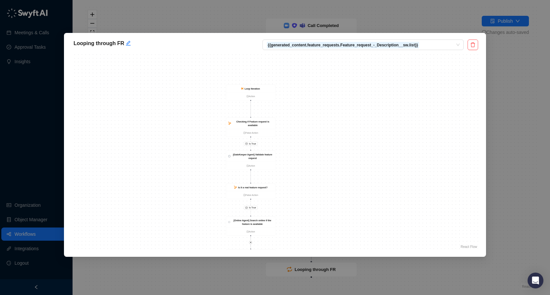
drag, startPoint x: 331, startPoint y: 184, endPoint x: 330, endPoint y: 163, distance: 21.4
click at [330, 163] on div "Is True Is True Is True Is False Is True Is True Is True Is False Is True Valid…" at bounding box center [275, 152] width 406 height 198
click at [257, 153] on strong "[GateKeeper Agent] Validate feature request" at bounding box center [252, 155] width 39 height 6
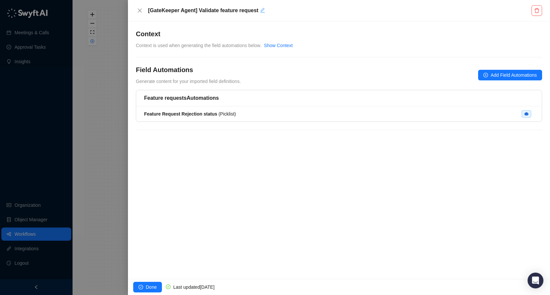
click at [263, 9] on icon "edit" at bounding box center [262, 10] width 5 height 5
click at [263, 9] on textarea "**********" at bounding box center [335, 10] width 382 height 11
click at [294, 110] on div "Feature Request Rejection status ( Picklist )" at bounding box center [339, 113] width 390 height 7
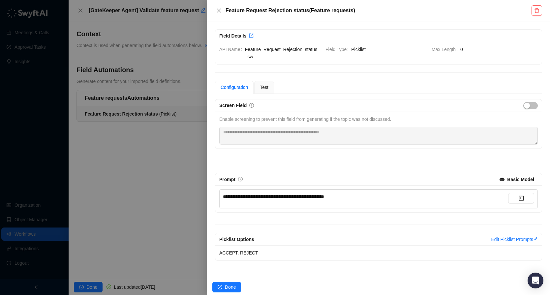
click at [366, 196] on div "**********" at bounding box center [365, 196] width 285 height 7
click at [218, 10] on icon "close" at bounding box center [219, 11] width 4 height 4
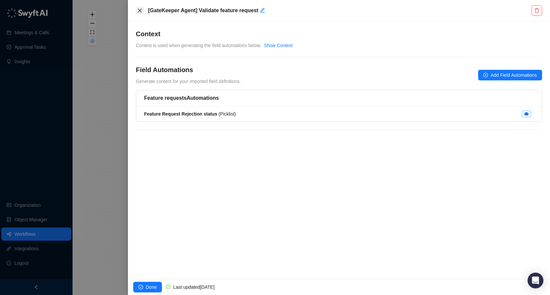
click at [138, 10] on icon "close" at bounding box center [139, 10] width 5 height 5
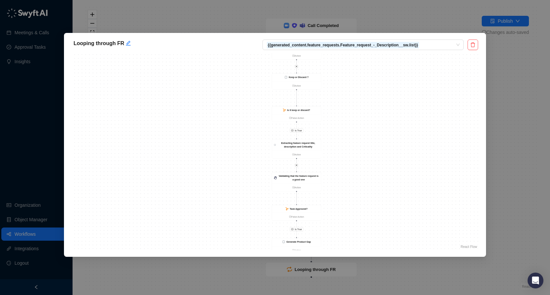
drag, startPoint x: 352, startPoint y: 95, endPoint x: 347, endPoint y: 167, distance: 71.7
click at [347, 167] on div "Is True Is True Is True Is False Is True Is True Is True Is False Is True Valid…" at bounding box center [275, 152] width 406 height 198
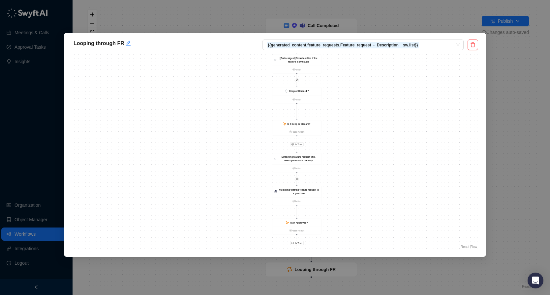
drag, startPoint x: 370, startPoint y: 117, endPoint x: 365, endPoint y: 157, distance: 40.0
click at [365, 157] on div "Is True Is True Is True Is False Is True Is True Is True Is False Is True Valid…" at bounding box center [275, 152] width 406 height 198
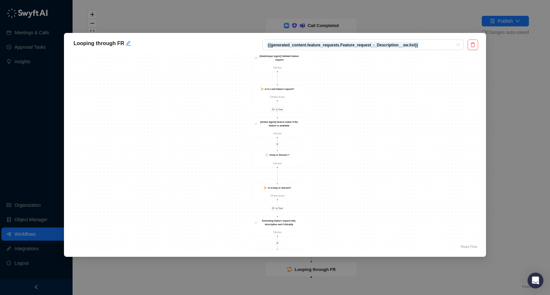
drag, startPoint x: 379, startPoint y: 116, endPoint x: 349, endPoint y: 174, distance: 65.2
click at [349, 174] on div "Is True Is True Is True Is False Is True Is True Is True Is False Is True Valid…" at bounding box center [275, 152] width 406 height 198
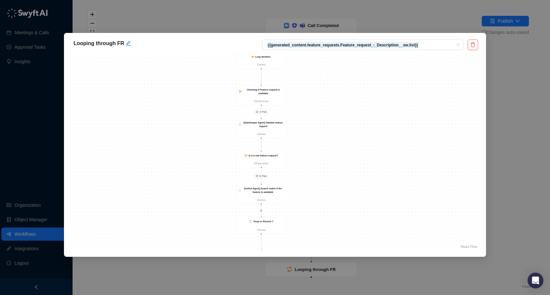
drag, startPoint x: 333, startPoint y: 108, endPoint x: 334, endPoint y: 145, distance: 37.6
click at [334, 145] on div "Is True Is True Is True Is False Is True Is True Is True Is False Is True Valid…" at bounding box center [275, 152] width 406 height 198
drag, startPoint x: 334, startPoint y: 112, endPoint x: 334, endPoint y: 119, distance: 7.3
click at [334, 119] on div "Is True Is True Is True Is False Is True Is True Is True Is False Is True Valid…" at bounding box center [275, 152] width 406 height 198
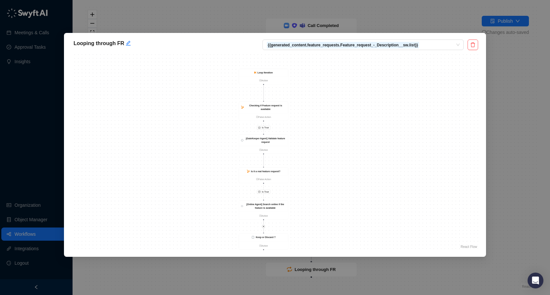
drag, startPoint x: 308, startPoint y: 110, endPoint x: 310, endPoint y: 114, distance: 4.1
click at [310, 114] on div "Is True Is True Is True Is False Is True Is True Is True Is False Is True Valid…" at bounding box center [275, 152] width 406 height 198
click at [277, 140] on div "[GateKeeper Agent] Validate feature request" at bounding box center [265, 140] width 41 height 7
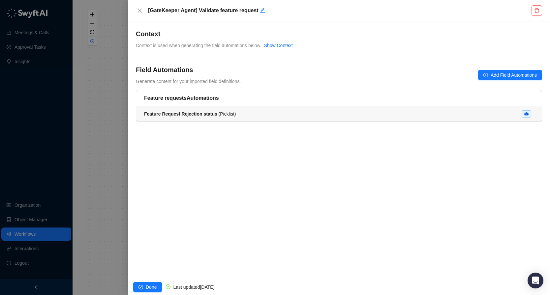
click at [267, 111] on div "Feature Request Rejection status ( Picklist )" at bounding box center [339, 113] width 390 height 7
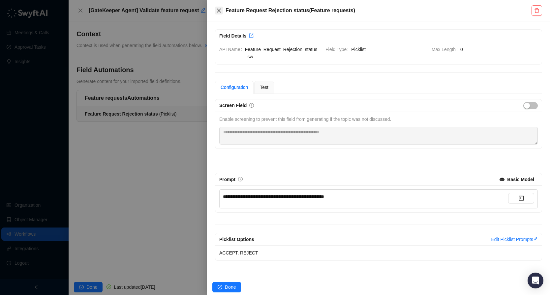
click at [219, 10] on icon "close" at bounding box center [219, 11] width 4 height 4
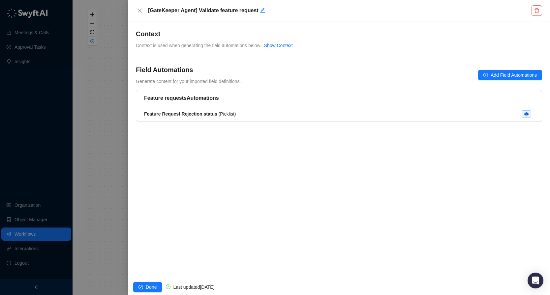
click at [134, 9] on div "[GateKeeper Agent] Validate feature request" at bounding box center [339, 10] width 422 height 21
click at [140, 10] on icon "close" at bounding box center [139, 10] width 5 height 5
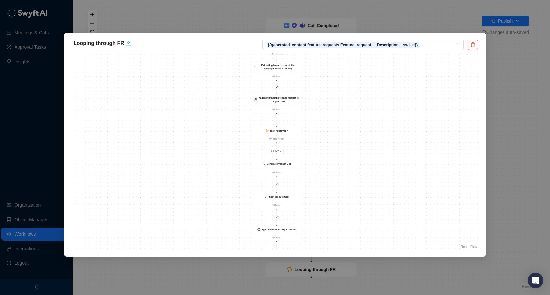
drag, startPoint x: 377, startPoint y: 156, endPoint x: 351, endPoint y: 156, distance: 26.0
click at [351, 156] on div "Is True Is True Is True Is False Is True Is True Is True Is False Is True Valid…" at bounding box center [275, 152] width 406 height 198
drag, startPoint x: 344, startPoint y: 116, endPoint x: 341, endPoint y: 177, distance: 61.0
click at [341, 177] on div "Is True Is True Is True Is False Is True Is True Is True Is False Is True Valid…" at bounding box center [275, 152] width 406 height 198
drag, startPoint x: 364, startPoint y: 90, endPoint x: 356, endPoint y: 152, distance: 62.4
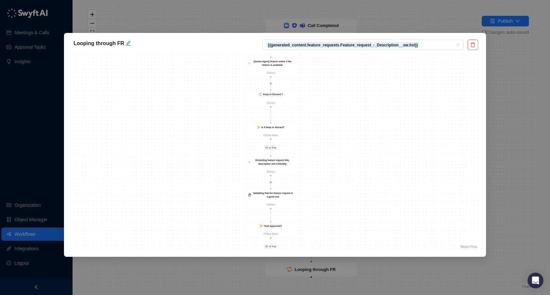
click at [357, 153] on div "Is True Is True Is True Is False Is True Is True Is True Is False Is True Valid…" at bounding box center [275, 152] width 406 height 198
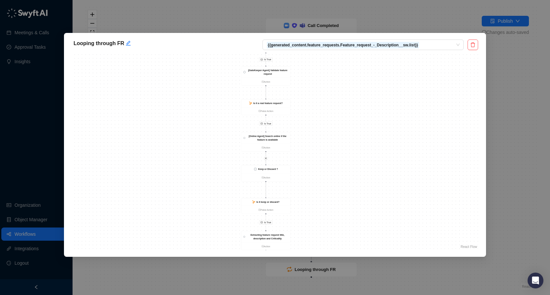
drag, startPoint x: 317, startPoint y: 127, endPoint x: 315, endPoint y: 180, distance: 52.8
click at [316, 180] on div "Is True Is True Is True Is False Is True Is True Is True Is False Is True Valid…" at bounding box center [275, 152] width 406 height 198
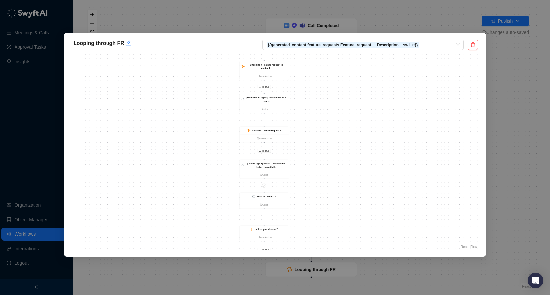
drag, startPoint x: 320, startPoint y: 81, endPoint x: 323, endPoint y: 57, distance: 24.0
click at [323, 57] on div "Is True Is True Is True Is False Is True Is True Is True Is False Is True Valid…" at bounding box center [275, 152] width 406 height 198
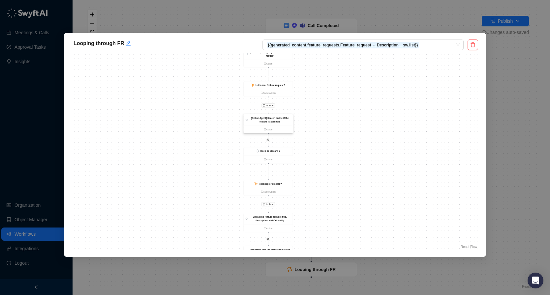
click at [278, 122] on strong "[Online Agent] Search online if the feature is available" at bounding box center [270, 120] width 38 height 6
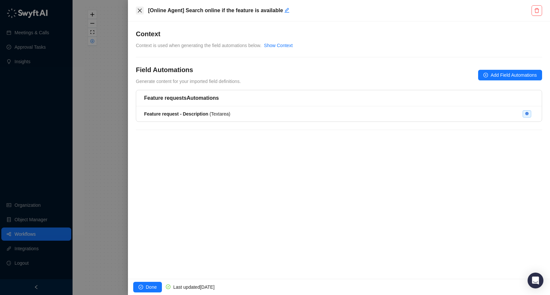
click at [141, 10] on icon "close" at bounding box center [139, 10] width 5 height 5
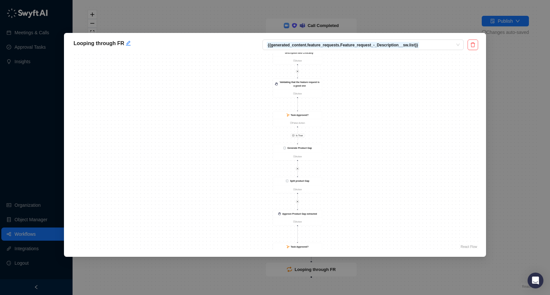
drag, startPoint x: 347, startPoint y: 154, endPoint x: 343, endPoint y: 138, distance: 16.4
click at [343, 138] on div "Is True Is True Is True Is False Is True Is True Is True Is False Is True Valid…" at bounding box center [275, 152] width 406 height 198
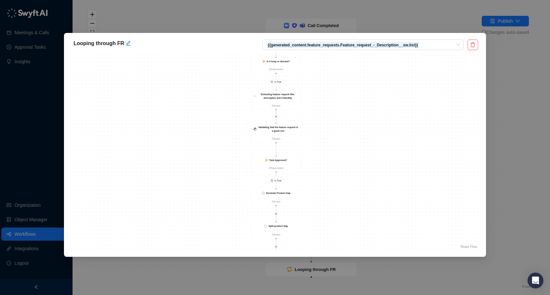
drag, startPoint x: 358, startPoint y: 153, endPoint x: 337, endPoint y: 191, distance: 44.1
click at [337, 192] on div "Is True Is True Is True Is False Is True Is True Is True Is False Is True Valid…" at bounding box center [275, 152] width 406 height 198
drag, startPoint x: 344, startPoint y: 133, endPoint x: 346, endPoint y: 196, distance: 63.6
click at [346, 196] on div "Is True Is True Is True Is False Is True Is True Is True Is False Is True Valid…" at bounding box center [275, 152] width 406 height 198
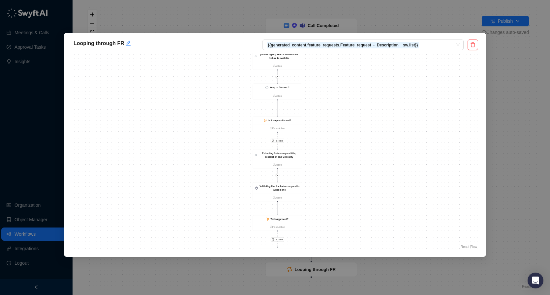
drag, startPoint x: 347, startPoint y: 167, endPoint x: 346, endPoint y: 163, distance: 4.7
click at [346, 163] on div "Is True Is True Is True Is False Is True Is True Is True Is False Is True Valid…" at bounding box center [275, 152] width 406 height 198
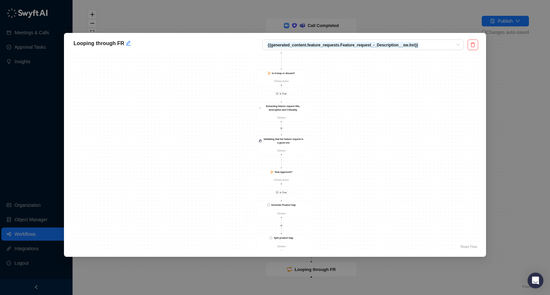
drag, startPoint x: 338, startPoint y: 187, endPoint x: 341, endPoint y: 138, distance: 48.6
click at [341, 138] on div "Is True Is True Is True Is False Is True Is True Is True Is False Is True Valid…" at bounding box center [275, 152] width 406 height 198
click at [295, 143] on div "Validating that the feature request is a good one" at bounding box center [283, 139] width 41 height 7
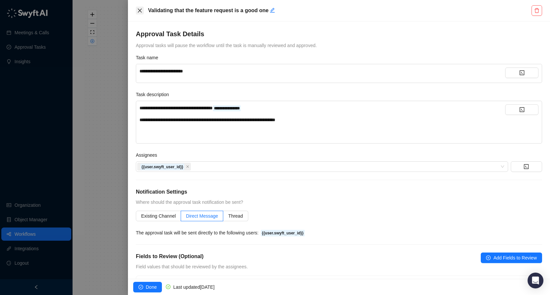
click at [139, 12] on icon "close" at bounding box center [139, 10] width 5 height 5
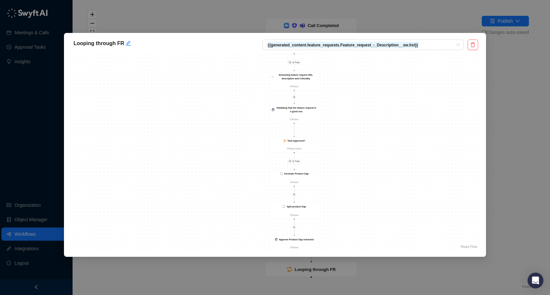
drag, startPoint x: 375, startPoint y: 120, endPoint x: 350, endPoint y: 156, distance: 43.4
click at [350, 159] on div "Is True Is True Is True Is False Is True Is True Is True Is False Is True Valid…" at bounding box center [275, 152] width 406 height 198
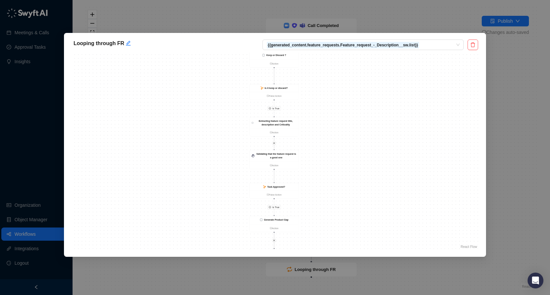
drag, startPoint x: 335, startPoint y: 111, endPoint x: 326, endPoint y: 147, distance: 36.7
click at [326, 147] on div "Is True Is True Is True Is False Is True Is True Is True Is False Is True Valid…" at bounding box center [275, 152] width 406 height 198
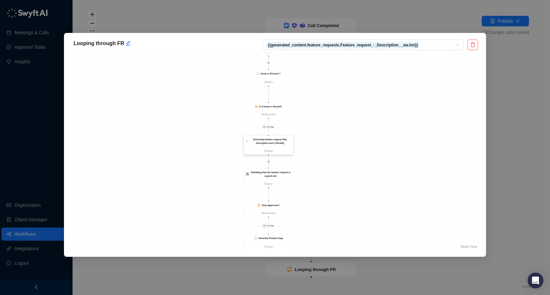
click at [282, 141] on div "Extracting feature request title, description and Criticality" at bounding box center [270, 141] width 42 height 7
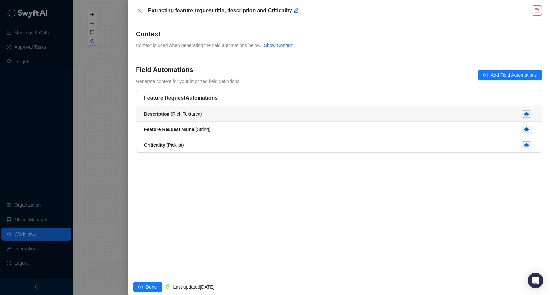
click at [271, 114] on div "Description ( Rich Textarea )" at bounding box center [339, 113] width 390 height 7
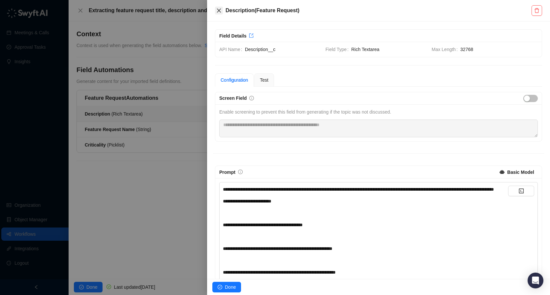
click at [219, 8] on icon "close" at bounding box center [218, 10] width 5 height 5
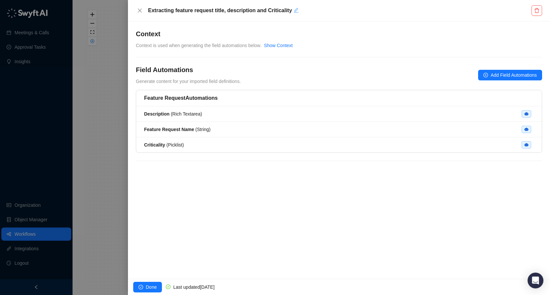
click at [294, 11] on icon "edit" at bounding box center [295, 10] width 5 height 5
type textarea "**********"
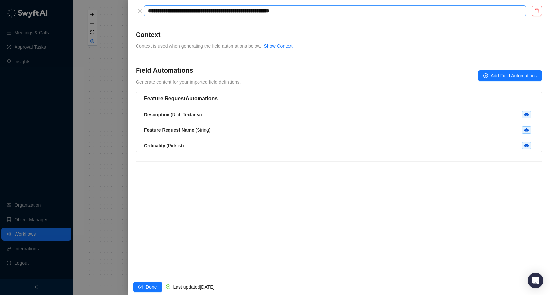
click at [284, 11] on textarea "**********" at bounding box center [335, 10] width 382 height 11
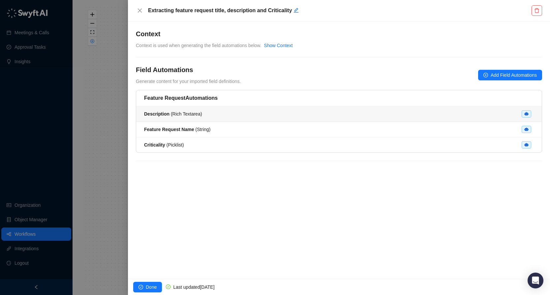
click at [279, 109] on li "Description ( Rich Textarea )" at bounding box center [338, 113] width 405 height 15
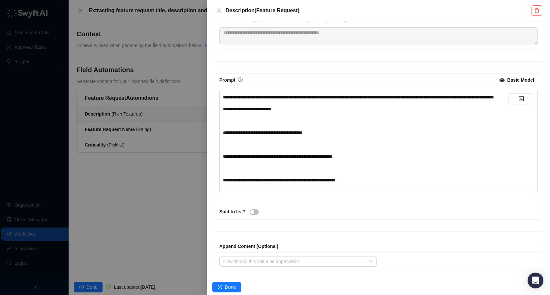
scroll to position [100, 0]
click at [409, 102] on div "**********" at bounding box center [365, 139] width 285 height 90
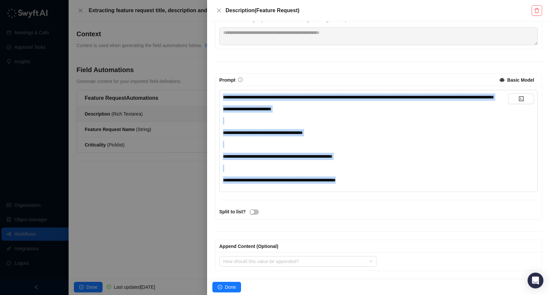
click at [409, 102] on div "**********" at bounding box center [365, 139] width 285 height 90
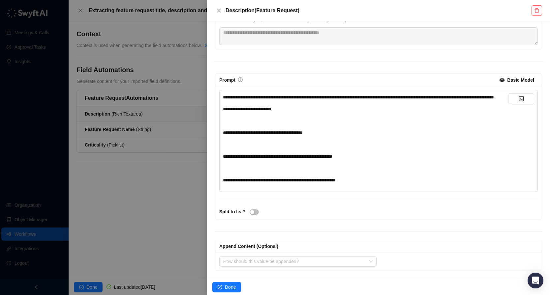
scroll to position [0, 0]
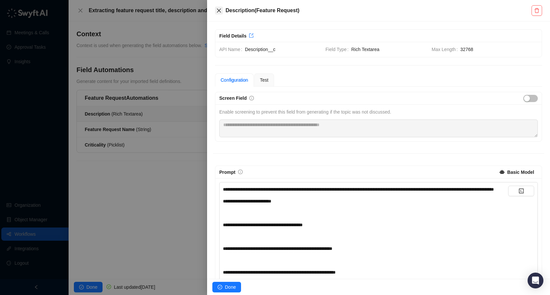
click at [220, 10] on icon "close" at bounding box center [218, 10] width 5 height 5
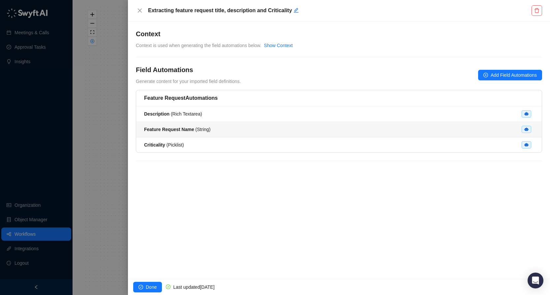
click at [218, 133] on li "Feature Request Name ( String )" at bounding box center [338, 129] width 405 height 15
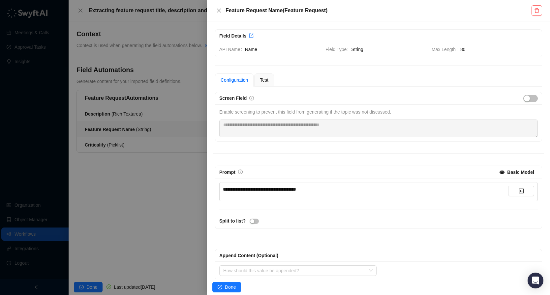
scroll to position [9, 0]
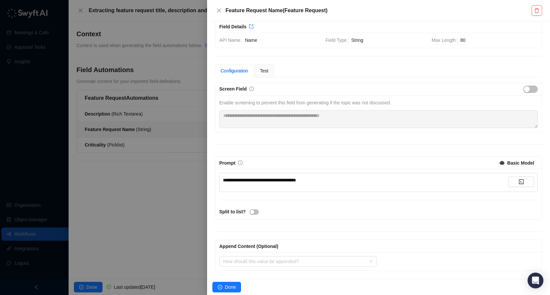
click at [343, 185] on div "**********" at bounding box center [365, 183] width 285 height 12
click at [296, 181] on span "**********" at bounding box center [259, 180] width 73 height 5
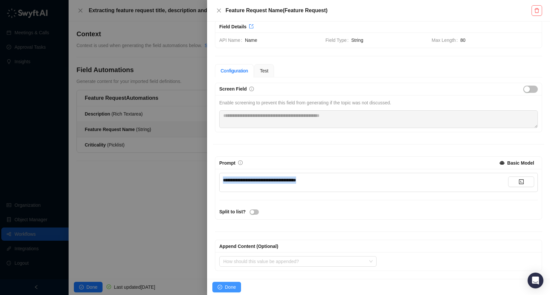
click at [234, 289] on span "Done" at bounding box center [230, 287] width 11 height 7
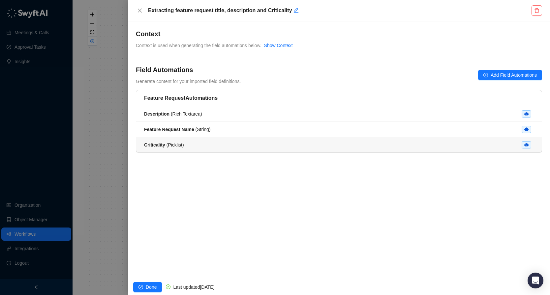
click at [247, 142] on div "Criticality ( Picklist )" at bounding box center [339, 144] width 390 height 7
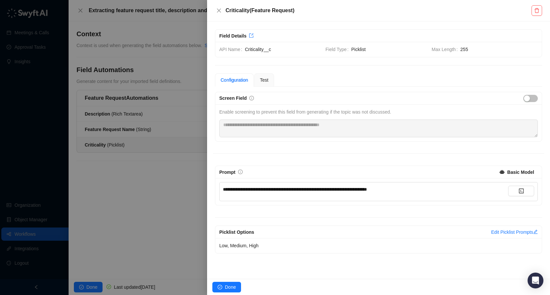
click at [304, 186] on div "**********" at bounding box center [365, 189] width 285 height 7
click at [180, 207] on div at bounding box center [275, 147] width 550 height 295
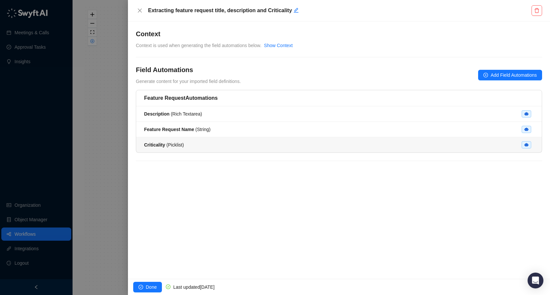
click at [251, 143] on div "Criticality ( Picklist )" at bounding box center [339, 144] width 390 height 7
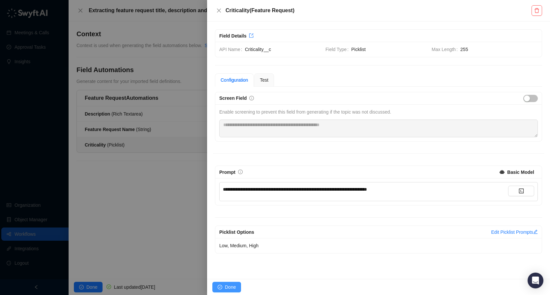
click at [234, 285] on span "Done" at bounding box center [230, 287] width 11 height 7
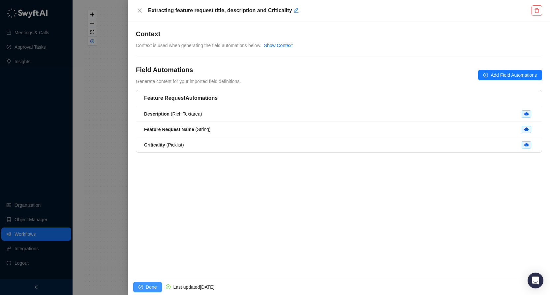
click at [149, 284] on span "Done" at bounding box center [151, 287] width 11 height 7
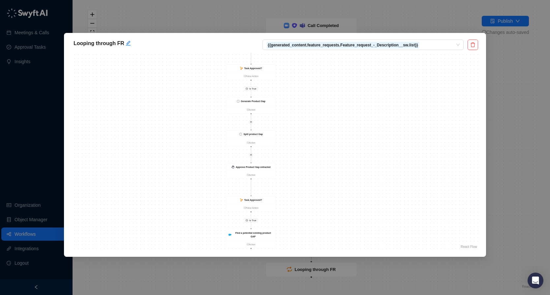
drag, startPoint x: 386, startPoint y: 174, endPoint x: 335, endPoint y: 111, distance: 80.6
click at [335, 111] on div "Is True Is True Is True Is False Is True Is True Is True Is False Is True Valid…" at bounding box center [275, 152] width 406 height 198
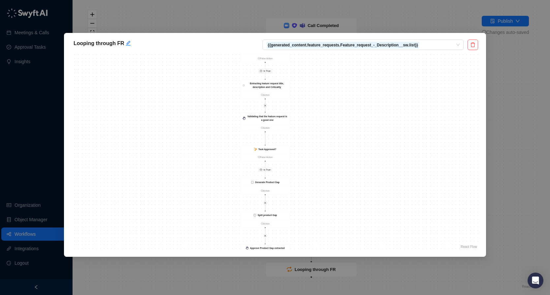
drag, startPoint x: 325, startPoint y: 87, endPoint x: 341, endPoint y: 188, distance: 101.8
click at [341, 188] on div "Is True Is True Is True Is False Is True Is True Is True Is False Is True Valid…" at bounding box center [275, 152] width 406 height 198
drag, startPoint x: 343, startPoint y: 106, endPoint x: 349, endPoint y: 182, distance: 76.3
click at [350, 182] on div "Is True Is True Is True Is False Is True Is True Is True Is False Is True Valid…" at bounding box center [275, 152] width 406 height 198
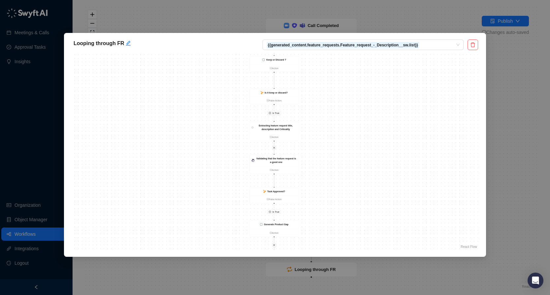
drag, startPoint x: 346, startPoint y: 187, endPoint x: 346, endPoint y: 133, distance: 53.7
click at [346, 133] on div "Is True Is True Is True Is False Is True Is True Is True Is False Is True Valid…" at bounding box center [275, 152] width 406 height 198
click at [289, 160] on div "Validating that the feature request is a good one" at bounding box center [276, 160] width 41 height 7
click at [289, 160] on div "Validating that the feature request is a good one" at bounding box center [275, 160] width 41 height 7
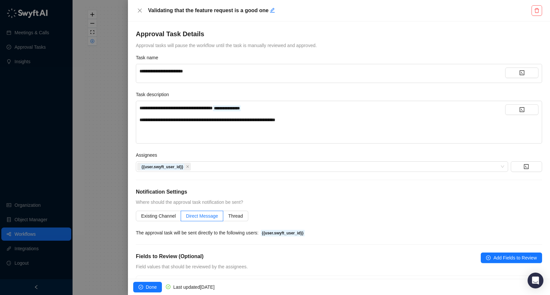
click at [337, 124] on div "**********" at bounding box center [322, 119] width 366 height 31
click at [183, 71] on span "**********" at bounding box center [161, 71] width 44 height 5
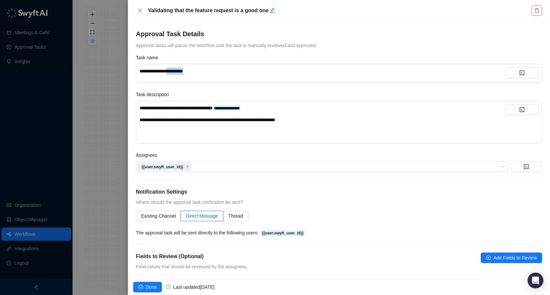
click at [183, 71] on span "**********" at bounding box center [161, 71] width 44 height 5
click at [306, 115] on div "**********" at bounding box center [322, 119] width 366 height 31
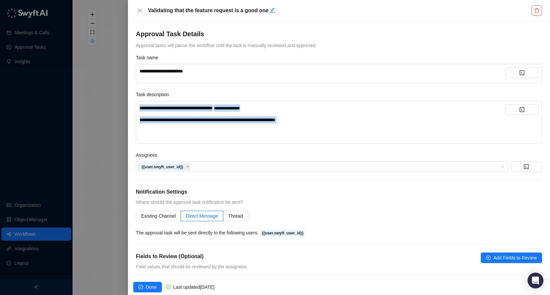
scroll to position [112, 0]
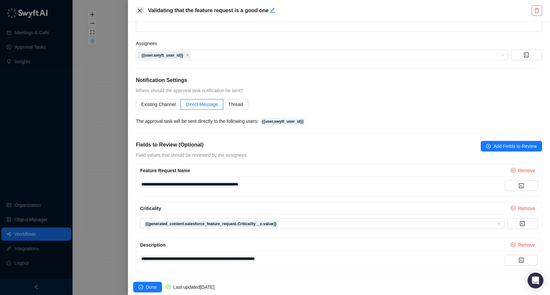
click at [138, 8] on icon "close" at bounding box center [139, 10] width 5 height 5
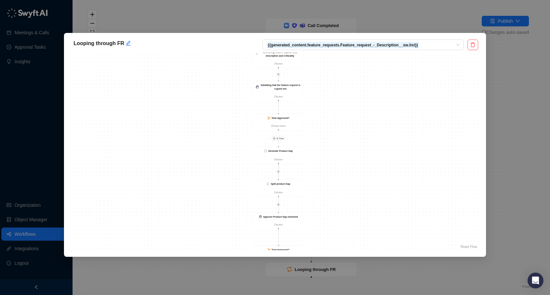
drag, startPoint x: 367, startPoint y: 181, endPoint x: 341, endPoint y: 181, distance: 26.0
click at [341, 181] on div "Is True Is True Is True Is False Is True Is True Is True Is False Is True Valid…" at bounding box center [275, 152] width 406 height 198
drag, startPoint x: 320, startPoint y: 102, endPoint x: 319, endPoint y: 156, distance: 54.1
click at [320, 156] on div "Is True Is True Is True Is False Is True Is True Is True Is False Is True Valid…" at bounding box center [275, 152] width 406 height 198
click at [279, 121] on strong "Extracting feature request title, description and Criticality" at bounding box center [278, 121] width 34 height 6
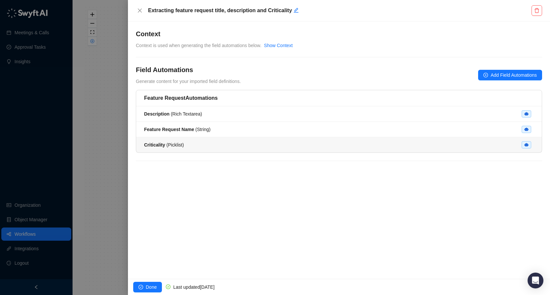
click at [224, 150] on li "Criticality ( Picklist )" at bounding box center [338, 144] width 405 height 15
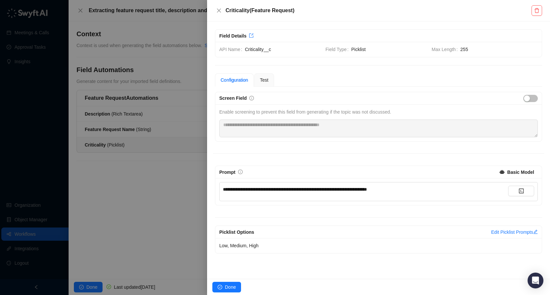
click at [307, 192] on span "**********" at bounding box center [295, 189] width 144 height 5
click at [233, 283] on button "Done" at bounding box center [226, 287] width 29 height 11
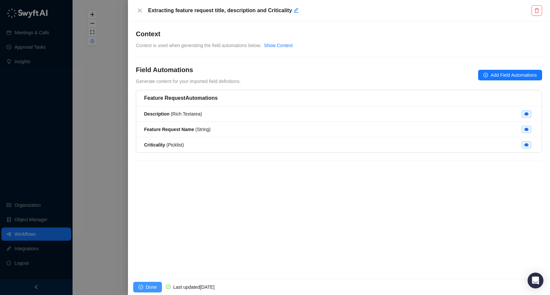
click at [152, 282] on button "Done" at bounding box center [147, 287] width 29 height 11
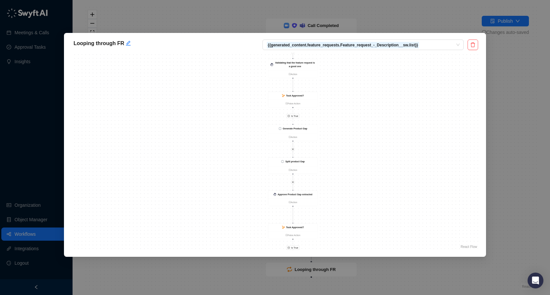
drag, startPoint x: 348, startPoint y: 204, endPoint x: 334, endPoint y: 142, distance: 63.5
click at [334, 142] on div "Is True Is True Is True Is False Is True Is True Is True Is False Is True Valid…" at bounding box center [275, 152] width 406 height 198
click at [294, 168] on strong "Approve Product Gap extracted" at bounding box center [290, 168] width 35 height 3
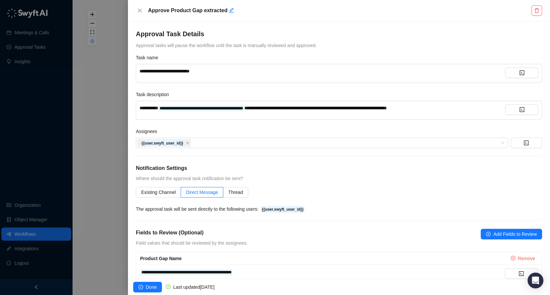
scroll to position [125, 0]
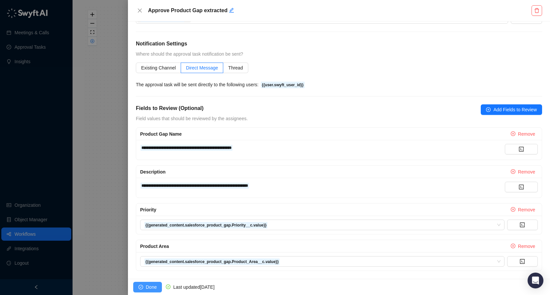
click at [151, 287] on span "Done" at bounding box center [151, 287] width 11 height 7
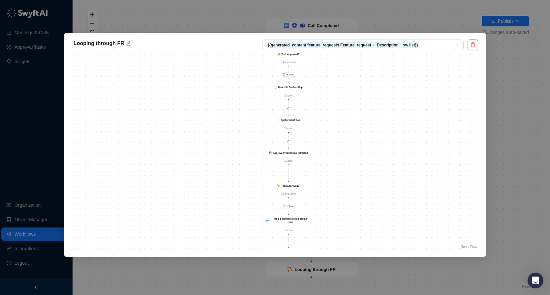
drag, startPoint x: 357, startPoint y: 213, endPoint x: 341, endPoint y: 116, distance: 98.2
click at [341, 116] on div "Is True Is True Is True Is False Is True Is True Is True Is False Is True Valid…" at bounding box center [275, 152] width 406 height 198
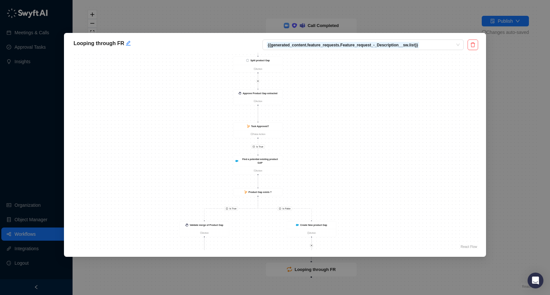
drag, startPoint x: 350, startPoint y: 209, endPoint x: 322, endPoint y: 144, distance: 70.7
click at [322, 144] on div "Is True Is True Is True Is False Is True Is True Is True Is False Is True Valid…" at bounding box center [275, 152] width 406 height 198
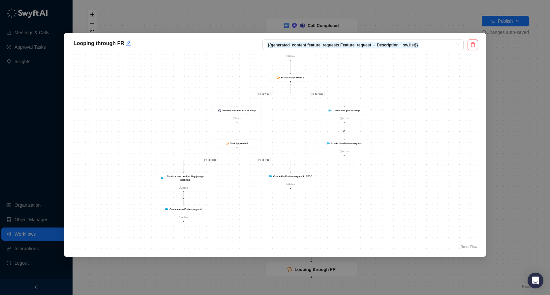
drag, startPoint x: 321, startPoint y: 169, endPoint x: 355, endPoint y: 77, distance: 97.5
click at [355, 77] on div "Is True Is True Is True Is False Is True Is True Is True Is False Is True Valid…" at bounding box center [275, 152] width 406 height 198
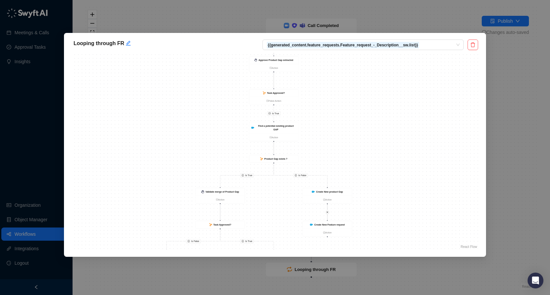
drag, startPoint x: 410, startPoint y: 131, endPoint x: 392, endPoint y: 216, distance: 87.3
click at [392, 216] on div "Is True Is True Is True Is False Is True Is True Is True Is False Is True Valid…" at bounding box center [275, 152] width 406 height 198
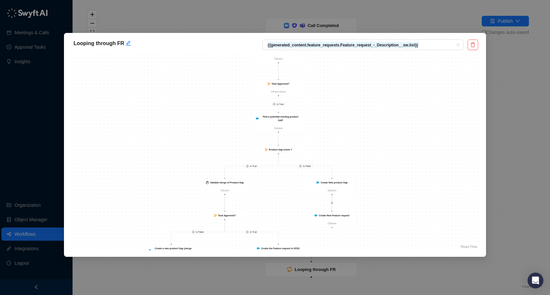
drag, startPoint x: 378, startPoint y: 176, endPoint x: 382, endPoint y: 164, distance: 12.7
click at [382, 164] on div "Is True Is True Is True Is False Is True Is True Is True Is False Is True Valid…" at bounding box center [275, 152] width 406 height 198
click at [513, 96] on div "Looping through FR {{generated_content.feature_requests.Feature_request_-_Descr…" at bounding box center [275, 147] width 550 height 295
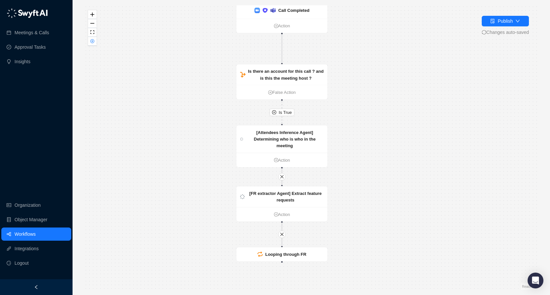
drag, startPoint x: 404, startPoint y: 209, endPoint x: 376, endPoint y: 191, distance: 33.8
click at [376, 191] on div "Is True [FR extractor Agent] Extract feature requests Action [Attendees Inferen…" at bounding box center [311, 147] width 456 height 285
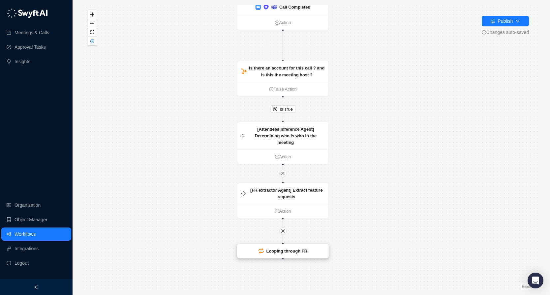
click at [290, 254] on div "Looping through FR" at bounding box center [286, 251] width 41 height 7
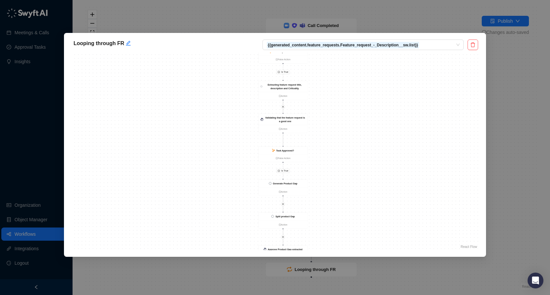
drag, startPoint x: 350, startPoint y: 106, endPoint x: 328, endPoint y: 178, distance: 74.8
click at [328, 178] on div "Is True Is True Is True Is False Is True Is True Is True Is False Is True Valid…" at bounding box center [275, 152] width 406 height 198
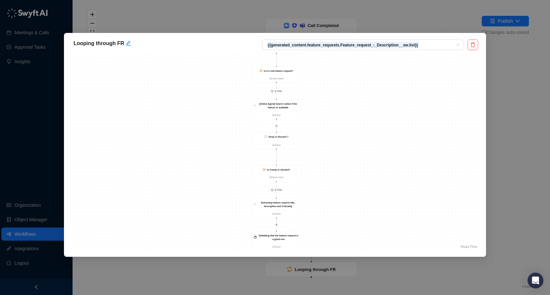
drag, startPoint x: 349, startPoint y: 135, endPoint x: 342, endPoint y: 235, distance: 99.5
click at [342, 235] on div "Is True Is True Is True Is False Is True Is True Is True Is False Is True Valid…" at bounding box center [275, 152] width 406 height 198
drag, startPoint x: 356, startPoint y: 96, endPoint x: 355, endPoint y: 161, distance: 64.6
click at [355, 160] on div "Is True Is True Is True Is False Is True Is True Is True Is False Is True Valid…" at bounding box center [275, 152] width 406 height 198
click at [287, 140] on strong "[GateKeeper Agent] Validate feature request" at bounding box center [274, 143] width 39 height 6
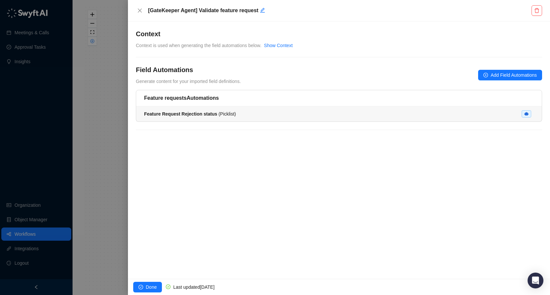
click at [275, 111] on div "Feature Request Rejection status ( Picklist )" at bounding box center [339, 113] width 390 height 7
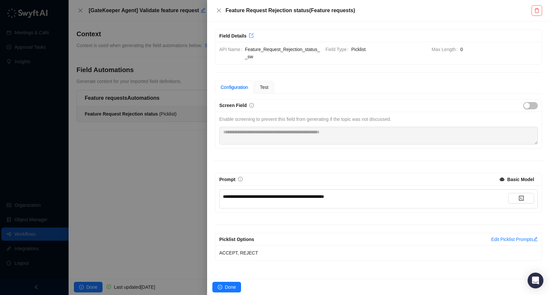
click at [285, 195] on span "**********" at bounding box center [273, 196] width 101 height 5
click at [318, 162] on div "**********" at bounding box center [378, 180] width 331 height 162
click at [266, 89] on span "Test" at bounding box center [264, 87] width 9 height 5
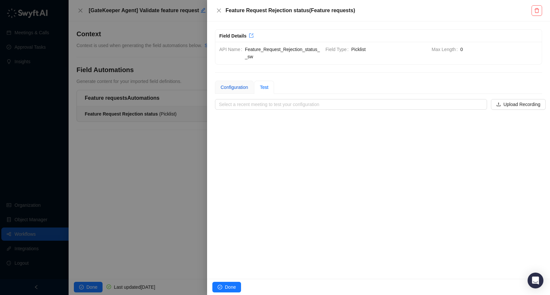
click at [241, 87] on div "Configuration" at bounding box center [233, 87] width 27 height 7
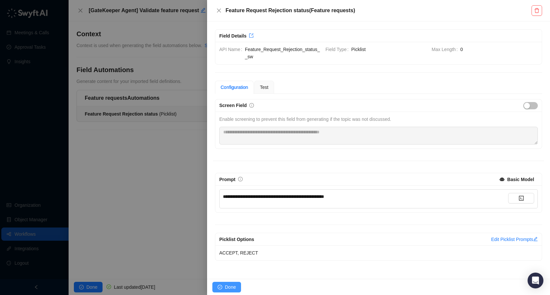
click at [232, 286] on span "Done" at bounding box center [230, 287] width 11 height 7
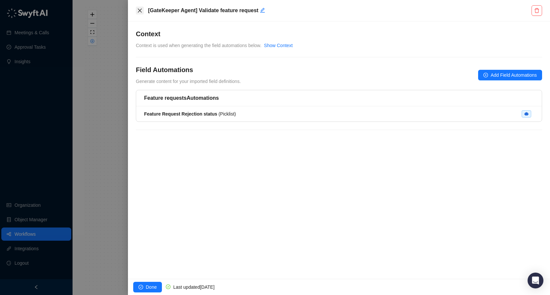
click at [141, 10] on icon "close" at bounding box center [139, 10] width 5 height 5
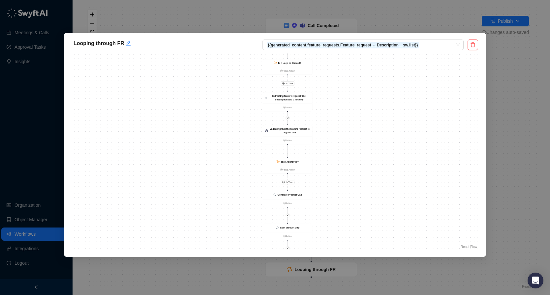
drag, startPoint x: 346, startPoint y: 97, endPoint x: 313, endPoint y: 167, distance: 77.3
click at [314, 166] on div "Is True Is True Is True Is False Is True Is True Is True Is False Is True Valid…" at bounding box center [275, 152] width 406 height 198
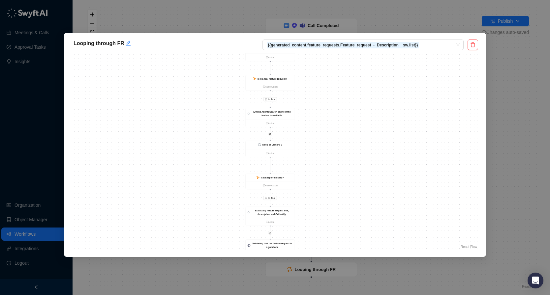
drag, startPoint x: 326, startPoint y: 106, endPoint x: 327, endPoint y: 185, distance: 78.4
click at [327, 184] on div "Is True Is True Is True Is False Is True Is True Is True Is False Is True Valid…" at bounding box center [275, 152] width 406 height 198
drag, startPoint x: 338, startPoint y: 90, endPoint x: 336, endPoint y: 182, distance: 92.0
click at [336, 182] on div "Is True Is True Is True Is False Is True Is True Is True Is False Is True Valid…" at bounding box center [275, 152] width 406 height 198
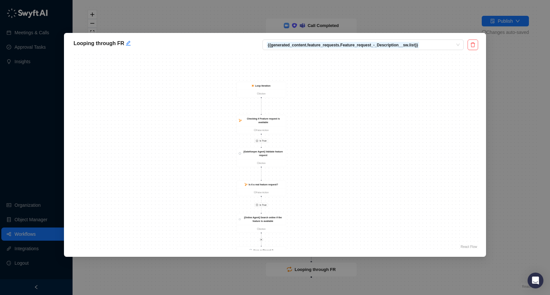
drag, startPoint x: 340, startPoint y: 97, endPoint x: 330, endPoint y: 83, distance: 16.6
click at [330, 83] on div "Is True Is True Is True Is False Is True Is True Is True Is False Is True Valid…" at bounding box center [275, 152] width 406 height 198
click at [269, 158] on strong "Is it a real feature request?" at bounding box center [260, 158] width 29 height 3
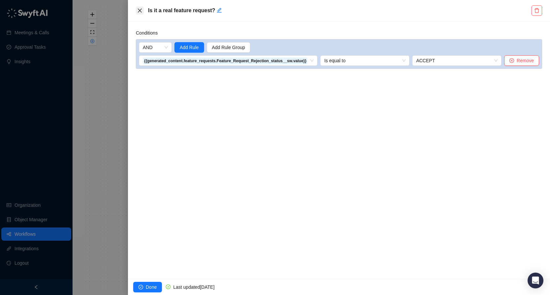
click at [141, 10] on icon "close" at bounding box center [139, 10] width 5 height 5
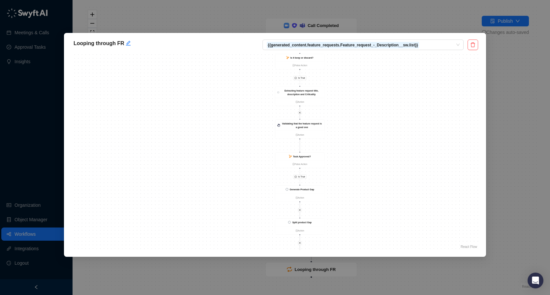
drag, startPoint x: 356, startPoint y: 79, endPoint x: 351, endPoint y: 153, distance: 74.0
click at [351, 148] on div "Is True Is True Is True Is False Is True Is True Is True Is False Is True Valid…" at bounding box center [275, 152] width 406 height 198
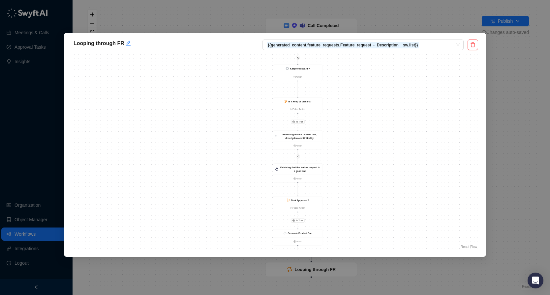
drag, startPoint x: 360, startPoint y: 106, endPoint x: 357, endPoint y: 184, distance: 77.8
click at [358, 183] on div "Is True Is True Is True Is False Is True Is True Is True Is False Is True Valid…" at bounding box center [275, 152] width 406 height 198
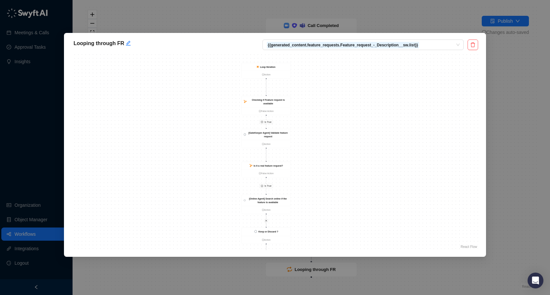
drag, startPoint x: 375, startPoint y: 98, endPoint x: 342, endPoint y: 187, distance: 94.9
click at [342, 188] on div "Is True Is True Is True Is False Is True Is True Is True Is False Is True Valid…" at bounding box center [275, 152] width 406 height 198
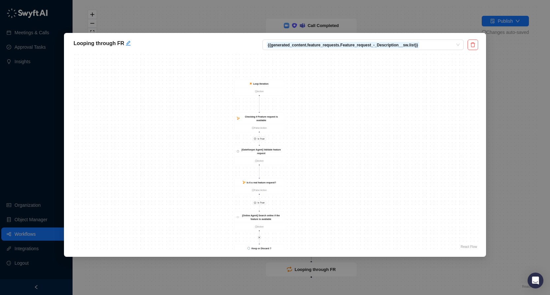
drag, startPoint x: 341, startPoint y: 113, endPoint x: 338, endPoint y: 126, distance: 13.5
click at [338, 126] on div "Is True Is True Is True Is False Is True Is True Is True Is False Is True Valid…" at bounding box center [275, 152] width 406 height 198
click at [272, 150] on strong "[GateKeeper Agent] Validate feature request" at bounding box center [261, 151] width 39 height 6
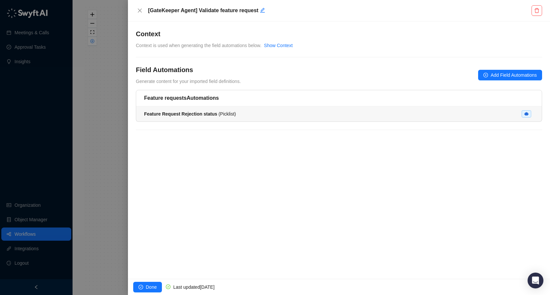
click at [269, 115] on div "Feature Request Rejection status ( Picklist )" at bounding box center [339, 113] width 390 height 7
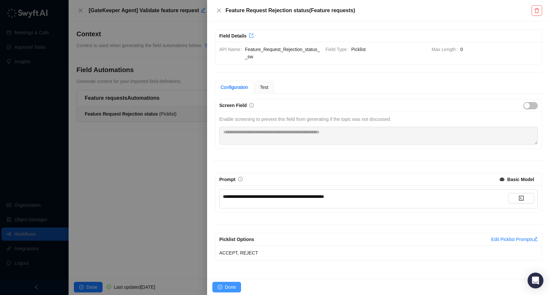
click at [228, 289] on span "Done" at bounding box center [230, 287] width 11 height 7
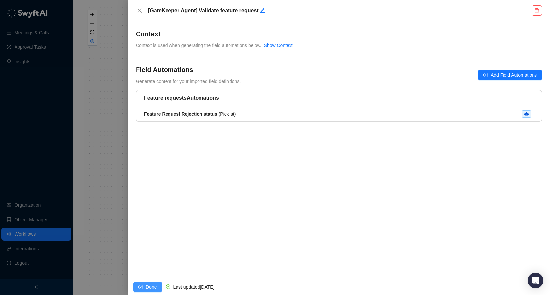
click at [154, 286] on span "Done" at bounding box center [151, 287] width 11 height 7
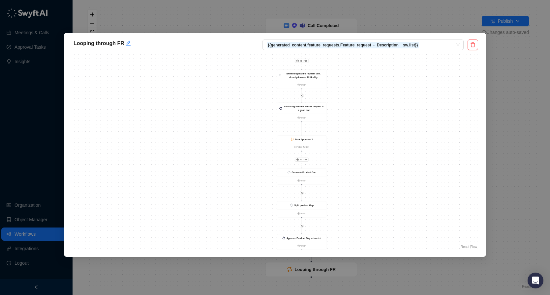
drag, startPoint x: 356, startPoint y: 76, endPoint x: 353, endPoint y: 135, distance: 59.4
click at [353, 135] on div "Is True Is True Is True Is False Is True Is True Is True Is False Is True Valid…" at bounding box center [275, 152] width 406 height 198
drag, startPoint x: 366, startPoint y: 98, endPoint x: 340, endPoint y: 201, distance: 106.4
click at [340, 201] on div "Is True Is True Is True Is False Is True Is True Is True Is False Is True Valid…" at bounding box center [275, 152] width 406 height 198
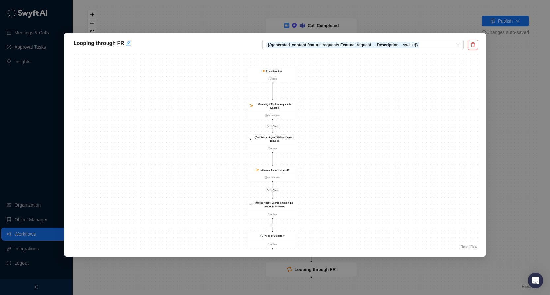
drag, startPoint x: 334, startPoint y: 128, endPoint x: 333, endPoint y: 196, distance: 68.6
click at [333, 196] on div "Is True Is True Is True Is False Is True Is True Is True Is False Is True Valid…" at bounding box center [275, 152] width 406 height 198
click at [280, 108] on strong "Checking if Feature request is available" at bounding box center [274, 109] width 33 height 6
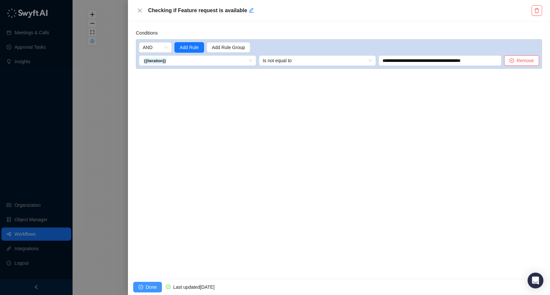
click at [157, 284] on button "Done" at bounding box center [147, 287] width 29 height 11
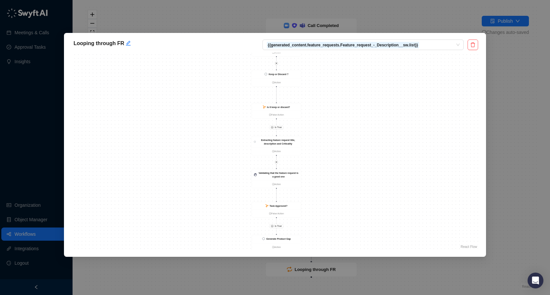
drag, startPoint x: 386, startPoint y: 87, endPoint x: 355, endPoint y: 174, distance: 93.2
click at [355, 174] on div "Is True Is True Is True Is False Is True Is True Is True Is False Is True Valid…" at bounding box center [275, 152] width 406 height 198
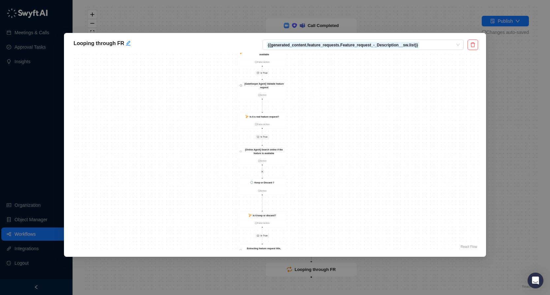
drag, startPoint x: 358, startPoint y: 126, endPoint x: 348, endPoint y: 219, distance: 93.7
click at [348, 220] on div "Is True Is True Is True Is False Is True Is True Is True Is False Is True Valid…" at bounding box center [275, 152] width 406 height 198
drag, startPoint x: 354, startPoint y: 124, endPoint x: 348, endPoint y: 194, distance: 71.1
click at [348, 194] on div "Is True Is True Is True Is False Is True Is True Is True Is False Is True Valid…" at bounding box center [275, 152] width 406 height 198
drag, startPoint x: 352, startPoint y: 170, endPoint x: 367, endPoint y: 136, distance: 37.4
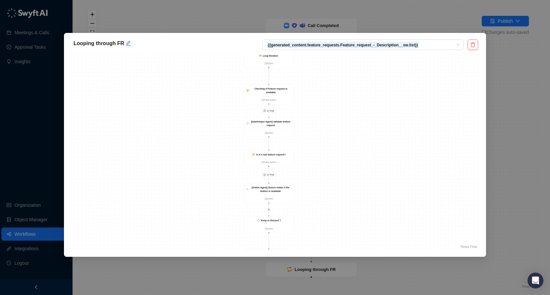
click at [367, 136] on div "Is True Is True Is True Is False Is True Is True Is True Is False Is True Valid…" at bounding box center [275, 152] width 406 height 198
click at [283, 89] on div "Checking if Feature request is available" at bounding box center [272, 87] width 41 height 7
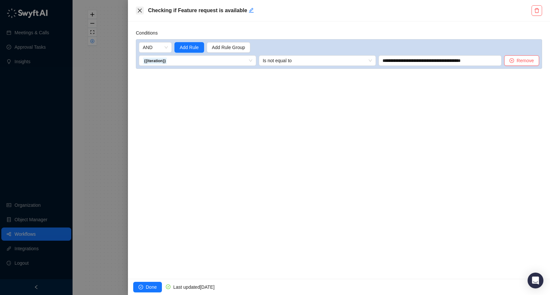
click at [139, 11] on icon "close" at bounding box center [140, 11] width 4 height 4
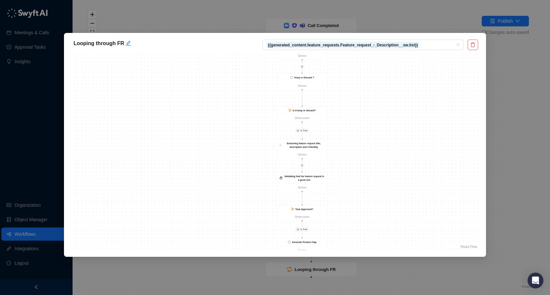
drag, startPoint x: 345, startPoint y: 99, endPoint x: 344, endPoint y: 186, distance: 87.7
click at [344, 186] on div "Is True Is True Is True Is False Is True Is True Is True Is False Is True Valid…" at bounding box center [275, 152] width 406 height 198
drag, startPoint x: 383, startPoint y: 94, endPoint x: 358, endPoint y: 154, distance: 65.6
click at [358, 155] on div "Is True Is True Is True Is False Is True Is True Is True Is False Is True Valid…" at bounding box center [275, 152] width 406 height 198
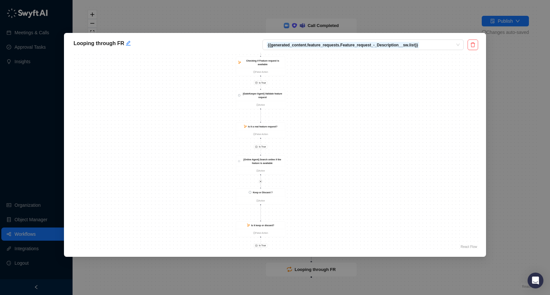
drag, startPoint x: 379, startPoint y: 111, endPoint x: 363, endPoint y: 151, distance: 43.0
click at [363, 152] on div "Is True Is True Is True Is False Is True Is True Is True Is False Is True Valid…" at bounding box center [275, 152] width 406 height 198
drag, startPoint x: 331, startPoint y: 90, endPoint x: 326, endPoint y: 120, distance: 30.1
click at [326, 120] on div "Is True Is True Is True Is False Is True Is True Is True Is False Is True Valid…" at bounding box center [275, 152] width 406 height 198
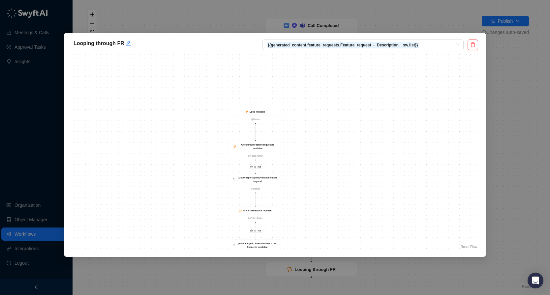
drag, startPoint x: 319, startPoint y: 92, endPoint x: 339, endPoint y: 79, distance: 24.0
click at [339, 79] on div "Is True Is True Is True Is False Is True Is True Is True Is False Is True Valid…" at bounding box center [275, 152] width 406 height 198
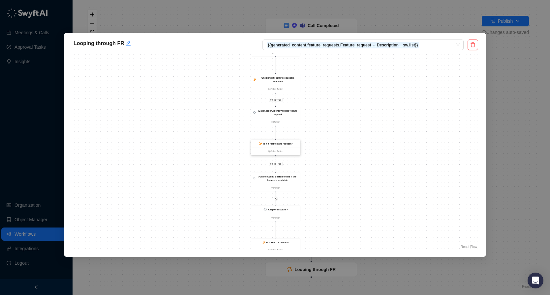
click at [283, 144] on strong "Is it a real feature request?" at bounding box center [277, 143] width 29 height 3
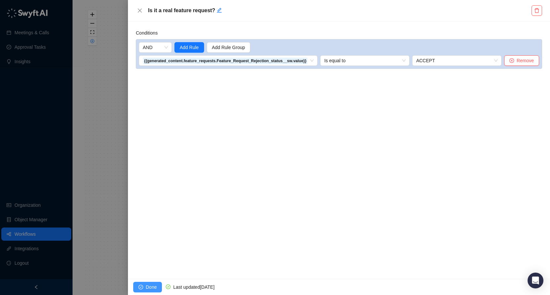
click at [146, 289] on span "Done" at bounding box center [151, 287] width 11 height 7
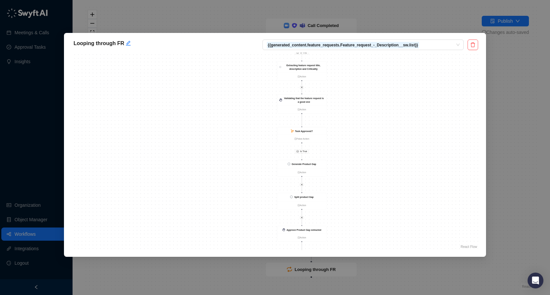
drag, startPoint x: 342, startPoint y: 86, endPoint x: 335, endPoint y: 195, distance: 109.0
click at [335, 195] on div "Is True Is True Is True Is False Is True Is True Is True Is False Is True Valid…" at bounding box center [275, 152] width 406 height 198
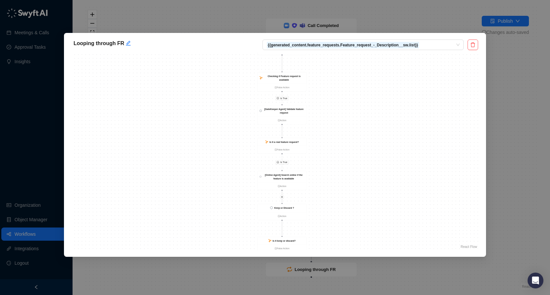
drag, startPoint x: 374, startPoint y: 98, endPoint x: 359, endPoint y: 233, distance: 136.0
click at [359, 234] on div "Is True Is True Is True Is False Is True Is True Is True Is False Is True Valid…" at bounding box center [275, 152] width 406 height 198
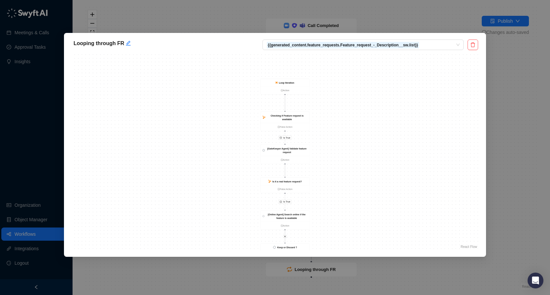
drag, startPoint x: 351, startPoint y: 146, endPoint x: 358, endPoint y: 149, distance: 7.2
click at [358, 150] on div "Is True Is True Is True Is False Is True Is True Is True Is False Is True Valid…" at bounding box center [275, 152] width 406 height 198
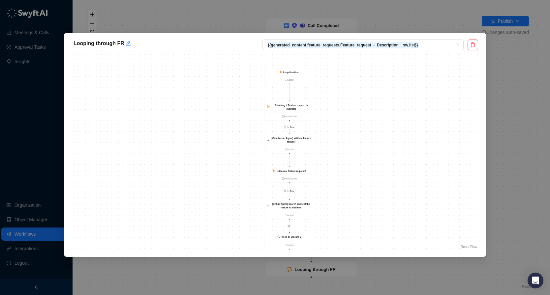
drag, startPoint x: 341, startPoint y: 159, endPoint x: 367, endPoint y: 109, distance: 56.5
click at [367, 109] on div "Is True Is True Is True Is False Is True Is True Is True Is False Is True Valid…" at bounding box center [275, 152] width 406 height 198
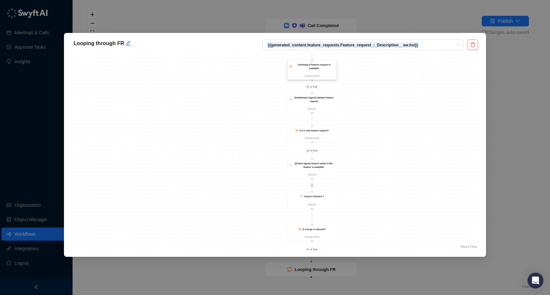
click at [312, 65] on strong "Checking if Feature request is available" at bounding box center [314, 66] width 33 height 6
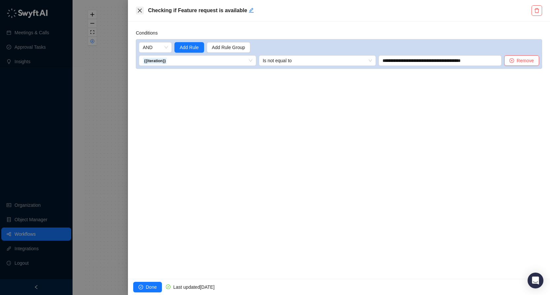
click at [139, 10] on icon "close" at bounding box center [140, 11] width 4 height 4
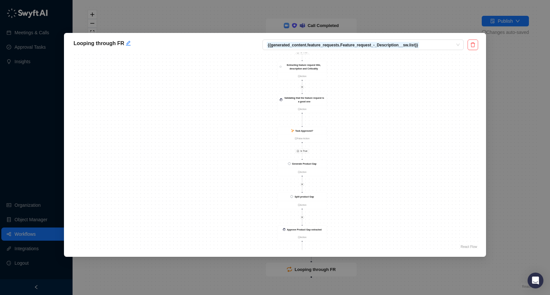
drag, startPoint x: 363, startPoint y: 88, endPoint x: 359, endPoint y: 141, distance: 53.5
click at [359, 141] on div "Is True Is True Is True Is False Is True Is True Is True Is False Is True Valid…" at bounding box center [275, 152] width 406 height 198
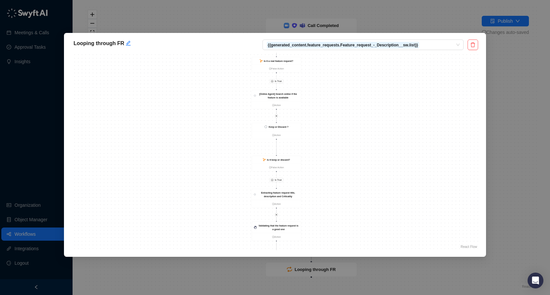
drag, startPoint x: 379, startPoint y: 95, endPoint x: 357, endPoint y: 158, distance: 67.0
click at [357, 158] on div "Is True Is True Is True Is False Is True Is True Is True Is False Is True Valid…" at bounding box center [275, 152] width 406 height 198
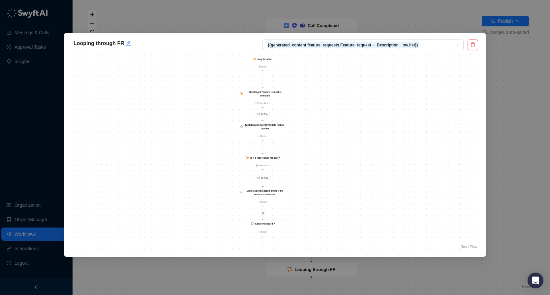
drag, startPoint x: 362, startPoint y: 112, endPoint x: 348, endPoint y: 208, distance: 97.2
click at [349, 208] on div "Is True Is True Is True Is False Is True Is True Is True Is False Is True Valid…" at bounding box center [275, 152] width 406 height 198
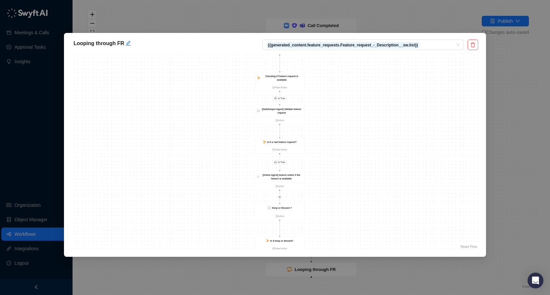
drag, startPoint x: 353, startPoint y: 129, endPoint x: 369, endPoint y: 111, distance: 24.3
click at [369, 111] on div "Is True Is True Is True Is False Is True Is True Is True Is False Is True Valid…" at bounding box center [275, 152] width 406 height 198
drag, startPoint x: 341, startPoint y: 111, endPoint x: 341, endPoint y: 158, distance: 47.5
click at [341, 158] on div "Is True Is True Is True Is False Is True Is True Is True Is False Is True Valid…" at bounding box center [275, 152] width 406 height 198
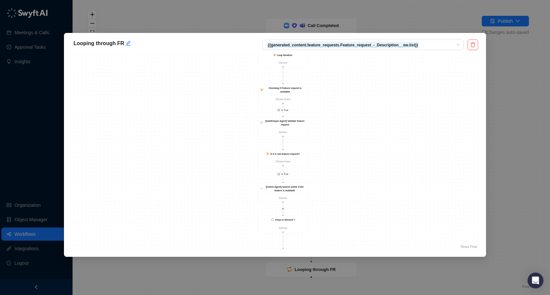
drag, startPoint x: 341, startPoint y: 199, endPoint x: 345, endPoint y: 162, distance: 37.5
click at [345, 162] on div "Is True Is True Is True Is False Is True Is True Is True Is False Is True Valid…" at bounding box center [275, 152] width 406 height 198
click at [279, 151] on strong "Is it a real feature request?" at bounding box center [285, 152] width 29 height 3
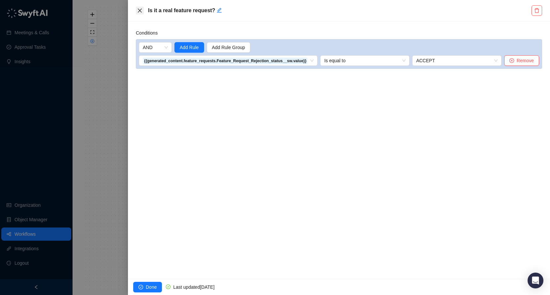
click at [139, 9] on icon "close" at bounding box center [139, 10] width 5 height 5
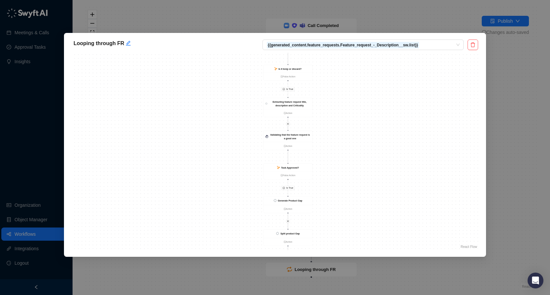
drag, startPoint x: 358, startPoint y: 81, endPoint x: 336, endPoint y: 148, distance: 70.7
click at [336, 148] on div "Is True Is True Is True Is False Is True Is True Is True Is False Is True Valid…" at bounding box center [275, 152] width 406 height 198
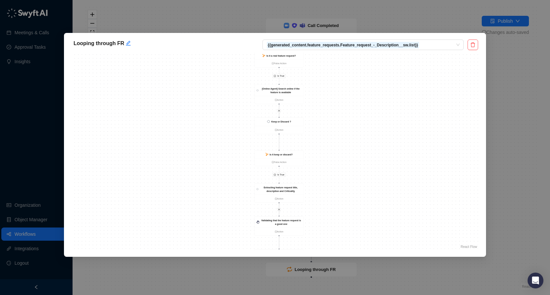
drag, startPoint x: 346, startPoint y: 104, endPoint x: 346, endPoint y: 158, distance: 54.4
click at [346, 159] on div "Is True Is True Is True Is False Is True Is True Is True Is False Is True Valid…" at bounding box center [275, 152] width 406 height 198
drag, startPoint x: 346, startPoint y: 102, endPoint x: 346, endPoint y: 129, distance: 26.4
click at [346, 129] on div "Is True Is True Is True Is False Is True Is True Is True Is False Is True Valid…" at bounding box center [275, 152] width 406 height 198
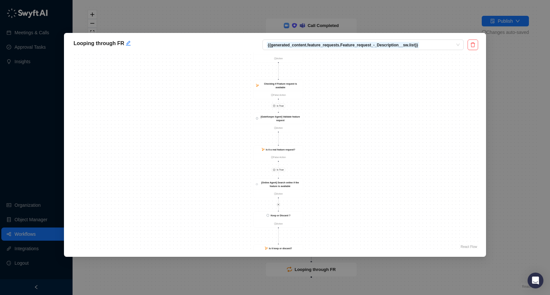
drag, startPoint x: 332, startPoint y: 77, endPoint x: 331, endPoint y: 147, distance: 69.2
click at [331, 147] on div "Is True Is True Is True Is False Is True Is True Is True Is False Is True Valid…" at bounding box center [275, 152] width 406 height 198
drag, startPoint x: 345, startPoint y: 108, endPoint x: 363, endPoint y: 129, distance: 27.1
click at [363, 129] on div "Is True Is True Is True Is False Is True Is True Is True Is False Is True Valid…" at bounding box center [275, 152] width 406 height 198
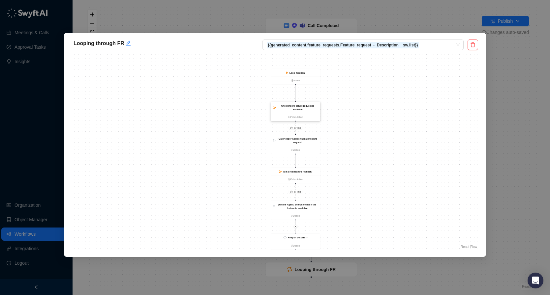
click at [303, 109] on div "Checking if Feature request is available" at bounding box center [297, 107] width 41 height 7
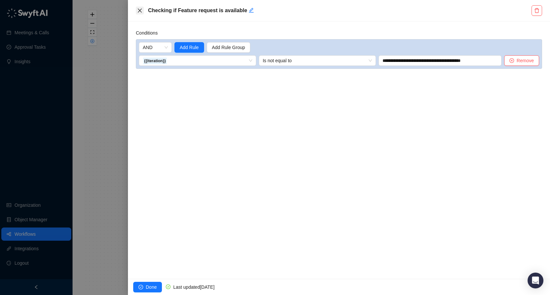
click at [141, 12] on icon "close" at bounding box center [139, 10] width 5 height 5
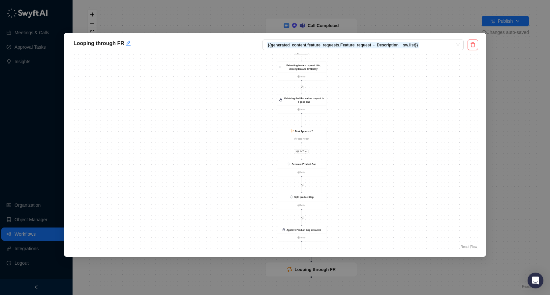
click at [440, 23] on div "Looping through FR {{generated_content.feature_requests.Feature_request_-_Descr…" at bounding box center [275, 147] width 550 height 295
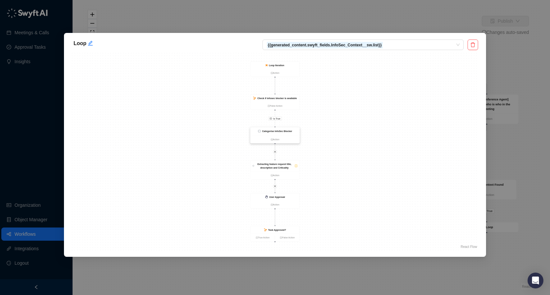
click at [284, 133] on div "Categorise InfoSec Blocker" at bounding box center [274, 132] width 49 height 8
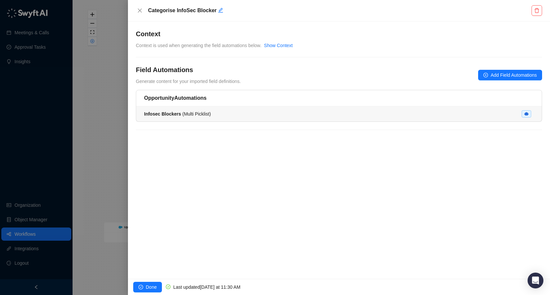
click at [210, 114] on span "Infosec Blockers ( Multi Picklist )" at bounding box center [177, 113] width 67 height 5
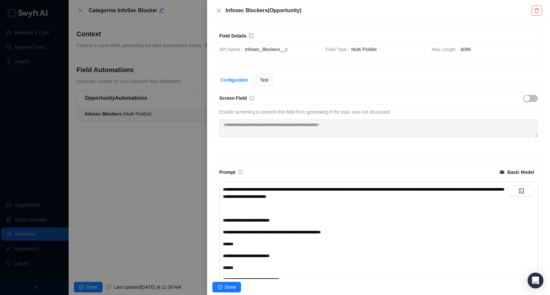
click at [351, 235] on div "**********" at bounding box center [365, 232] width 285 height 7
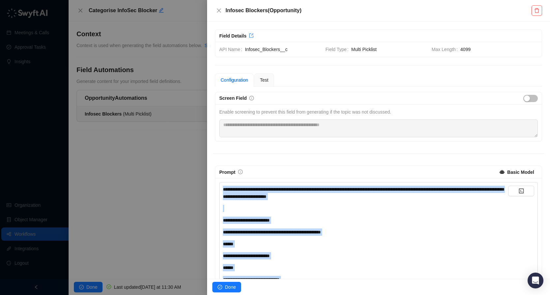
copy div "**********"
click at [228, 288] on span "Done" at bounding box center [230, 287] width 11 height 7
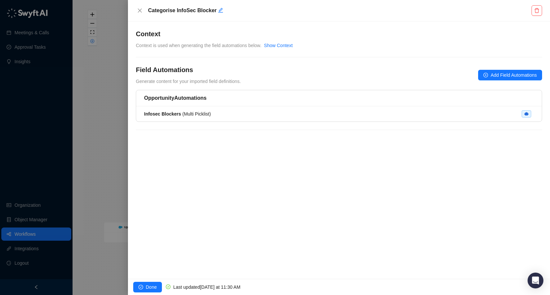
click at [148, 281] on div "Done Last updated Today at 11:30 AM" at bounding box center [339, 287] width 422 height 16
click at [148, 284] on span "Done" at bounding box center [151, 287] width 11 height 7
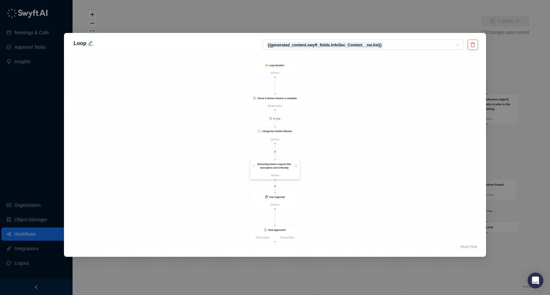
click at [273, 165] on strong "Extracting feature request title, description and Criticality" at bounding box center [274, 166] width 34 height 6
click at [273, 165] on strong "Extracting feature request title, description and Criticality" at bounding box center [274, 165] width 34 height 6
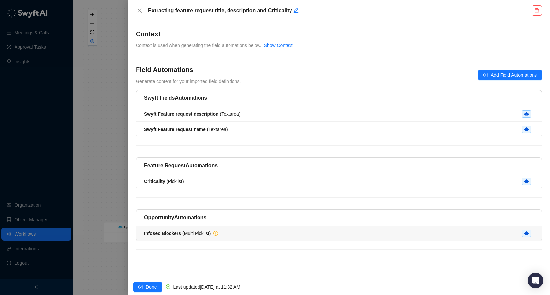
click at [297, 239] on li "Infosec Blockers ( Multi Picklist )" at bounding box center [338, 233] width 405 height 15
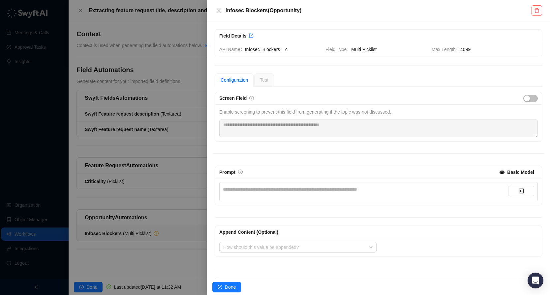
click at [298, 188] on div "**********" at bounding box center [365, 189] width 285 height 7
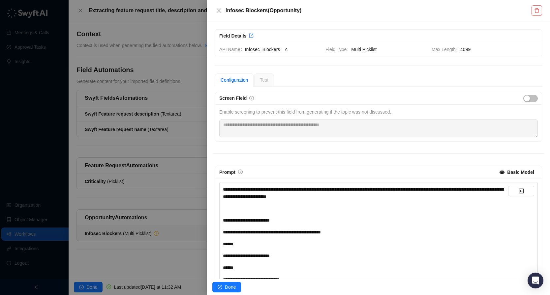
scroll to position [1261, 0]
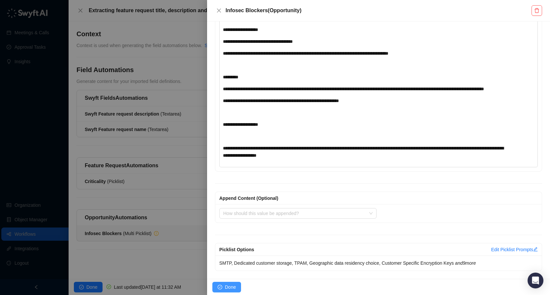
click at [225, 289] on span "Done" at bounding box center [230, 287] width 11 height 7
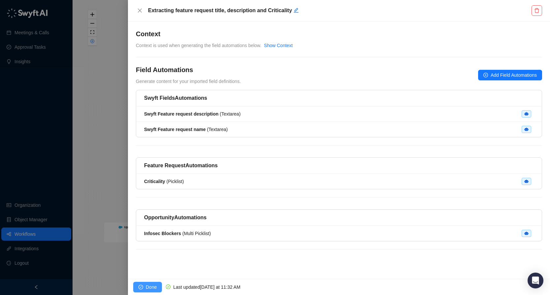
click at [147, 288] on span "Done" at bounding box center [151, 287] width 11 height 7
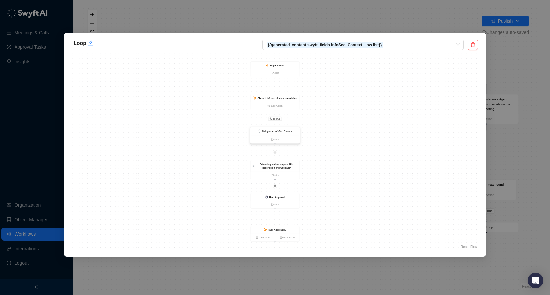
click at [290, 131] on strong "Categorise InfoSec Blocker" at bounding box center [277, 131] width 30 height 3
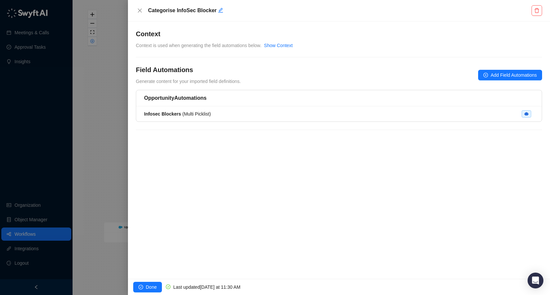
click at [537, 5] on div "Categorise InfoSec Blocker" at bounding box center [339, 10] width 422 height 21
click at [537, 8] on icon "delete" at bounding box center [536, 10] width 5 height 5
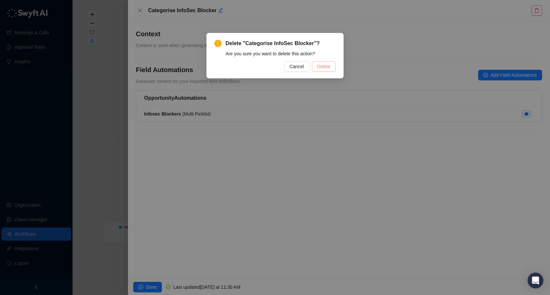
click at [328, 63] on button "Delete" at bounding box center [324, 66] width 24 height 11
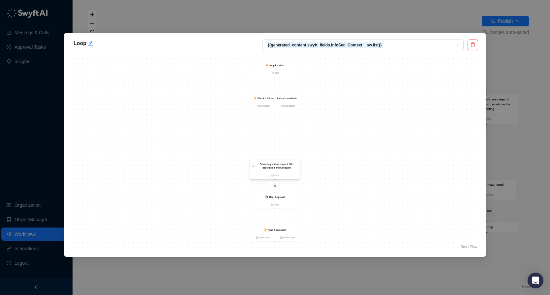
drag, startPoint x: 275, startPoint y: 110, endPoint x: 277, endPoint y: 161, distance: 50.8
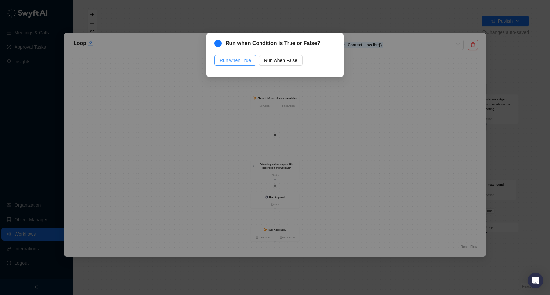
click at [240, 64] on span "Run when True" at bounding box center [235, 60] width 31 height 7
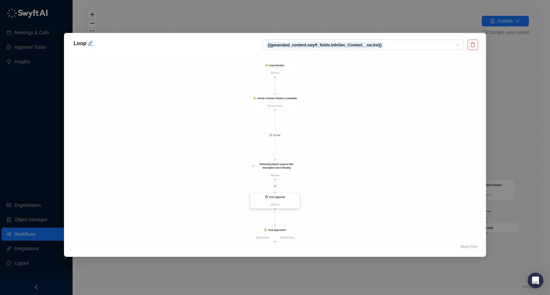
click at [280, 199] on div "User Approval" at bounding box center [274, 197] width 49 height 8
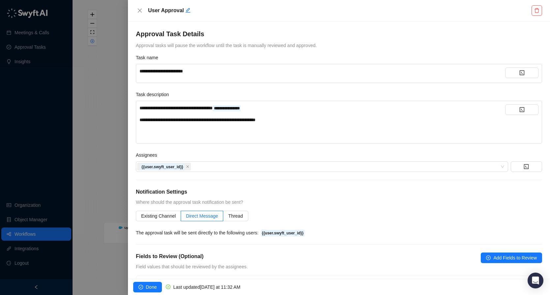
scroll to position [148, 0]
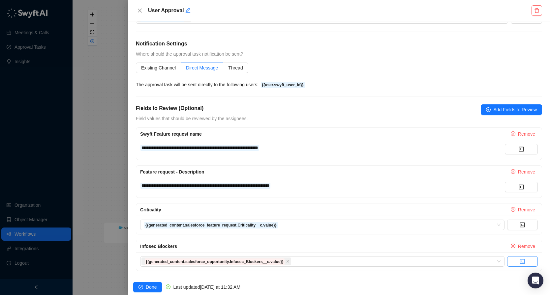
click at [521, 261] on icon "code" at bounding box center [522, 261] width 5 height 5
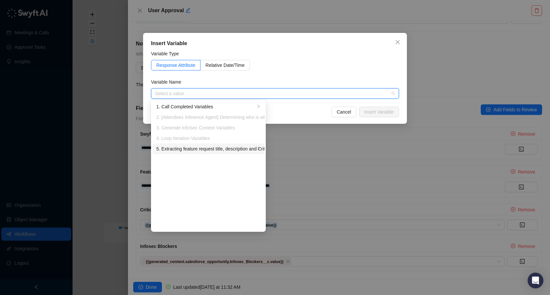
click at [208, 148] on div "5. Extracting feature request title, description and Criticality Variables" at bounding box center [205, 148] width 99 height 7
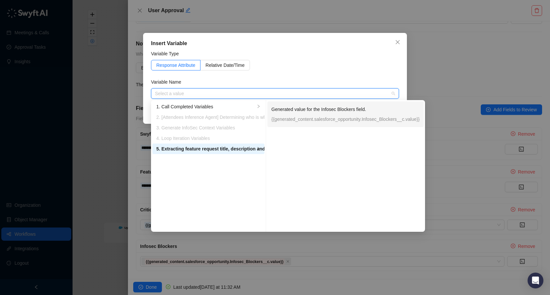
click at [338, 116] on p "{{generated_content.salesforce_opportunity.Infosec_Blockers__c.value}}" at bounding box center [345, 119] width 148 height 7
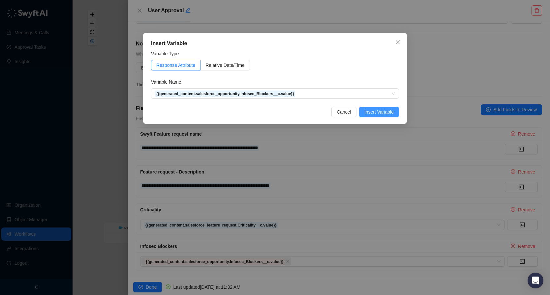
click at [373, 114] on span "Insert Variable" at bounding box center [378, 111] width 29 height 7
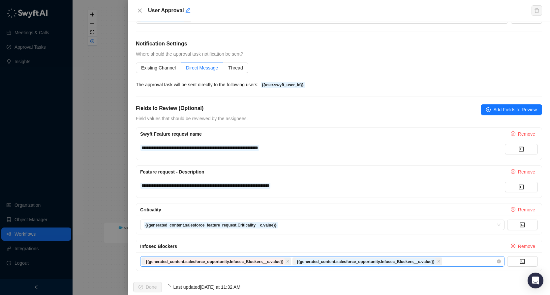
click at [467, 262] on div "{{generated_content.salesforce_opportunity.Infosec_Blockers__c.value}} {{genera…" at bounding box center [318, 261] width 355 height 9
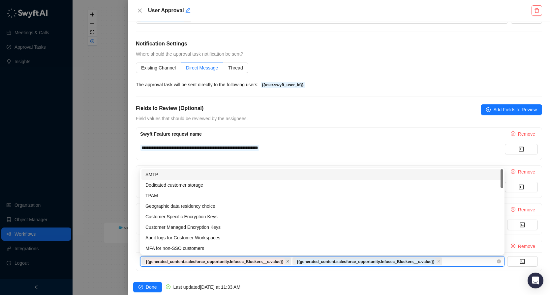
click at [289, 262] on icon "close" at bounding box center [287, 261] width 3 height 3
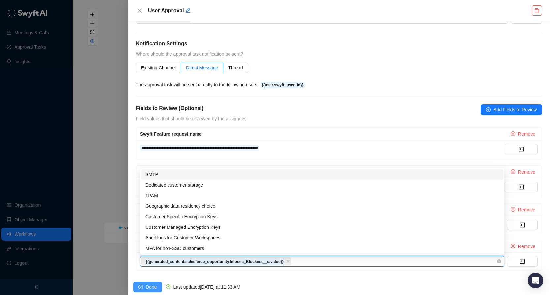
click at [149, 288] on span "Done" at bounding box center [151, 287] width 11 height 7
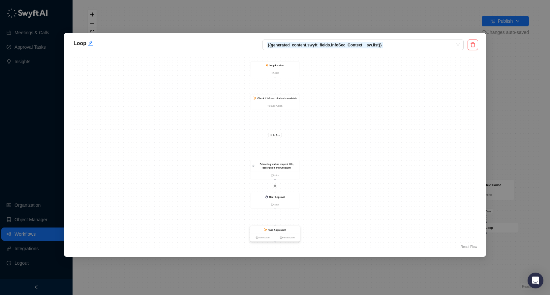
click at [270, 231] on strong "Task Approved?" at bounding box center [277, 230] width 18 height 3
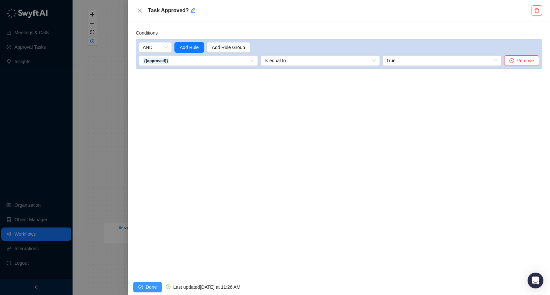
click at [147, 283] on button "Done" at bounding box center [147, 287] width 29 height 11
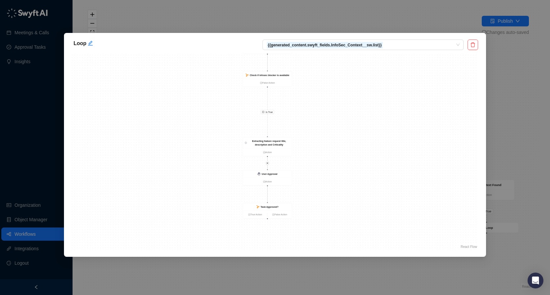
drag, startPoint x: 347, startPoint y: 204, endPoint x: 339, endPoint y: 172, distance: 32.3
click at [339, 172] on div "Is True User Approval Action Task Approved? True Action False Action Loop Itera…" at bounding box center [275, 152] width 406 height 198
click at [253, 206] on link "True Action" at bounding box center [255, 206] width 24 height 4
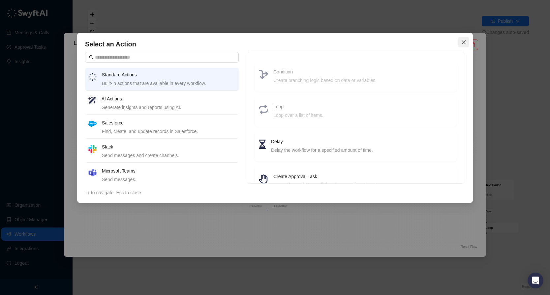
click at [461, 42] on icon "close" at bounding box center [463, 42] width 5 height 5
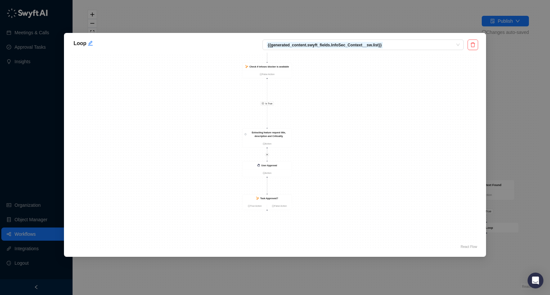
click at [529, 78] on div "Loop {{generated_content.swyft_fields.InfoSec_Context__sw.list}} Is True User A…" at bounding box center [275, 147] width 550 height 295
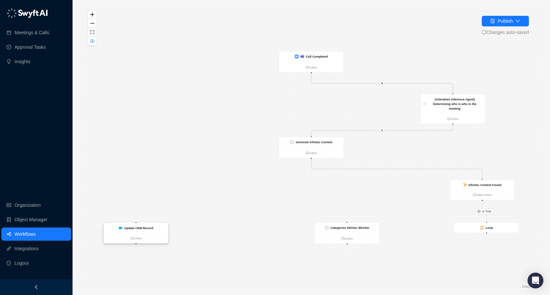
click at [148, 229] on strong "Update CRM Record" at bounding box center [138, 227] width 29 height 3
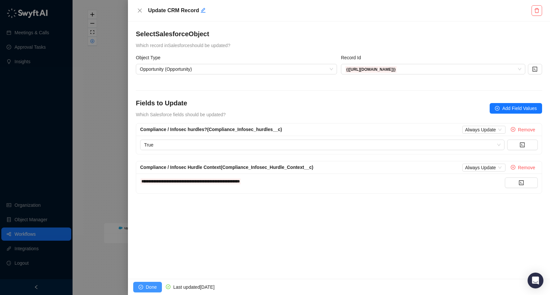
click at [145, 287] on button "Done" at bounding box center [147, 287] width 29 height 11
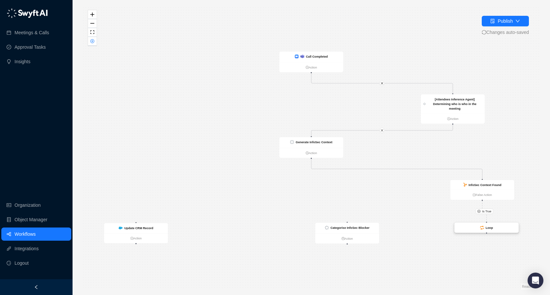
click at [491, 228] on strong "Loop" at bounding box center [488, 227] width 7 height 3
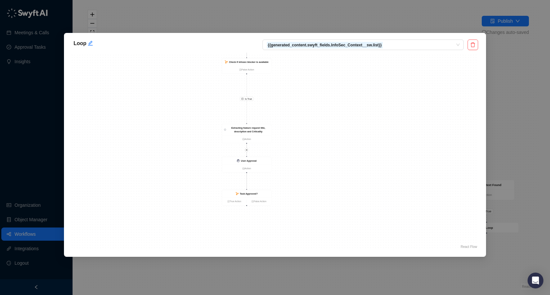
drag, startPoint x: 371, startPoint y: 189, endPoint x: 338, endPoint y: 140, distance: 58.9
click at [338, 140] on div "Is True User Approval Action Task Approved? True Action False Action Loop Itera…" at bounding box center [275, 152] width 406 height 198
drag, startPoint x: 339, startPoint y: 124, endPoint x: 342, endPoint y: 121, distance: 4.5
click at [342, 121] on div "Is True User Approval Action Task Approved? True Action False Action Loop Itera…" at bounding box center [275, 152] width 406 height 198
click at [228, 186] on link "True Action" at bounding box center [232, 186] width 24 height 4
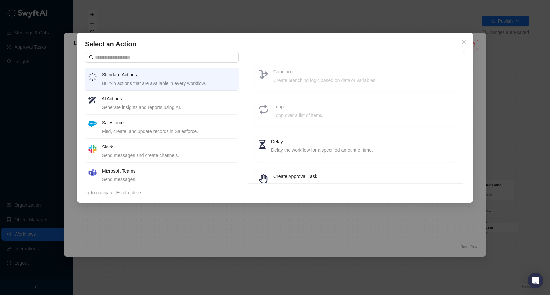
click at [165, 125] on h4 "Salesforce" at bounding box center [168, 122] width 133 height 7
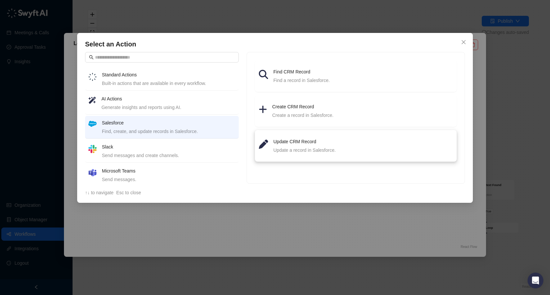
click at [295, 140] on h4 "Update CRM Record" at bounding box center [362, 141] width 179 height 7
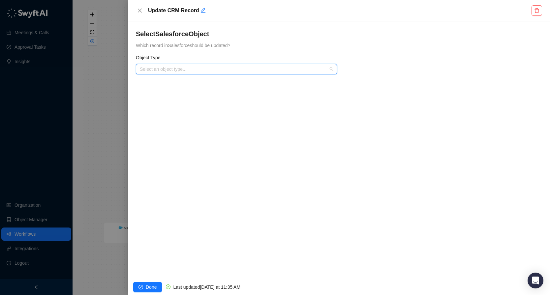
click at [258, 72] on input "search" at bounding box center [234, 69] width 189 height 10
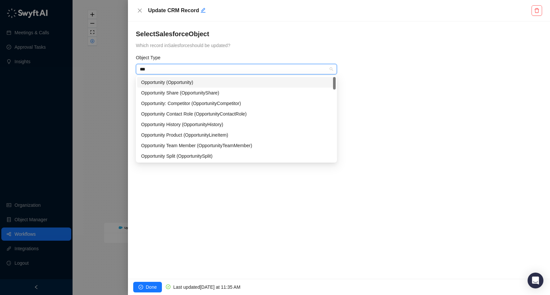
type input "****"
click at [197, 83] on div "Opportunity (Opportunity)" at bounding box center [236, 82] width 191 height 7
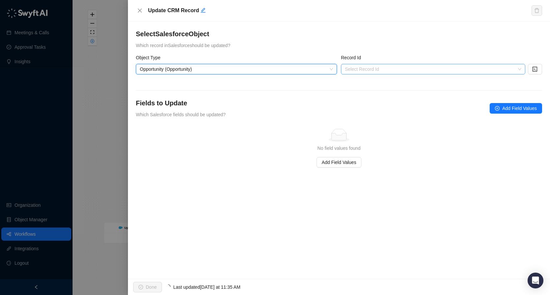
click at [417, 70] on input "search" at bounding box center [431, 69] width 172 height 10
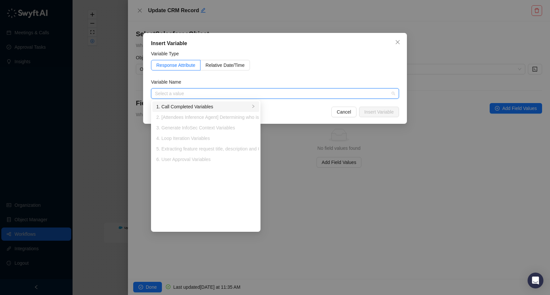
click at [215, 106] on div "1. Call Completed Variables" at bounding box center [203, 106] width 94 height 7
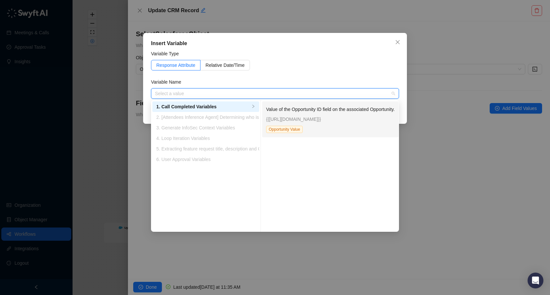
click at [308, 125] on div "Value of the Opportunity ID field on the associated Opportunity. {{associated_c…" at bounding box center [330, 119] width 129 height 27
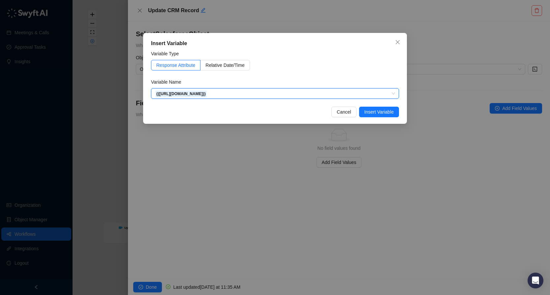
click at [388, 106] on div "Insert Variable Variable Type Response Attribute Relative Date/Time Variable Na…" at bounding box center [275, 78] width 264 height 91
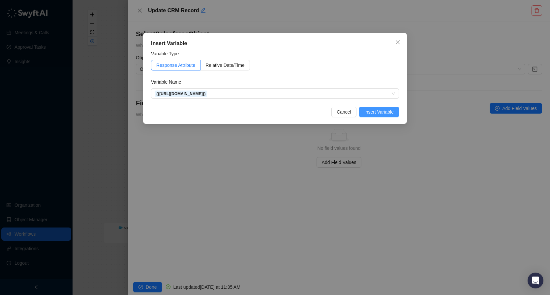
click at [384, 115] on span "Insert Variable" at bounding box center [378, 111] width 29 height 7
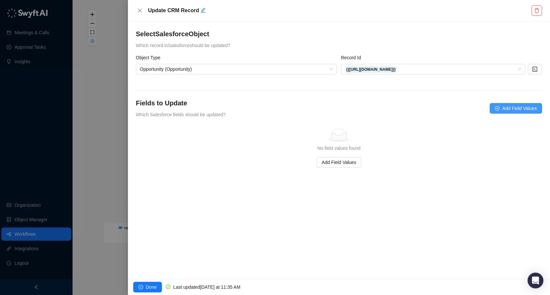
click at [512, 108] on span "Add Field Values" at bounding box center [519, 108] width 35 height 7
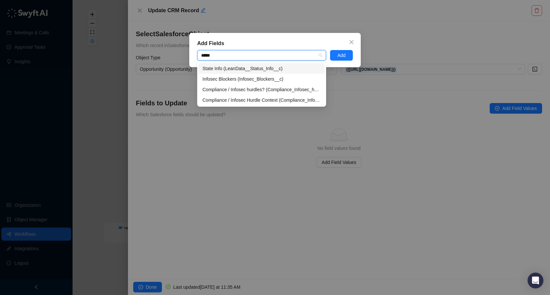
type input "******"
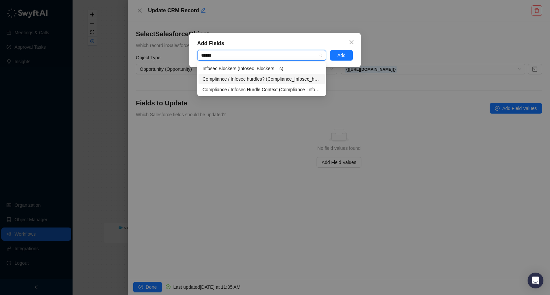
click at [290, 80] on div "Compliance / Infosec hurdles? (Compliance_Infosec_hurdles__c)" at bounding box center [261, 78] width 118 height 7
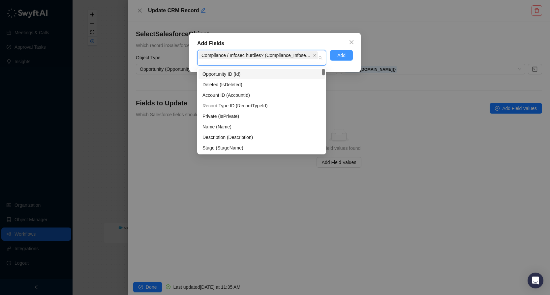
click at [350, 54] on button "Add" at bounding box center [341, 55] width 23 height 11
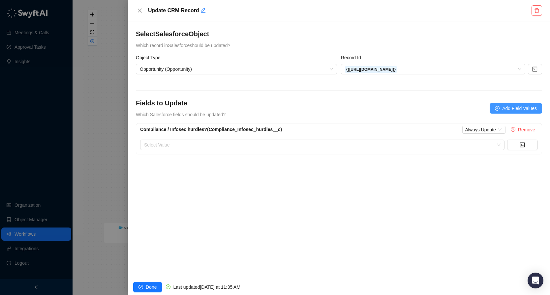
click at [519, 106] on span "Add Field Values" at bounding box center [519, 108] width 35 height 7
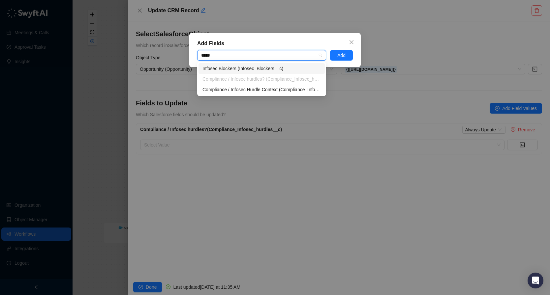
type input "******"
click at [246, 71] on div "Infosec Blockers (Infosec_Blockers__c)" at bounding box center [261, 68] width 118 height 7
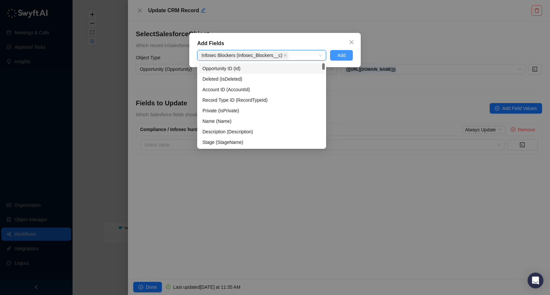
click at [346, 58] on button "Add" at bounding box center [341, 55] width 23 height 11
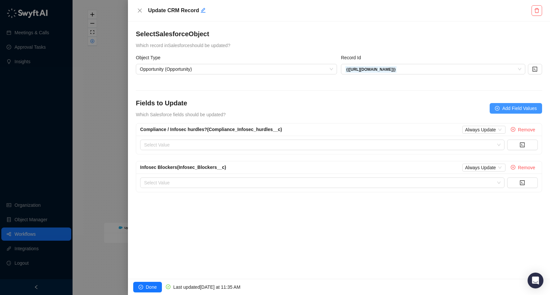
click at [505, 107] on span "Add Field Values" at bounding box center [519, 108] width 35 height 7
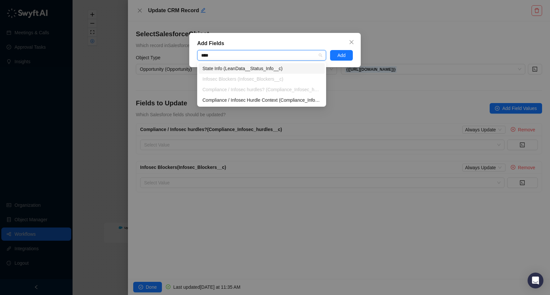
type input "*****"
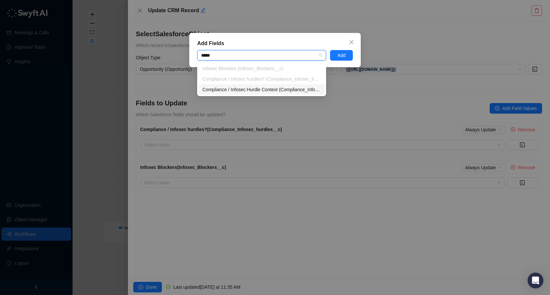
click at [228, 94] on div "Compliance / Infosec Hurdle Context (Compliance_Infosec_Hurdle_Context__c)" at bounding box center [261, 89] width 126 height 11
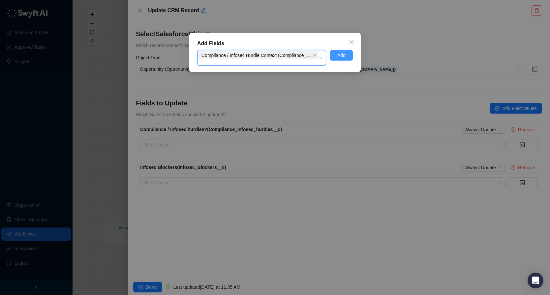
click at [336, 59] on button "Add" at bounding box center [341, 55] width 23 height 11
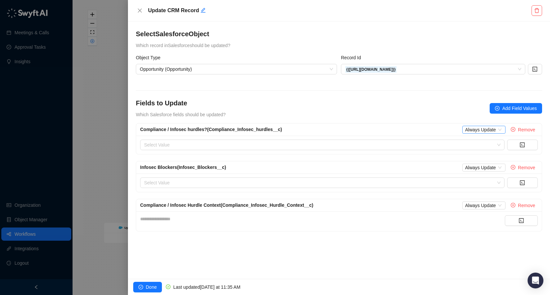
click at [499, 131] on span "Always Update" at bounding box center [484, 129] width 38 height 7
click at [493, 150] on div "Only Update if Empty" at bounding box center [489, 152] width 44 height 7
click at [487, 169] on span "Always Update" at bounding box center [484, 167] width 38 height 7
click at [486, 182] on div "Always Update" at bounding box center [489, 179] width 44 height 7
click at [479, 208] on span "Always Update" at bounding box center [484, 205] width 38 height 7
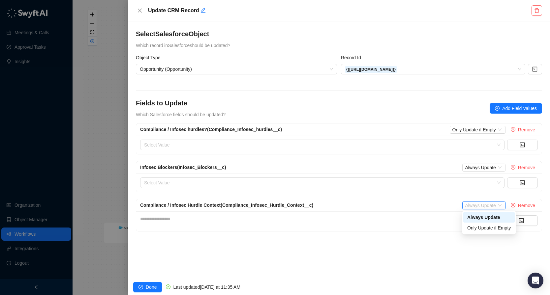
click at [487, 218] on div "Always Update" at bounding box center [489, 217] width 44 height 7
click at [416, 97] on form "**********" at bounding box center [339, 143] width 406 height 178
click at [284, 219] on div "**********" at bounding box center [322, 219] width 365 height 7
click at [242, 181] on div at bounding box center [318, 183] width 355 height 5
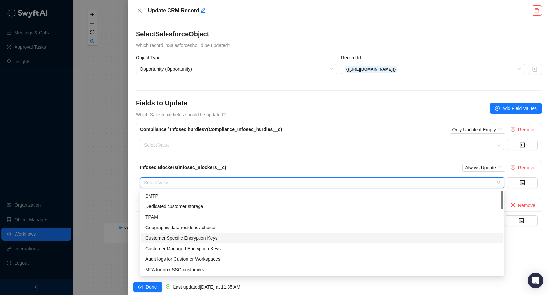
click at [520, 249] on div "**********" at bounding box center [339, 150] width 422 height 258
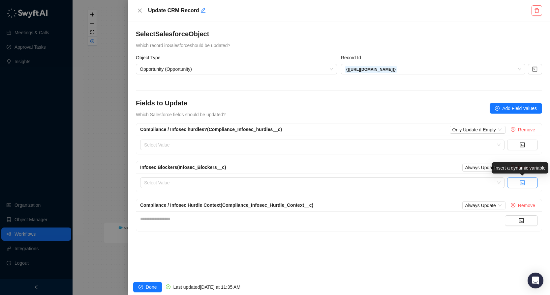
click at [526, 184] on button "button" at bounding box center [522, 183] width 31 height 11
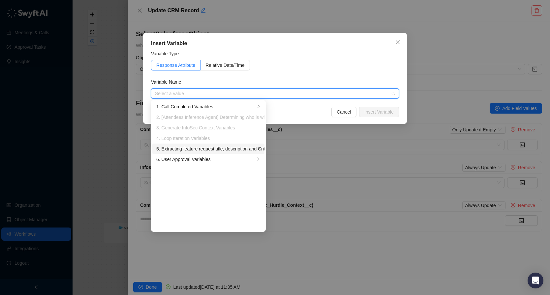
click at [215, 151] on div "5. Extracting feature request title, description and Criticality Variables" at bounding box center [205, 148] width 99 height 7
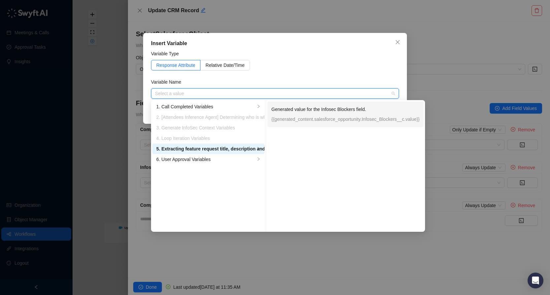
click at [350, 120] on p "{{generated_content.salesforce_opportunity.Infosec_Blockers__c.value}}" at bounding box center [345, 119] width 148 height 7
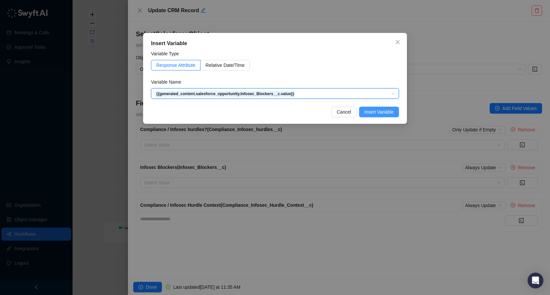
click at [379, 111] on span "Insert Variable" at bounding box center [378, 111] width 29 height 7
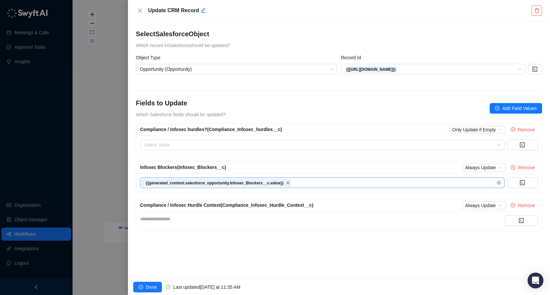
click at [289, 182] on icon "close" at bounding box center [287, 182] width 3 height 3
click at [521, 188] on div "Select Value" at bounding box center [338, 183] width 405 height 18
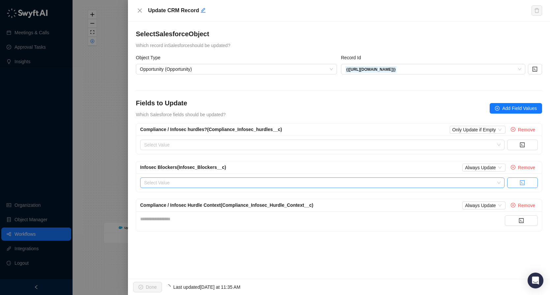
click at [527, 184] on button "button" at bounding box center [522, 183] width 31 height 11
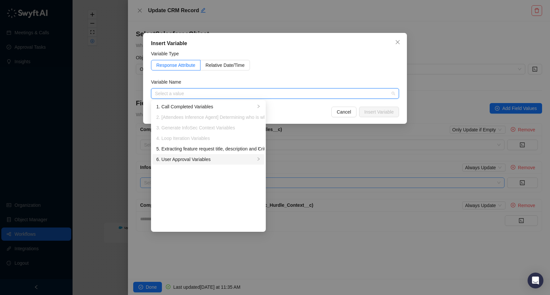
click at [173, 163] on li "6. User Approval Variables" at bounding box center [208, 159] width 112 height 11
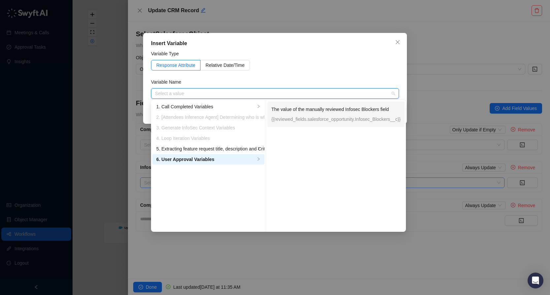
click at [368, 119] on p "{{reviewed_fields.salesforce_opportunity.Infosec_Blockers__c}}" at bounding box center [335, 119] width 129 height 7
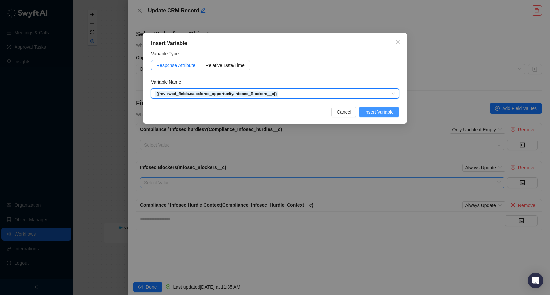
click at [395, 113] on button "Insert Variable" at bounding box center [379, 112] width 40 height 11
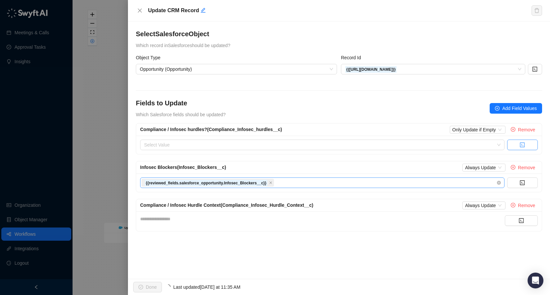
click at [523, 143] on icon "code" at bounding box center [522, 145] width 5 height 5
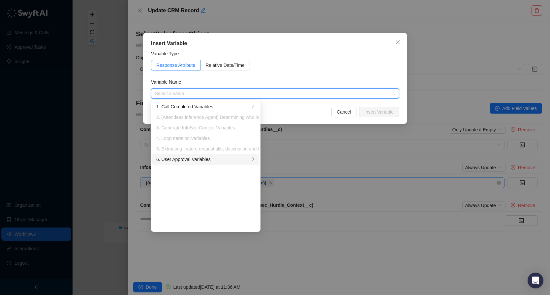
click at [215, 160] on div "6. User Approval Variables" at bounding box center [203, 159] width 94 height 7
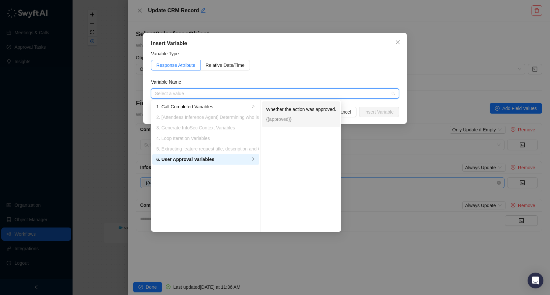
click at [315, 111] on p "Whether the action was approved." at bounding box center [301, 109] width 70 height 7
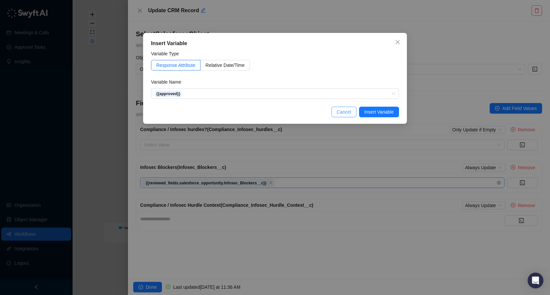
click at [349, 112] on span "Cancel" at bounding box center [344, 111] width 15 height 7
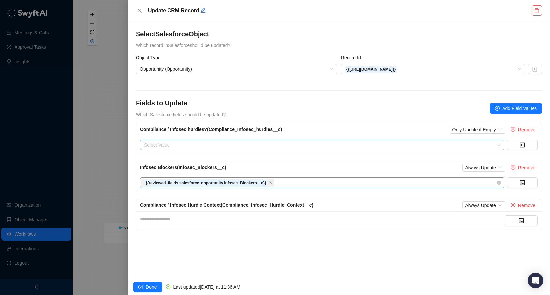
click at [421, 146] on input "search" at bounding box center [320, 145] width 352 height 10
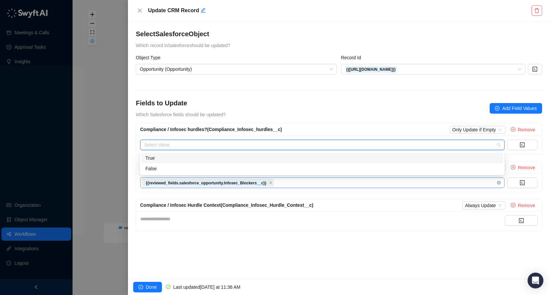
click at [352, 157] on div "True" at bounding box center [322, 158] width 354 height 7
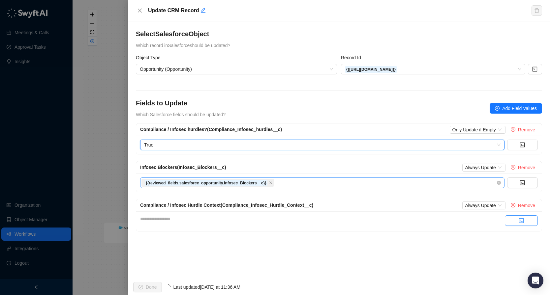
click at [515, 220] on button "button" at bounding box center [521, 221] width 33 height 11
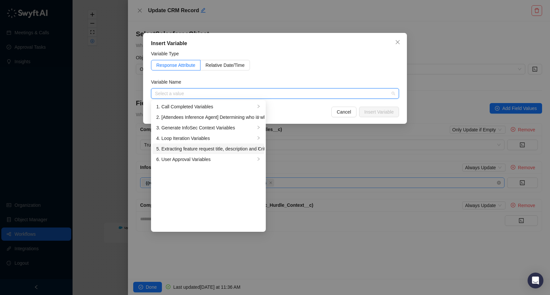
click at [192, 149] on div "5. Extracting feature request title, description and Criticality Variables" at bounding box center [205, 148] width 99 height 7
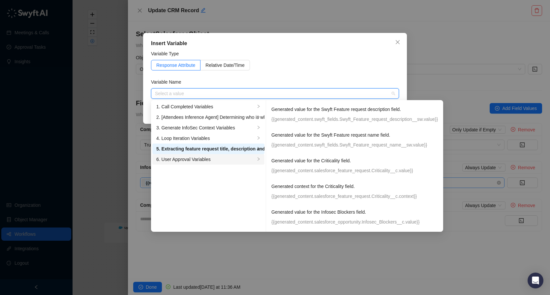
click at [203, 156] on div "6. User Approval Variables" at bounding box center [205, 159] width 99 height 7
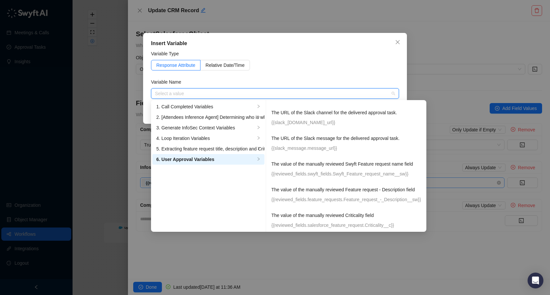
scroll to position [128, 0]
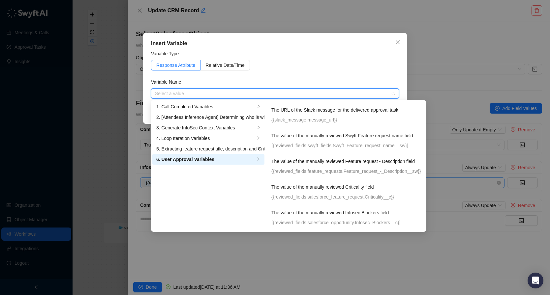
click at [400, 257] on div "Insert Variable Variable Type Response Attribute Relative Date/Time Variable Na…" at bounding box center [275, 147] width 550 height 295
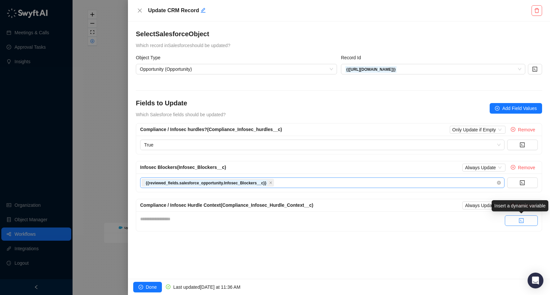
click at [526, 220] on button "button" at bounding box center [521, 221] width 33 height 11
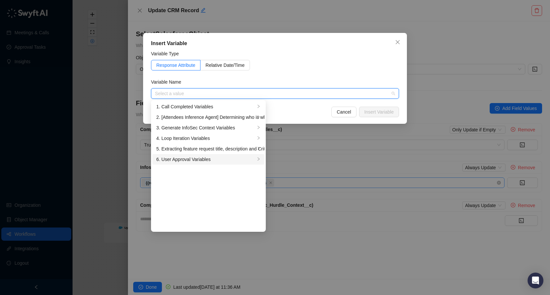
click at [206, 158] on div "6. User Approval Variables" at bounding box center [205, 159] width 99 height 7
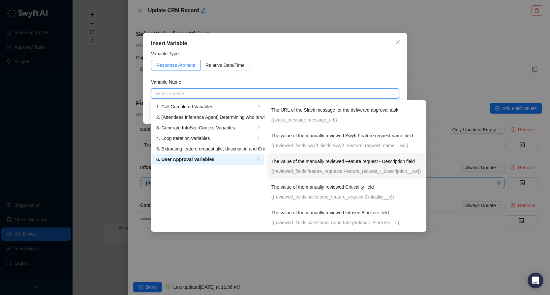
click at [367, 168] on p "{{reviewed_fields.feature_requests.Feature_request_-_Description__sw}}" at bounding box center [346, 171] width 150 height 7
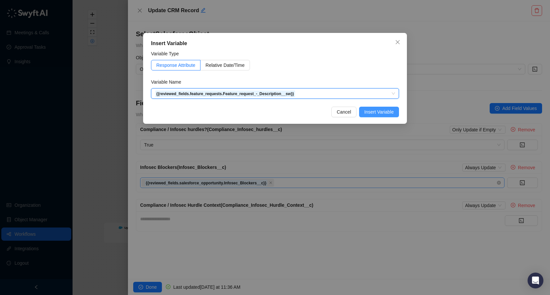
click at [386, 113] on span "Insert Variable" at bounding box center [378, 111] width 29 height 7
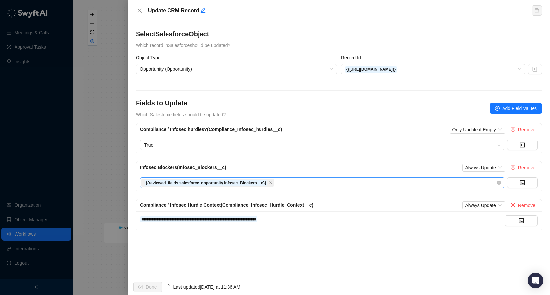
click at [338, 258] on div "**********" at bounding box center [339, 150] width 422 height 258
click at [480, 209] on div "Compliance / Infosec Hurdle Context (Compliance_Infosec_Hurdle_Context__c) Alwa…" at bounding box center [338, 205] width 405 height 13
click at [483, 207] on span "Always Update" at bounding box center [484, 205] width 38 height 7
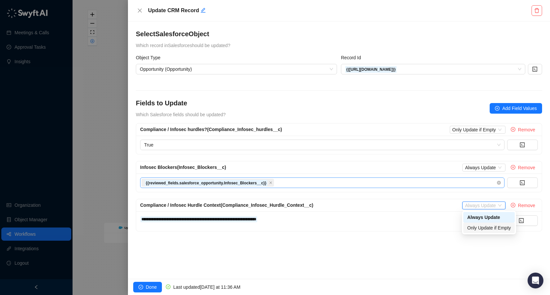
click at [441, 271] on div "**********" at bounding box center [339, 150] width 422 height 258
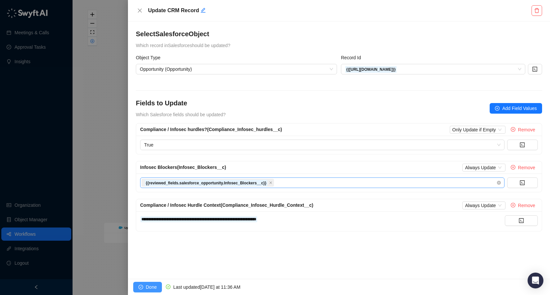
click at [157, 286] on button "Done" at bounding box center [147, 287] width 29 height 11
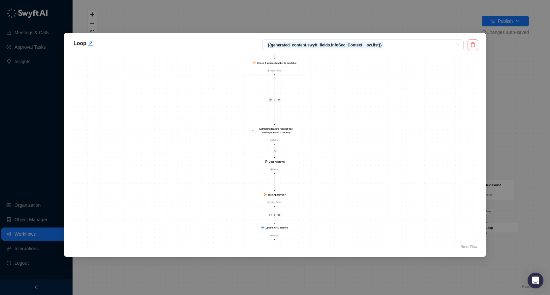
drag, startPoint x: 357, startPoint y: 189, endPoint x: 356, endPoint y: 99, distance: 90.0
click at [356, 99] on div "Is True Is True User Approval Action Task Approved? False Action Loop Iteration…" at bounding box center [275, 152] width 406 height 198
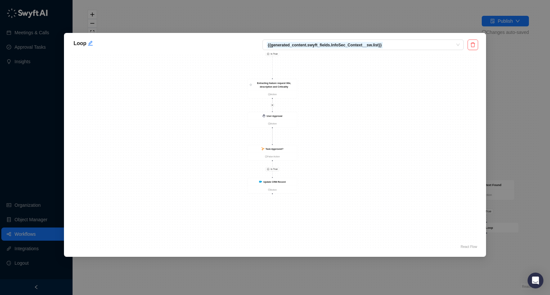
drag, startPoint x: 357, startPoint y: 139, endPoint x: 349, endPoint y: 206, distance: 67.4
click at [349, 206] on div "Is True Is True User Approval Action Task Approved? False Action Loop Iteration…" at bounding box center [275, 152] width 406 height 198
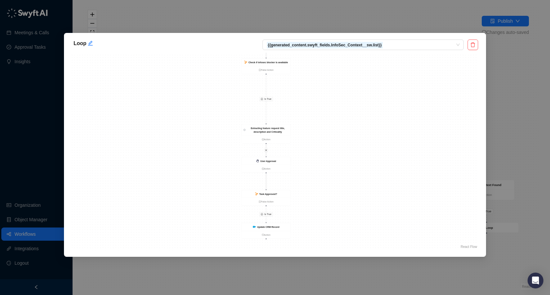
click at [510, 118] on div "Loop {{generated_content.swyft_fields.InfoSec_Context__sw.list}} Is True Is Tru…" at bounding box center [275, 147] width 550 height 295
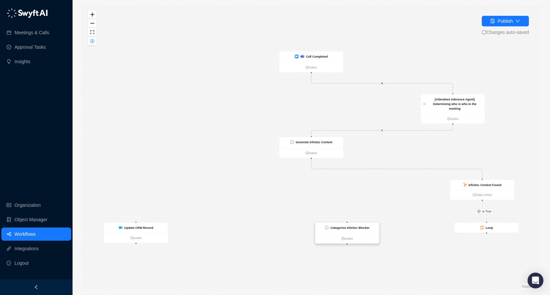
click at [365, 230] on div "Categorise InfoSec Blocker" at bounding box center [347, 228] width 64 height 11
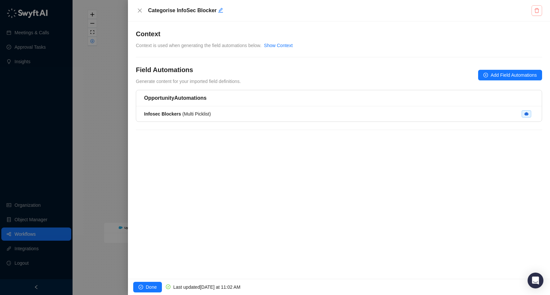
click at [538, 8] on icon "delete" at bounding box center [536, 10] width 5 height 5
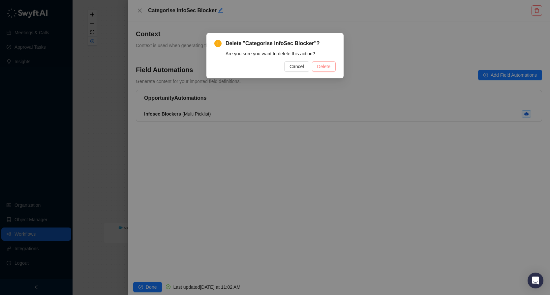
click at [326, 63] on span "Delete" at bounding box center [323, 66] width 13 height 7
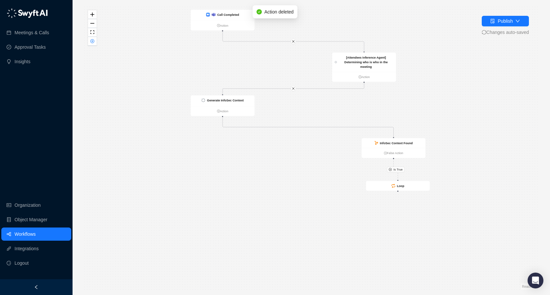
drag, startPoint x: 331, startPoint y: 234, endPoint x: 234, endPoint y: 185, distance: 108.6
click at [234, 185] on div "Is True Call Completed Action Update CRM Record Action Generate InfoSec Context…" at bounding box center [311, 147] width 456 height 285
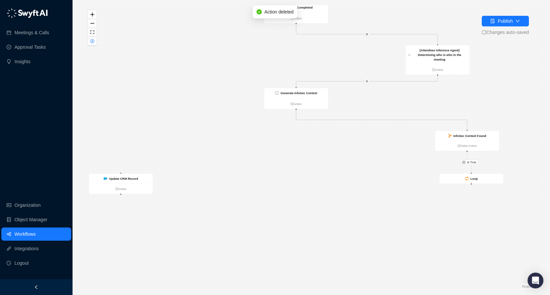
drag, startPoint x: 237, startPoint y: 183, endPoint x: 320, endPoint y: 182, distance: 83.1
click at [320, 182] on div "Is True Call Completed Action Update CRM Record Action Generate InfoSec Context…" at bounding box center [311, 147] width 456 height 285
click at [136, 173] on div "Is True Call Completed Action Update CRM Record Action Generate InfoSec Context…" at bounding box center [311, 147] width 456 height 285
click at [133, 180] on strong "Update CRM Record" at bounding box center [124, 178] width 29 height 3
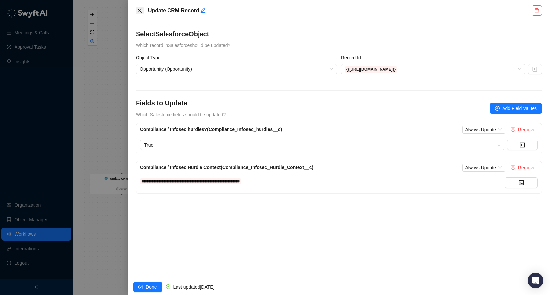
click at [140, 10] on icon "close" at bounding box center [139, 10] width 5 height 5
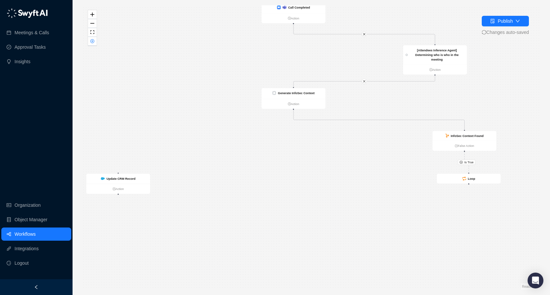
drag, startPoint x: 294, startPoint y: 151, endPoint x: 246, endPoint y: 138, distance: 50.4
click at [246, 138] on div "Is True Call Completed Action Update CRM Record Action Generate InfoSec Context…" at bounding box center [311, 147] width 456 height 285
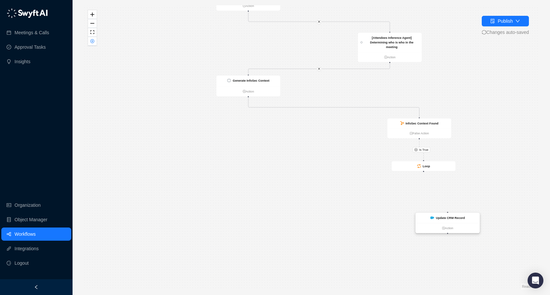
drag, startPoint x: 102, startPoint y: 168, endPoint x: 477, endPoint y: 219, distance: 378.2
click at [477, 219] on div "Update CRM Record" at bounding box center [448, 218] width 64 height 10
drag, startPoint x: 424, startPoint y: 171, endPoint x: 450, endPoint y: 213, distance: 49.5
click at [338, 175] on div "Call Completed Action Update CRM Record Action Generate InfoSec Context Action …" at bounding box center [189, 82] width 297 height 185
drag, startPoint x: 424, startPoint y: 171, endPoint x: 448, endPoint y: 213, distance: 48.3
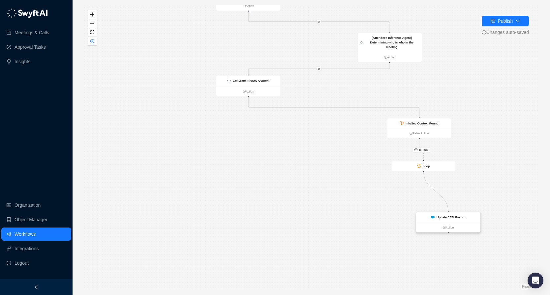
click at [338, 175] on div "Call Completed Action Update CRM Record Action Generate InfoSec Context Action …" at bounding box center [189, 82] width 297 height 185
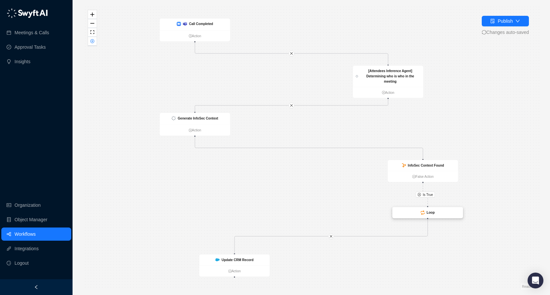
click at [405, 216] on div "Loop" at bounding box center [427, 212] width 71 height 11
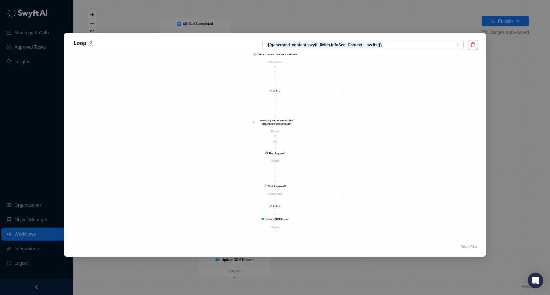
drag, startPoint x: 349, startPoint y: 179, endPoint x: 349, endPoint y: 135, distance: 44.2
click at [349, 135] on div "Is True Is True User Approval Action Task Approved? False Action Loop Iteration…" at bounding box center [275, 152] width 406 height 198
click at [285, 203] on strong "Update CRM Record" at bounding box center [276, 202] width 22 height 3
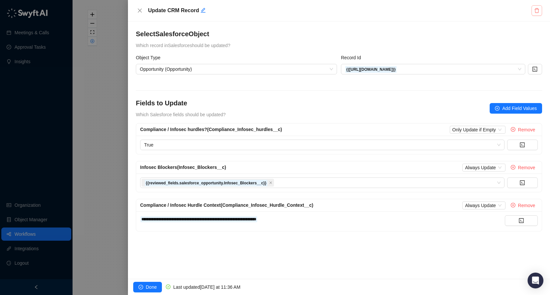
click at [539, 12] on icon "delete" at bounding box center [536, 10] width 5 height 5
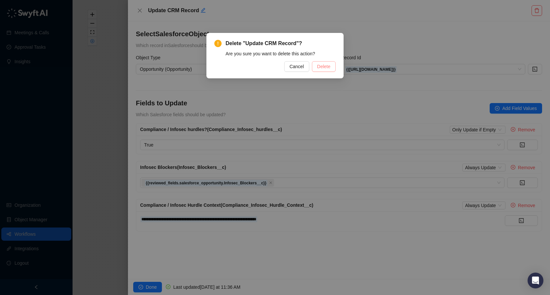
click at [324, 67] on span "Delete" at bounding box center [323, 66] width 13 height 7
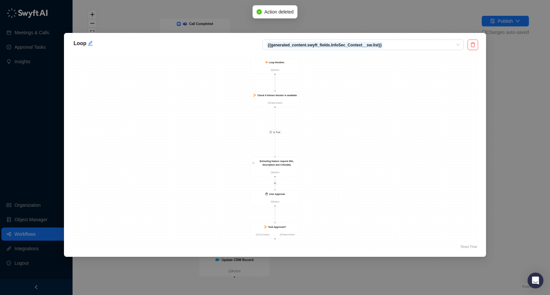
drag, startPoint x: 338, startPoint y: 193, endPoint x: 342, endPoint y: 109, distance: 83.8
click at [342, 109] on div "Is True User Approval Action Task Approved? True Action False Action Loop Itera…" at bounding box center [275, 152] width 406 height 198
click at [269, 154] on link "True Action" at bounding box center [267, 154] width 24 height 4
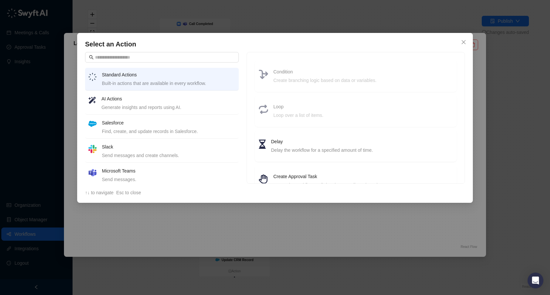
click at [192, 101] on h4 "AI Actions" at bounding box center [169, 98] width 134 height 7
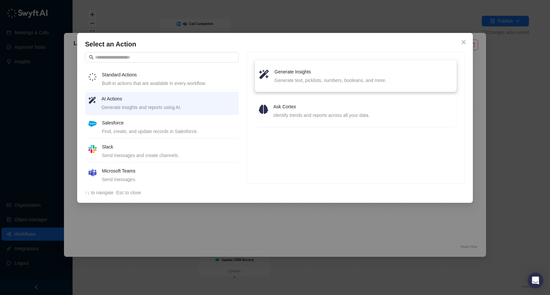
click at [338, 79] on div "Generate text, picklists, numbers, booleans, and more." at bounding box center [364, 80] width 178 height 7
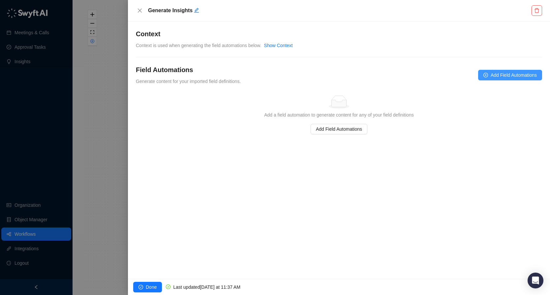
click at [521, 77] on span "Add Field Automations" at bounding box center [513, 75] width 46 height 7
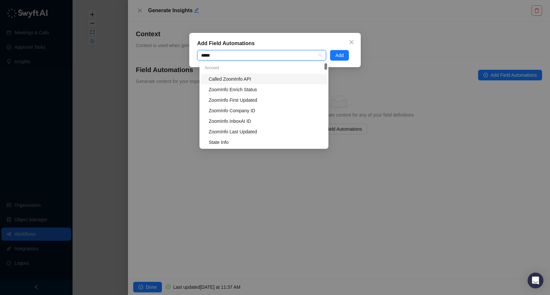
type input "******"
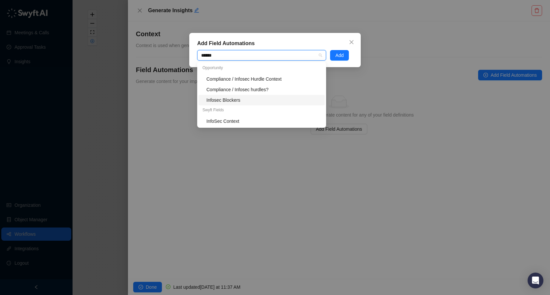
click at [246, 103] on div "Infosec Blockers" at bounding box center [263, 100] width 114 height 7
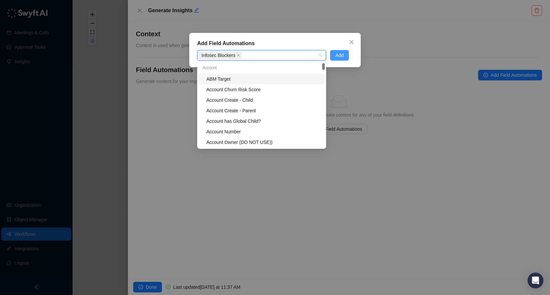
click at [342, 55] on span "Add" at bounding box center [339, 55] width 8 height 7
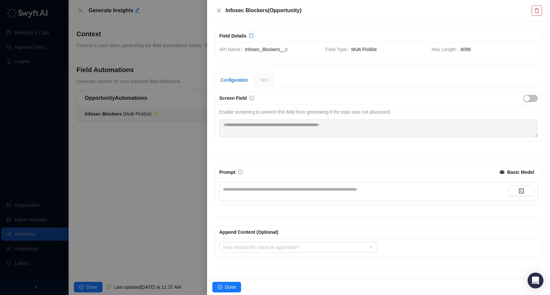
scroll to position [34, 0]
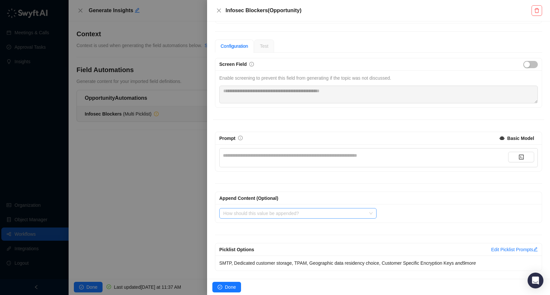
click at [323, 213] on input "search" at bounding box center [295, 214] width 145 height 10
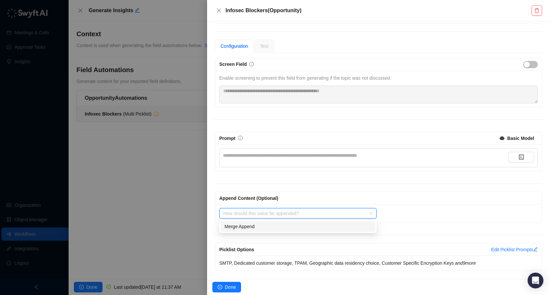
click at [314, 227] on div "Merge Append" at bounding box center [297, 226] width 147 height 7
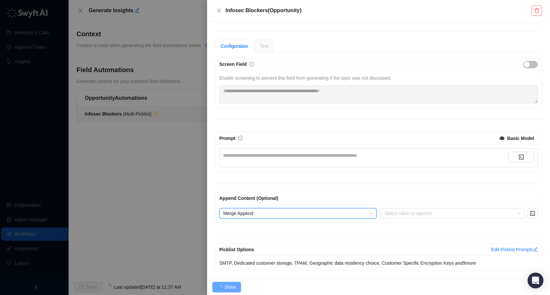
click at [408, 198] on div "Append Content (Optional)" at bounding box center [378, 198] width 318 height 7
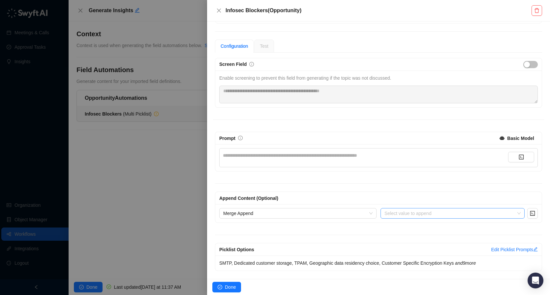
click at [449, 215] on input "search" at bounding box center [450, 214] width 132 height 10
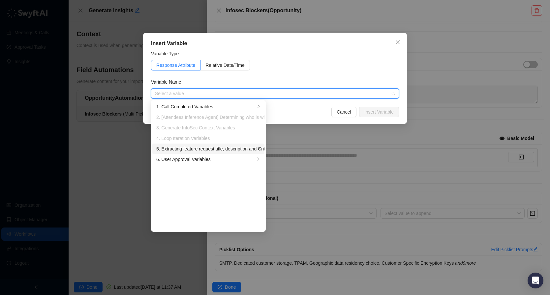
click at [185, 151] on div "5. Extracting feature request title, description and Criticality Variables" at bounding box center [205, 148] width 99 height 7
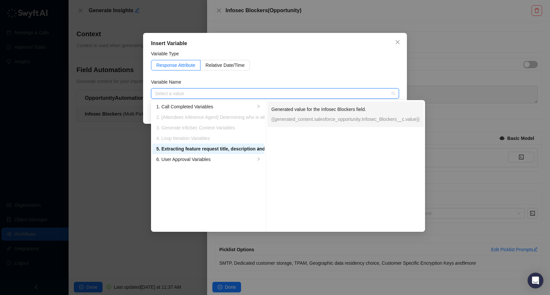
click at [359, 116] on p "{{generated_content.salesforce_opportunity.Infosec_Blockers__c.value}}" at bounding box center [345, 119] width 148 height 7
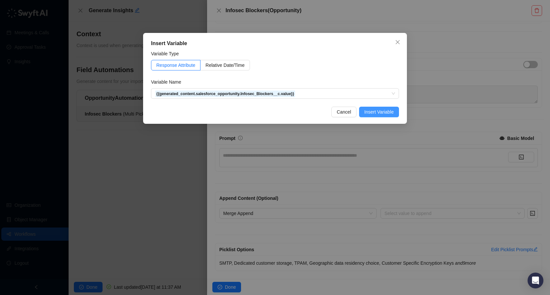
click at [374, 113] on span "Insert Variable" at bounding box center [378, 111] width 29 height 7
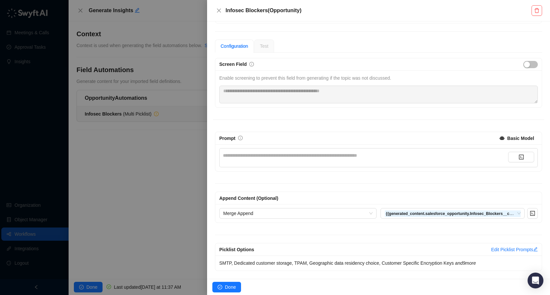
click at [376, 155] on div "**********" at bounding box center [365, 155] width 285 height 7
click at [365, 155] on div "**********" at bounding box center [365, 155] width 285 height 7
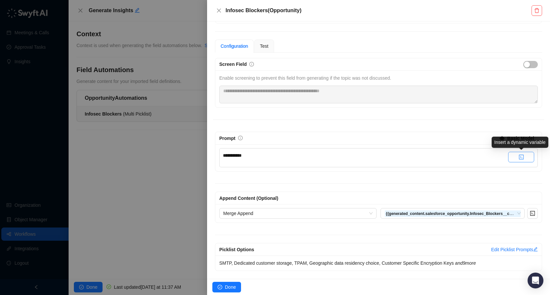
click at [514, 156] on button "button" at bounding box center [521, 157] width 26 height 11
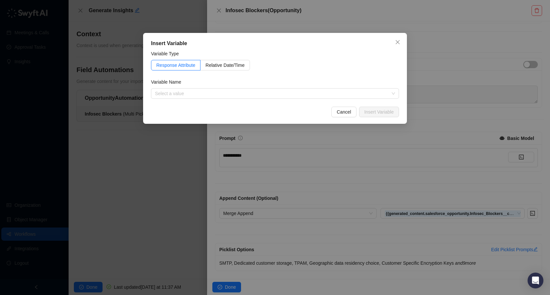
click at [411, 162] on div "Insert Variable Variable Type Response Attribute Relative Date/Time Variable Na…" at bounding box center [275, 147] width 550 height 295
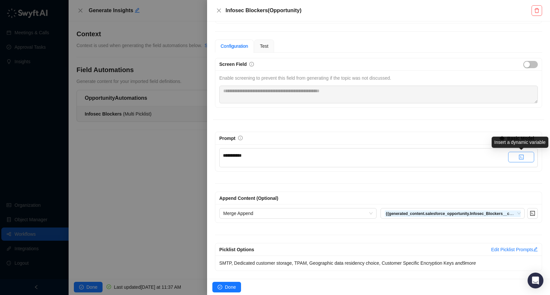
click at [522, 156] on icon "code" at bounding box center [520, 157] width 5 height 5
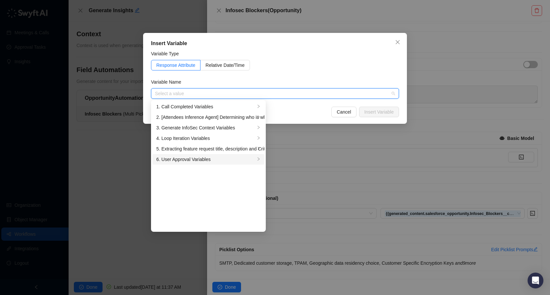
click at [191, 163] on div "6. User Approval Variables" at bounding box center [205, 159] width 99 height 7
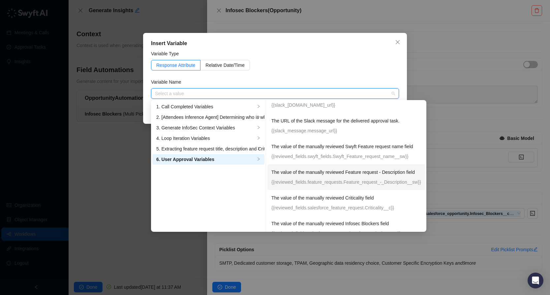
scroll to position [128, 0]
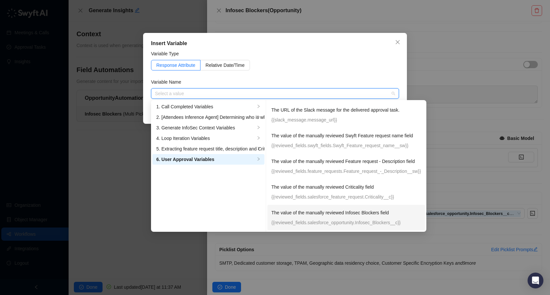
click at [365, 215] on p "The value of the manually reviewed Infosec Blockers field" at bounding box center [346, 212] width 150 height 7
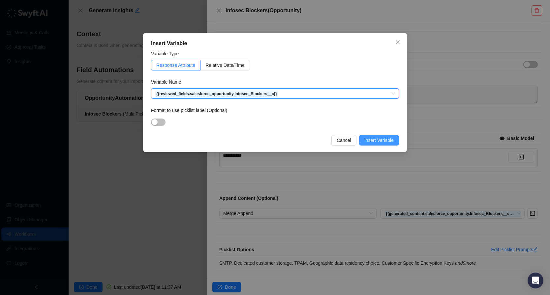
click at [395, 141] on button "Insert Variable" at bounding box center [379, 140] width 40 height 11
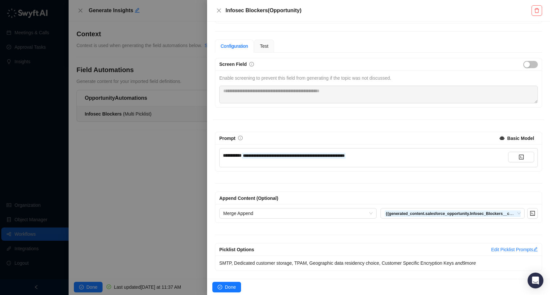
click at [242, 156] on span "**********" at bounding box center [232, 155] width 19 height 5
click at [226, 286] on span "Done" at bounding box center [230, 287] width 11 height 7
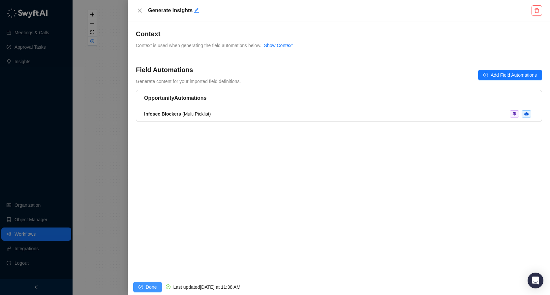
click at [150, 288] on span "Done" at bounding box center [151, 287] width 11 height 7
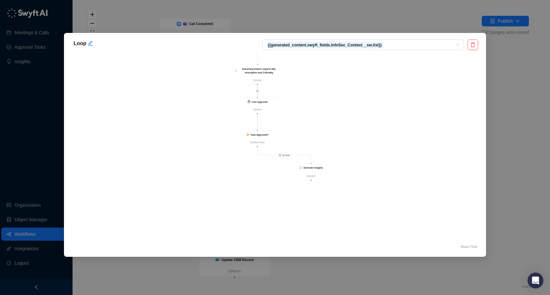
drag, startPoint x: 302, startPoint y: 207, endPoint x: 311, endPoint y: 127, distance: 80.3
click at [311, 127] on div "Is True Is True User Approval Action Task Approved? False Action Generate Insig…" at bounding box center [275, 152] width 406 height 198
drag, startPoint x: 325, startPoint y: 166, endPoint x: 276, endPoint y: 174, distance: 49.5
click at [276, 174] on div "Generate Insights" at bounding box center [263, 175] width 49 height 8
click at [276, 174] on div "Generate Insights" at bounding box center [262, 175] width 49 height 8
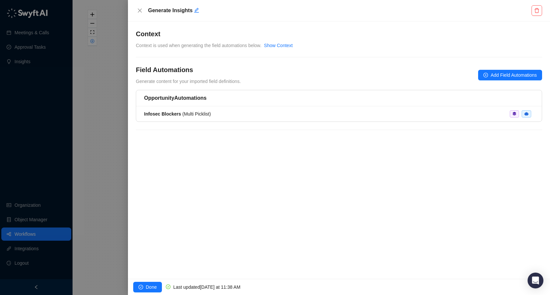
click at [199, 9] on h5 "Generate Insights" at bounding box center [339, 11] width 382 height 8
click at [197, 9] on icon "edit" at bounding box center [196, 10] width 5 height 5
type textarea "*"
type textarea "**"
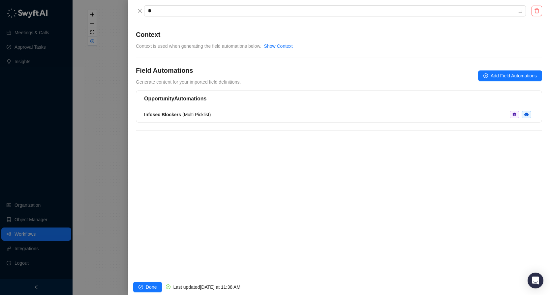
type textarea "**"
type textarea "***"
type textarea "****"
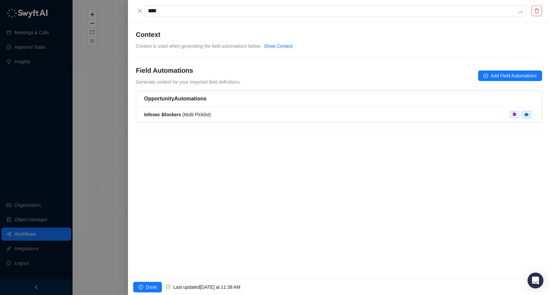
type textarea "*****"
type textarea "******"
type textarea "********"
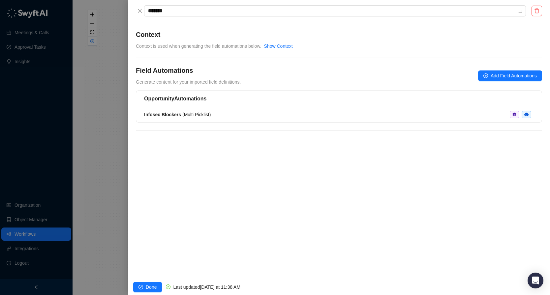
type textarea "********"
type textarea "*********"
type textarea "**********"
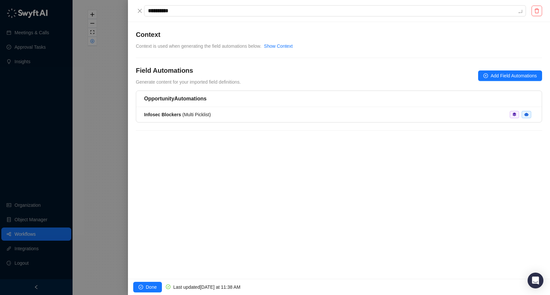
type textarea "**********"
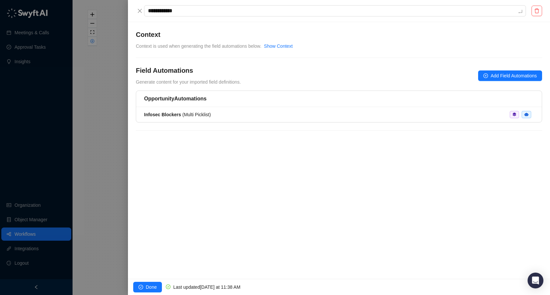
type textarea "**********"
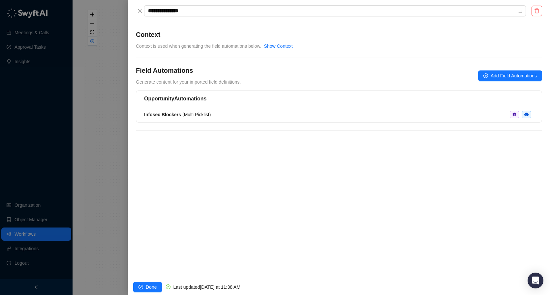
type textarea "**********"
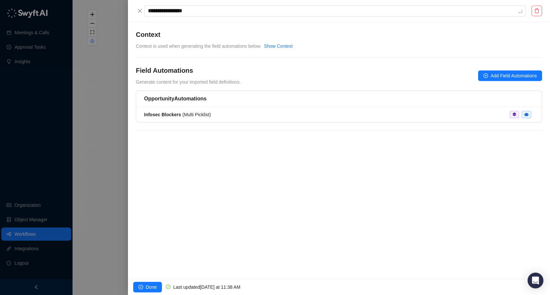
type textarea "**********"
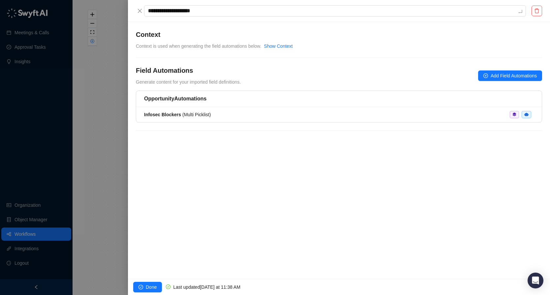
type textarea "**********"
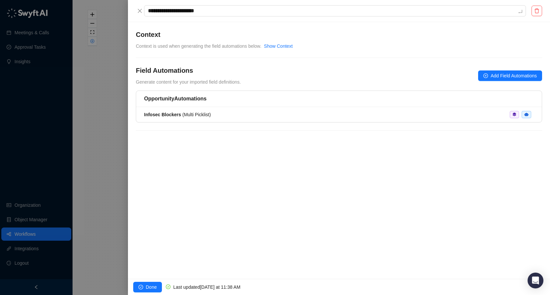
type textarea "**********"
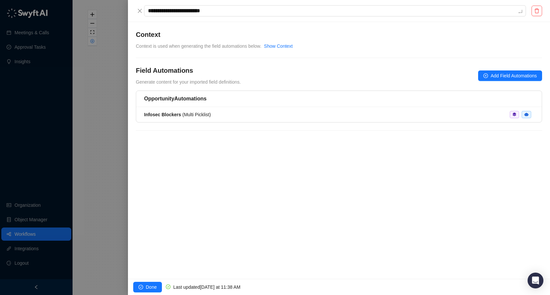
type textarea "**********"
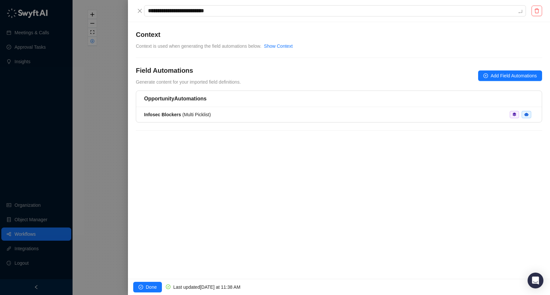
type textarea "**********"
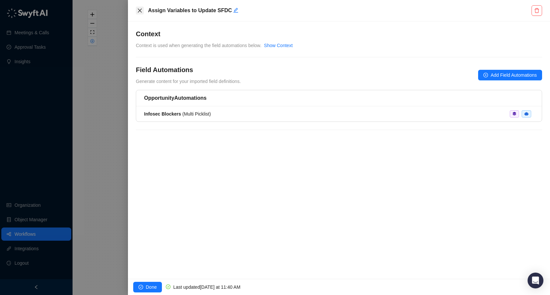
click at [142, 8] on button "Close" at bounding box center [140, 11] width 8 height 8
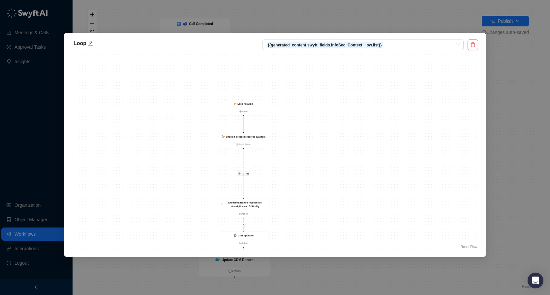
drag, startPoint x: 402, startPoint y: 131, endPoint x: 396, endPoint y: 194, distance: 63.6
click at [396, 194] on div "Is True Is True User Approval Action Task Approved? False Action Assign Variabl…" at bounding box center [275, 152] width 406 height 198
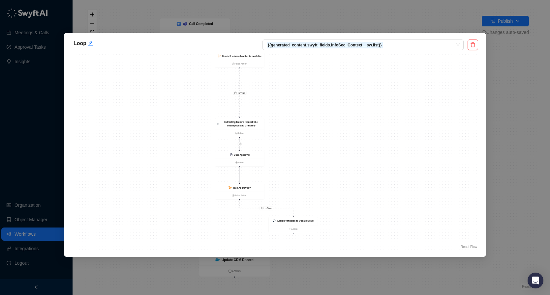
drag, startPoint x: 351, startPoint y: 187, endPoint x: 349, endPoint y: 103, distance: 84.1
click at [349, 103] on div "Is True Is True User Approval Action Task Approved? False Action Assign Variabl…" at bounding box center [275, 152] width 406 height 198
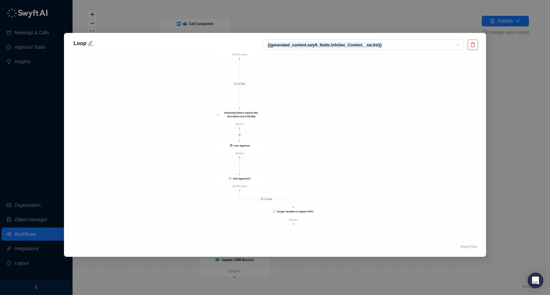
click at [360, 147] on div "Is True Is True User Approval Action Task Approved? False Action Assign Variabl…" at bounding box center [275, 152] width 406 height 198
drag, startPoint x: 366, startPoint y: 129, endPoint x: 375, endPoint y: 134, distance: 10.5
click at [375, 134] on div "Is True Is True User Approval Action Task Approved? False Action Assign Variabl…" at bounding box center [275, 152] width 406 height 198
drag, startPoint x: 312, startPoint y: 132, endPoint x: 311, endPoint y: 221, distance: 88.3
click at [311, 221] on div "Is True Is True User Approval Action Task Approved? False Action Assign Variabl…" at bounding box center [275, 152] width 406 height 198
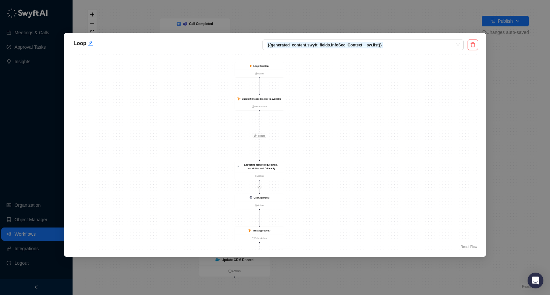
drag, startPoint x: 281, startPoint y: 193, endPoint x: 293, endPoint y: 139, distance: 55.3
click at [293, 139] on div "Is True Is True User Approval Action Task Approved? False Action Assign Variabl…" at bounding box center [275, 152] width 406 height 198
click at [270, 154] on strong "Extracting feature request title, description and Criticality" at bounding box center [264, 155] width 34 height 6
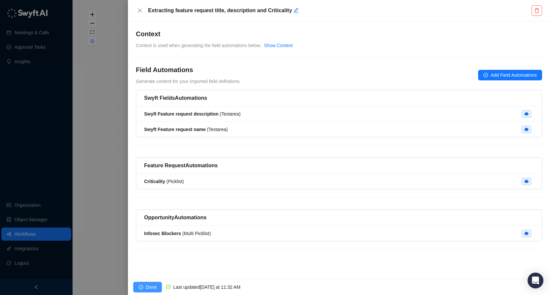
click at [150, 286] on span "Done" at bounding box center [151, 287] width 11 height 7
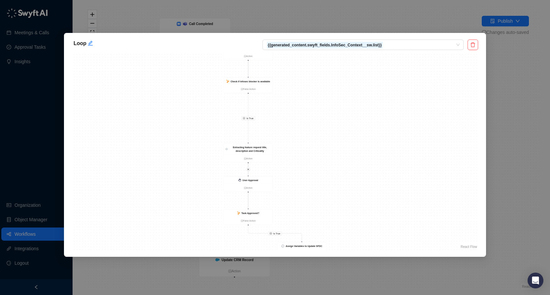
click at [168, 3] on div "Loop {{generated_content.swyft_fields.InfoSec_Context__sw.list}} Is True Is Tru…" at bounding box center [275, 147] width 550 height 295
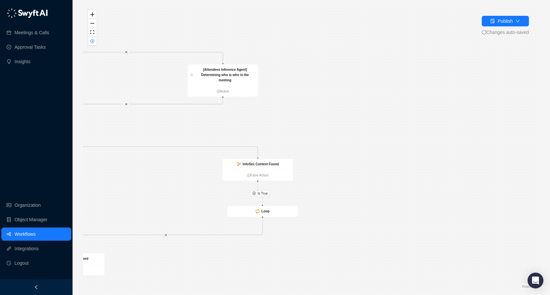
drag, startPoint x: 488, startPoint y: 117, endPoint x: 323, endPoint y: 116, distance: 165.1
click at [323, 116] on div "Is True Call Completed Action Update CRM Record Action Generate InfoSec Context…" at bounding box center [311, 147] width 456 height 285
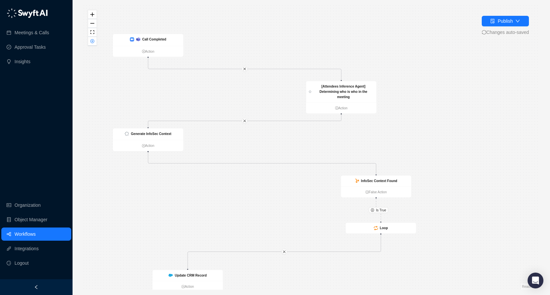
drag, startPoint x: 323, startPoint y: 116, endPoint x: 445, endPoint y: 132, distance: 122.8
click at [445, 132] on div "Is True Call Completed Action Update CRM Record Action Generate InfoSec Context…" at bounding box center [311, 147] width 456 height 285
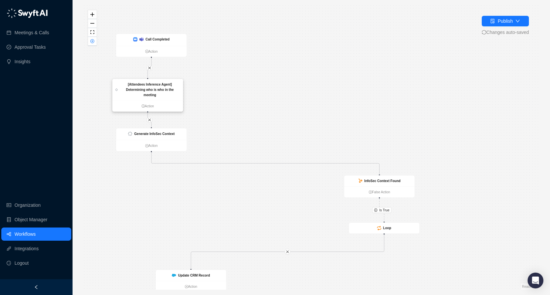
drag, startPoint x: 357, startPoint y: 92, endPoint x: 163, endPoint y: 90, distance: 193.5
click at [163, 90] on strong "[Attendees Inference Agent] Determining who is who in the meeting" at bounding box center [150, 90] width 48 height 14
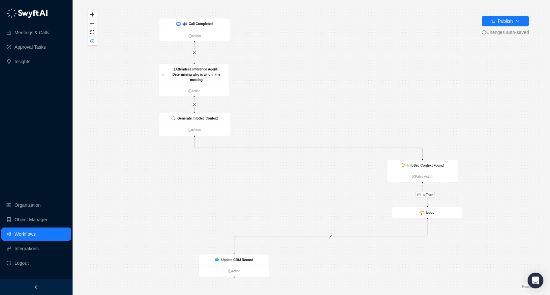
drag, startPoint x: 258, startPoint y: 108, endPoint x: 348, endPoint y: 74, distance: 95.9
click at [348, 74] on div "Is True Call Completed Action Update CRM Record Action Generate InfoSec Context…" at bounding box center [311, 147] width 456 height 285
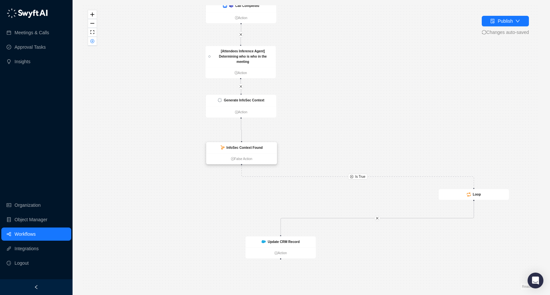
drag, startPoint x: 466, startPoint y: 147, endPoint x: 239, endPoint y: 147, distance: 227.1
click at [239, 147] on strong "InfoSec Context Found" at bounding box center [244, 148] width 36 height 4
click at [251, 146] on strong "InfoSec Context Found" at bounding box center [245, 148] width 36 height 4
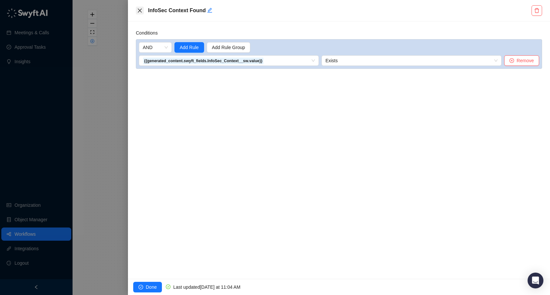
click at [141, 11] on icon "close" at bounding box center [139, 10] width 5 height 5
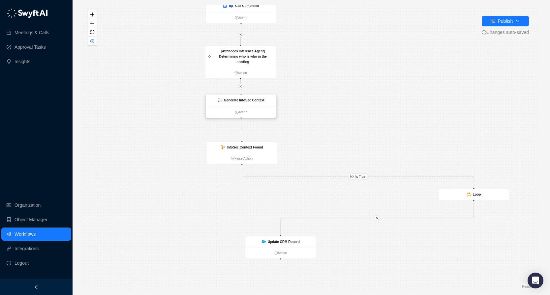
click at [245, 102] on div "Generate InfoSec Context" at bounding box center [244, 100] width 41 height 5
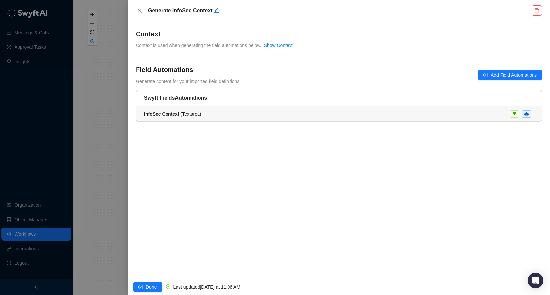
click at [209, 117] on div "InfoSec Context ( Textarea )" at bounding box center [339, 113] width 390 height 7
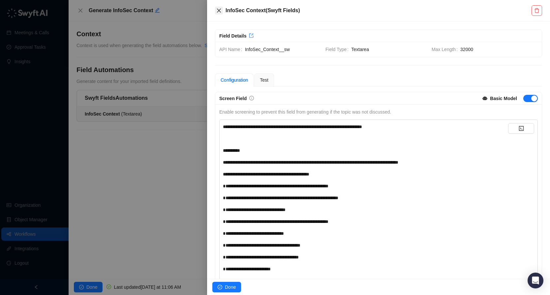
click at [219, 8] on icon "close" at bounding box center [218, 10] width 5 height 5
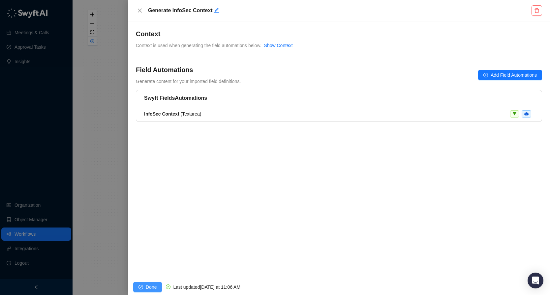
click at [143, 287] on icon "check-circle" at bounding box center [140, 287] width 5 height 5
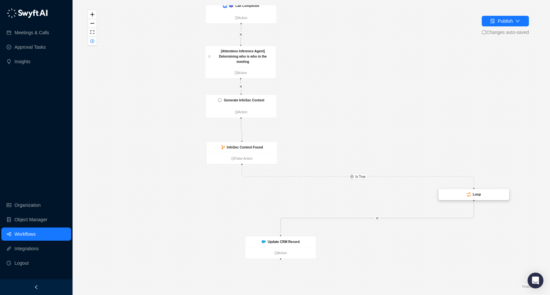
click at [473, 195] on strong "Loop" at bounding box center [477, 195] width 8 height 4
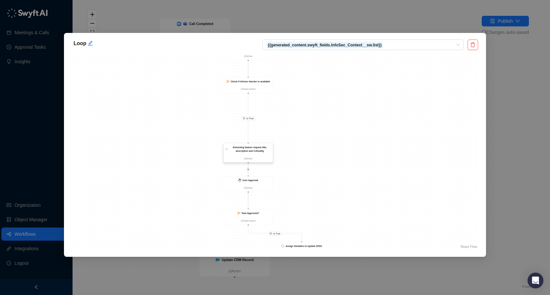
click at [255, 151] on strong "Extracting feature request title, description and Criticality" at bounding box center [250, 149] width 34 height 6
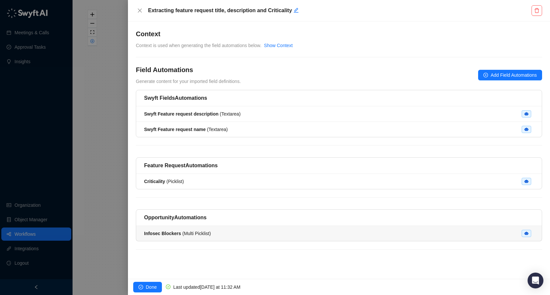
click at [263, 229] on li "Infosec Blockers ( Multi Picklist )" at bounding box center [338, 233] width 405 height 15
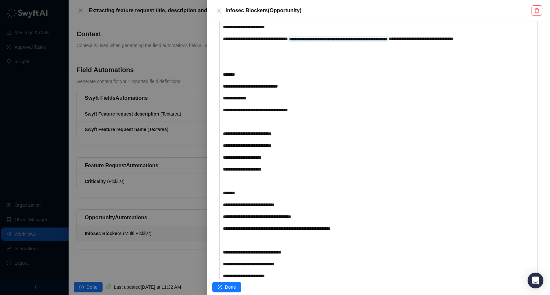
scroll to position [396, 0]
click at [344, 161] on div "**********" at bounding box center [365, 157] width 285 height 7
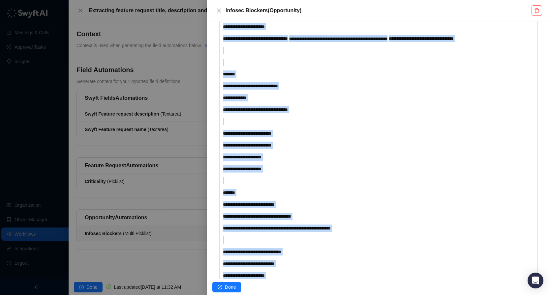
copy div "**********"
click at [235, 286] on span "Done" at bounding box center [230, 287] width 11 height 7
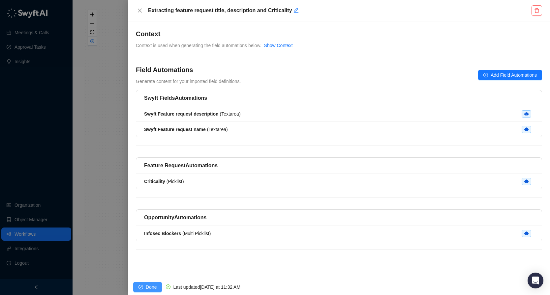
click at [145, 290] on button "Done" at bounding box center [147, 287] width 29 height 11
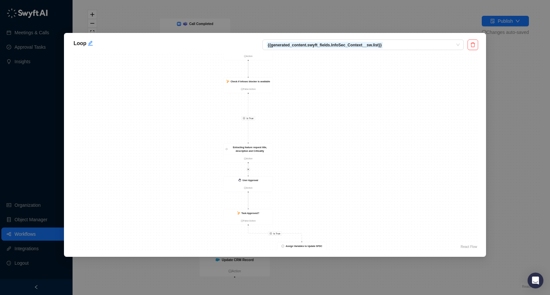
click at [503, 106] on div "Loop {{generated_content.swyft_fields.InfoSec_Context__sw.list}} Is True Is Tru…" at bounding box center [275, 147] width 550 height 295
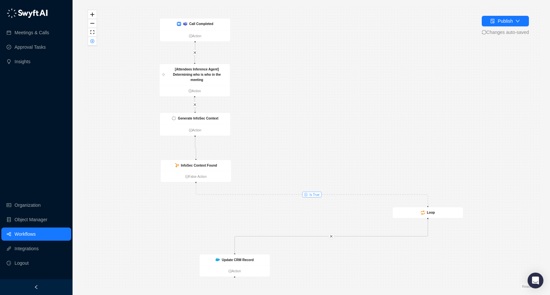
click at [306, 194] on icon "close-circle" at bounding box center [305, 194] width 3 height 3
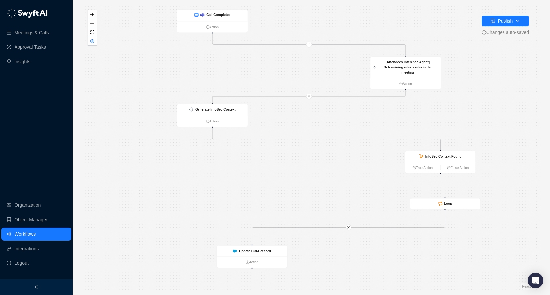
drag, startPoint x: 255, startPoint y: 204, endPoint x: 271, endPoint y: 184, distance: 25.3
click at [271, 184] on div "Call Completed Action Update CRM Record Action Generate InfoSec Context Action …" at bounding box center [311, 147] width 456 height 285
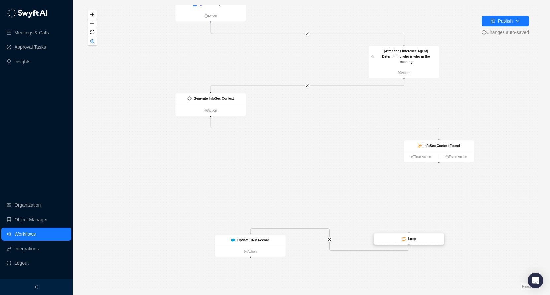
drag, startPoint x: 451, startPoint y: 195, endPoint x: 421, endPoint y: 250, distance: 62.8
click at [421, 245] on div "Loop" at bounding box center [408, 239] width 71 height 11
drag, startPoint x: 452, startPoint y: 148, endPoint x: 217, endPoint y: 172, distance: 235.5
click at [217, 171] on div "InfoSec Context Found" at bounding box center [218, 166] width 71 height 11
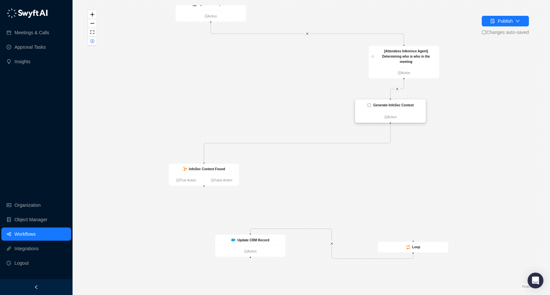
drag, startPoint x: 208, startPoint y: 104, endPoint x: 391, endPoint y: 111, distance: 182.7
click at [391, 111] on div "Generate InfoSec Context" at bounding box center [390, 106] width 71 height 12
drag, startPoint x: 222, startPoint y: 173, endPoint x: 410, endPoint y: 162, distance: 188.8
click at [410, 162] on div "InfoSec Context Found" at bounding box center [392, 158] width 71 height 11
click at [374, 173] on ul "True Action False Action" at bounding box center [392, 169] width 71 height 11
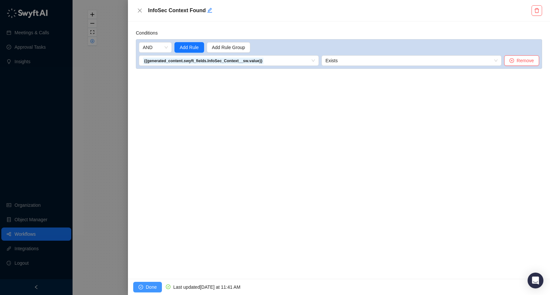
click at [150, 285] on span "Done" at bounding box center [151, 287] width 11 height 7
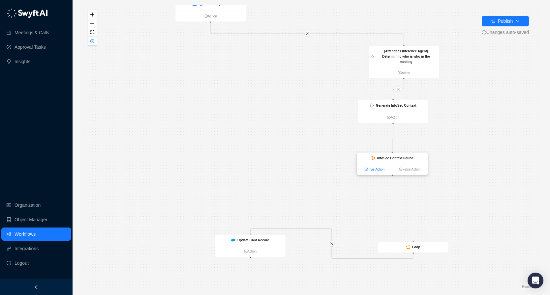
click at [369, 169] on link "True Action" at bounding box center [374, 169] width 35 height 5
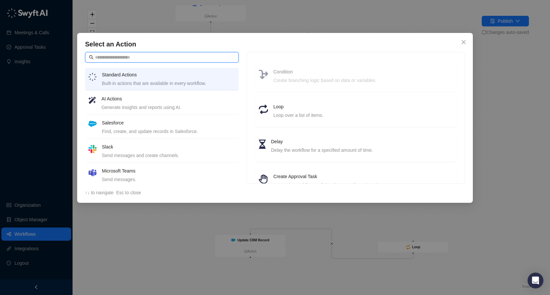
type input "*"
click at [210, 107] on div "Generate insights and reports using AI." at bounding box center [169, 107] width 134 height 7
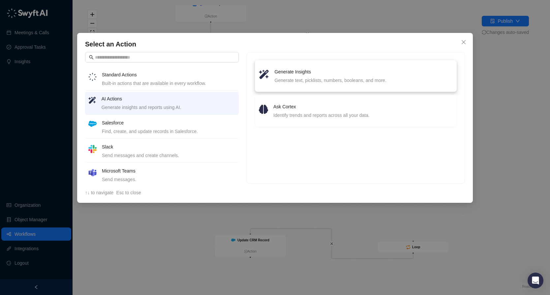
click at [319, 73] on h4 "Generate Insights" at bounding box center [364, 71] width 178 height 7
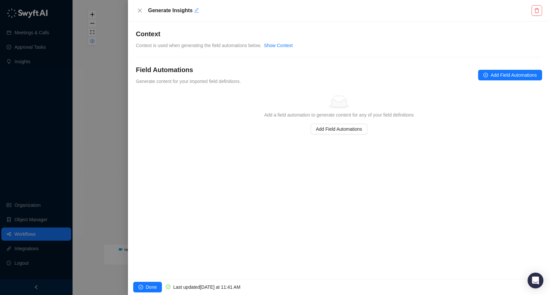
click at [196, 10] on icon "edit" at bounding box center [196, 10] width 5 height 5
type textarea "*"
type textarea "**"
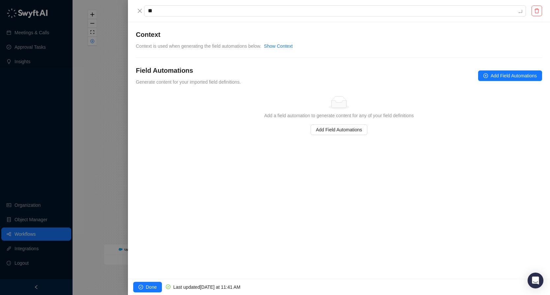
type textarea "***"
type textarea "****"
type textarea "*****"
type textarea "******"
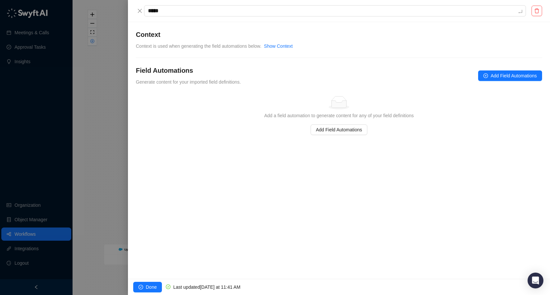
type textarea "******"
type textarea "*******"
type textarea "********"
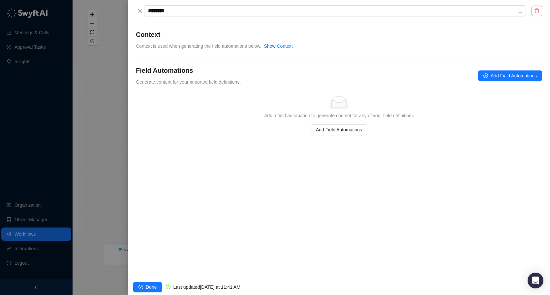
type textarea "*********"
type textarea "**********"
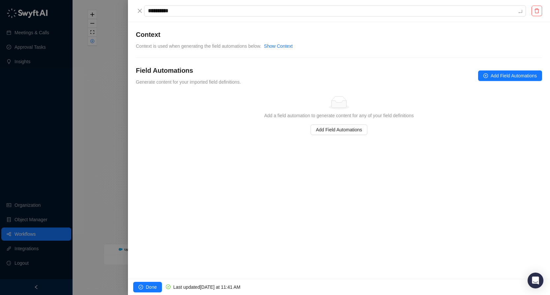
type textarea "**********"
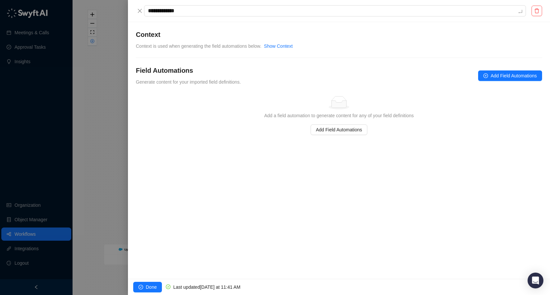
type textarea "**********"
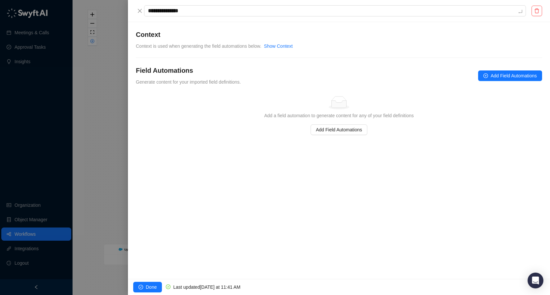
type textarea "**********"
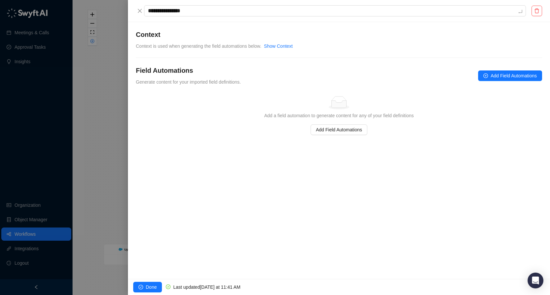
type textarea "**********"
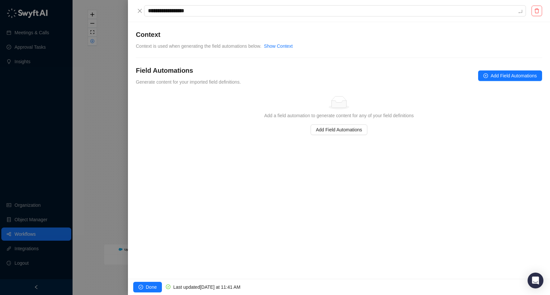
type textarea "**********"
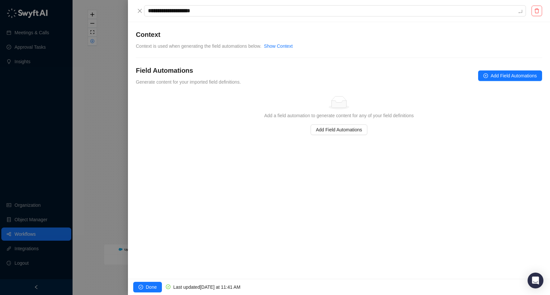
type textarea "**********"
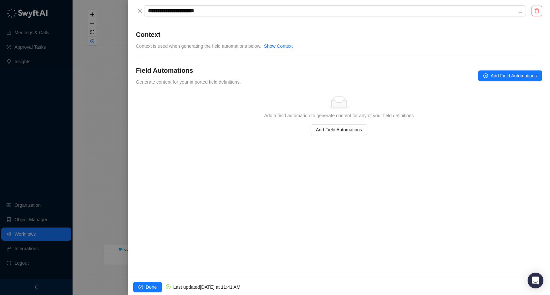
type textarea "**********"
click at [287, 81] on div "Field Automations Generate content for your imported field definitions. Add Fie…" at bounding box center [339, 76] width 406 height 20
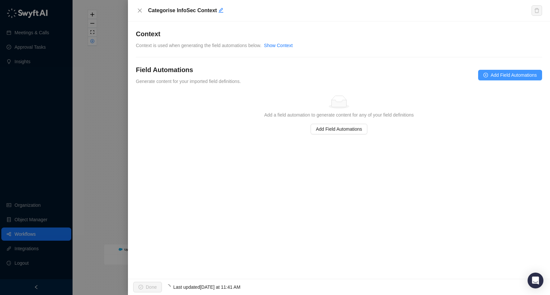
click at [494, 76] on span "Add Field Automations" at bounding box center [513, 75] width 46 height 7
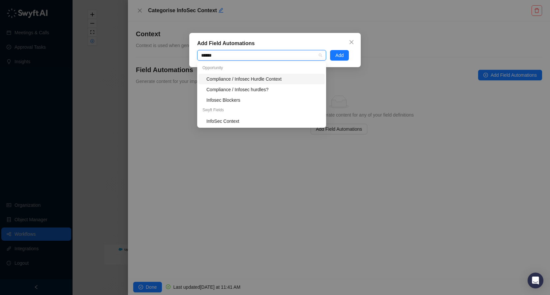
type input "*******"
click at [287, 103] on div "Infosec Blockers" at bounding box center [263, 100] width 114 height 7
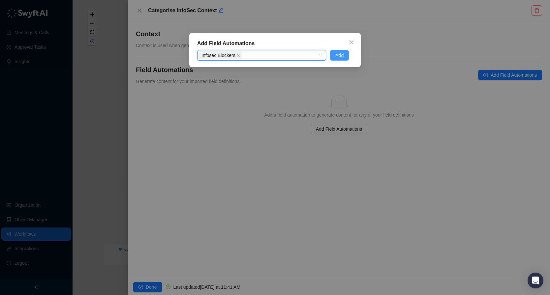
click at [339, 56] on span "Add" at bounding box center [339, 55] width 8 height 7
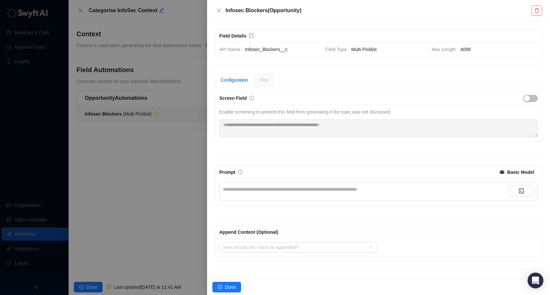
click at [292, 196] on div "**********" at bounding box center [365, 192] width 285 height 12
click at [302, 192] on div "**********" at bounding box center [365, 189] width 285 height 7
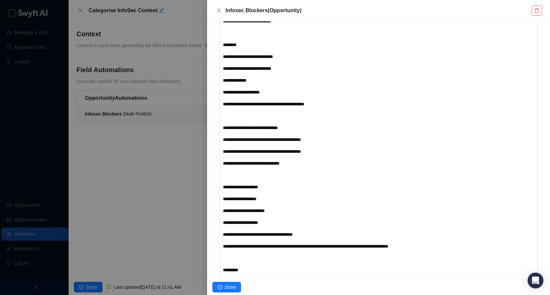
scroll to position [1261, 0]
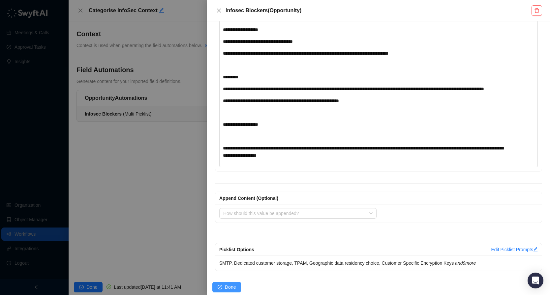
click at [233, 283] on button "Done" at bounding box center [226, 287] width 29 height 11
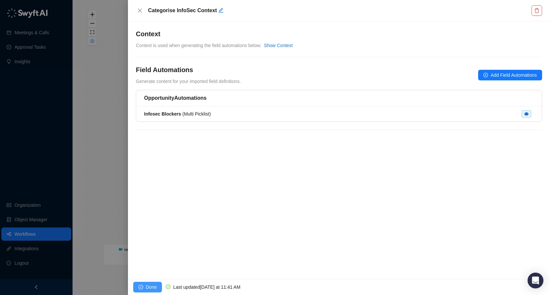
click at [154, 286] on span "Done" at bounding box center [151, 287] width 11 height 7
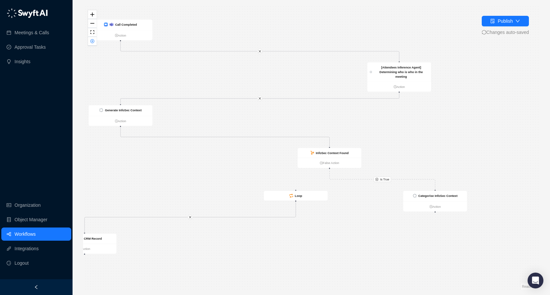
drag, startPoint x: 417, startPoint y: 230, endPoint x: 365, endPoint y: 201, distance: 59.4
click at [365, 201] on div "Is True Call Completed Action Update CRM Record Action Generate InfoSec Context…" at bounding box center [311, 147] width 456 height 285
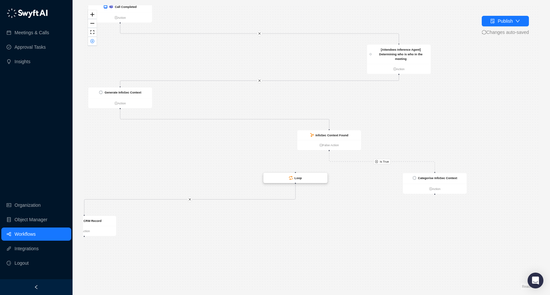
click at [294, 177] on strong "Loop" at bounding box center [297, 177] width 7 height 3
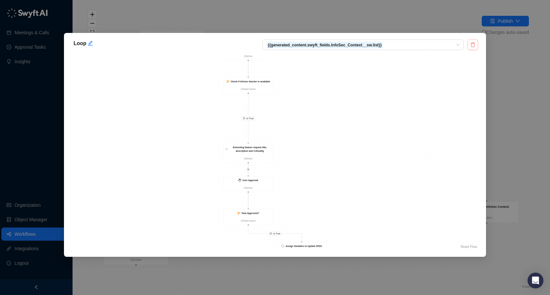
click at [473, 45] on icon "delete" at bounding box center [472, 44] width 5 height 5
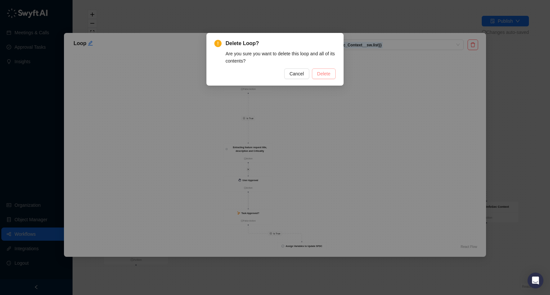
click at [323, 73] on span "Delete" at bounding box center [323, 73] width 13 height 7
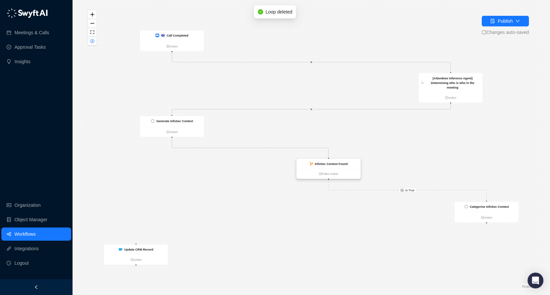
drag, startPoint x: 390, startPoint y: 163, endPoint x: 235, endPoint y: 166, distance: 154.6
click at [296, 166] on div "InfoSec Context Found" at bounding box center [328, 164] width 64 height 10
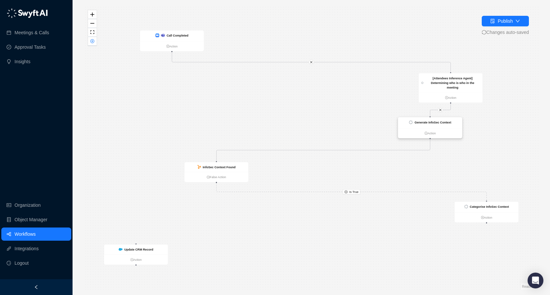
drag, startPoint x: 162, startPoint y: 122, endPoint x: 420, endPoint y: 124, distance: 258.1
click at [420, 124] on strong "Generate InfoSec Context" at bounding box center [432, 122] width 37 height 3
drag, startPoint x: 237, startPoint y: 168, endPoint x: 453, endPoint y: 166, distance: 215.2
click at [453, 166] on strong "InfoSec Context Found" at bounding box center [440, 166] width 33 height 3
click at [445, 122] on strong "Generate InfoSec Context" at bounding box center [432, 122] width 37 height 3
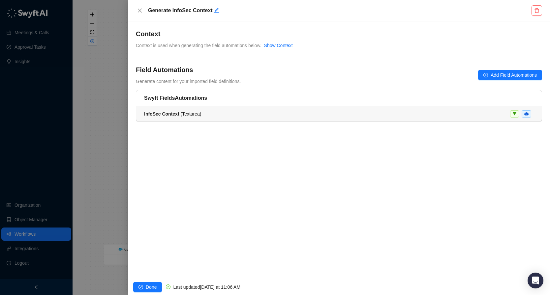
click at [209, 112] on div "InfoSec Context ( Textarea )" at bounding box center [339, 113] width 390 height 7
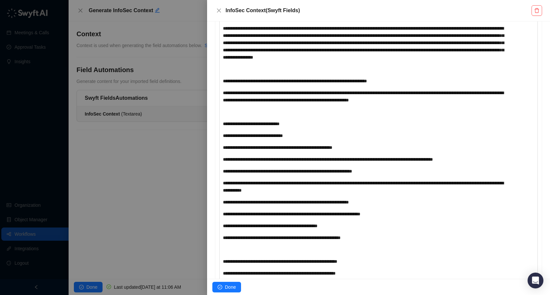
scroll to position [1162, 0]
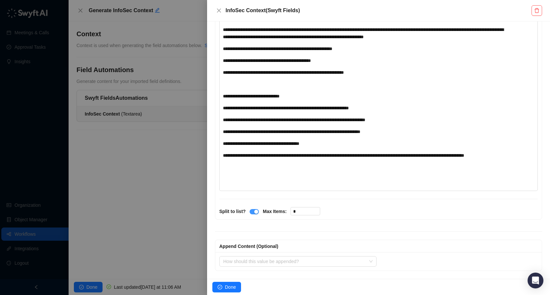
click at [254, 213] on div "button" at bounding box center [256, 212] width 4 height 4
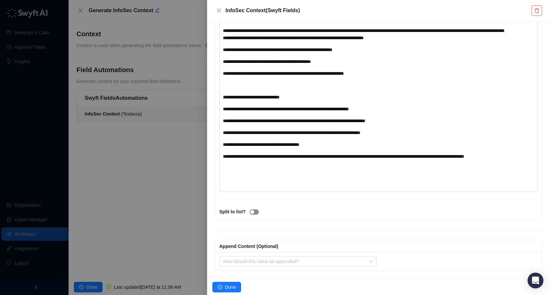
scroll to position [1161, 0]
click at [229, 284] on span "Done" at bounding box center [230, 287] width 11 height 7
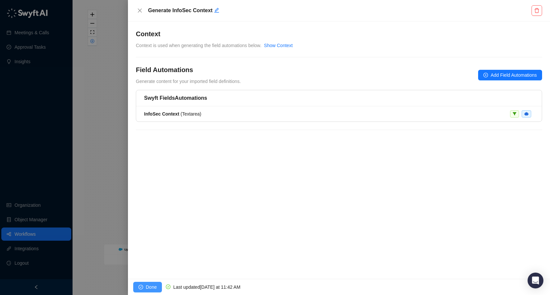
click at [137, 287] on button "Done" at bounding box center [147, 287] width 29 height 11
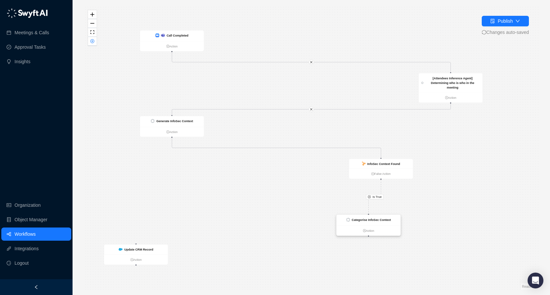
drag, startPoint x: 494, startPoint y: 203, endPoint x: 380, endPoint y: 213, distance: 114.5
click at [381, 215] on div "Categorise InfoSec Context" at bounding box center [369, 220] width 64 height 11
click at [378, 217] on strong "Categorise InfoSec Context" at bounding box center [375, 216] width 39 height 3
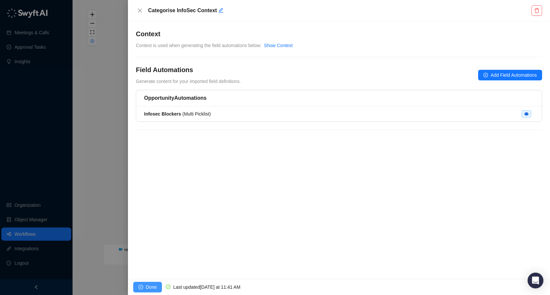
click at [150, 285] on span "Done" at bounding box center [151, 287] width 11 height 7
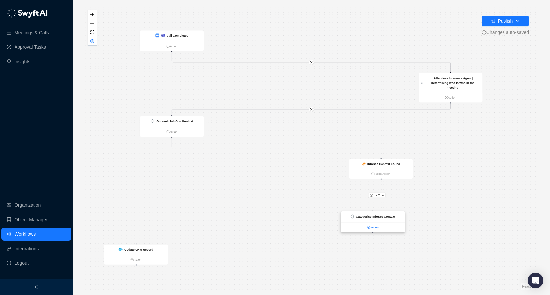
click at [383, 229] on link "Action" at bounding box center [373, 227] width 64 height 5
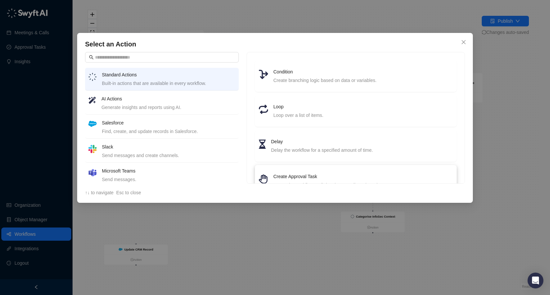
click at [276, 168] on div "Create Approval Task Pause the workflow until data is manually reviewed." at bounding box center [356, 181] width 202 height 32
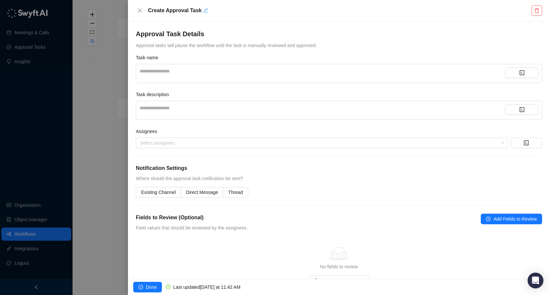
click at [205, 10] on icon "edit" at bounding box center [205, 10] width 5 height 5
type textarea "*"
type textarea "**"
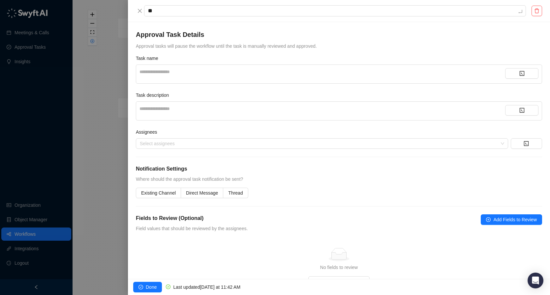
type textarea "***"
type textarea "****"
type textarea "*****"
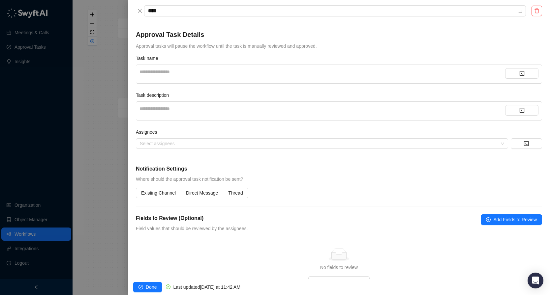
type textarea "*****"
type textarea "******"
type textarea "*******"
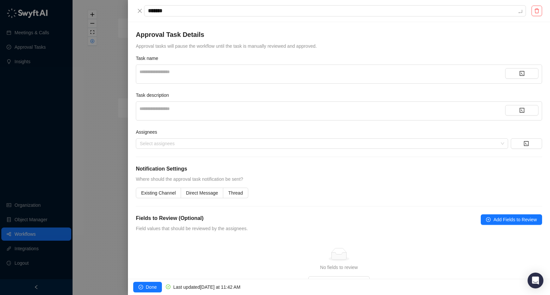
type textarea "********"
type textarea "**********"
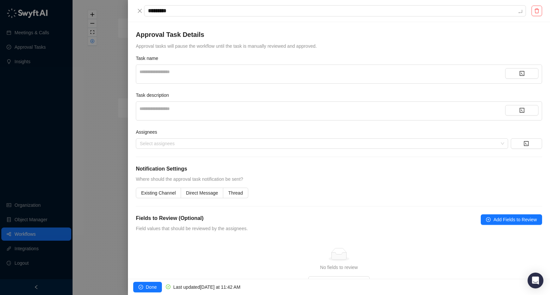
type textarea "**********"
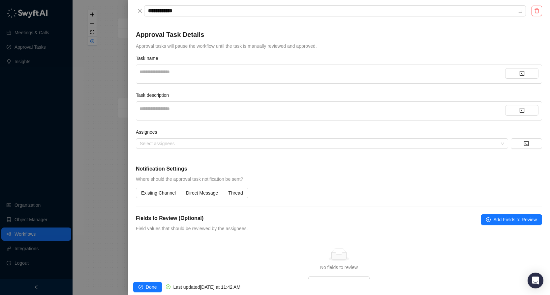
type textarea "**********"
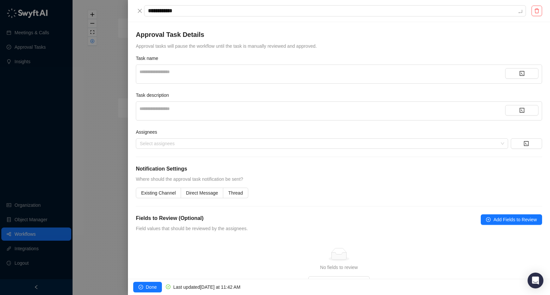
type textarea "**********"
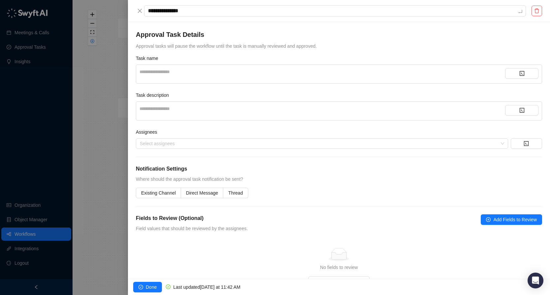
type textarea "**********"
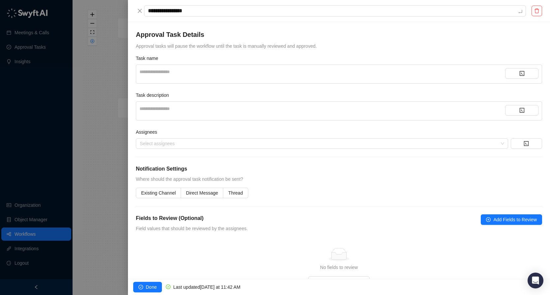
type textarea "**********"
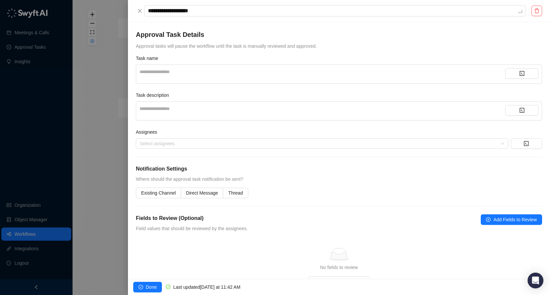
type textarea "**********"
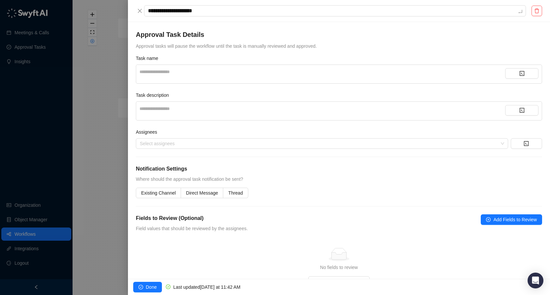
type textarea "**********"
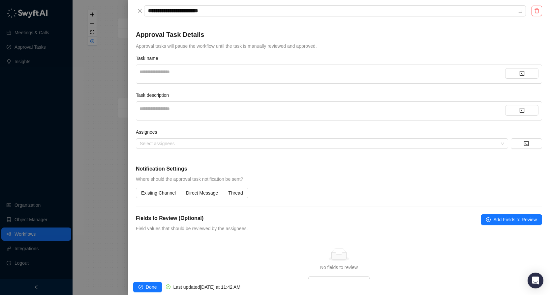
type textarea "**********"
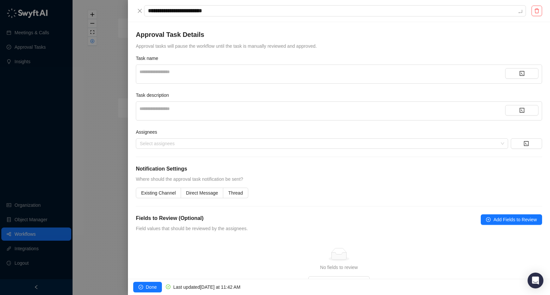
type textarea "**********"
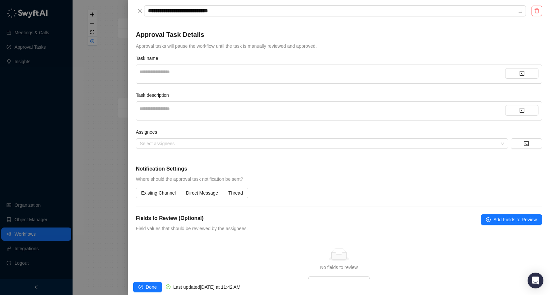
type textarea "**********"
click at [262, 70] on div "**********" at bounding box center [322, 71] width 366 height 7
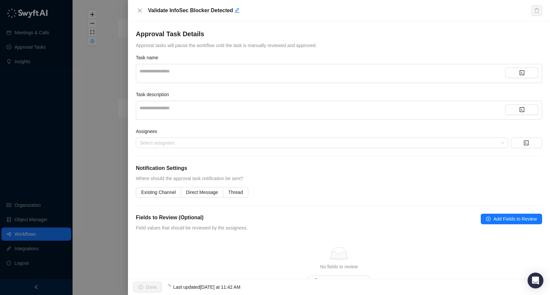
click at [254, 70] on div "**********" at bounding box center [322, 71] width 366 height 7
click at [254, 108] on div "**********" at bounding box center [322, 107] width 366 height 7
click at [175, 148] on form "**********" at bounding box center [339, 113] width 406 height 168
click at [184, 145] on div at bounding box center [318, 143] width 363 height 5
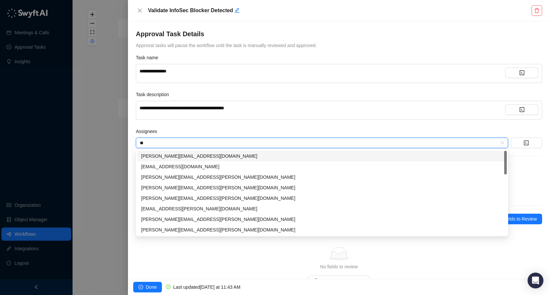
type input "***"
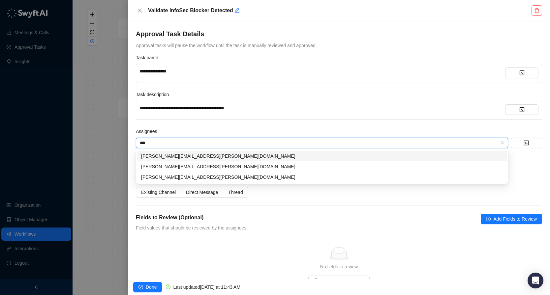
click at [201, 155] on div "[PERSON_NAME][EMAIL_ADDRESS][PERSON_NAME][DOMAIN_NAME]" at bounding box center [322, 156] width 362 height 7
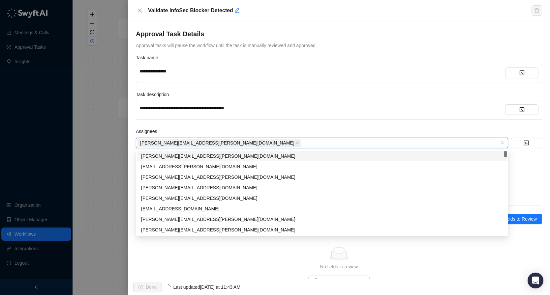
click at [276, 127] on form "**********" at bounding box center [339, 113] width 406 height 168
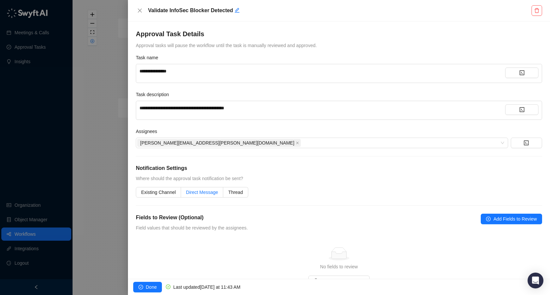
click at [194, 195] on label "Direct Message" at bounding box center [202, 192] width 42 height 11
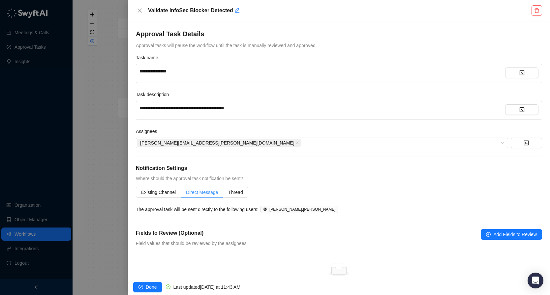
scroll to position [41, 0]
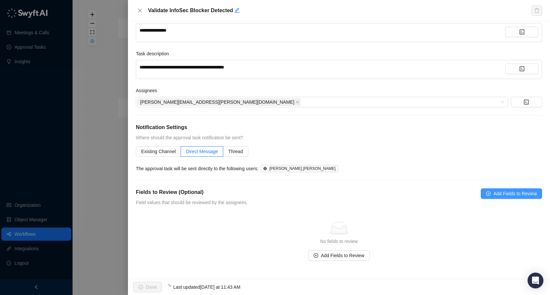
click at [502, 193] on span "Add Fields to Review" at bounding box center [515, 193] width 44 height 7
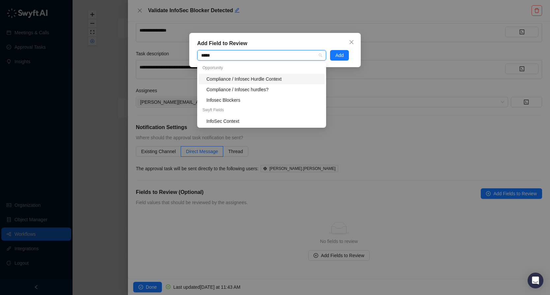
type input "******"
click at [228, 97] on div "Infosec Blockers" at bounding box center [263, 100] width 114 height 7
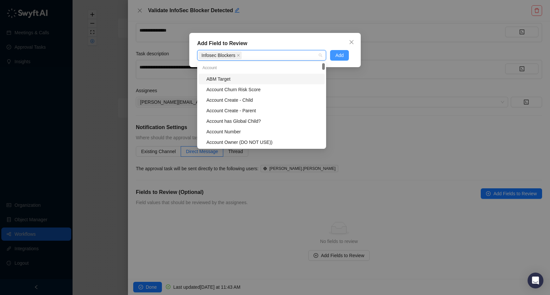
click at [345, 52] on button "Add" at bounding box center [339, 55] width 19 height 11
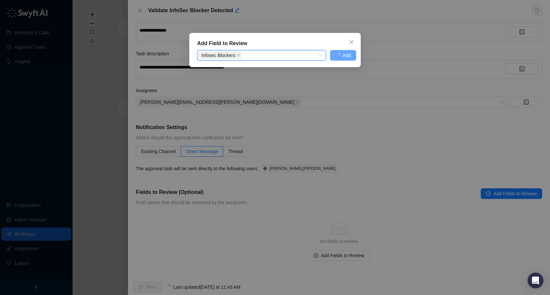
scroll to position [12, 0]
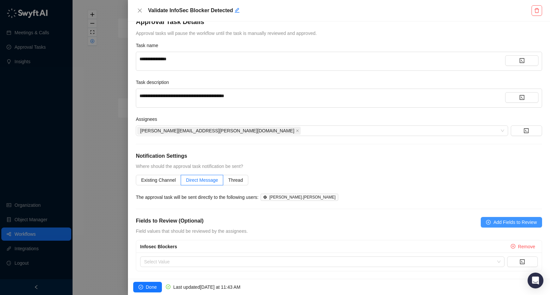
click at [497, 223] on span "Add Fields to Review" at bounding box center [515, 222] width 44 height 7
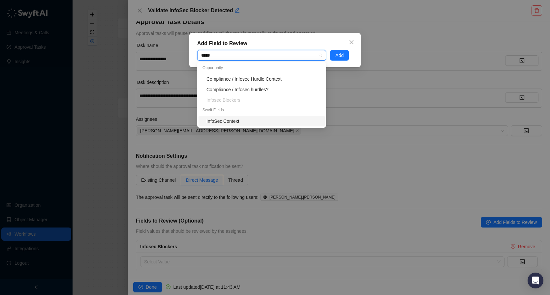
click at [239, 122] on div "InfoSec Context" at bounding box center [263, 121] width 114 height 7
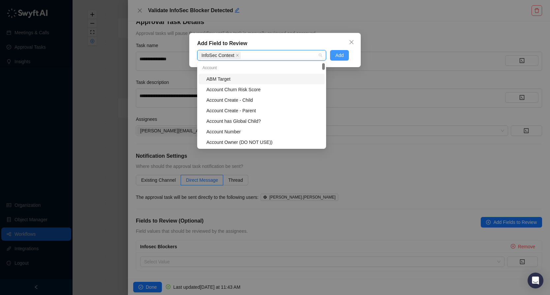
click at [338, 53] on span "Add" at bounding box center [339, 55] width 8 height 7
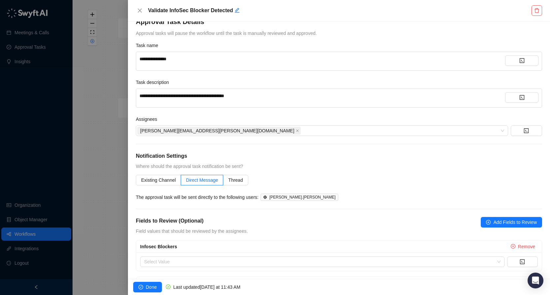
scroll to position [50, 0]
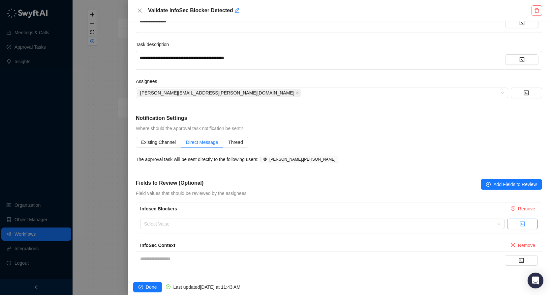
click at [513, 224] on button "button" at bounding box center [522, 224] width 31 height 11
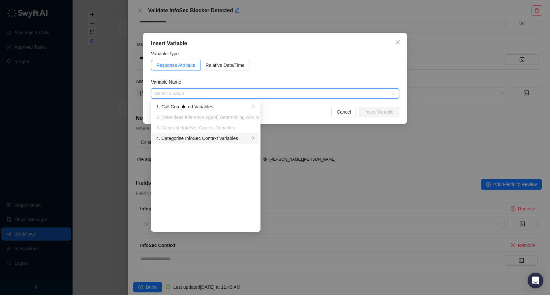
click at [219, 134] on li "4. Categorise InfoSec Context Variables" at bounding box center [205, 138] width 107 height 11
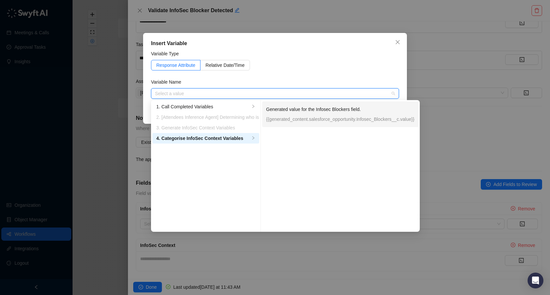
click at [286, 116] on p "{{generated_content.salesforce_opportunity.Infosec_Blockers__c.value}}" at bounding box center [340, 119] width 148 height 7
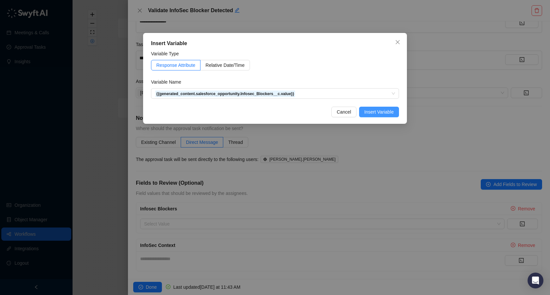
click at [389, 113] on span "Insert Variable" at bounding box center [378, 111] width 29 height 7
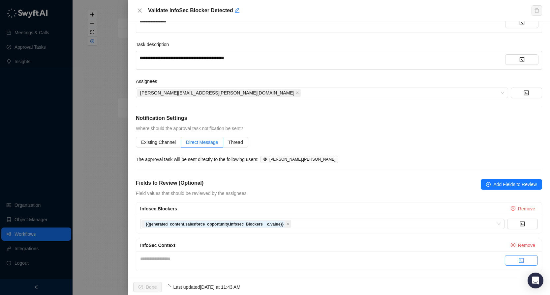
click at [522, 258] on icon "code" at bounding box center [521, 260] width 5 height 5
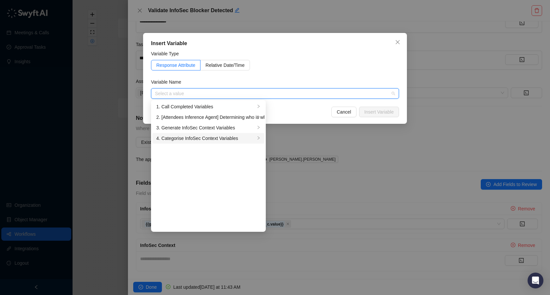
click at [204, 137] on div "4. Categorise InfoSec Context Variables" at bounding box center [205, 138] width 99 height 7
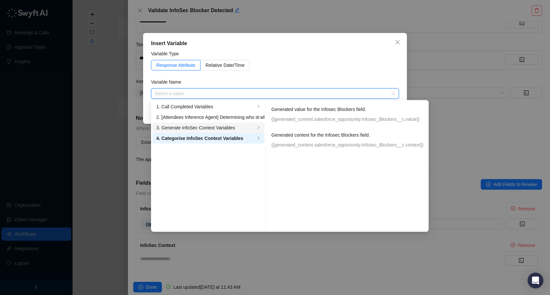
click at [216, 127] on div "3. Generate InfoSec Context Variables" at bounding box center [205, 127] width 99 height 7
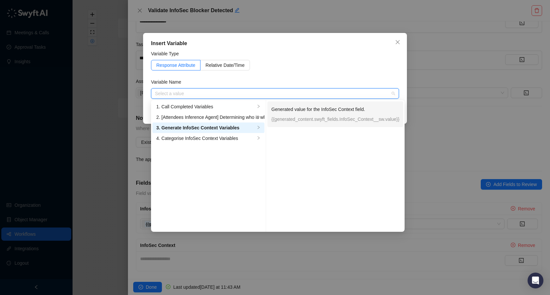
click at [302, 103] on li "Generated value for the InfoSec Context field. {{generated_content.swyft_fields…" at bounding box center [335, 115] width 136 height 26
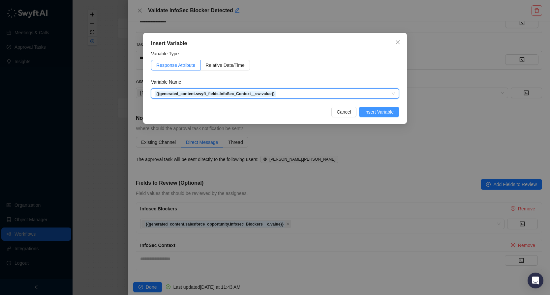
click at [374, 111] on span "Insert Variable" at bounding box center [378, 111] width 29 height 7
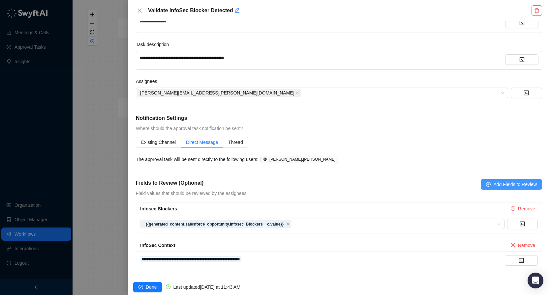
click at [504, 184] on span "Add Fields to Review" at bounding box center [515, 184] width 44 height 7
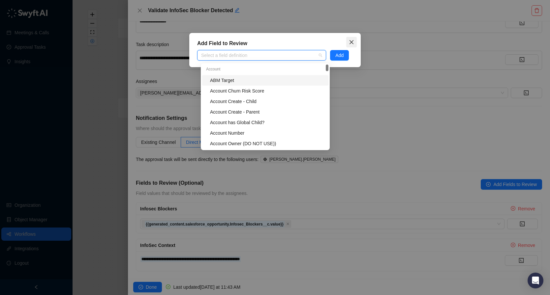
click at [351, 41] on icon "close" at bounding box center [351, 42] width 5 height 5
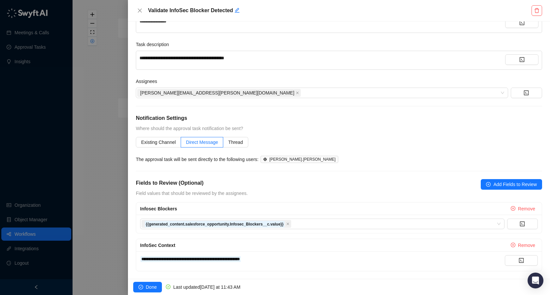
scroll to position [0, 0]
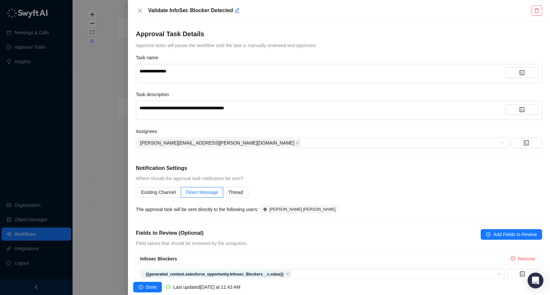
click at [279, 110] on div "**********" at bounding box center [322, 107] width 366 height 7
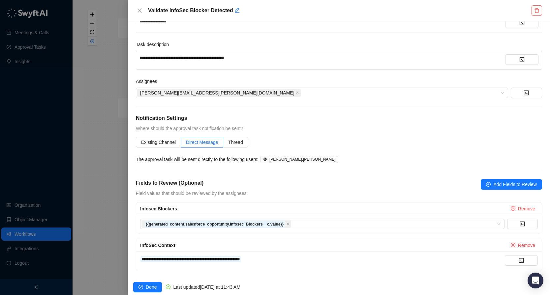
click at [147, 293] on div "Done Last updated Today at 11:43 AM" at bounding box center [339, 287] width 422 height 16
click at [147, 289] on span "Done" at bounding box center [151, 287] width 11 height 7
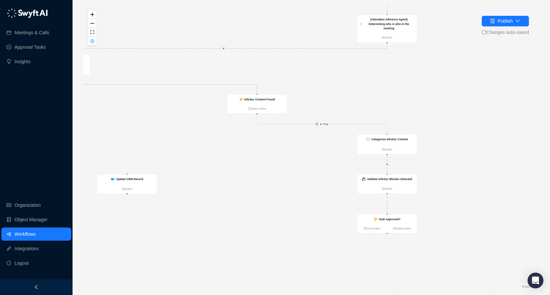
drag, startPoint x: 367, startPoint y: 198, endPoint x: 276, endPoint y: 147, distance: 103.9
click at [276, 147] on div "Is True Call Completed Action Update CRM Record Action Generate InfoSec Context…" at bounding box center [311, 147] width 456 height 285
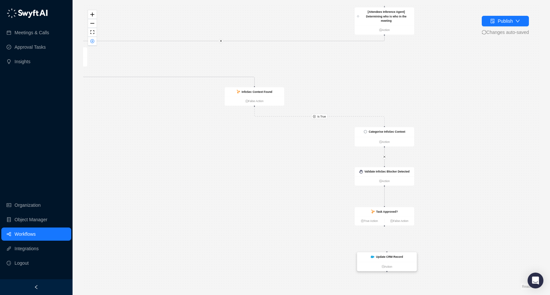
drag, startPoint x: 140, startPoint y: 173, endPoint x: 406, endPoint y: 257, distance: 278.5
click at [403, 257] on div "Update CRM Record" at bounding box center [389, 257] width 27 height 4
click at [384, 226] on ul "True Action False Action" at bounding box center [384, 224] width 60 height 10
drag, startPoint x: 384, startPoint y: 227, endPoint x: 393, endPoint y: 250, distance: 25.0
click at [174, 140] on div "Call Completed Action Update CRM Record Action Generate InfoSec Context Action …" at bounding box center [35, 53] width 277 height 173
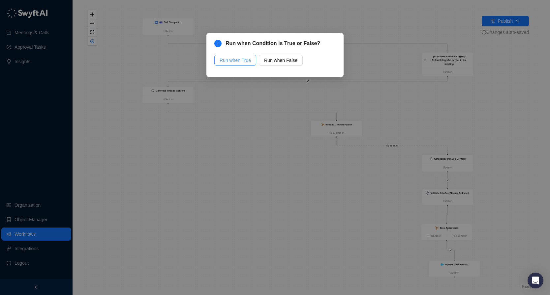
click at [238, 55] on button "Run when True" at bounding box center [235, 60] width 42 height 11
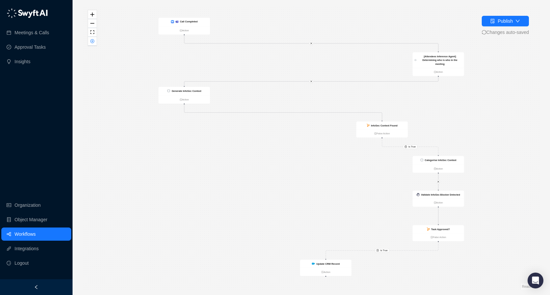
drag, startPoint x: 334, startPoint y: 237, endPoint x: 325, endPoint y: 158, distance: 79.5
click at [325, 157] on div "Is True Is True Call Completed Action Update CRM Record Action Generate InfoSec…" at bounding box center [311, 147] width 456 height 285
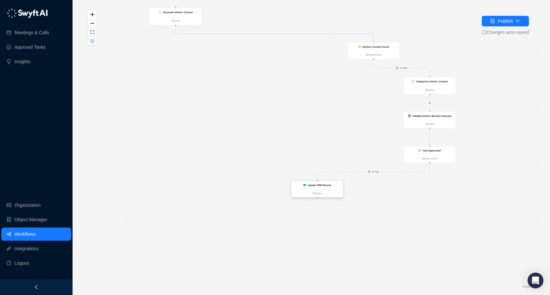
click at [319, 187] on div "Update CRM Record" at bounding box center [319, 185] width 23 height 4
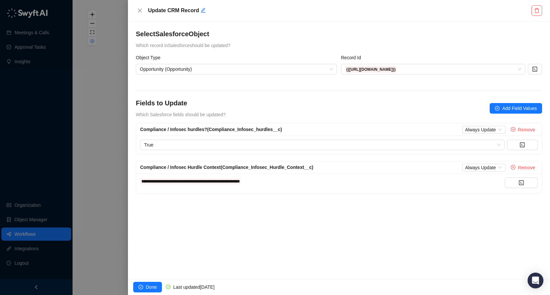
click at [306, 183] on div "**********" at bounding box center [322, 181] width 365 height 7
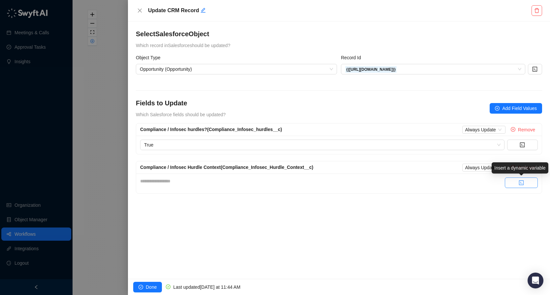
click at [529, 186] on button "button" at bounding box center [521, 183] width 33 height 11
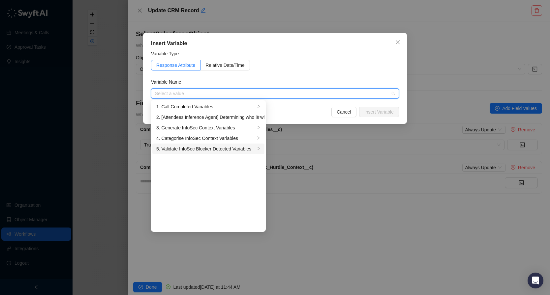
click at [194, 148] on div "5. Validate InfoSec Blocker Detected Variables" at bounding box center [205, 148] width 99 height 7
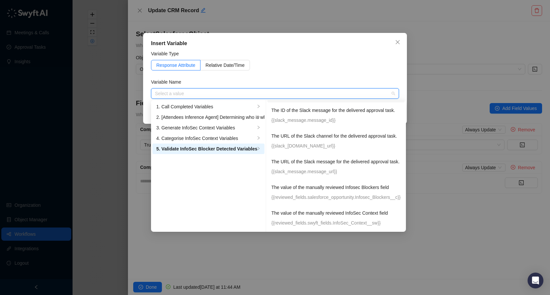
scroll to position [76, 0]
click at [355, 214] on p "The value of the manually reviewed InfoSec Context field" at bounding box center [335, 212] width 129 height 7
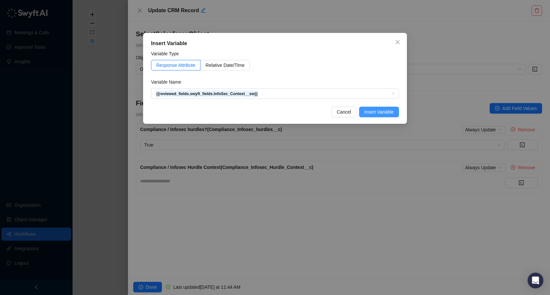
click at [380, 112] on span "Insert Variable" at bounding box center [378, 111] width 29 height 7
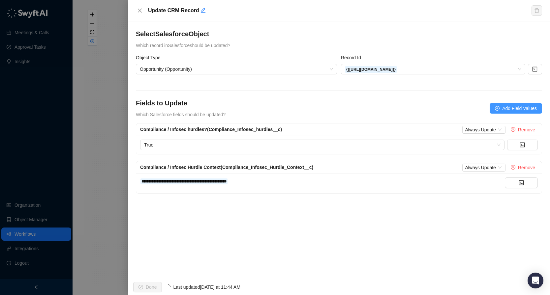
click at [517, 108] on span "Add Field Values" at bounding box center [519, 108] width 35 height 7
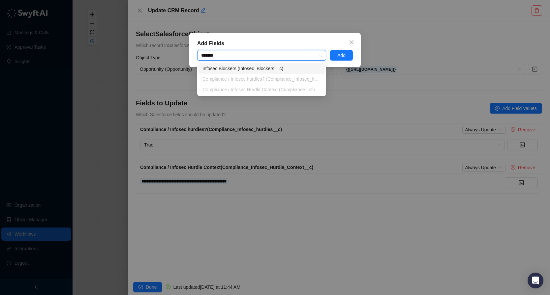
click at [251, 69] on div "Infosec Blockers (Infosec_Blockers__c)" at bounding box center [261, 68] width 118 height 7
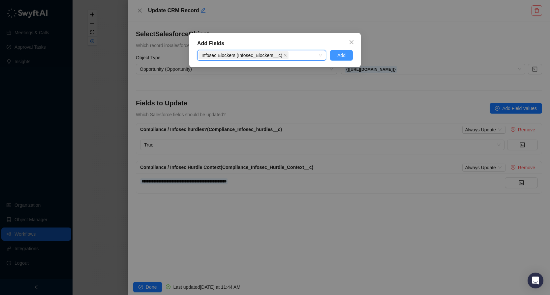
click at [337, 54] on span "Add" at bounding box center [341, 55] width 8 height 7
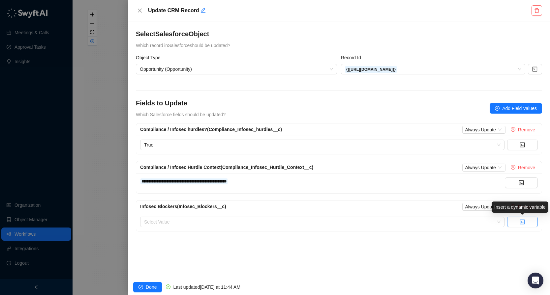
click at [524, 222] on icon "code" at bounding box center [522, 222] width 5 height 5
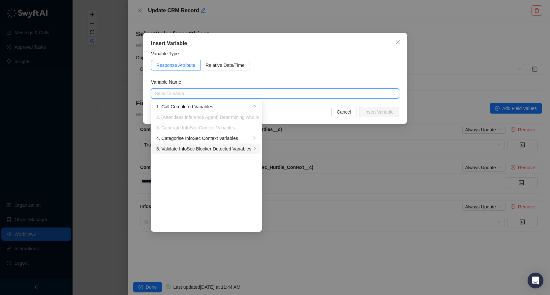
click at [225, 146] on div "5. Validate InfoSec Blocker Detected Variables" at bounding box center [203, 148] width 95 height 7
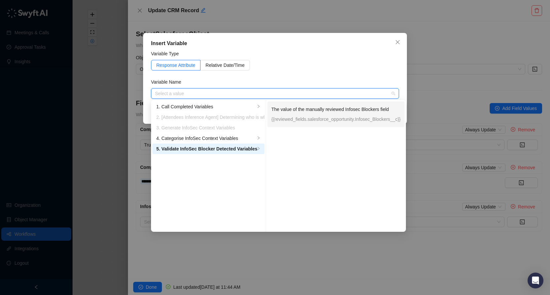
click at [342, 109] on p "The value of the manually reviewed Infosec Blockers field" at bounding box center [335, 109] width 129 height 7
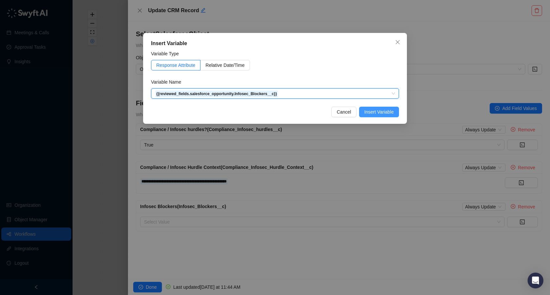
click at [379, 108] on button "Insert Variable" at bounding box center [379, 112] width 40 height 11
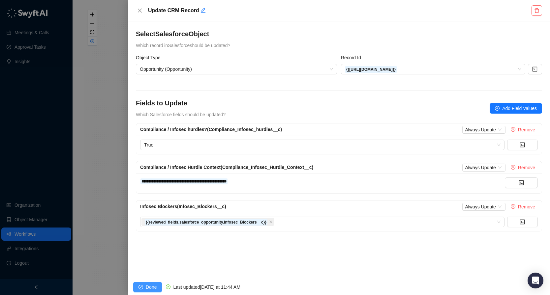
click at [145, 286] on button "Done" at bounding box center [147, 287] width 29 height 11
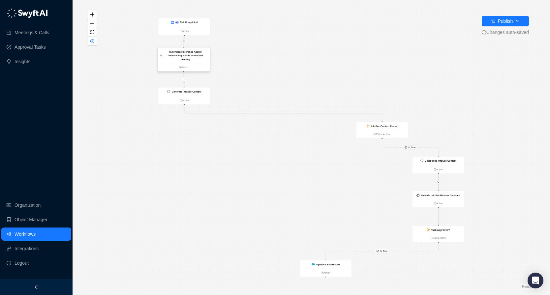
drag, startPoint x: 445, startPoint y: 62, endPoint x: 191, endPoint y: 57, distance: 253.5
click at [191, 57] on div "[Attendees Inference Agent] Determining who is who in the meeting" at bounding box center [185, 56] width 44 height 12
click at [520, 20] on button "Publish" at bounding box center [505, 21] width 47 height 11
click at [319, 73] on div "Is True Is True Call Completed Action Generate InfoSec Context Action InfoSec C…" at bounding box center [311, 147] width 456 height 285
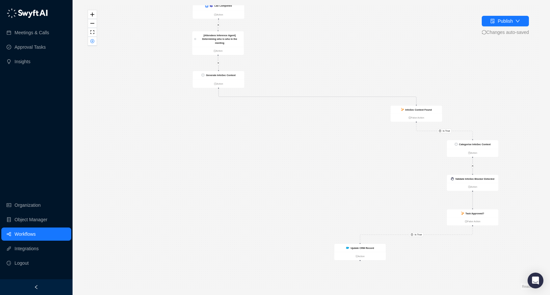
drag, startPoint x: 354, startPoint y: 95, endPoint x: 388, endPoint y: 78, distance: 38.0
click at [388, 78] on div "Is True Is True Call Completed Action Generate InfoSec Context Action InfoSec C…" at bounding box center [311, 147] width 456 height 285
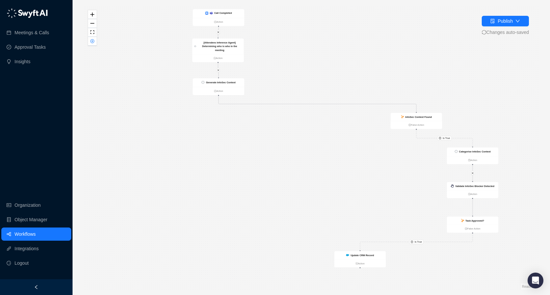
drag, startPoint x: 359, startPoint y: 74, endPoint x: 359, endPoint y: 116, distance: 42.5
click at [359, 116] on div "Is True Is True Call Completed Action Generate InfoSec Context Action InfoSec C…" at bounding box center [311, 147] width 456 height 285
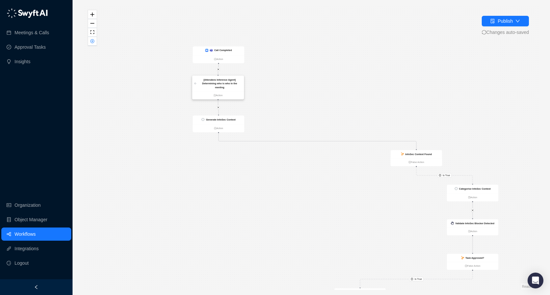
click at [223, 81] on strong "[Attendees Inference Agent] Determining who is who in the meeting" at bounding box center [219, 83] width 35 height 11
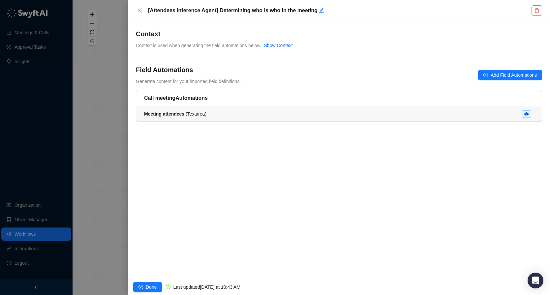
click at [250, 111] on div "Meeting attendees ( Textarea )" at bounding box center [339, 113] width 390 height 7
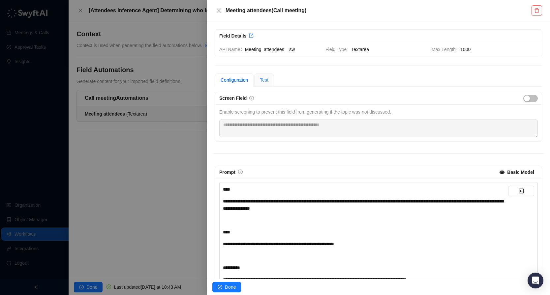
click at [269, 74] on div "Test" at bounding box center [264, 79] width 20 height 13
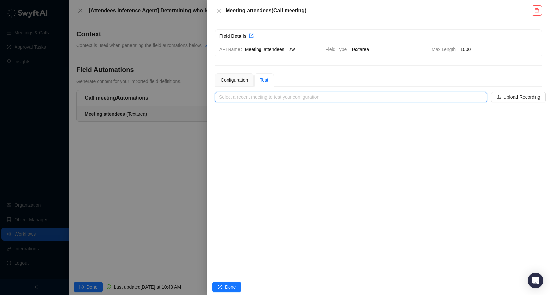
click at [288, 100] on input "search" at bounding box center [349, 97] width 260 height 10
paste input "**********"
click at [451, 97] on input "**********" at bounding box center [349, 97] width 260 height 10
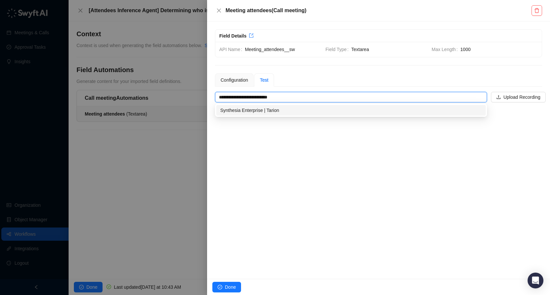
click at [431, 109] on div "Synthesia Enterprise | Tarion" at bounding box center [350, 110] width 261 height 7
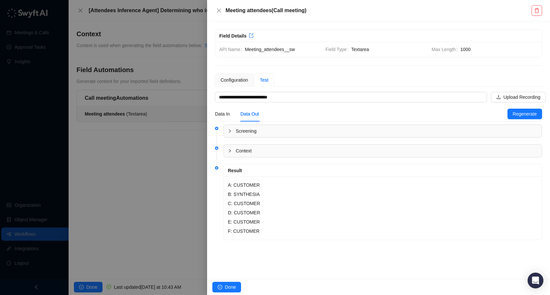
click at [233, 151] on div at bounding box center [232, 150] width 8 height 7
click at [233, 129] on div at bounding box center [232, 131] width 8 height 7
click at [223, 112] on div "Data In" at bounding box center [222, 113] width 15 height 7
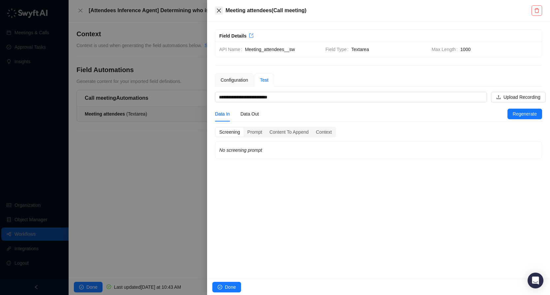
click at [219, 11] on icon "close" at bounding box center [219, 11] width 4 height 4
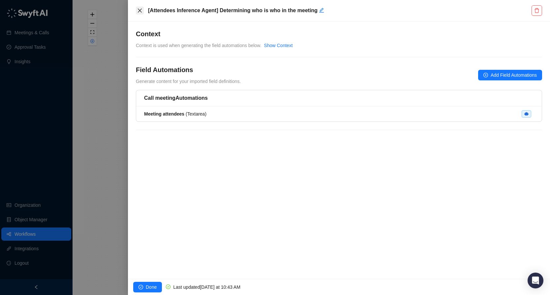
click at [141, 12] on icon "close" at bounding box center [139, 10] width 5 height 5
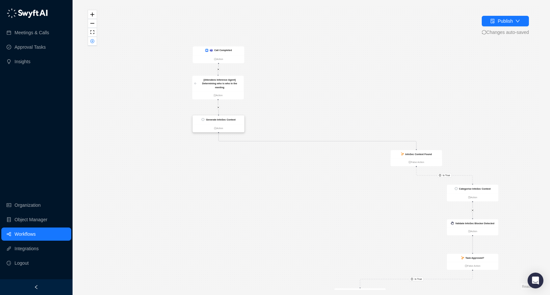
click at [228, 121] on div "Generate InfoSec Context" at bounding box center [218, 120] width 51 height 9
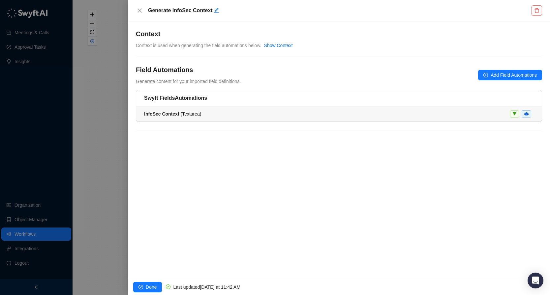
click at [449, 110] on div "InfoSec Context ( Textarea )" at bounding box center [339, 113] width 390 height 7
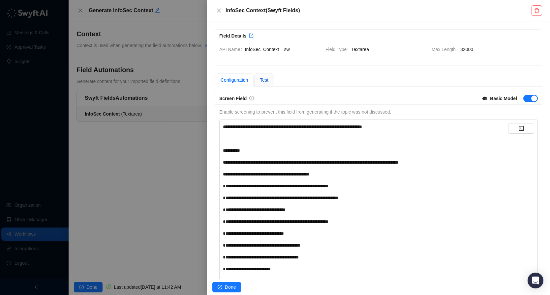
click at [268, 82] on span "Test" at bounding box center [264, 79] width 9 height 5
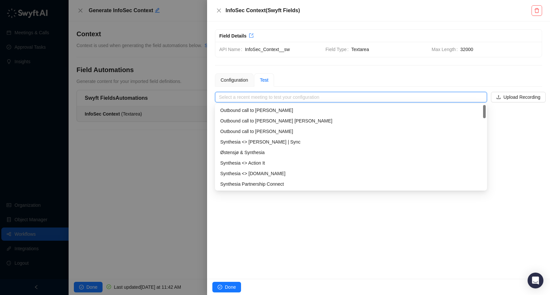
click at [273, 98] on input "search" at bounding box center [349, 97] width 260 height 10
paste input "**********"
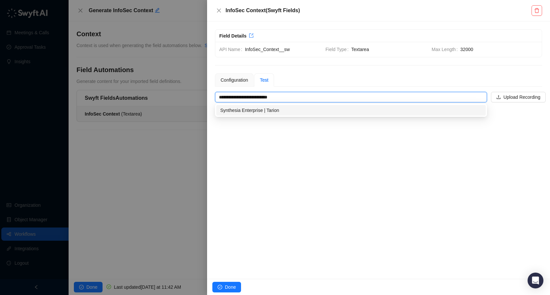
click at [283, 109] on div "Synthesia Enterprise | Tarion" at bounding box center [350, 110] width 261 height 7
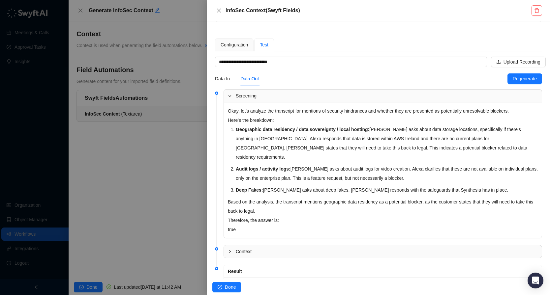
scroll to position [37, 0]
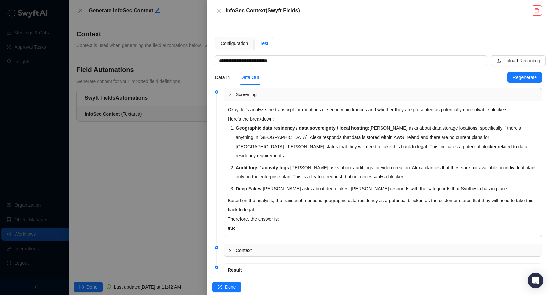
click at [277, 92] on span "Screening" at bounding box center [387, 94] width 302 height 7
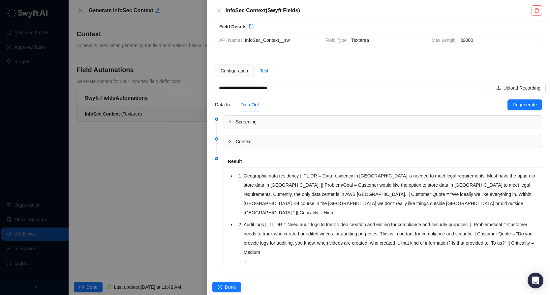
scroll to position [11, 0]
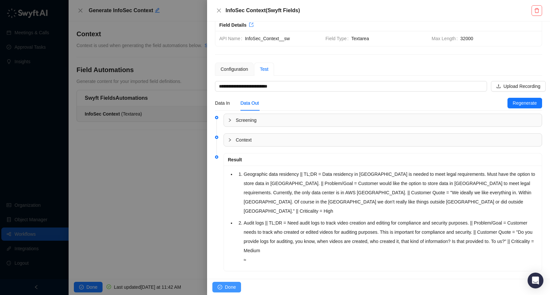
click at [226, 286] on span "Done" at bounding box center [230, 287] width 11 height 7
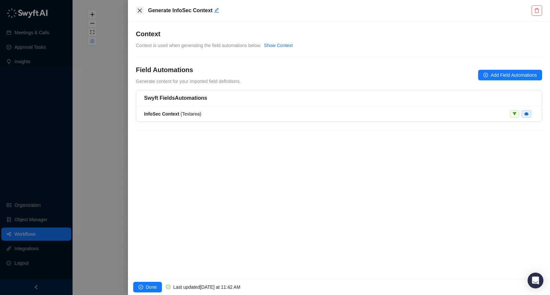
click at [142, 11] on icon "close" at bounding box center [139, 10] width 5 height 5
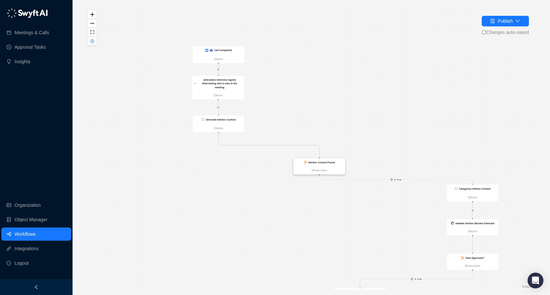
drag, startPoint x: 417, startPoint y: 153, endPoint x: 317, endPoint y: 162, distance: 100.2
click at [317, 162] on strong "InfoSec Context Found" at bounding box center [321, 162] width 26 height 3
drag, startPoint x: 471, startPoint y: 191, endPoint x: 294, endPoint y: 221, distance: 179.8
click at [294, 221] on div "Categorise InfoSec Context" at bounding box center [288, 219] width 51 height 9
click at [294, 218] on strong "Categorise InfoSec Context" at bounding box center [287, 218] width 32 height 3
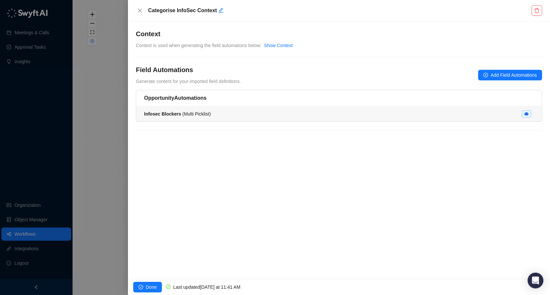
click at [244, 116] on div "Infosec Blockers ( Multi Picklist )" at bounding box center [339, 113] width 390 height 7
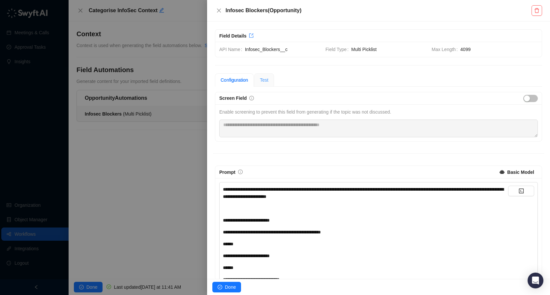
click at [268, 75] on div "Test" at bounding box center [264, 79] width 20 height 13
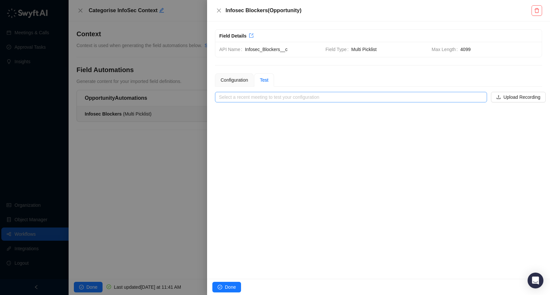
click at [291, 97] on input "search" at bounding box center [349, 97] width 260 height 10
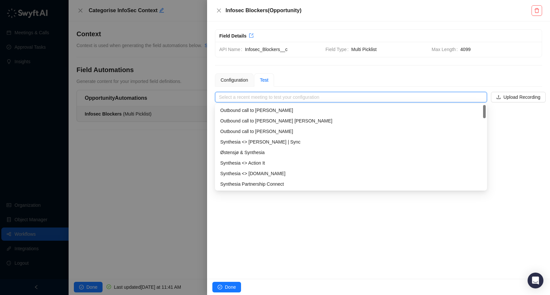
paste input "**********"
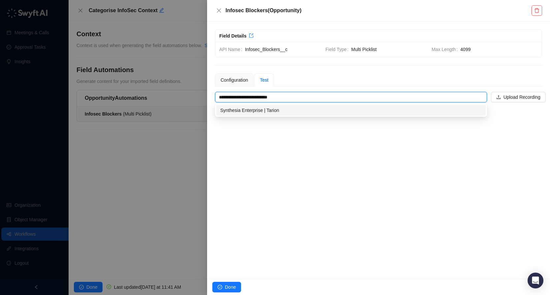
click at [286, 112] on div "Synthesia Enterprise | Tarion" at bounding box center [350, 110] width 261 height 7
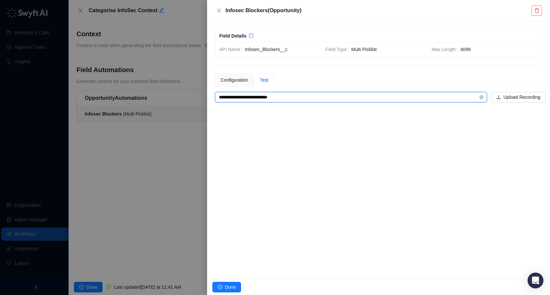
click at [292, 101] on input "**********" at bounding box center [349, 97] width 260 height 10
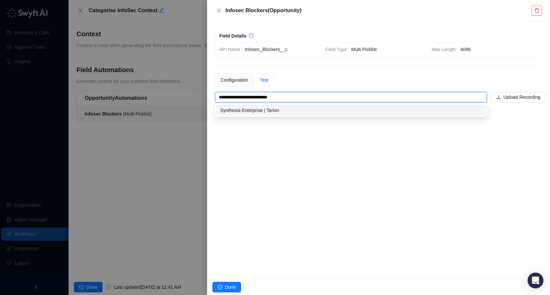
click at [290, 110] on div "Synthesia Enterprise | Tarion" at bounding box center [350, 110] width 261 height 7
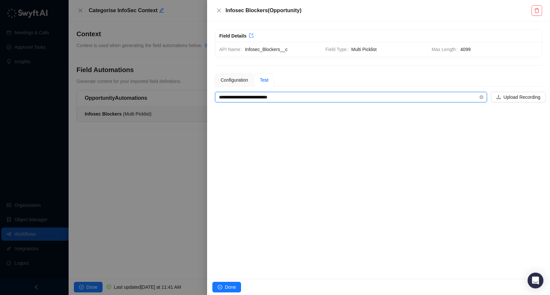
click at [359, 100] on input "**********" at bounding box center [349, 97] width 260 height 10
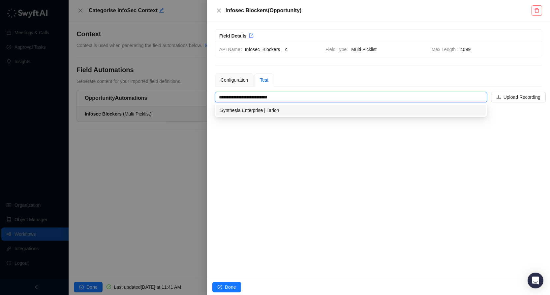
click at [325, 112] on div "Synthesia Enterprise | Tarion" at bounding box center [350, 110] width 261 height 7
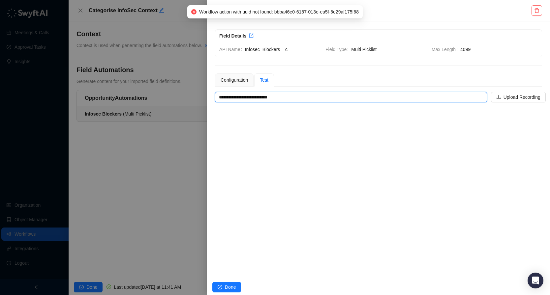
click at [289, 12] on span "Workflow action with uuid not found: bbba46e0-6187-013e-ea5f-6e29af175f68" at bounding box center [279, 11] width 160 height 7
click at [219, 32] on div "Field Details" at bounding box center [378, 36] width 326 height 13
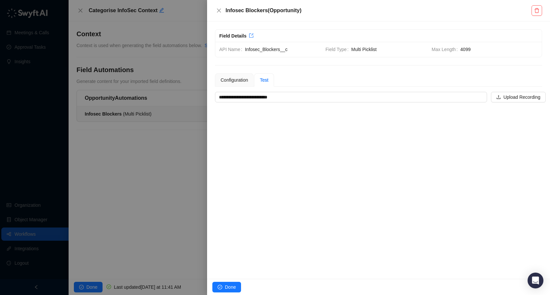
click at [413, 21] on div "Infosec Blockers ( Opportunity )" at bounding box center [378, 10] width 343 height 21
click at [220, 9] on icon "close" at bounding box center [219, 11] width 4 height 4
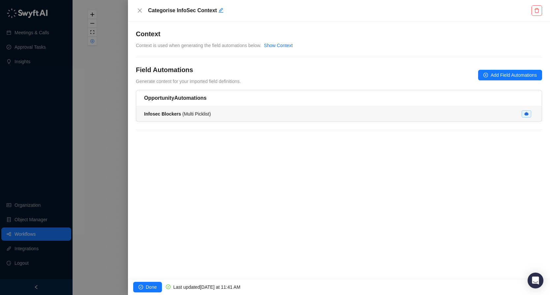
click at [212, 113] on div "Infosec Blockers ( Multi Picklist )" at bounding box center [339, 113] width 390 height 7
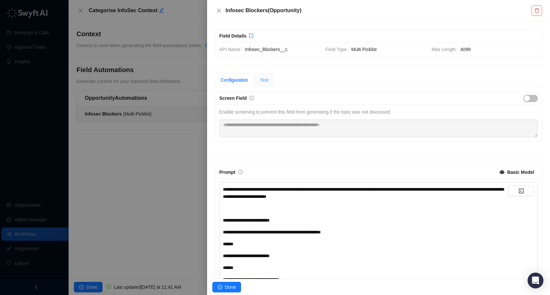
click at [260, 79] on div "Test" at bounding box center [264, 79] width 20 height 13
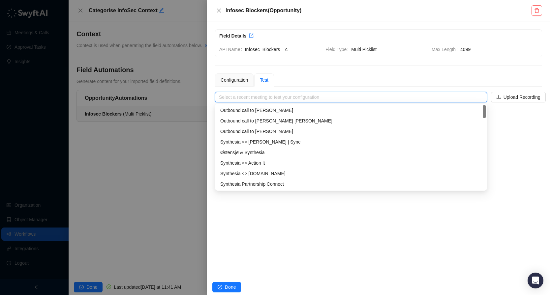
click at [281, 95] on input "search" at bounding box center [349, 97] width 260 height 10
paste input "**********"
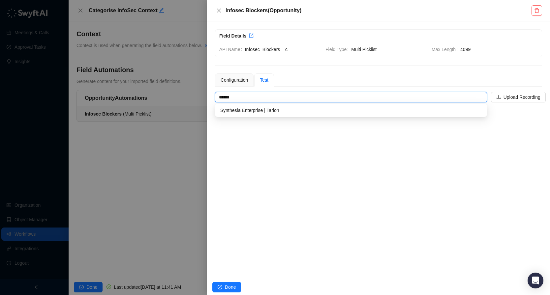
click at [298, 114] on div "Synthesia Enterprise | Tarion" at bounding box center [350, 110] width 269 height 11
click at [307, 94] on input "**********" at bounding box center [349, 97] width 260 height 10
click at [291, 114] on div "Synthesia Enterprise | Tarion" at bounding box center [350, 110] width 261 height 7
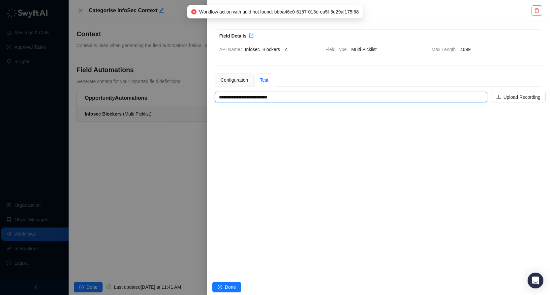
click at [414, 12] on h5 "Infosec Blockers ( Opportunity )" at bounding box center [378, 11] width 306 height 8
click at [148, 141] on div at bounding box center [275, 147] width 550 height 295
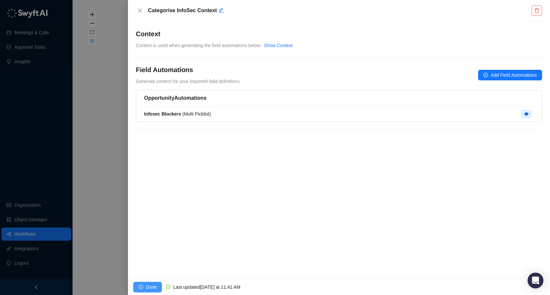
click at [149, 284] on span "Done" at bounding box center [151, 287] width 11 height 7
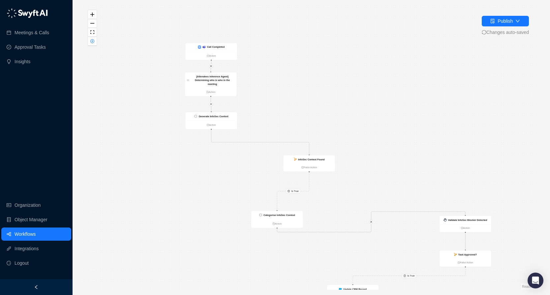
drag, startPoint x: 422, startPoint y: 178, endPoint x: 333, endPoint y: 119, distance: 106.3
click at [333, 119] on div "Is True Is True Call Completed Action Generate InfoSec Context Action InfoSec C…" at bounding box center [311, 147] width 456 height 285
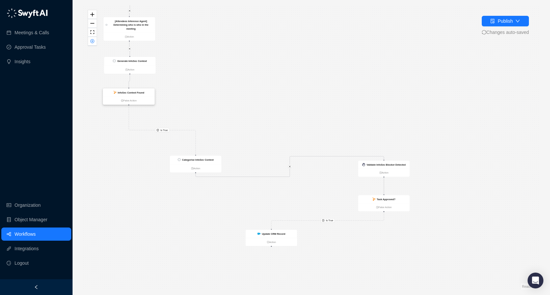
drag, startPoint x: 241, startPoint y: 103, endPoint x: 143, endPoint y: 91, distance: 98.9
click at [143, 91] on strong "InfoSec Context Found" at bounding box center [131, 92] width 26 height 3
drag, startPoint x: 204, startPoint y: 165, endPoint x: 136, endPoint y: 139, distance: 72.2
click at [136, 139] on ul "Action" at bounding box center [132, 143] width 51 height 8
drag, startPoint x: 379, startPoint y: 170, endPoint x: 125, endPoint y: 173, distance: 253.8
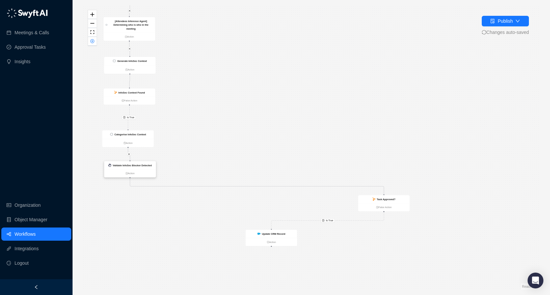
click at [125, 173] on ul "Action" at bounding box center [129, 173] width 51 height 8
drag, startPoint x: 383, startPoint y: 199, endPoint x: 130, endPoint y: 200, distance: 252.8
click at [130, 200] on strong "Task Approved?" at bounding box center [134, 200] width 19 height 3
drag, startPoint x: 279, startPoint y: 235, endPoint x: 140, endPoint y: 242, distance: 139.3
click at [140, 242] on div "Update CRM Record" at bounding box center [131, 242] width 23 height 4
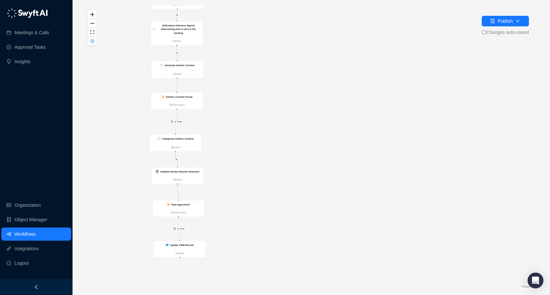
drag, startPoint x: 200, startPoint y: 161, endPoint x: 277, endPoint y: 173, distance: 77.0
click at [277, 173] on div "Is True Is True Call Completed Action Generate InfoSec Context Action InfoSec C…" at bounding box center [311, 147] width 456 height 285
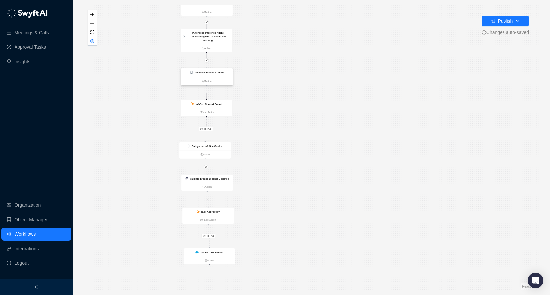
click at [218, 75] on div "Generate InfoSec Context" at bounding box center [206, 73] width 51 height 9
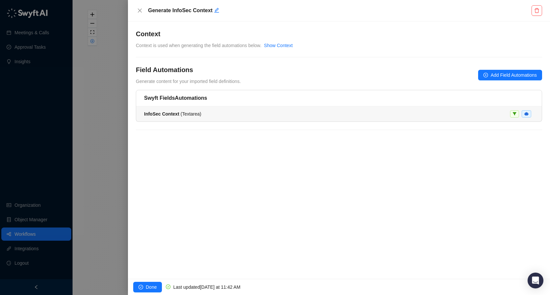
click at [238, 113] on div "InfoSec Context ( Textarea )" at bounding box center [339, 113] width 390 height 7
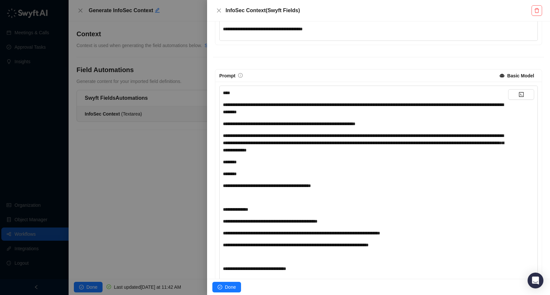
scroll to position [405, 0]
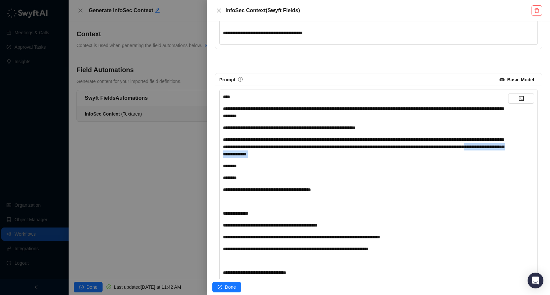
drag, startPoint x: 376, startPoint y: 156, endPoint x: 468, endPoint y: 160, distance: 92.4
drag, startPoint x: 416, startPoint y: 140, endPoint x: 439, endPoint y: 140, distance: 23.1
click at [439, 140] on span "**********" at bounding box center [363, 146] width 281 height 19
click at [449, 156] on div "**********" at bounding box center [365, 147] width 285 height 22
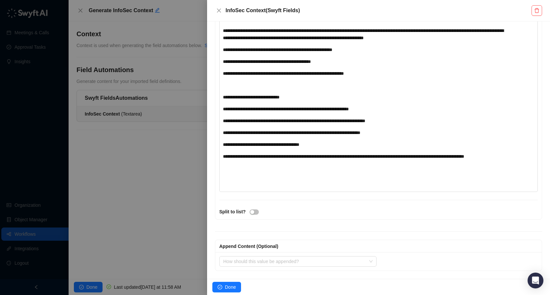
scroll to position [1161, 0]
click at [228, 289] on span "Done" at bounding box center [230, 287] width 11 height 7
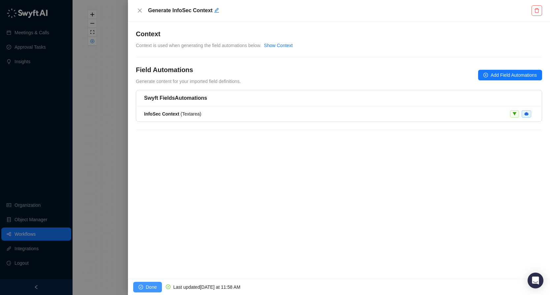
click at [137, 288] on button "Done" at bounding box center [147, 287] width 29 height 11
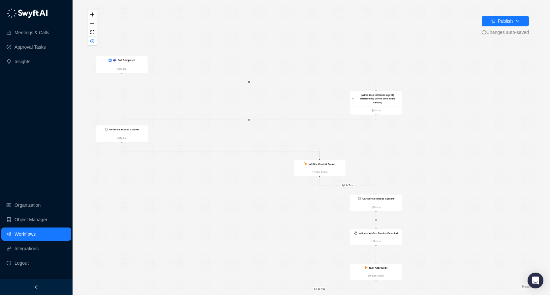
drag, startPoint x: 472, startPoint y: 119, endPoint x: 410, endPoint y: 155, distance: 72.5
click at [410, 155] on div "Is True Is True Call Completed Action Generate InfoSec Context Action InfoSec C…" at bounding box center [311, 147] width 456 height 285
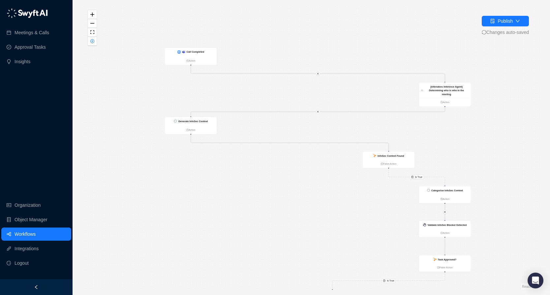
drag, startPoint x: 383, startPoint y: 146, endPoint x: 452, endPoint y: 139, distance: 69.2
click at [452, 139] on div "Is True Is True Call Completed Action Generate InfoSec Context Action InfoSec C…" at bounding box center [311, 147] width 456 height 285
drag, startPoint x: 449, startPoint y: 86, endPoint x: 192, endPoint y: 86, distance: 256.8
click at [192, 86] on strong "[Attendees Inference Agent] Determining who is who in the meeting" at bounding box center [189, 90] width 35 height 11
drag, startPoint x: 395, startPoint y: 157, endPoint x: 197, endPoint y: 156, distance: 197.4
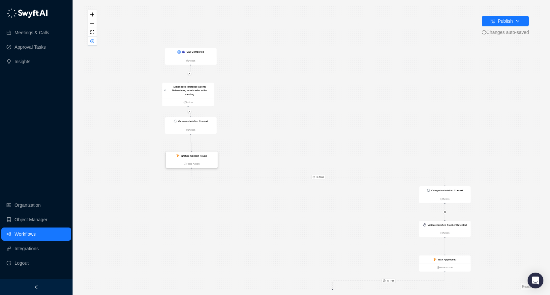
click at [198, 156] on strong "InfoSec Context Found" at bounding box center [194, 156] width 26 height 3
drag, startPoint x: 293, startPoint y: 150, endPoint x: 316, endPoint y: 93, distance: 62.0
click at [316, 93] on div "Is True Is True Call Completed Action Generate InfoSec Context Action InfoSec C…" at bounding box center [311, 147] width 456 height 285
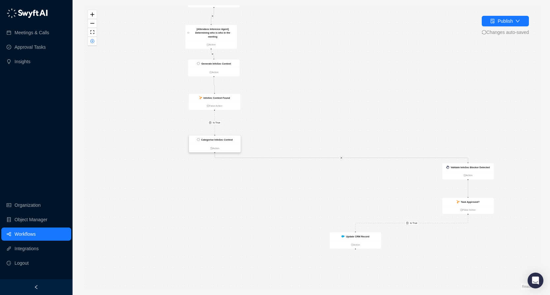
drag, startPoint x: 468, startPoint y: 134, endPoint x: 214, endPoint y: 138, distance: 254.5
click at [214, 138] on strong "Categorise InfoSec Context" at bounding box center [217, 139] width 32 height 3
drag, startPoint x: 466, startPoint y: 166, endPoint x: 212, endPoint y: 167, distance: 253.8
click at [212, 167] on strong "Validate InfoSec Blocker Detected" at bounding box center [216, 168] width 39 height 3
drag, startPoint x: 465, startPoint y: 208, endPoint x: 213, endPoint y: 203, distance: 252.5
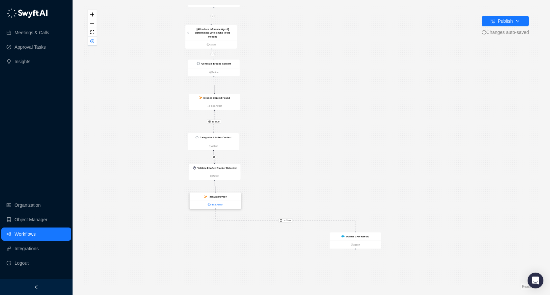
click at [213, 203] on link "False Action" at bounding box center [215, 205] width 51 height 4
drag, startPoint x: 374, startPoint y: 240, endPoint x: 236, endPoint y: 236, distance: 138.5
click at [236, 236] on div "Update CRM Record" at bounding box center [216, 233] width 51 height 8
click at [233, 235] on div "Update CRM Record" at bounding box center [216, 233] width 51 height 8
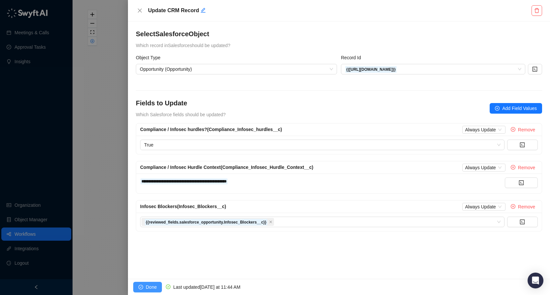
click at [157, 285] on button "Done" at bounding box center [147, 287] width 29 height 11
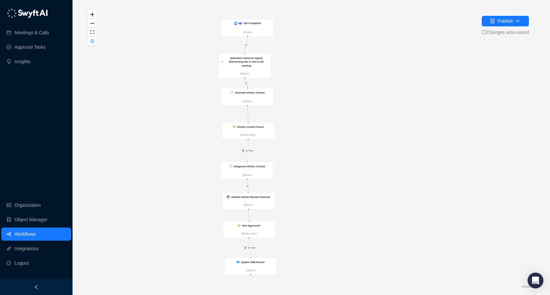
drag, startPoint x: 293, startPoint y: 82, endPoint x: 327, endPoint y: 114, distance: 46.2
click at [327, 114] on div "Is True Is True Call Completed Action Generate InfoSec Context Action InfoSec C…" at bounding box center [311, 147] width 456 height 285
drag, startPoint x: 325, startPoint y: 85, endPoint x: 325, endPoint y: 125, distance: 40.5
click at [325, 126] on div "Is True Is True Call Completed Action Generate InfoSec Context Action InfoSec C…" at bounding box center [311, 147] width 456 height 285
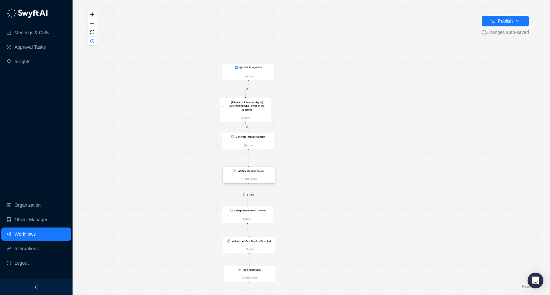
click at [255, 173] on div "InfoSec Context Found" at bounding box center [248, 171] width 51 height 8
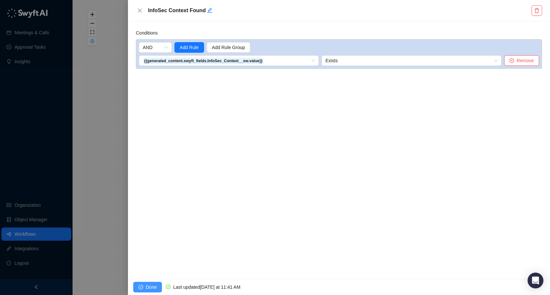
click at [150, 287] on span "Done" at bounding box center [151, 287] width 11 height 7
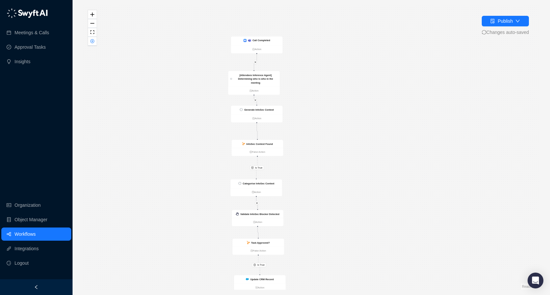
drag, startPoint x: 306, startPoint y: 189, endPoint x: 315, endPoint y: 162, distance: 29.1
click at [315, 162] on div "Is True Is True Call Completed Action Generate InfoSec Context Action InfoSec C…" at bounding box center [311, 147] width 456 height 285
click at [272, 184] on div "Categorise InfoSec Context" at bounding box center [259, 183] width 32 height 4
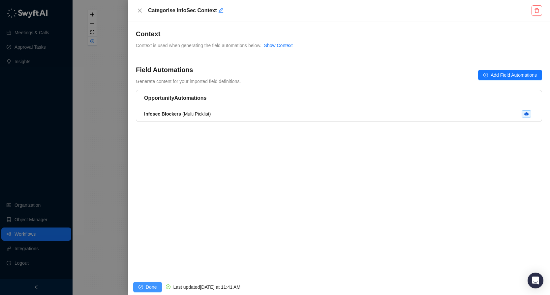
click at [149, 286] on span "Done" at bounding box center [151, 287] width 11 height 7
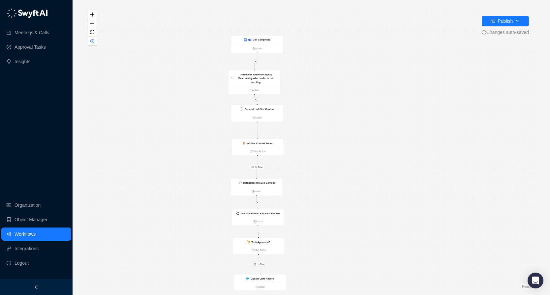
drag, startPoint x: 313, startPoint y: 206, endPoint x: 329, endPoint y: 163, distance: 45.3
click at [329, 163] on div "Is True Is True Call Completed Action Generate InfoSec Context Action InfoSec C…" at bounding box center [311, 147] width 456 height 285
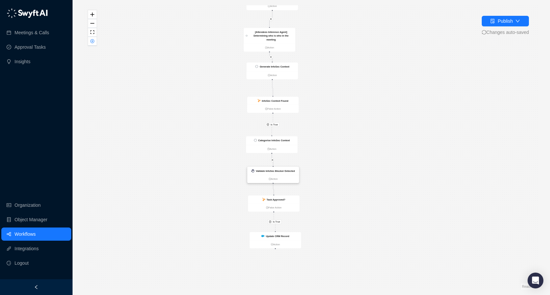
click at [286, 174] on div "Validate InfoSec Blocker Detected" at bounding box center [272, 171] width 51 height 8
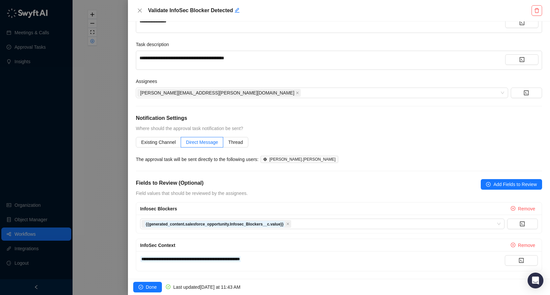
scroll to position [50, 0]
click at [151, 288] on span "Done" at bounding box center [151, 287] width 11 height 7
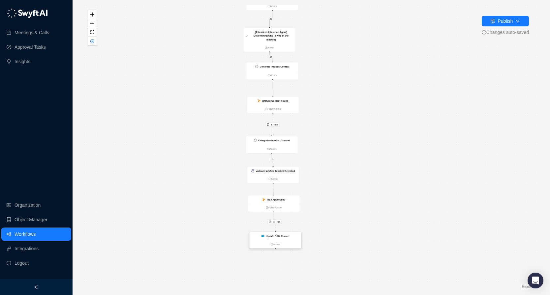
click at [283, 238] on div "Update CRM Record" at bounding box center [275, 236] width 51 height 8
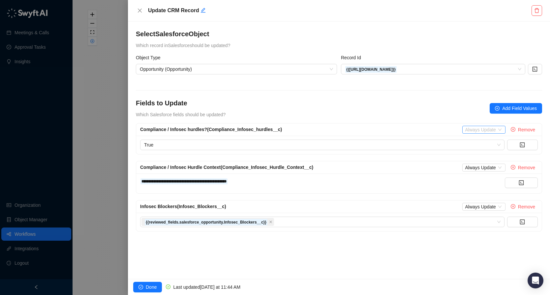
click at [483, 128] on span "Always Update" at bounding box center [484, 129] width 38 height 7
click at [423, 113] on div "Fields to Update Which Salesforce fields should be updated? Add Field Values" at bounding box center [339, 109] width 406 height 20
click at [144, 284] on button "Done" at bounding box center [147, 287] width 29 height 11
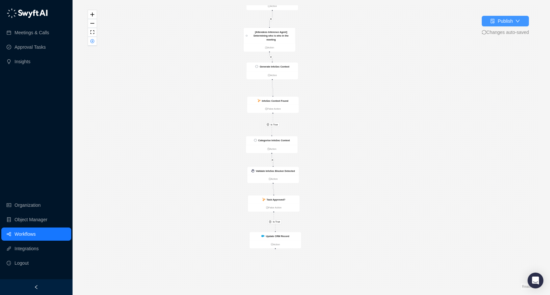
click at [490, 18] on div "button" at bounding box center [492, 20] width 5 height 7
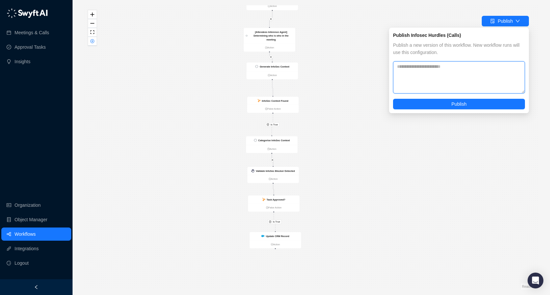
click at [446, 75] on textarea at bounding box center [459, 77] width 132 height 32
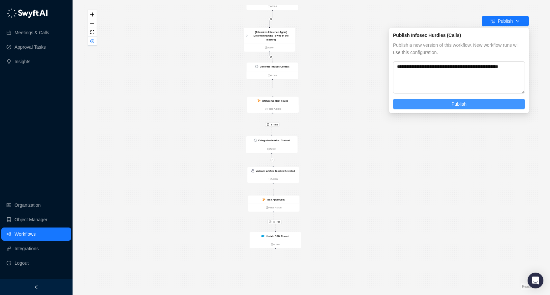
click at [468, 107] on button "Publish" at bounding box center [459, 104] width 132 height 11
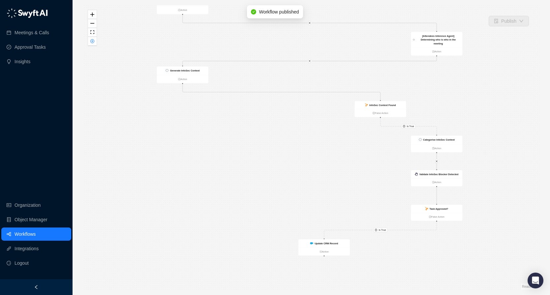
drag, startPoint x: 471, startPoint y: 117, endPoint x: 468, endPoint y: 96, distance: 21.3
click at [468, 96] on div "Is True Is True Call Completed Action Generate InfoSec Context Action InfoSec C…" at bounding box center [311, 147] width 456 height 285
click at [448, 172] on div "Validate InfoSec Blocker Detected" at bounding box center [437, 174] width 39 height 4
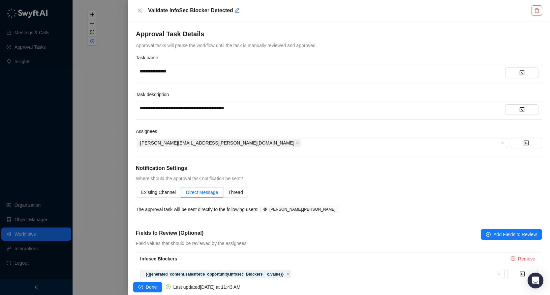
scroll to position [50, 0]
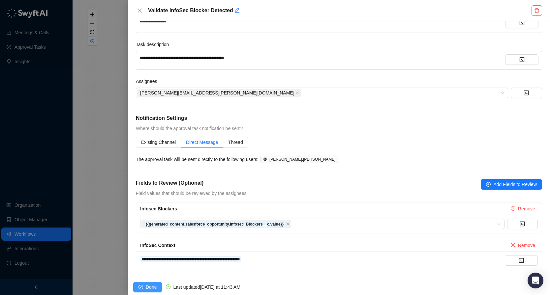
click at [151, 285] on span "Done" at bounding box center [151, 287] width 11 height 7
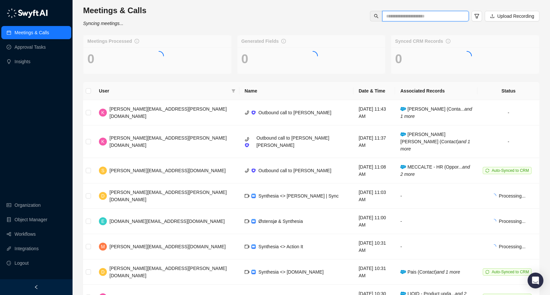
click at [412, 18] on input "text" at bounding box center [422, 16] width 73 height 7
type input "**********"
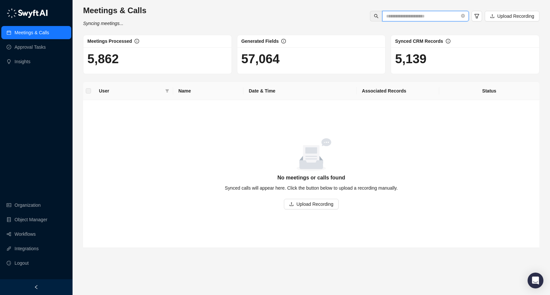
scroll to position [0, 0]
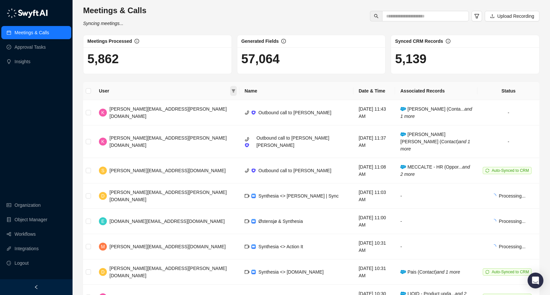
click at [230, 89] on span at bounding box center [233, 91] width 7 height 10
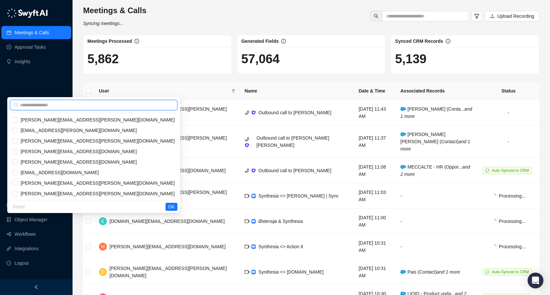
click at [134, 105] on input "text" at bounding box center [97, 105] width 154 height 7
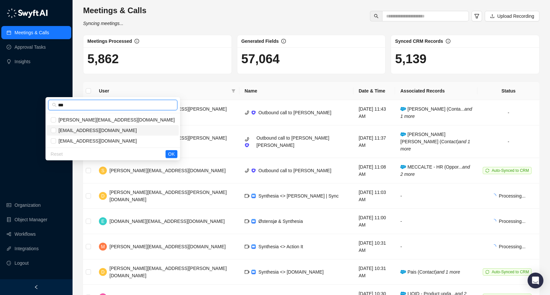
type input "***"
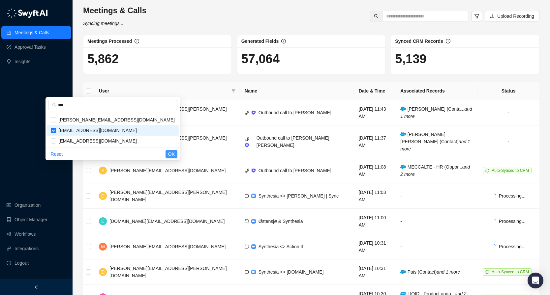
click at [171, 156] on span "OK" at bounding box center [171, 154] width 7 height 7
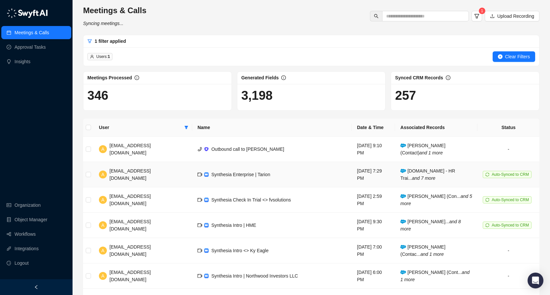
click at [233, 177] on span "Synthesia Enterprise | Tarion" at bounding box center [240, 174] width 59 height 5
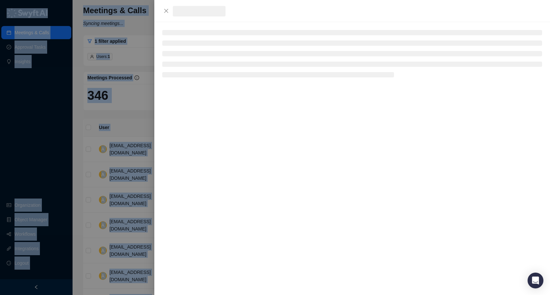
click at [233, 177] on div at bounding box center [275, 147] width 550 height 295
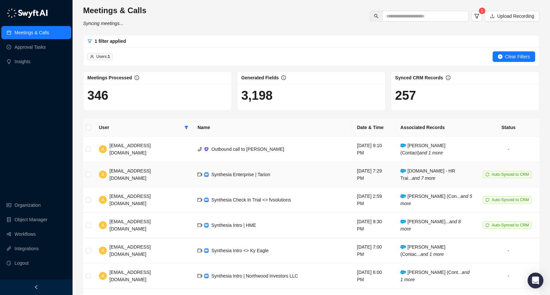
click at [239, 172] on span "Synthesia Enterprise | Tarion" at bounding box center [240, 174] width 59 height 5
click at [232, 175] on span "Synthesia Enterprise | Tarion" at bounding box center [240, 174] width 59 height 5
click at [220, 178] on div "Synthesia Enterprise | Tarion" at bounding box center [240, 174] width 59 height 7
click at [225, 178] on div "Synthesia Enterprise | Tarion" at bounding box center [240, 174] width 59 height 7
click at [211, 175] on span "Synthesia Enterprise | Tarion" at bounding box center [240, 174] width 59 height 5
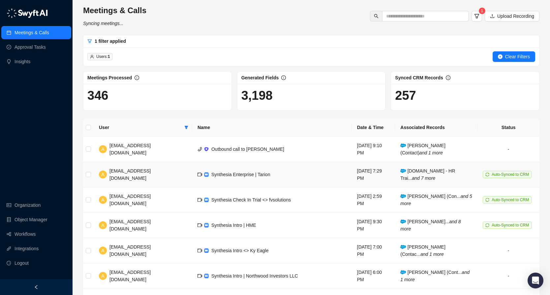
click at [131, 173] on span "[EMAIL_ADDRESS][DOMAIN_NAME]" at bounding box center [129, 174] width 41 height 13
click at [335, 39] on div "1 filter applied" at bounding box center [311, 41] width 448 height 7
click at [235, 175] on span "Synthesia Enterprise | Tarion" at bounding box center [240, 174] width 59 height 5
drag, startPoint x: 235, startPoint y: 175, endPoint x: 217, endPoint y: 175, distance: 18.5
click at [217, 175] on span "Synthesia Enterprise | Tarion" at bounding box center [240, 174] width 59 height 5
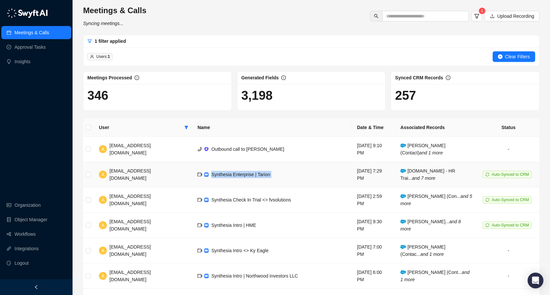
click at [217, 175] on span "Synthesia Enterprise | Tarion" at bounding box center [240, 174] width 59 height 5
copy span "Synthesia Enterprise | Tarion"
click at [252, 175] on td "Synthesia Enterprise | Tarion" at bounding box center [272, 174] width 160 height 25
click at [233, 178] on div "Synthesia Enterprise | Tarion" at bounding box center [240, 174] width 59 height 7
click at [133, 168] on span "[EMAIL_ADDRESS][DOMAIN_NAME]" at bounding box center [129, 174] width 41 height 13
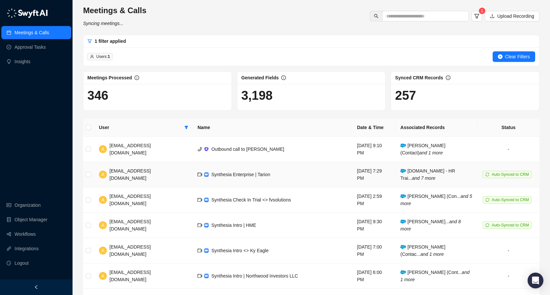
click at [435, 176] on icon "and 7 more" at bounding box center [423, 178] width 23 height 5
click at [497, 177] on span "Auto-Synced to CRM" at bounding box center [507, 174] width 49 height 7
click at [423, 174] on td "tarion.com - HR Trai... and 7 more" at bounding box center [436, 174] width 82 height 25
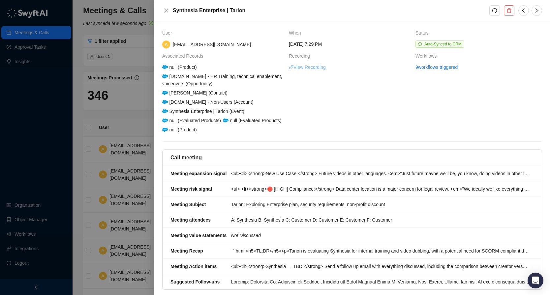
click at [317, 67] on link "View Recording" at bounding box center [307, 67] width 37 height 7
click at [170, 10] on div "Synthesia Enterprise | Tarion" at bounding box center [325, 11] width 327 height 8
click at [166, 9] on icon "close" at bounding box center [165, 10] width 5 height 5
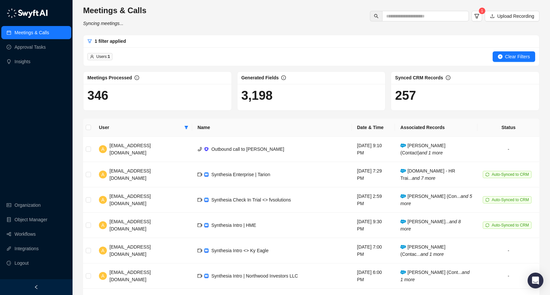
click at [92, 43] on div "1 filter applied" at bounding box center [106, 41] width 39 height 7
click at [88, 41] on icon "filter" at bounding box center [90, 42] width 4 height 4
click at [185, 128] on icon "filter" at bounding box center [187, 127] width 4 height 3
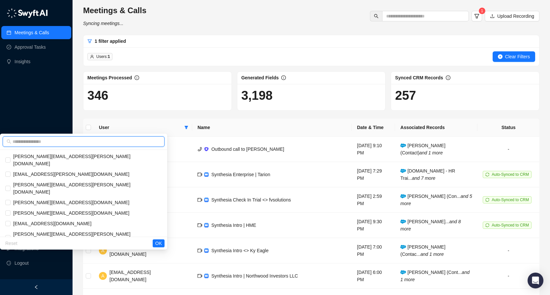
click at [111, 144] on input "text" at bounding box center [87, 141] width 148 height 7
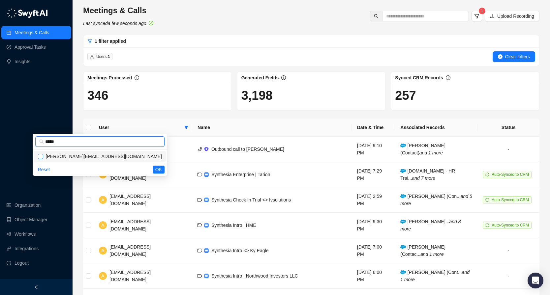
type input "*****"
click at [157, 169] on span "OK" at bounding box center [158, 169] width 7 height 7
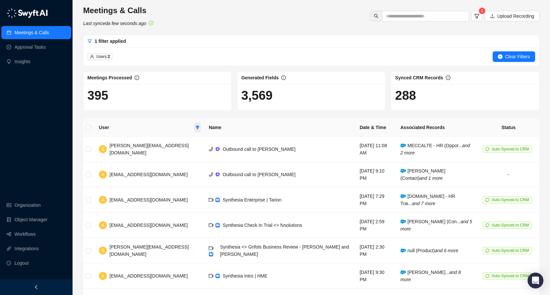
click at [194, 130] on span at bounding box center [197, 128] width 7 height 10
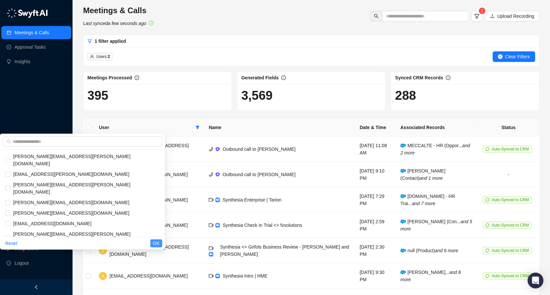
click at [154, 243] on span "OK" at bounding box center [156, 243] width 7 height 7
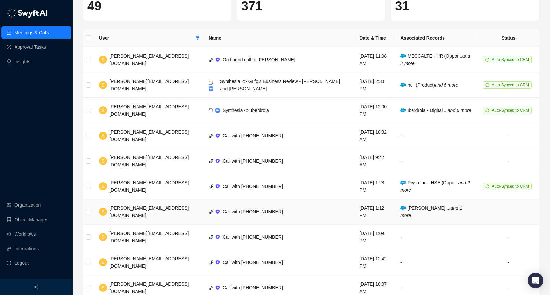
scroll to position [122, 0]
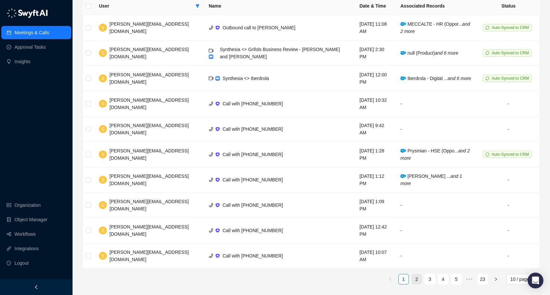
click at [417, 280] on link "2" at bounding box center [417, 280] width 10 height 10
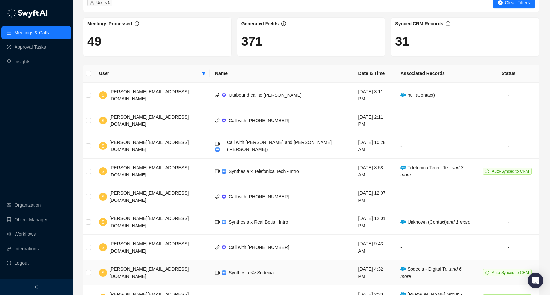
scroll to position [83, 0]
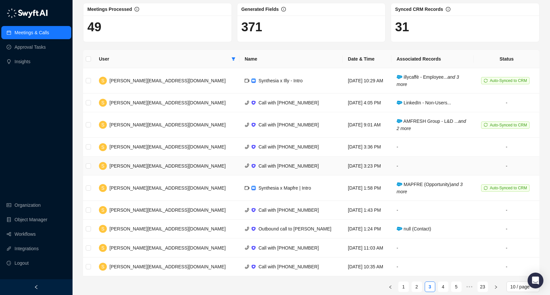
scroll to position [76, 0]
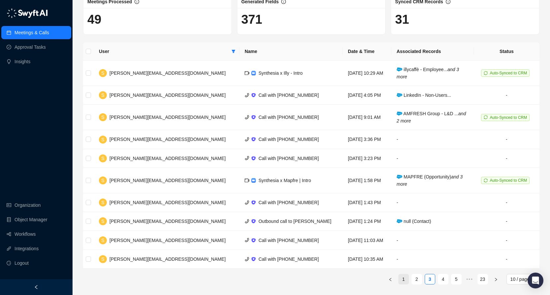
click at [402, 278] on link "1" at bounding box center [403, 280] width 10 height 10
